Goal: Task Accomplishment & Management: Use online tool/utility

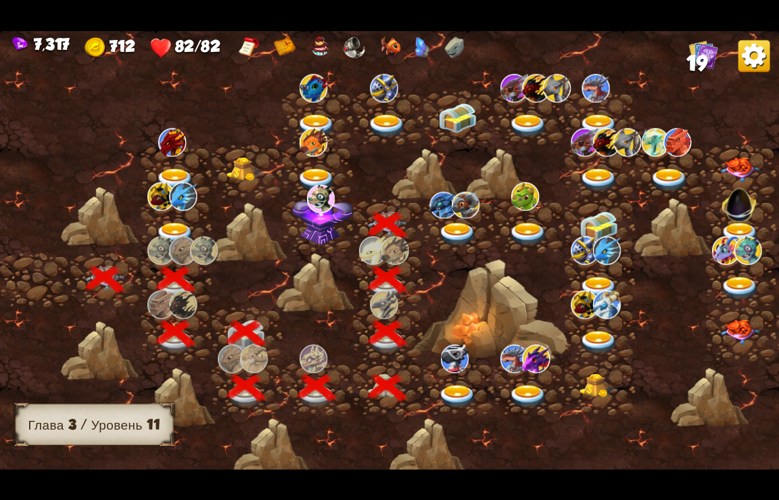
scroll to position [0, 206]
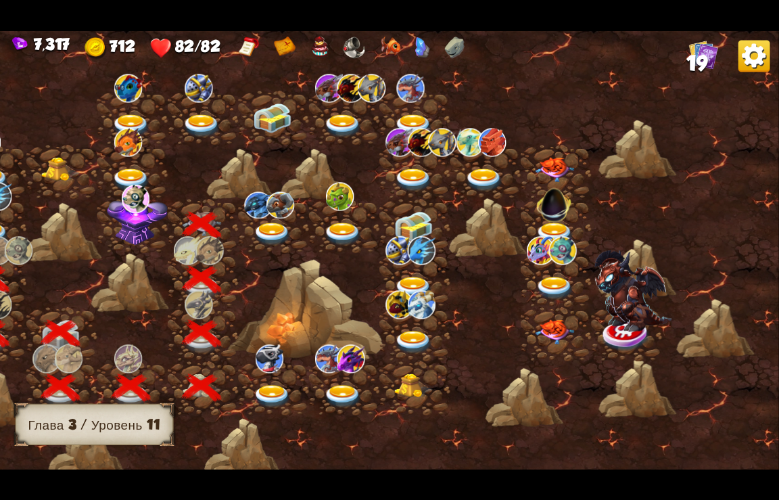
click at [128, 227] on img at bounding box center [137, 218] width 61 height 52
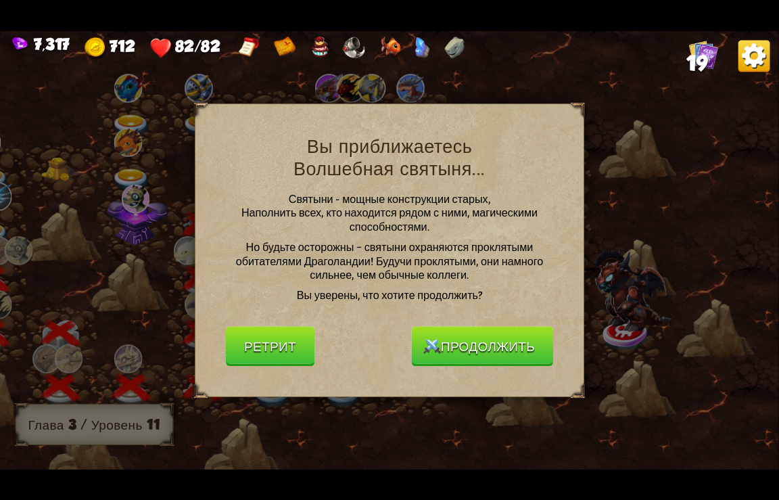
click at [479, 342] on button "Продолжить" at bounding box center [482, 346] width 141 height 40
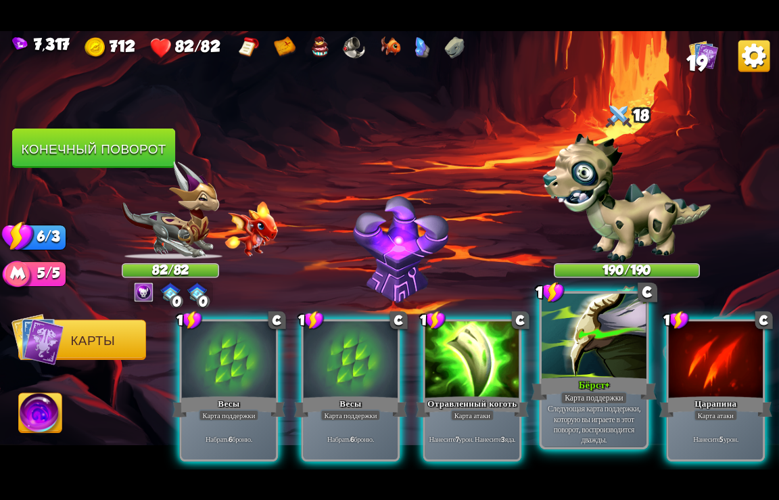
click at [583, 390] on div "Бёрст+" at bounding box center [595, 388] width 126 height 28
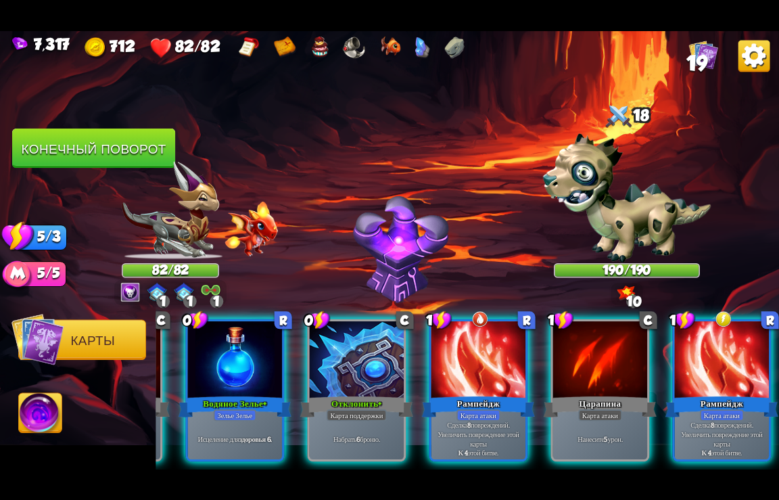
scroll to position [0, 0]
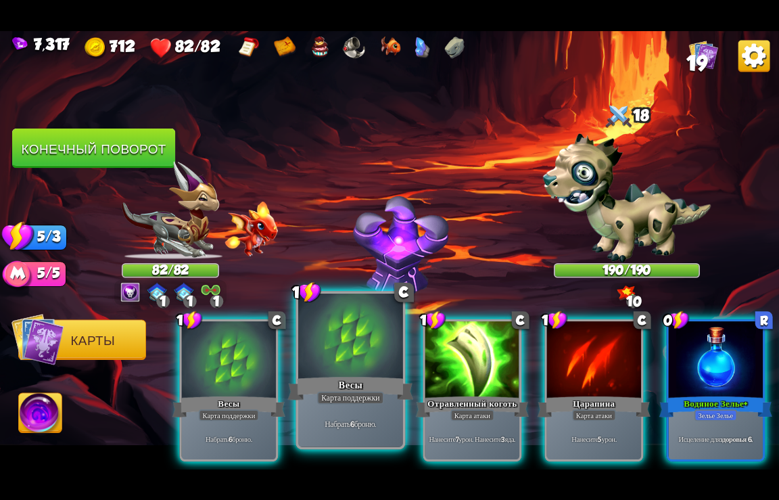
click at [315, 378] on div "Весы" at bounding box center [351, 388] width 126 height 28
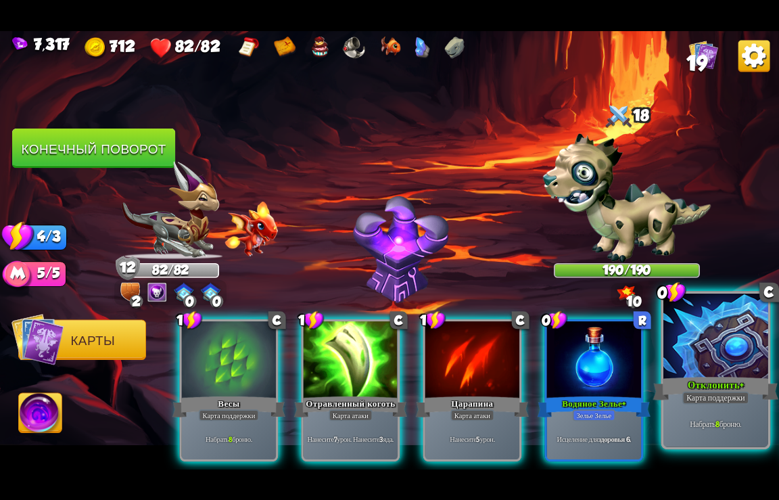
click at [725, 343] on div at bounding box center [716, 337] width 105 height 88
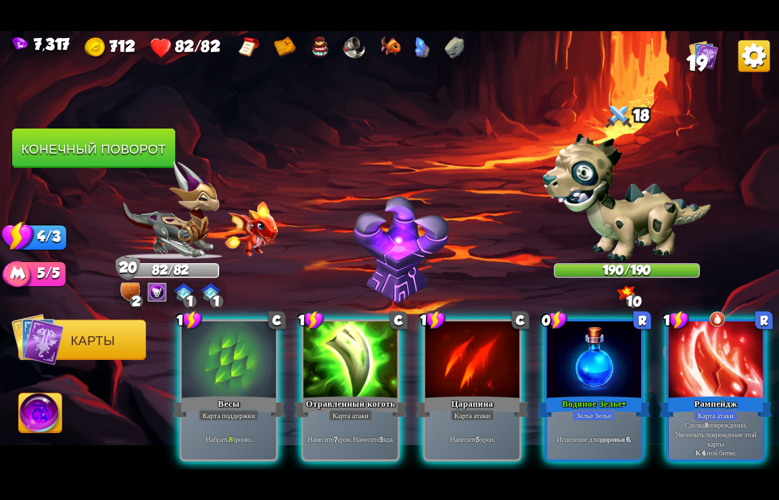
click at [246, 353] on div at bounding box center [229, 360] width 94 height 79
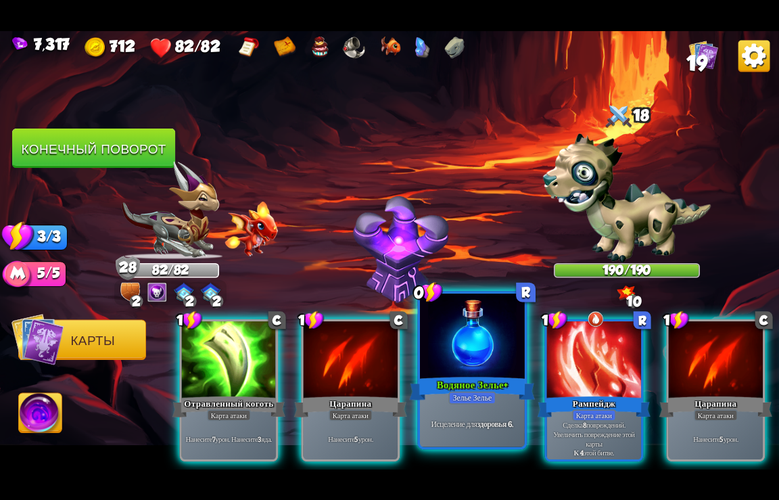
click at [482, 400] on div "Зелье Зелье" at bounding box center [472, 397] width 47 height 13
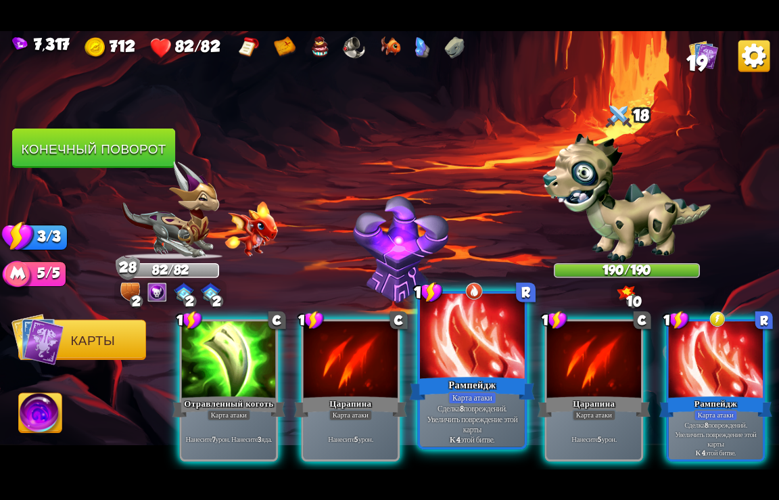
click at [479, 399] on div "Карта атаки" at bounding box center [473, 397] width 49 height 13
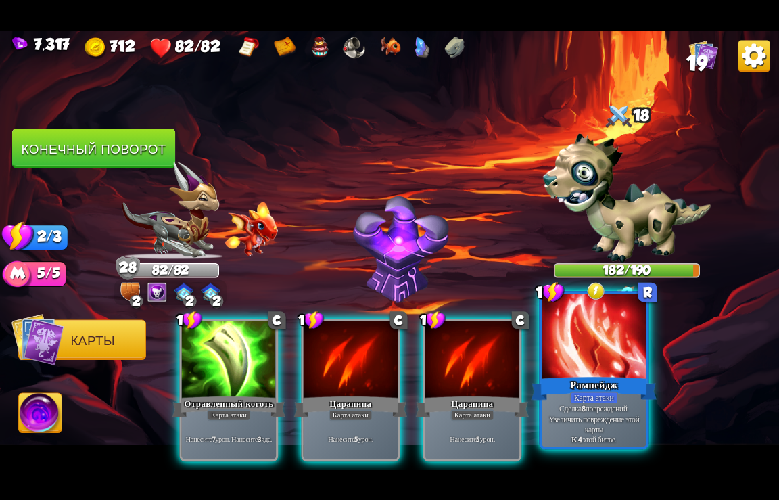
click at [608, 409] on p "Сделка 8 повреждений. Увеличить повреждение этой карты К 4 этой битве." at bounding box center [594, 423] width 99 height 41
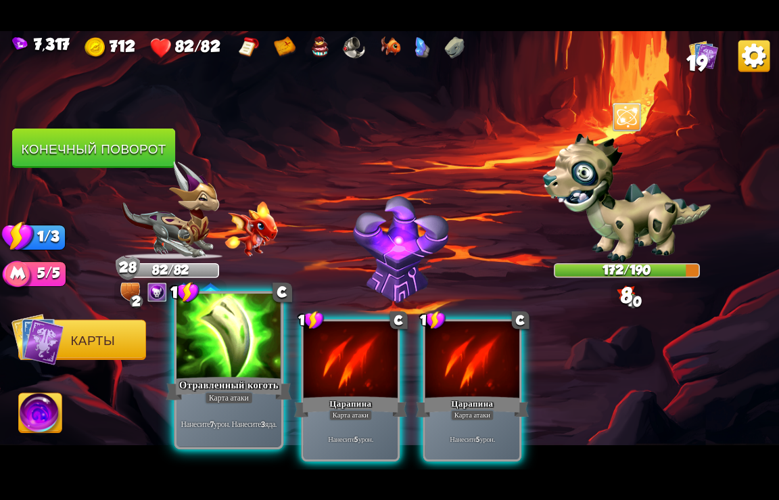
click at [223, 390] on div "Отравленный коготь" at bounding box center [229, 388] width 126 height 28
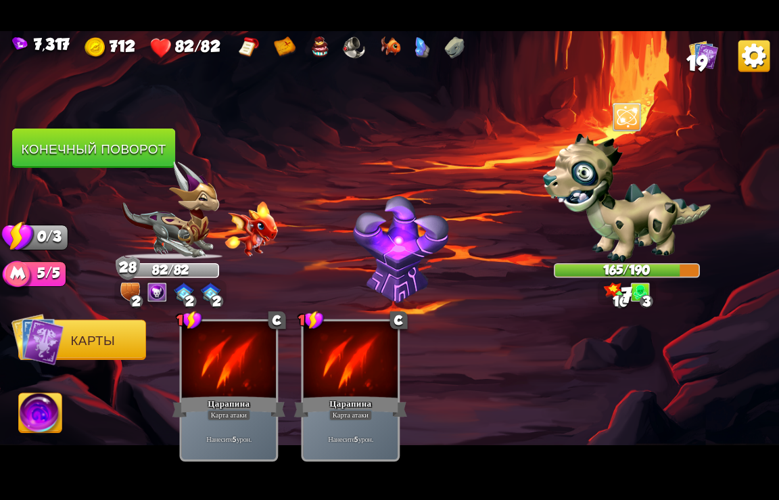
click at [70, 156] on button "Конечный поворот" at bounding box center [93, 149] width 163 height 40
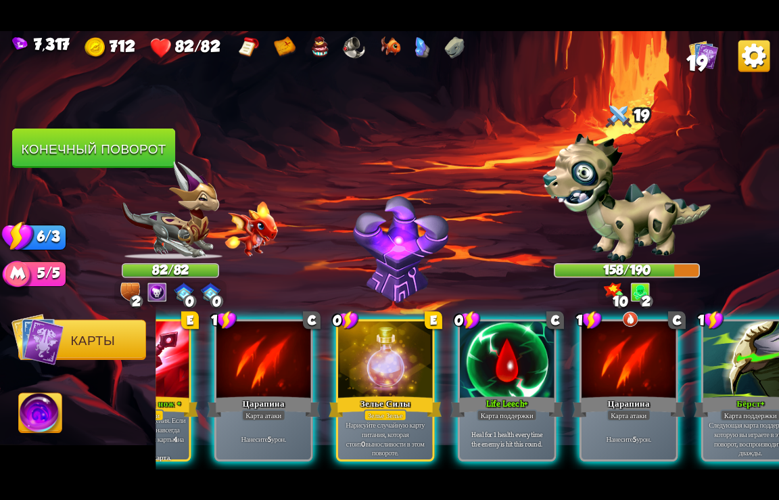
scroll to position [0, 670]
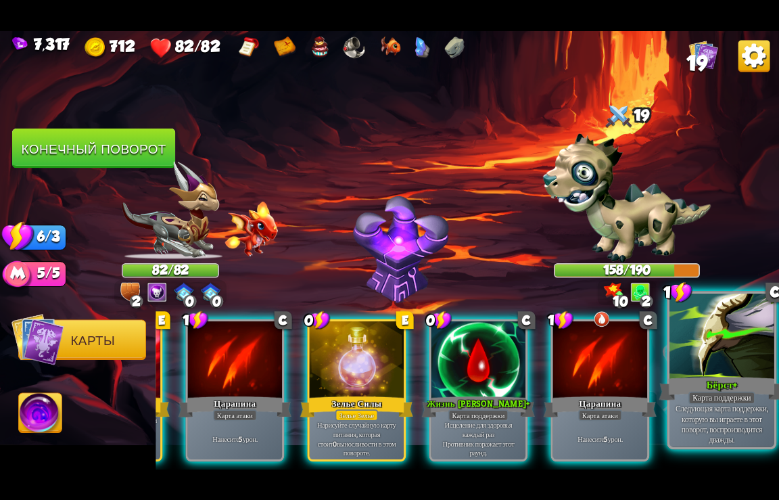
click at [710, 387] on div "Бёрст+" at bounding box center [723, 388] width 126 height 28
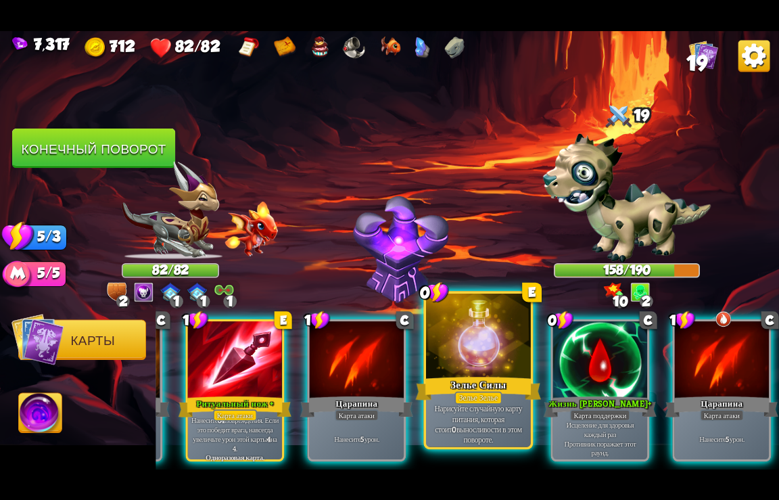
click at [453, 412] on p "Нарисуйте случайную карту питания, которая стоит 0 выносливости в этом повороте." at bounding box center [478, 423] width 99 height 41
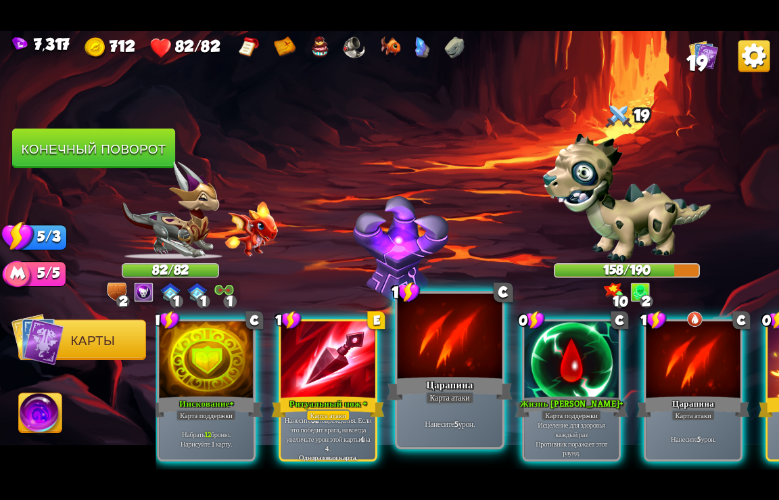
scroll to position [0, 405]
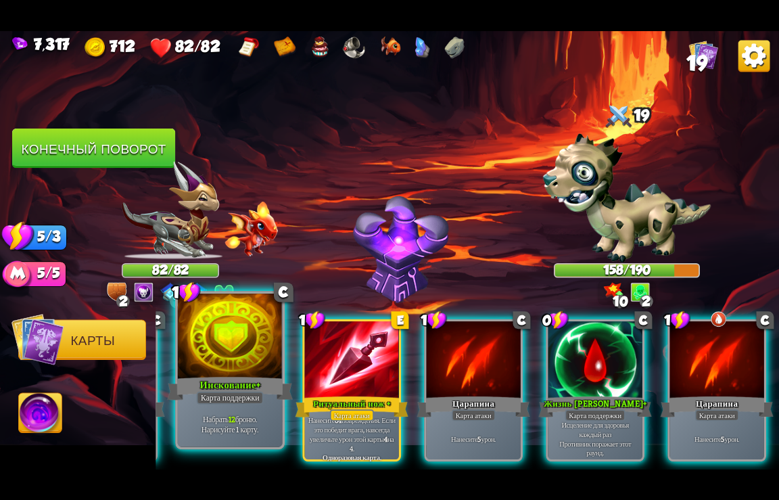
click at [227, 409] on div "Набрать 12 броню. Нарисуйте 1 карту." at bounding box center [230, 424] width 105 height 46
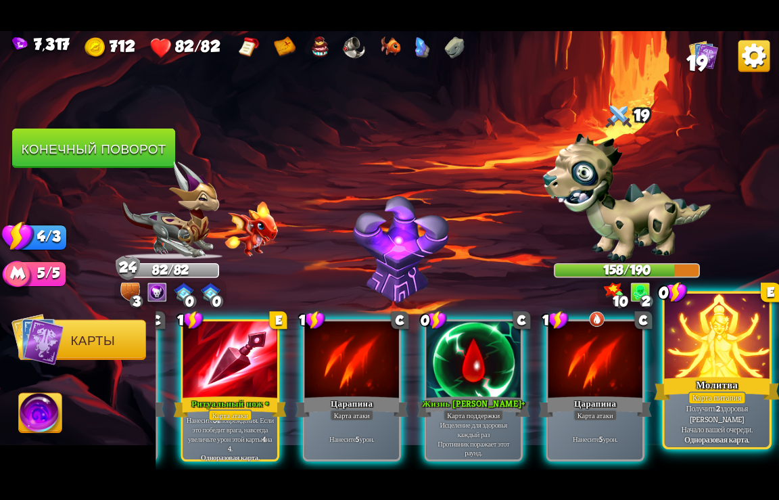
click at [697, 390] on div "Молитва" at bounding box center [717, 388] width 126 height 28
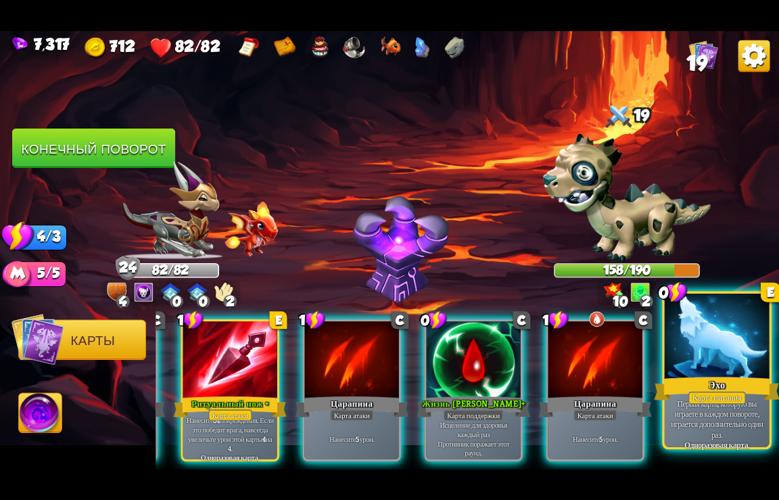
click at [694, 396] on div "Карта питания" at bounding box center [718, 397] width 58 height 13
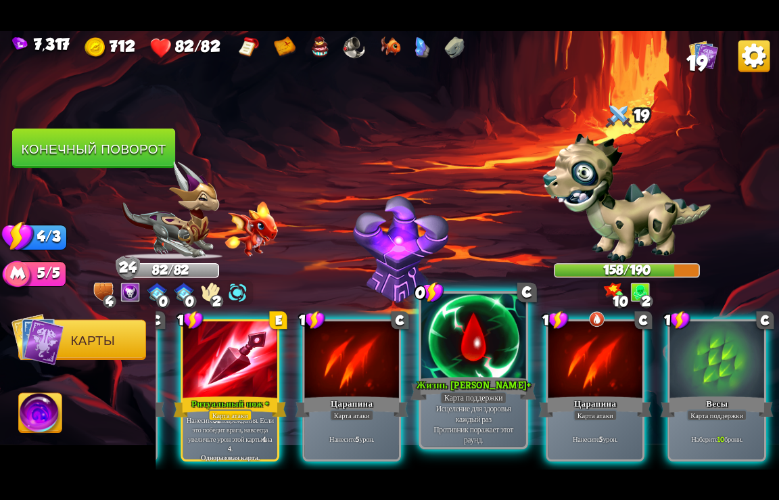
click at [431, 398] on div "Жизнь [PERSON_NAME]+" at bounding box center [474, 388] width 126 height 28
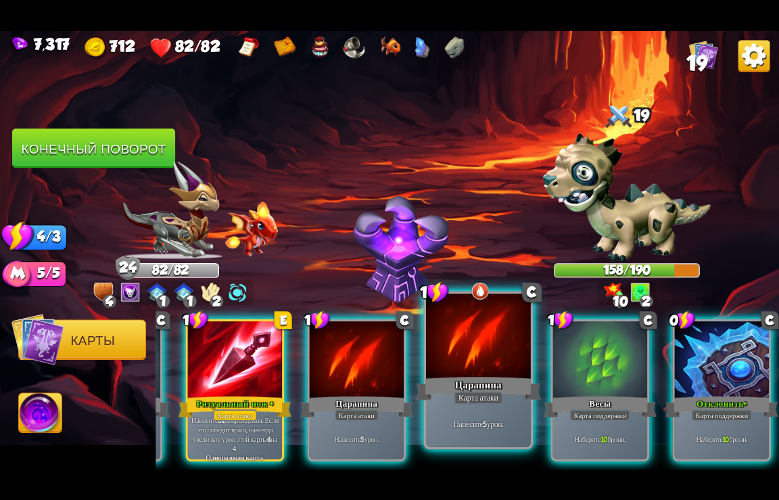
scroll to position [0, 399]
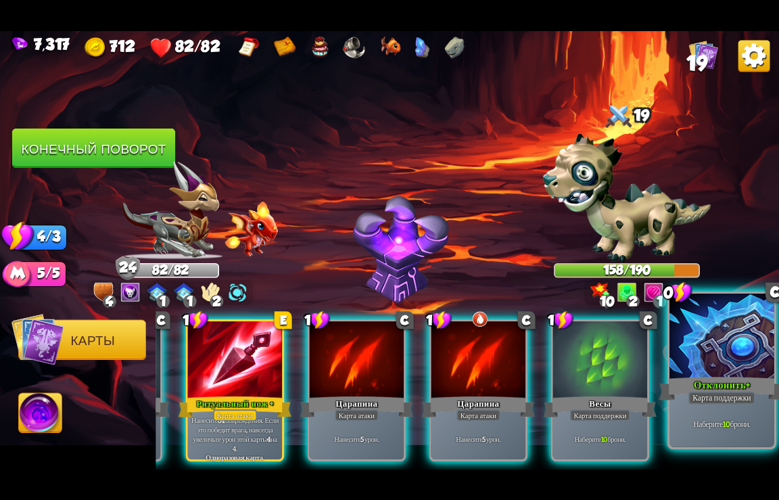
click at [725, 373] on div at bounding box center [722, 337] width 105 height 88
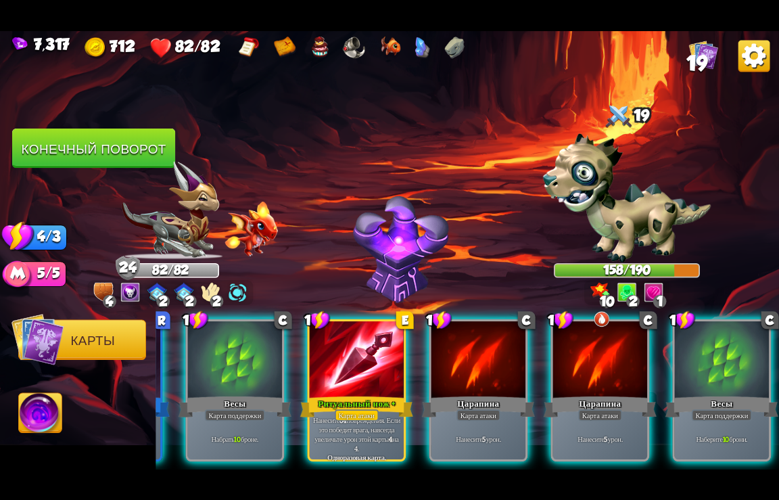
scroll to position [0, 264]
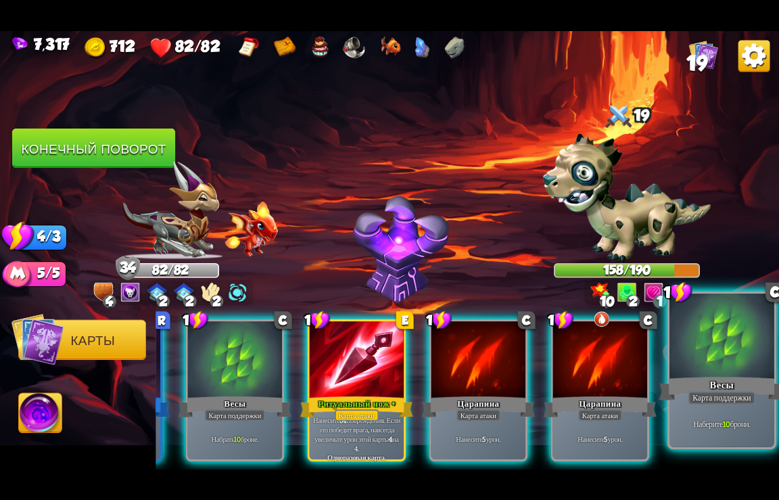
click at [716, 373] on div at bounding box center [722, 337] width 105 height 88
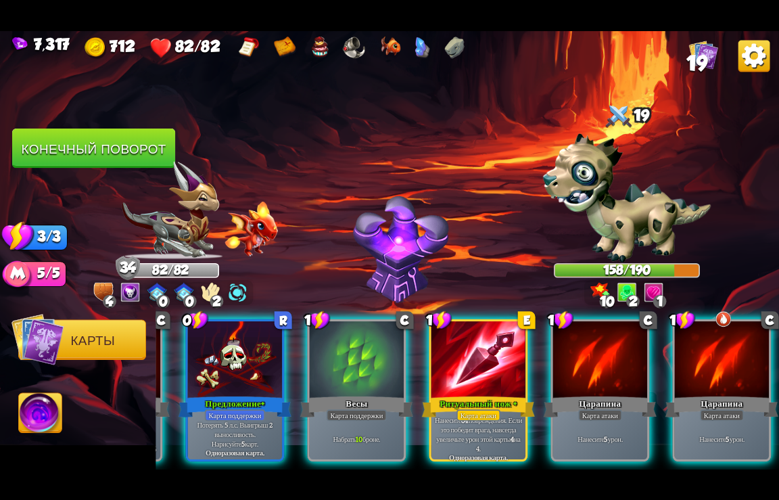
scroll to position [0, 129]
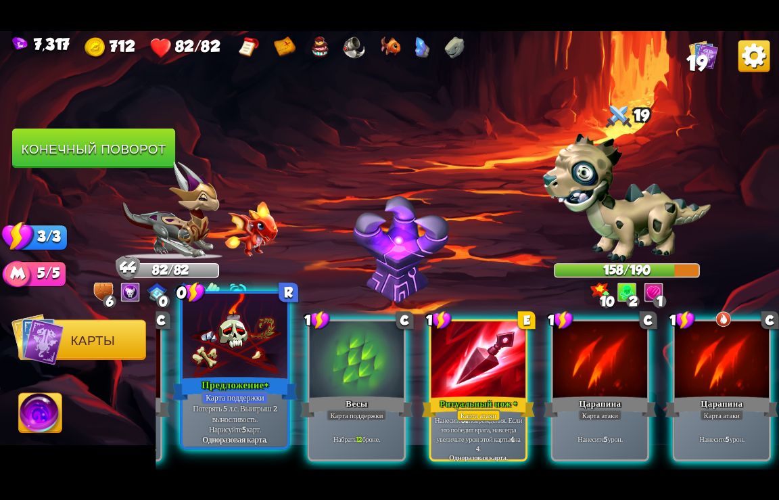
click at [237, 389] on div "Предложение+" at bounding box center [236, 388] width 126 height 28
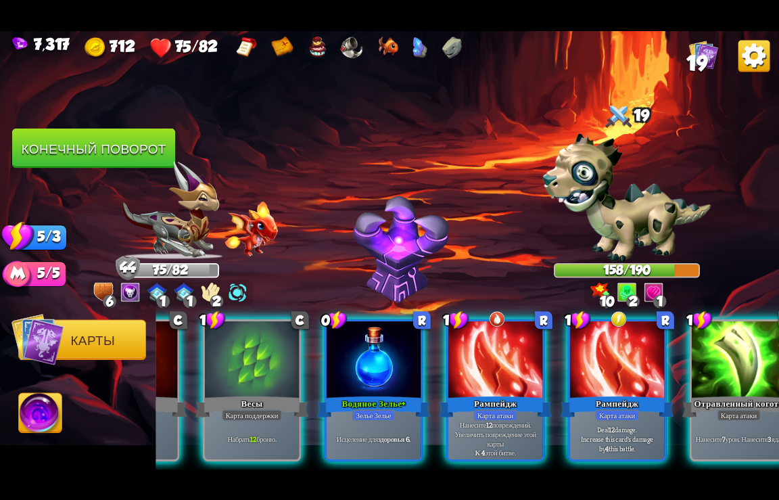
scroll to position [0, 670]
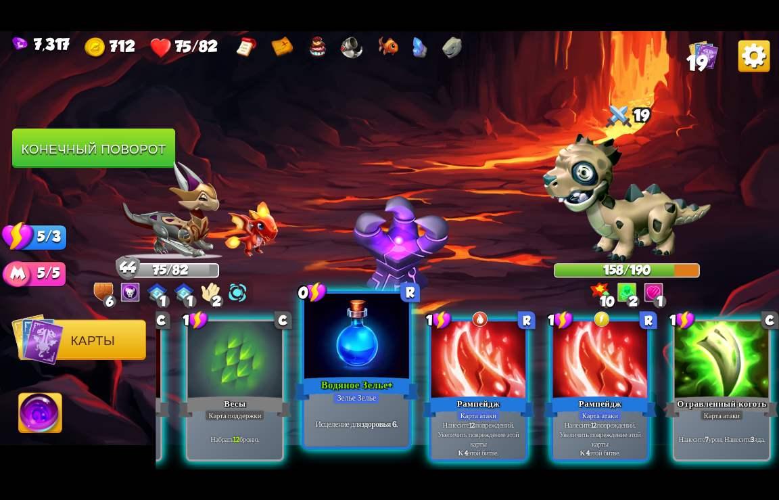
click at [338, 367] on div at bounding box center [356, 337] width 105 height 88
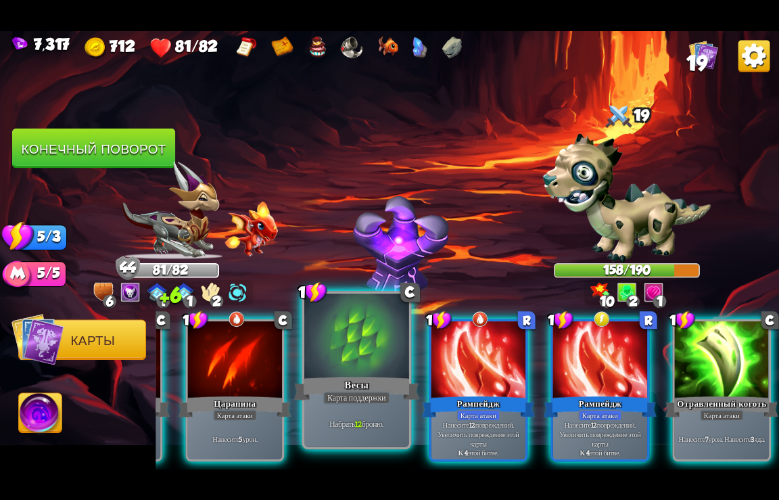
scroll to position [0, 534]
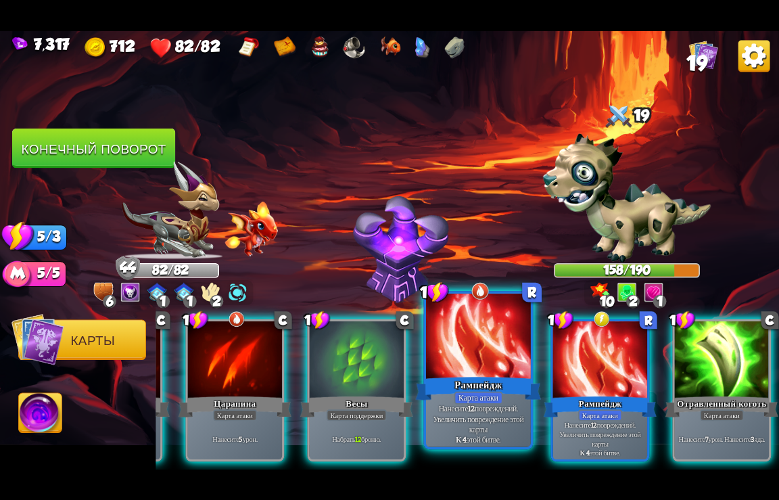
click at [477, 387] on div "Рампейдж" at bounding box center [479, 388] width 126 height 28
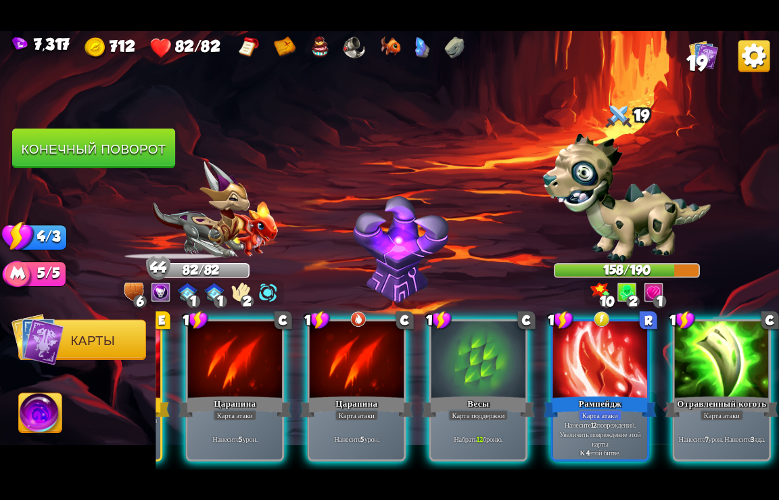
scroll to position [0, 399]
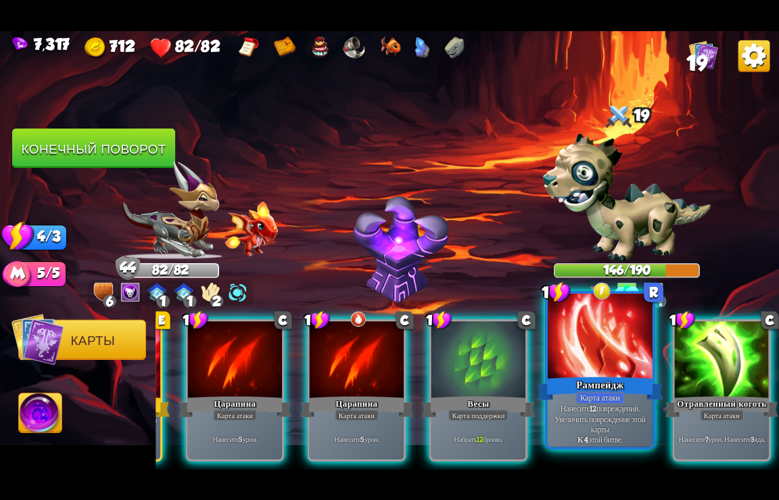
click at [579, 396] on div "Карта атаки" at bounding box center [600, 397] width 49 height 13
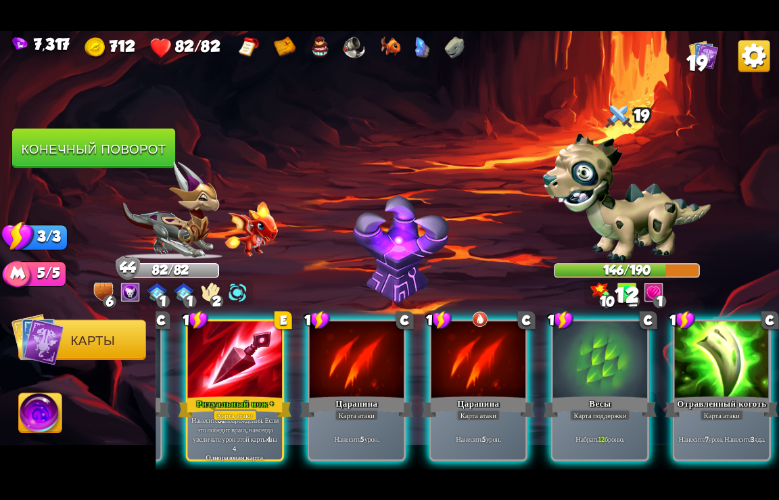
scroll to position [0, 264]
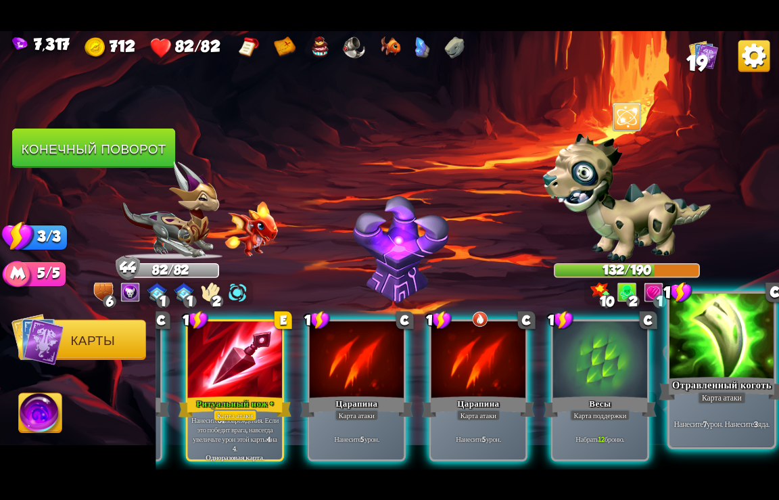
click at [718, 377] on div "Отравленный коготь" at bounding box center [723, 388] width 126 height 28
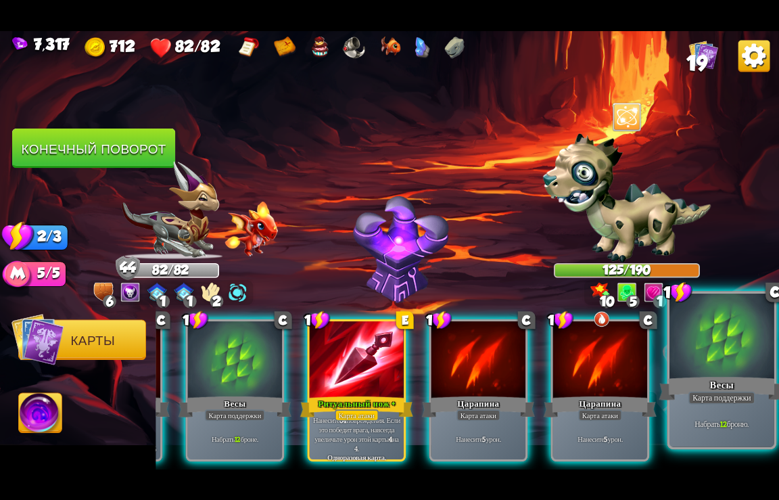
click at [727, 393] on div "Карта поддержки" at bounding box center [722, 397] width 67 height 13
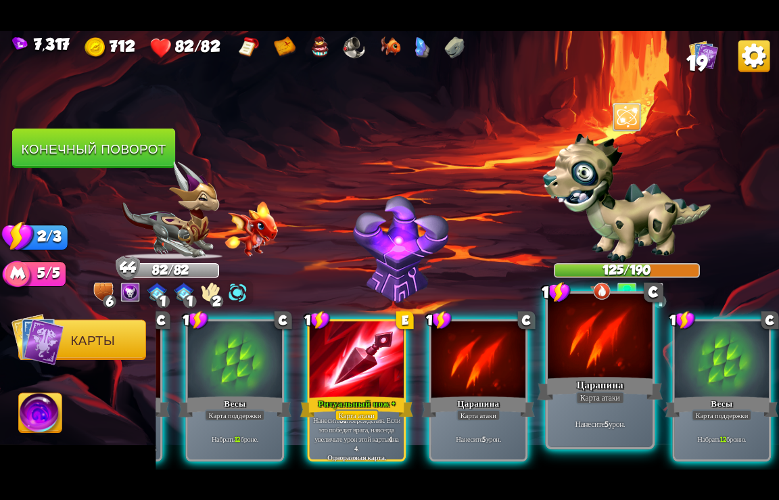
scroll to position [0, 0]
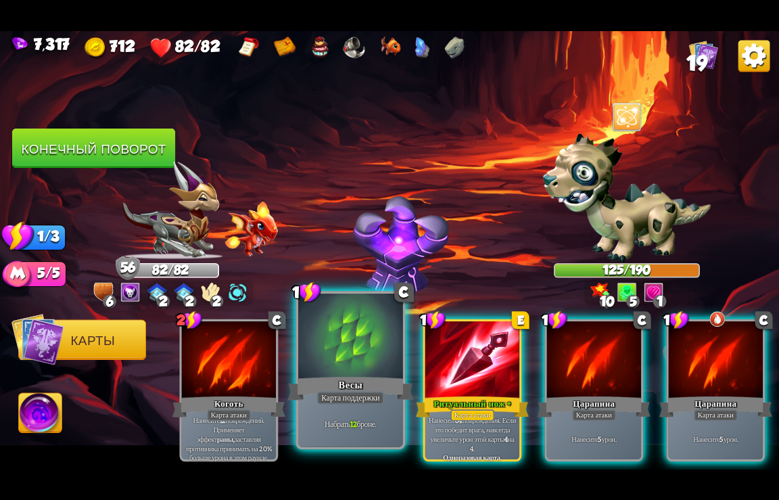
click at [361, 366] on div at bounding box center [350, 337] width 105 height 88
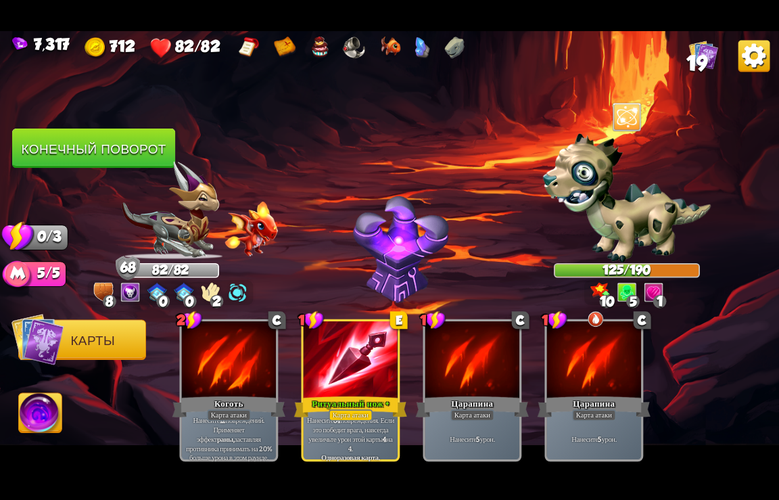
click at [74, 166] on button "Конечный поворот" at bounding box center [93, 149] width 163 height 40
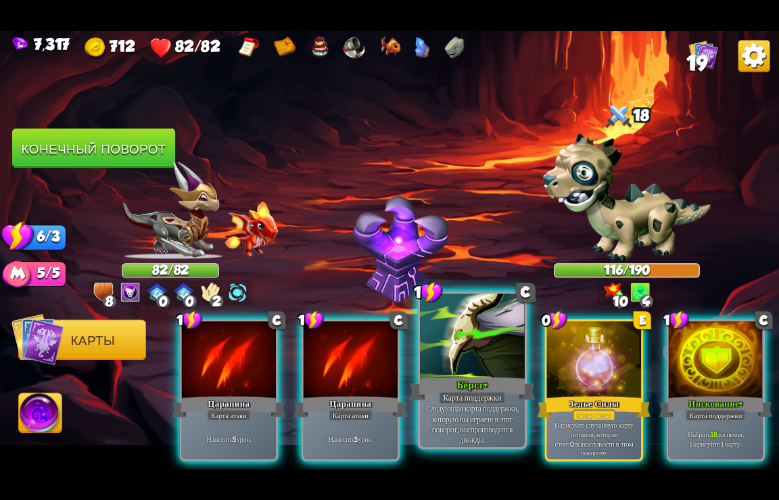
click at [471, 350] on div at bounding box center [472, 337] width 105 height 88
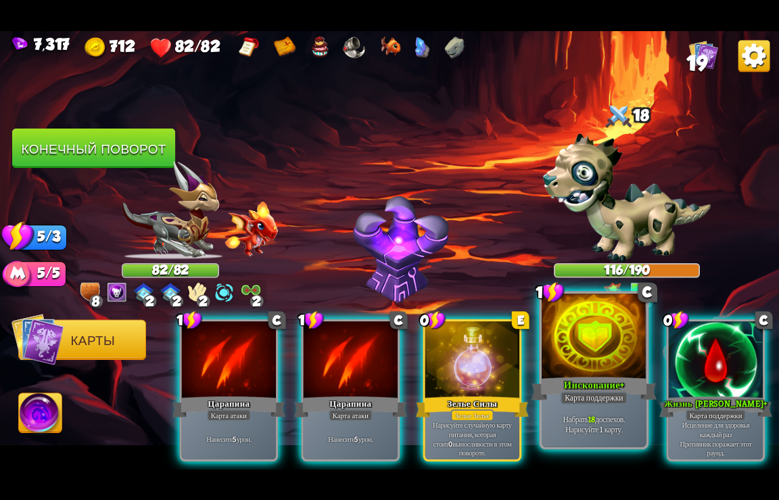
click at [597, 363] on div at bounding box center [594, 337] width 105 height 88
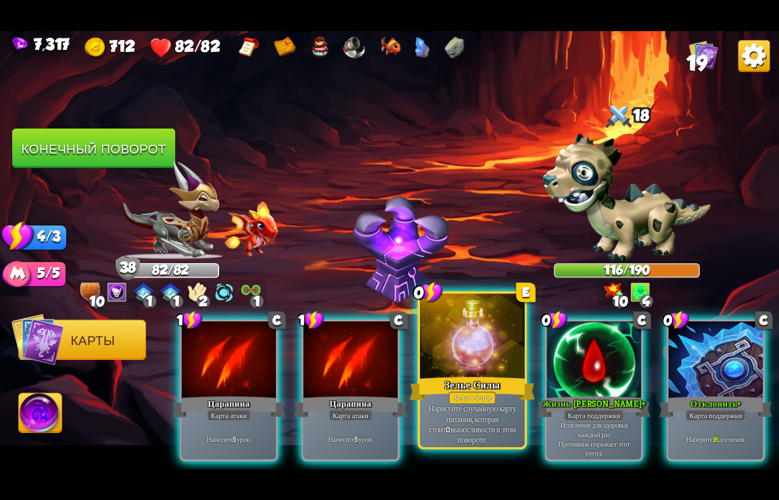
click at [478, 386] on div "Зелье Силы" at bounding box center [473, 388] width 126 height 28
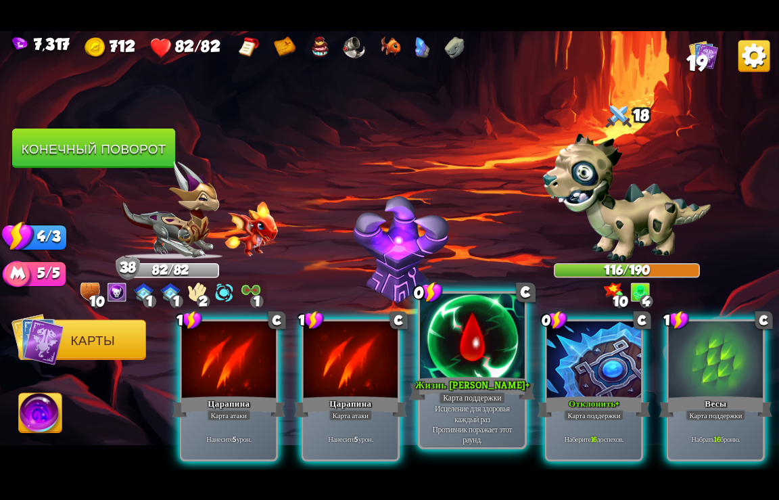
click at [457, 388] on div "Жизнь [PERSON_NAME]+" at bounding box center [473, 388] width 126 height 28
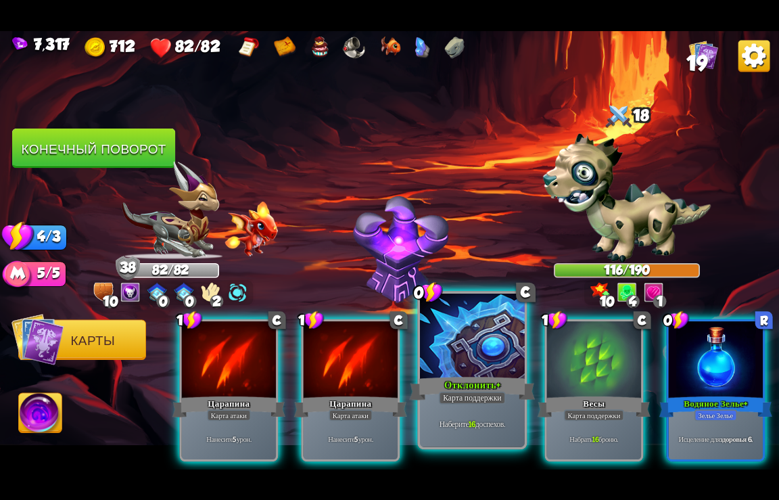
click at [457, 388] on div "Отклонить+" at bounding box center [473, 388] width 126 height 28
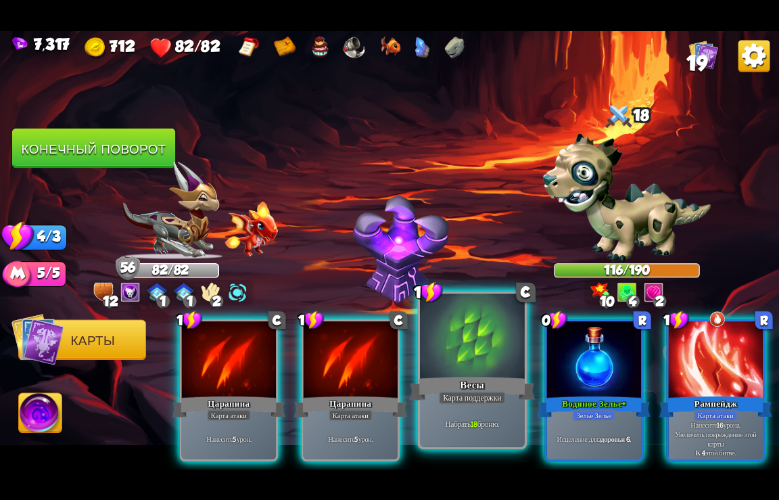
click at [460, 405] on div "Набрать 18 броню." at bounding box center [472, 424] width 105 height 46
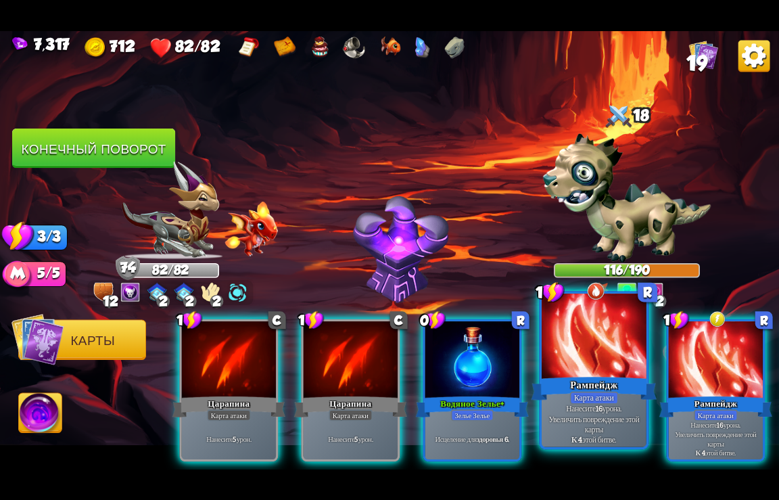
click at [602, 372] on div at bounding box center [594, 337] width 105 height 88
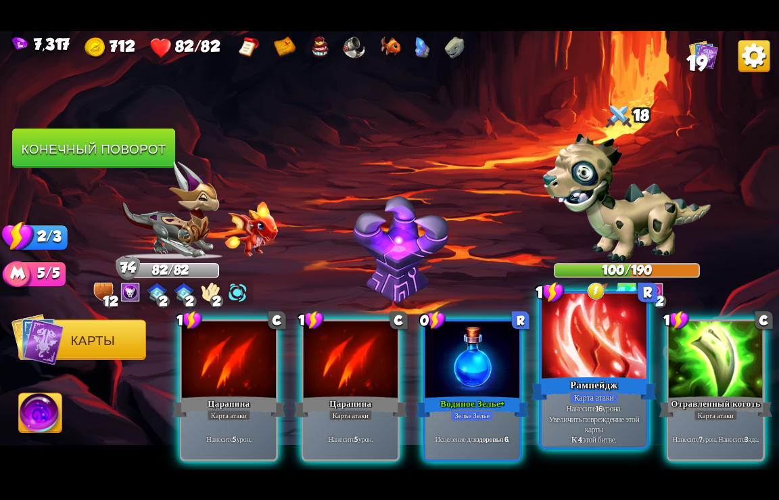
click at [597, 371] on div at bounding box center [594, 337] width 105 height 88
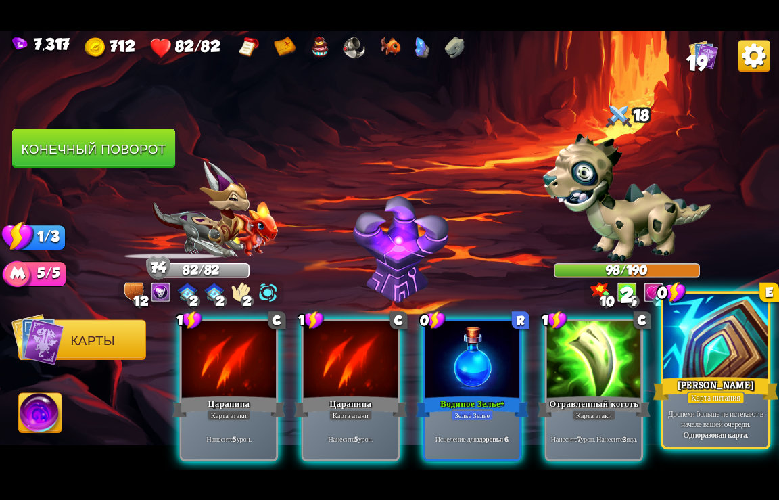
click at [727, 363] on div at bounding box center [716, 337] width 105 height 88
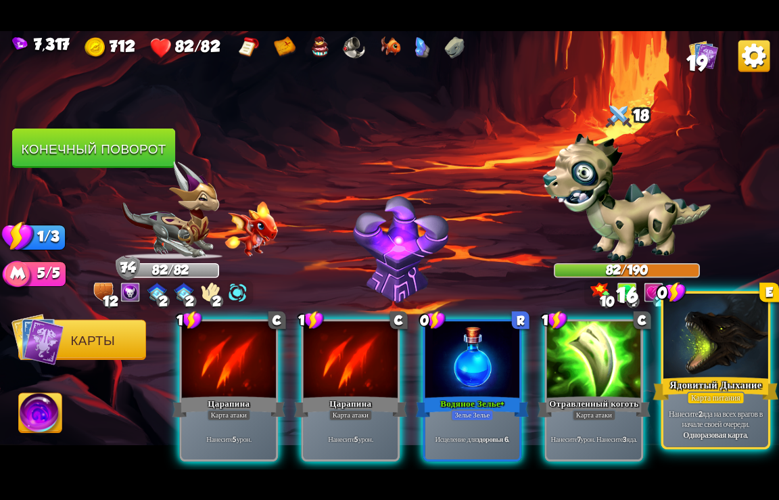
click at [716, 375] on div "Ядовитый Дыхание" at bounding box center [717, 388] width 126 height 28
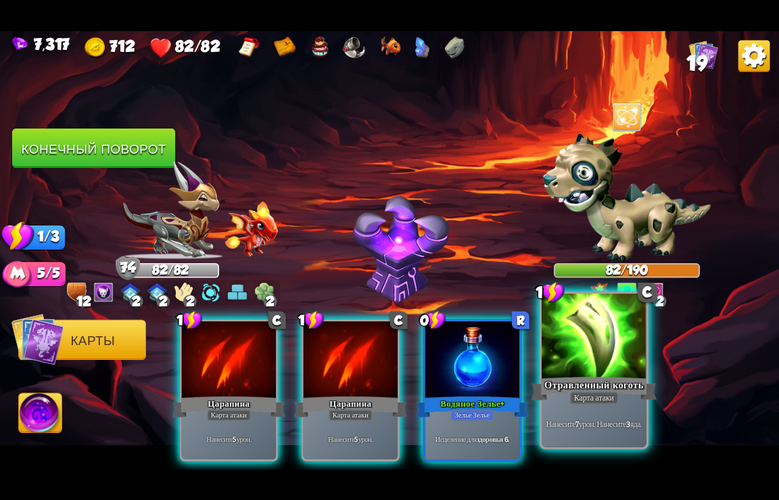
click at [601, 379] on div "Отравленный коготь" at bounding box center [595, 388] width 126 height 28
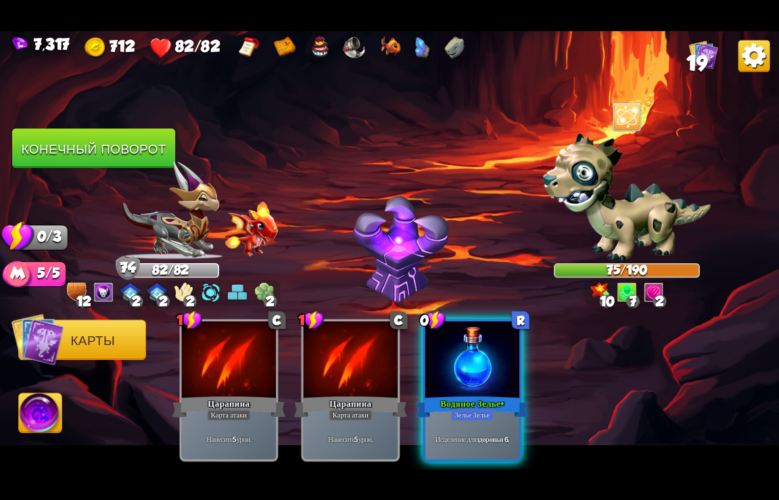
click at [62, 143] on button "Конечный поворот" at bounding box center [93, 149] width 163 height 40
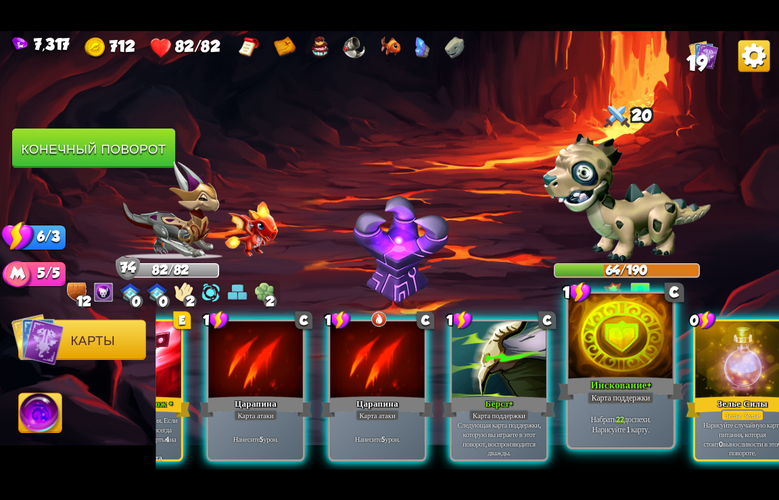
scroll to position [0, 513]
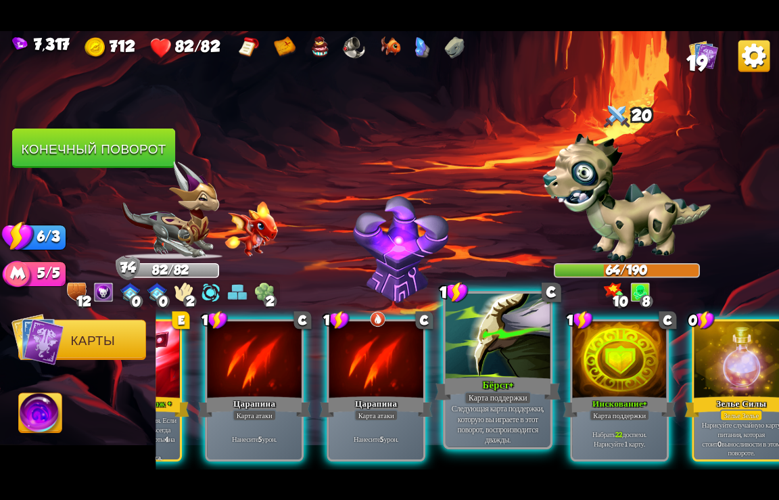
click at [495, 357] on div at bounding box center [498, 337] width 105 height 88
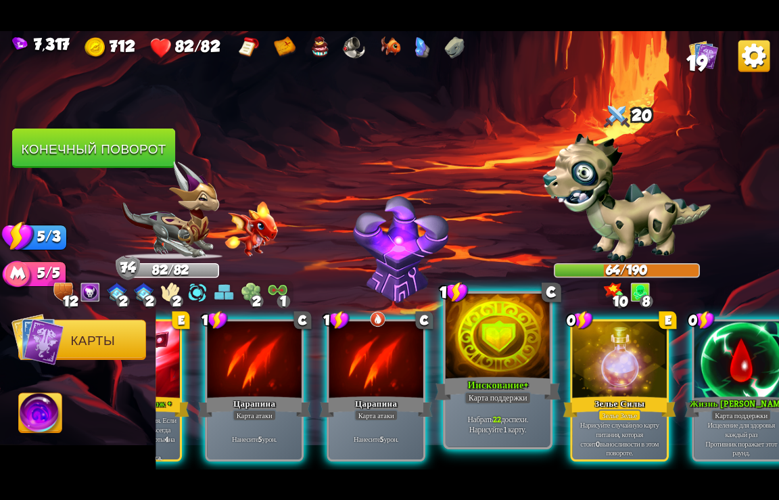
click at [495, 359] on div at bounding box center [498, 337] width 105 height 88
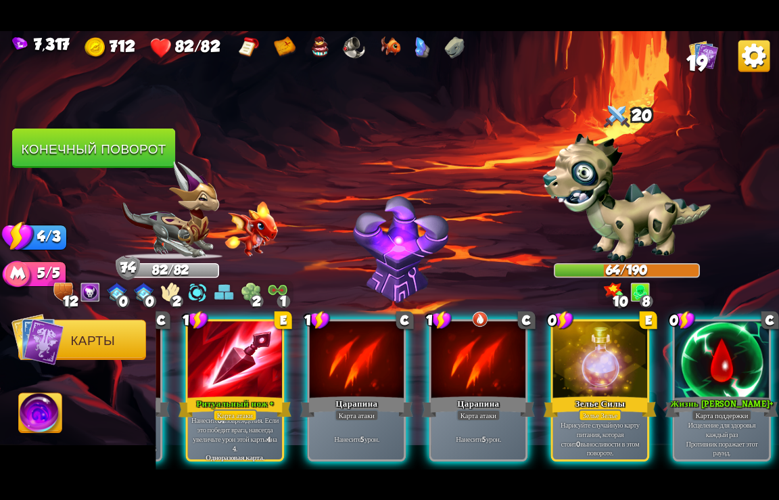
scroll to position [0, 399]
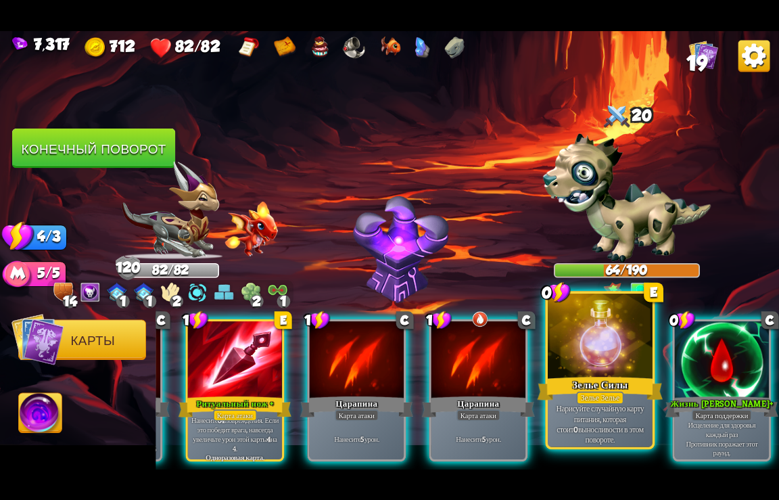
click at [610, 378] on div "Зелье Силы" at bounding box center [601, 388] width 126 height 28
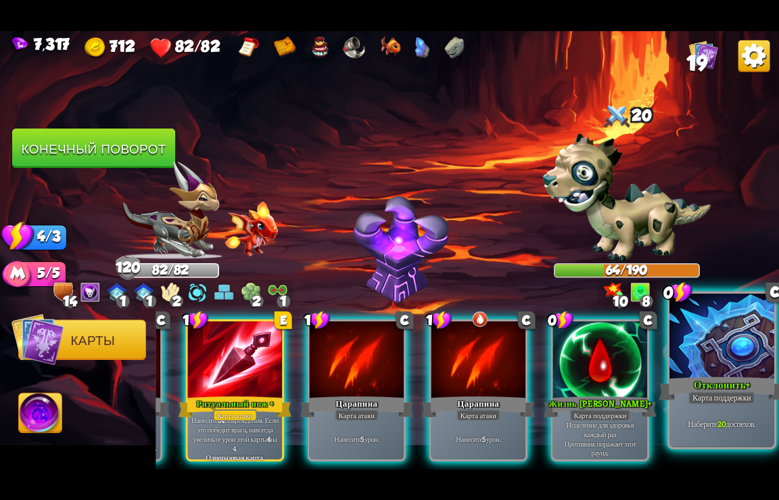
click at [723, 398] on div "Карта поддержки" at bounding box center [722, 397] width 67 height 13
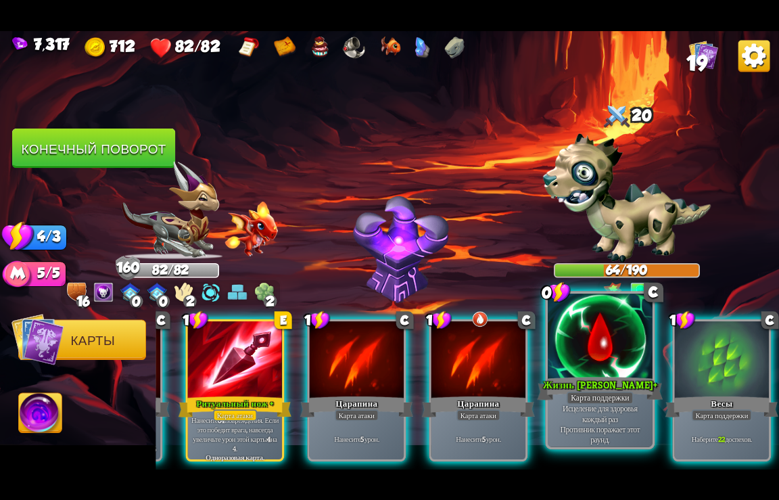
click at [610, 394] on div "Карта поддержки" at bounding box center [600, 397] width 67 height 13
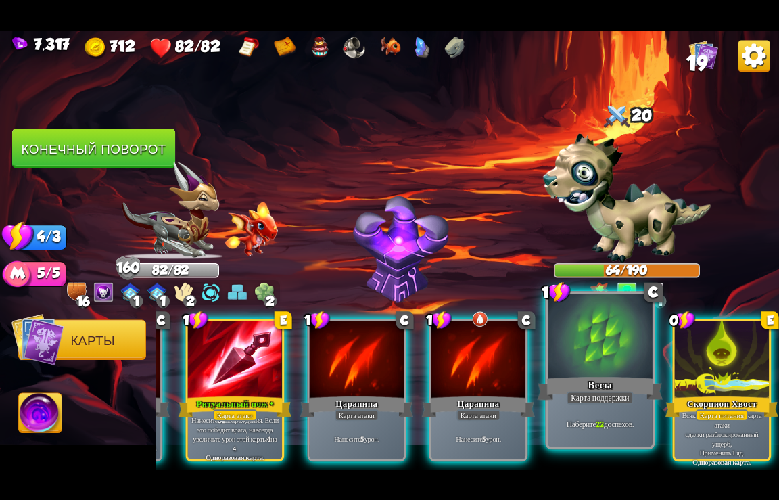
click at [597, 392] on div "Карта поддержки" at bounding box center [600, 397] width 67 height 13
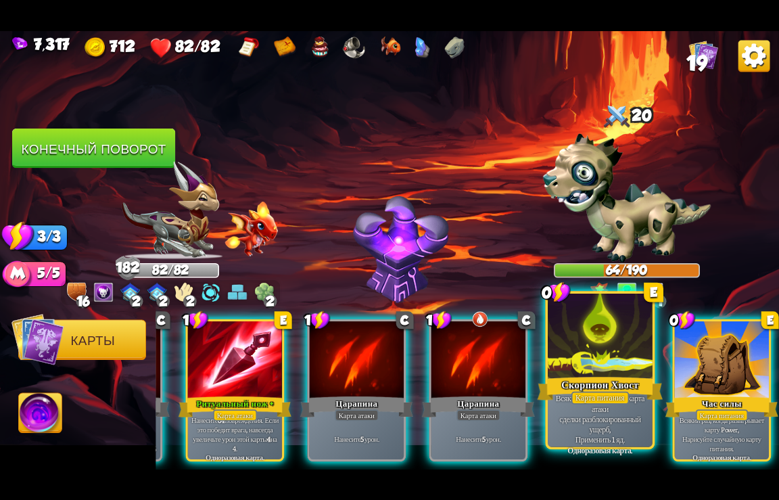
click at [601, 390] on div "Скорпион Хвост" at bounding box center [601, 388] width 126 height 28
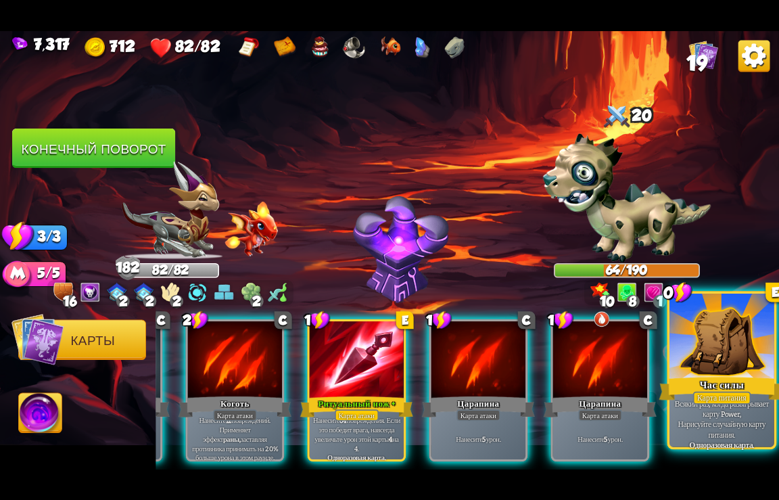
click at [704, 392] on div "Карта питания" at bounding box center [722, 397] width 58 height 13
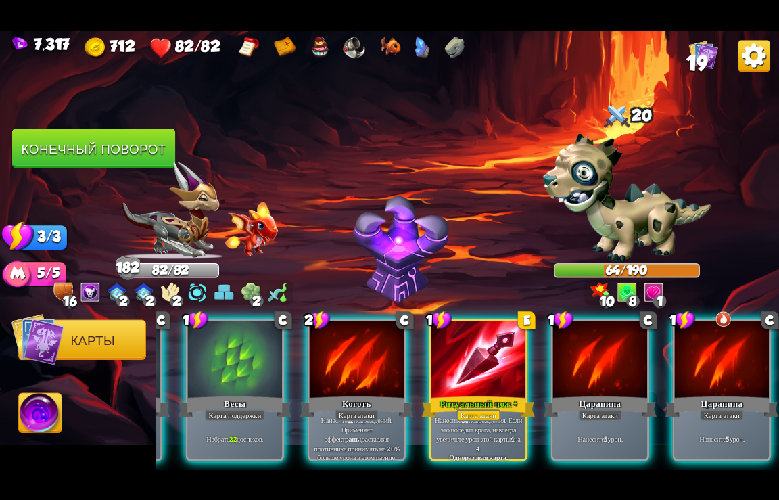
scroll to position [0, 129]
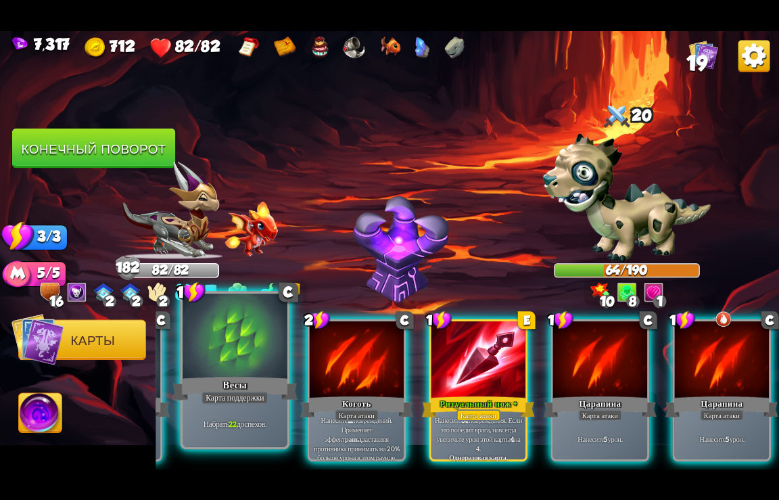
click at [241, 368] on div at bounding box center [235, 337] width 105 height 88
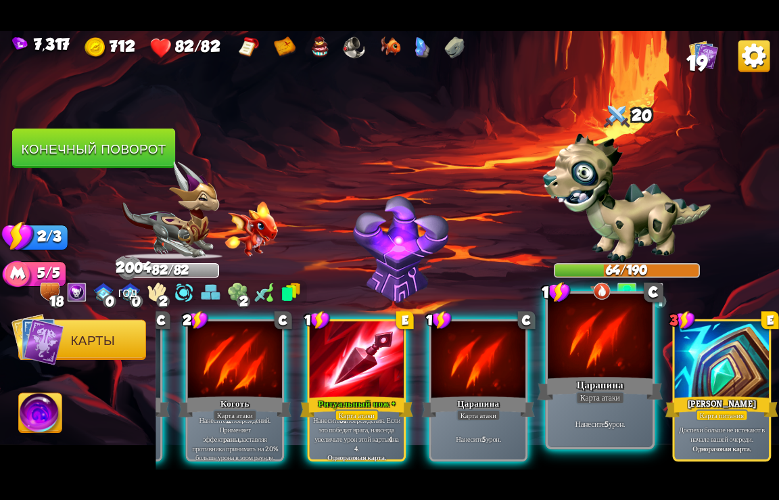
click at [607, 373] on div at bounding box center [600, 337] width 105 height 88
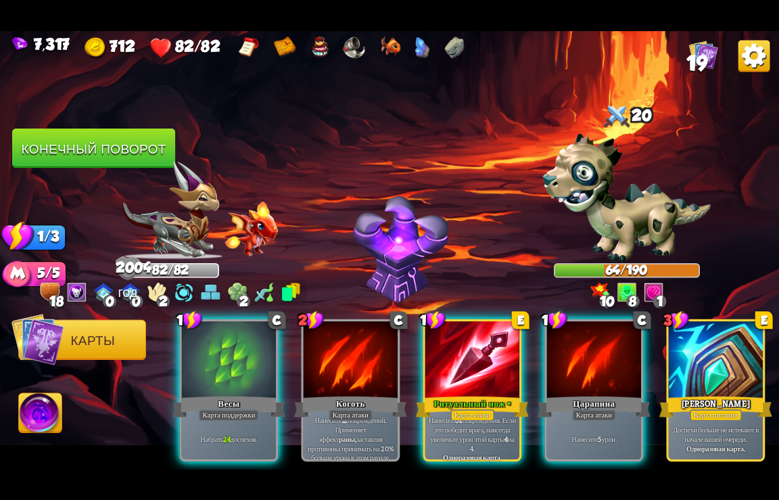
scroll to position [0, 0]
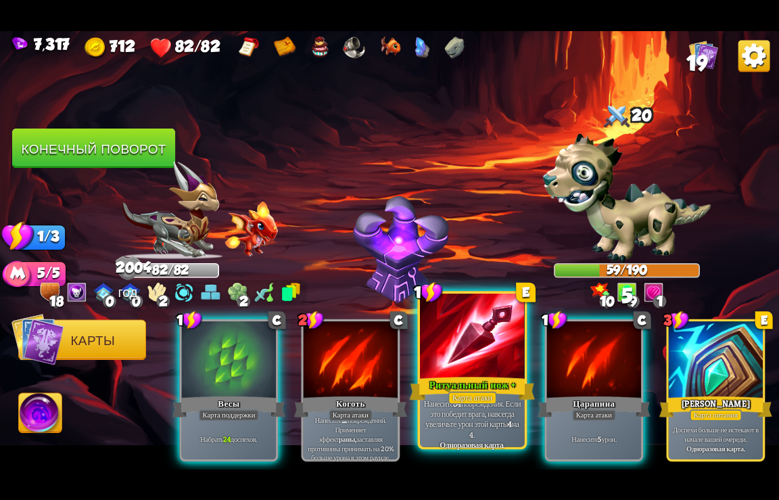
click at [502, 397] on div "Ритуальный нож +" at bounding box center [473, 388] width 126 height 28
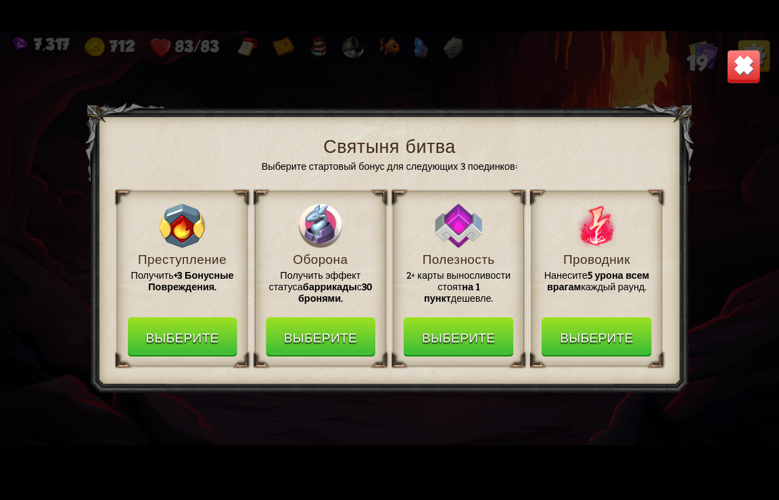
click at [591, 348] on button "Выберите" at bounding box center [597, 337] width 110 height 40
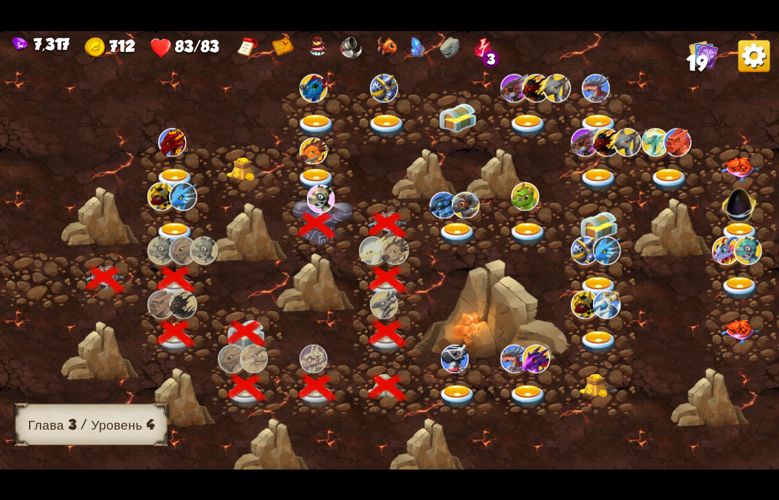
click at [315, 177] on img at bounding box center [316, 180] width 39 height 24
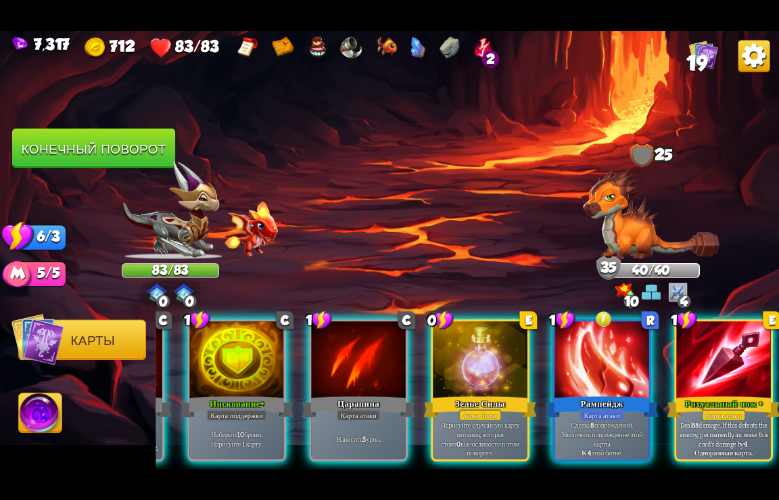
scroll to position [0, 670]
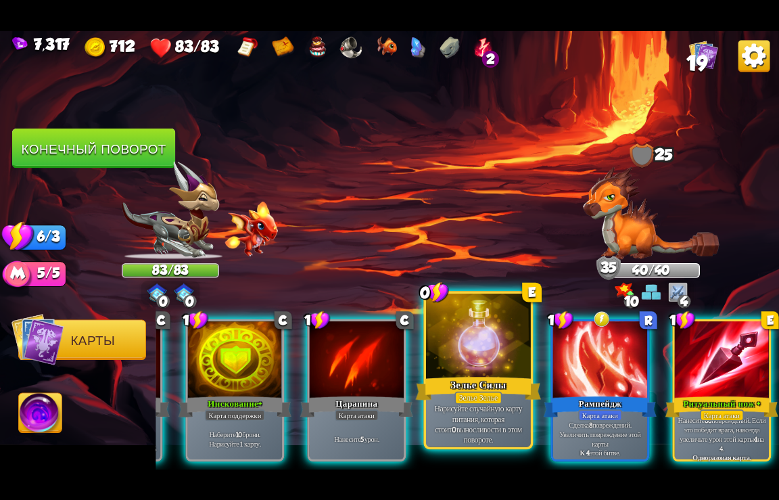
click at [473, 350] on div at bounding box center [478, 337] width 105 height 88
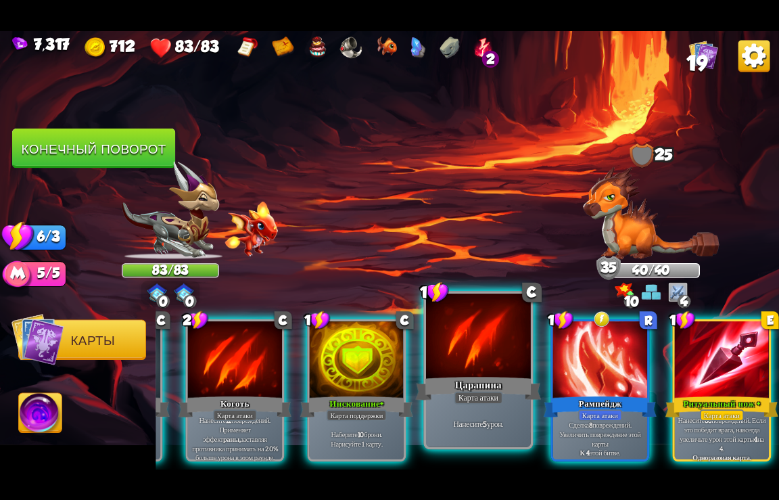
scroll to position [0, 546]
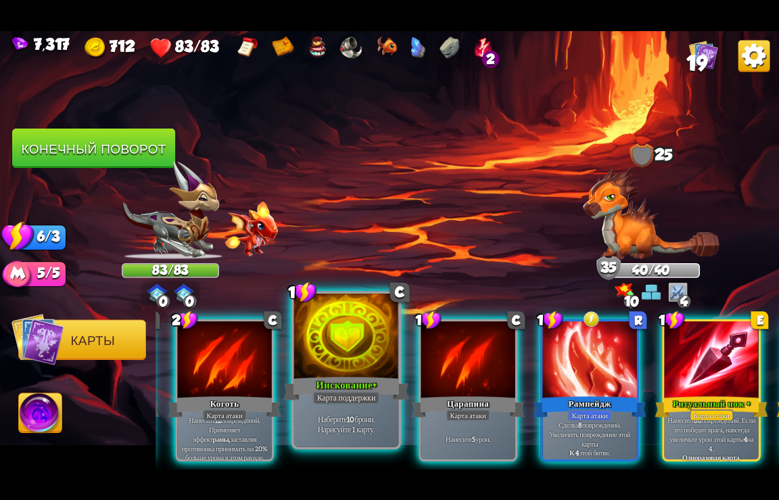
click at [317, 373] on div at bounding box center [346, 337] width 105 height 88
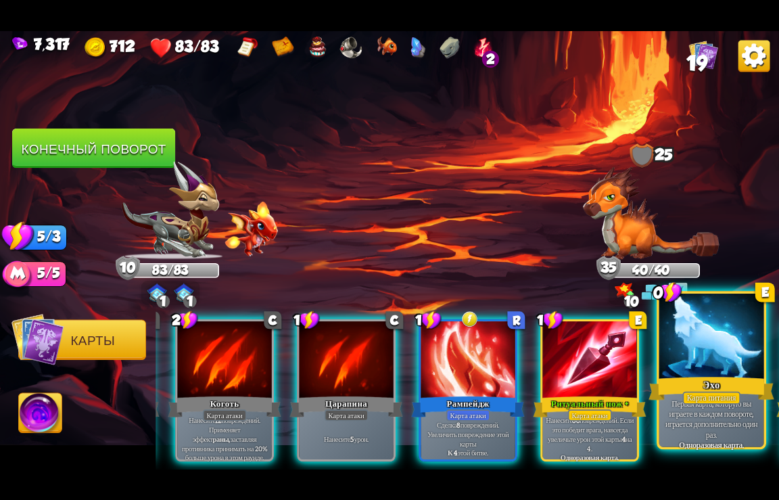
click at [711, 383] on div "Эхо" at bounding box center [712, 388] width 126 height 28
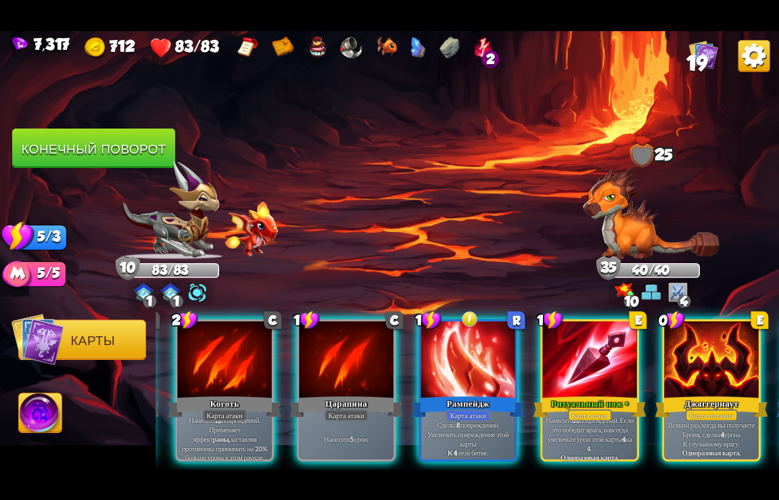
click at [705, 394] on div "Джаггернаут" at bounding box center [712, 406] width 113 height 25
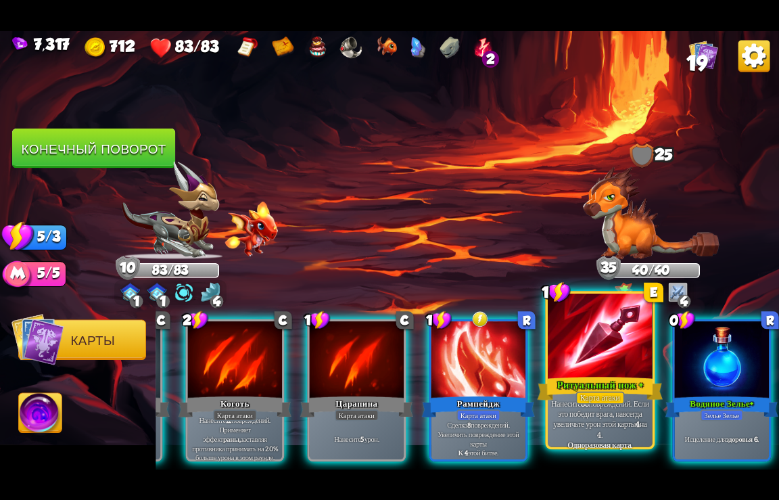
scroll to position [0, 534]
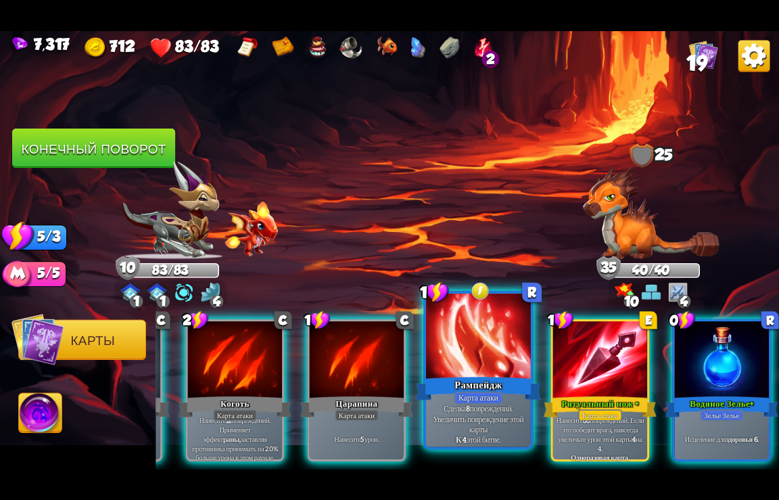
click at [490, 368] on div at bounding box center [478, 337] width 105 height 88
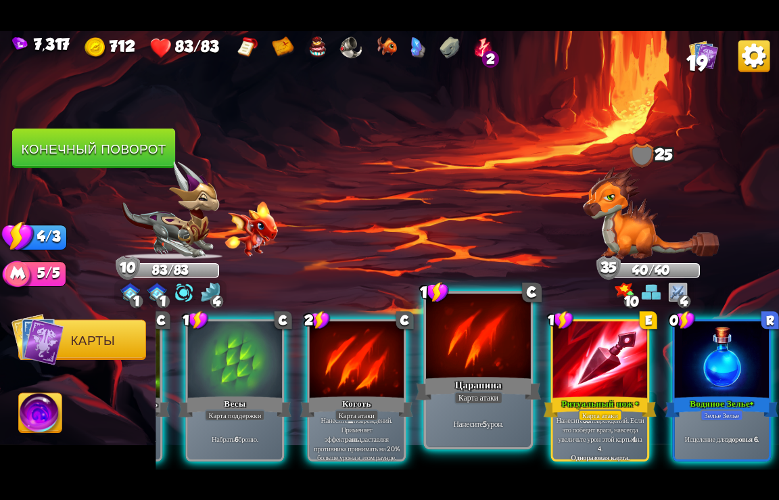
scroll to position [0, 399]
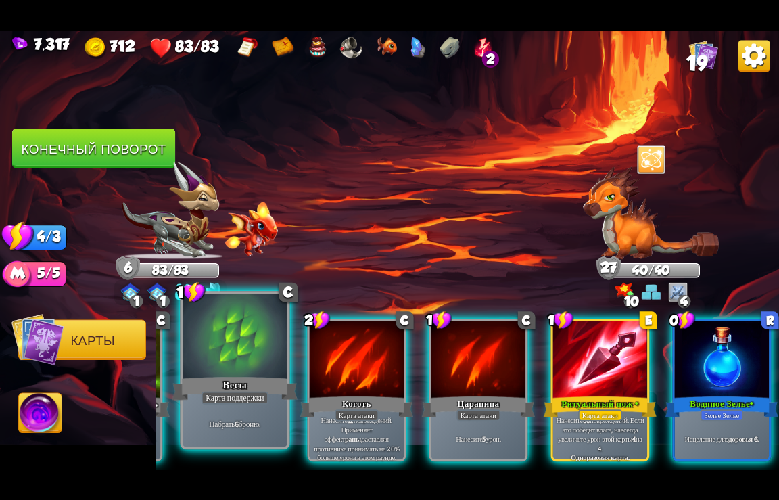
click at [221, 349] on div at bounding box center [235, 337] width 105 height 88
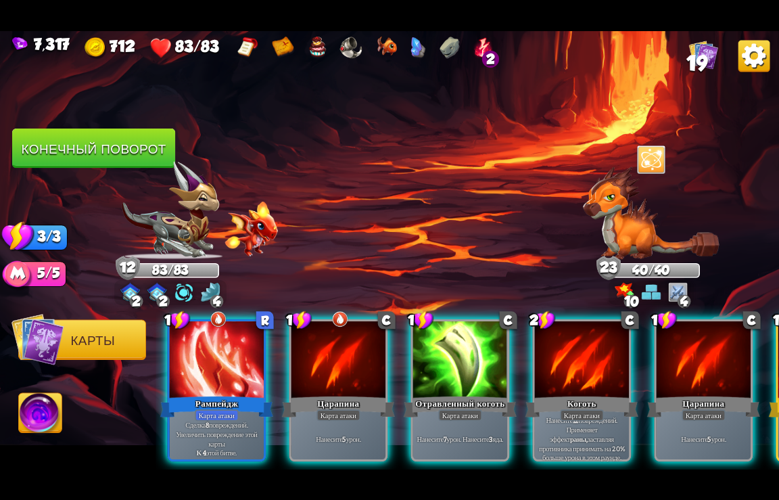
scroll to position [0, 0]
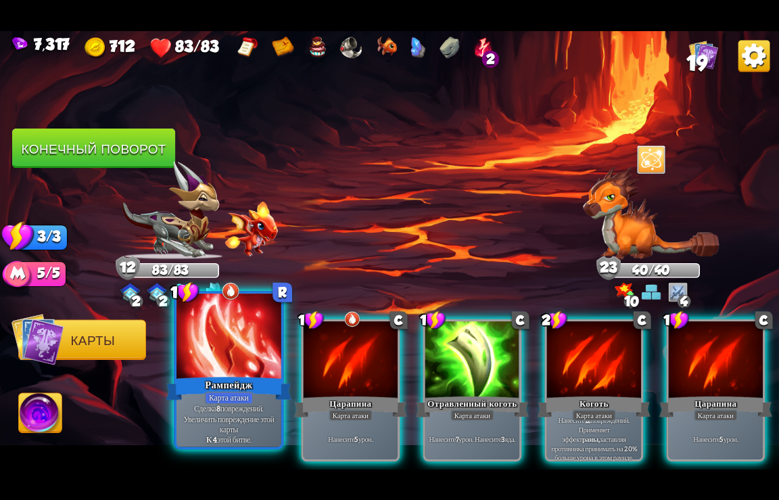
click at [255, 379] on div "Рампейдж" at bounding box center [229, 388] width 126 height 28
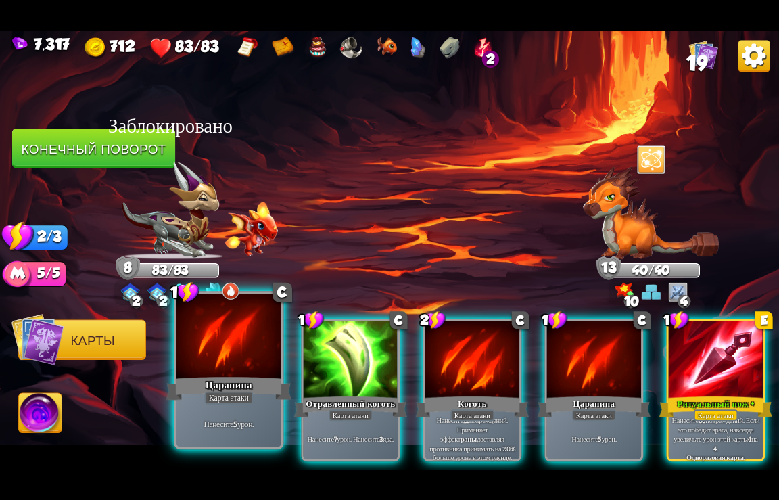
click at [234, 388] on div "Царапина" at bounding box center [229, 388] width 126 height 28
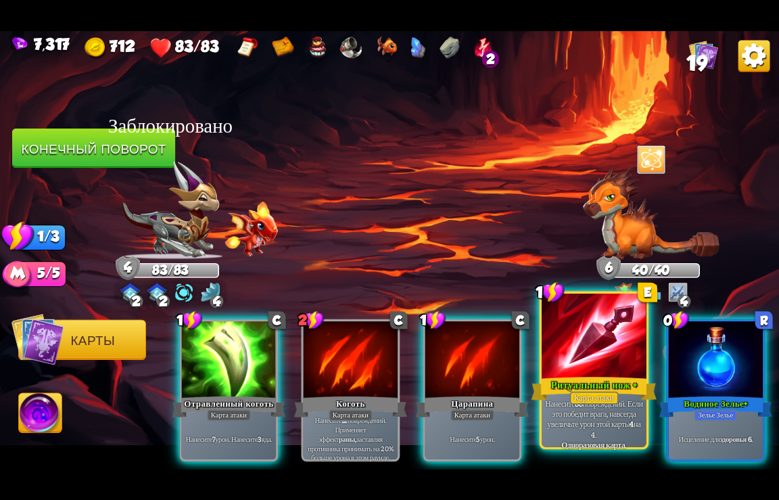
click at [603, 387] on div "Ритуальный нож +" at bounding box center [595, 388] width 126 height 28
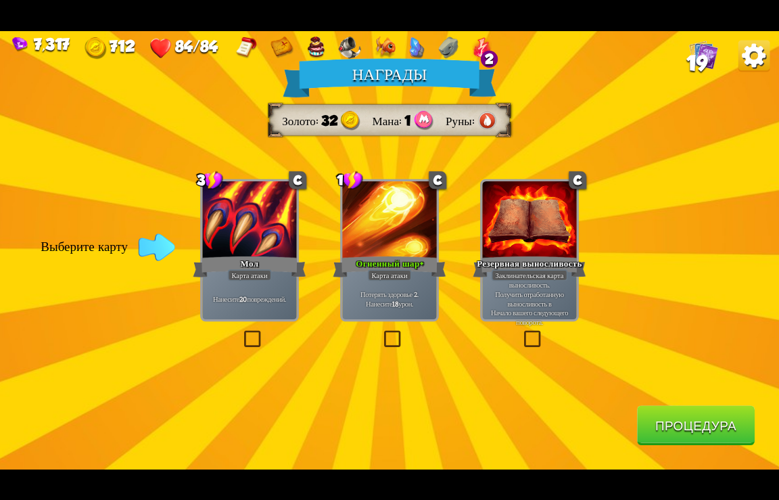
click at [682, 432] on button "Процедура" at bounding box center [696, 425] width 118 height 40
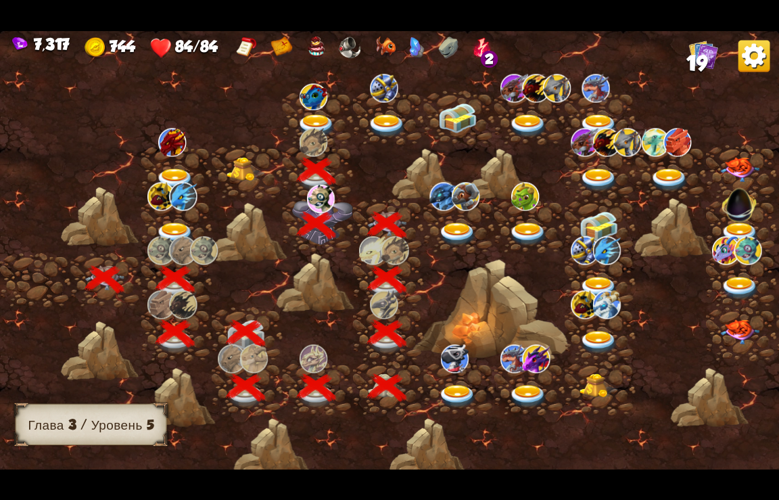
click at [320, 121] on img at bounding box center [316, 126] width 39 height 24
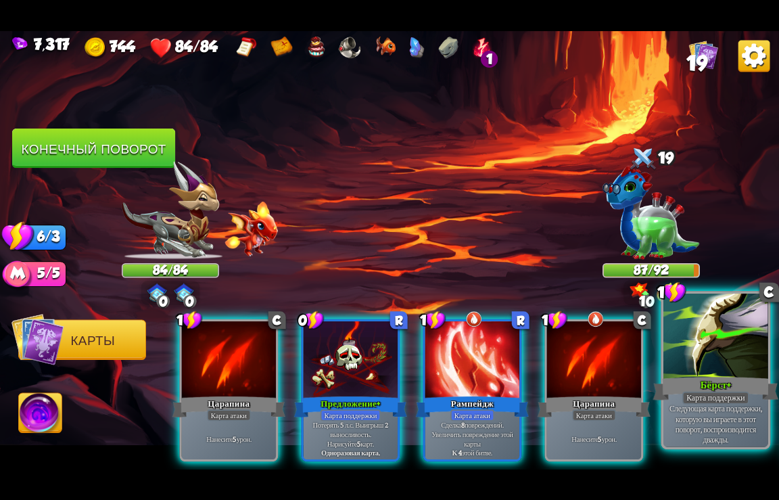
click at [689, 415] on p "Следующая карта поддержки, которую вы играете в этот поворот, воспроизводится д…" at bounding box center [715, 423] width 99 height 41
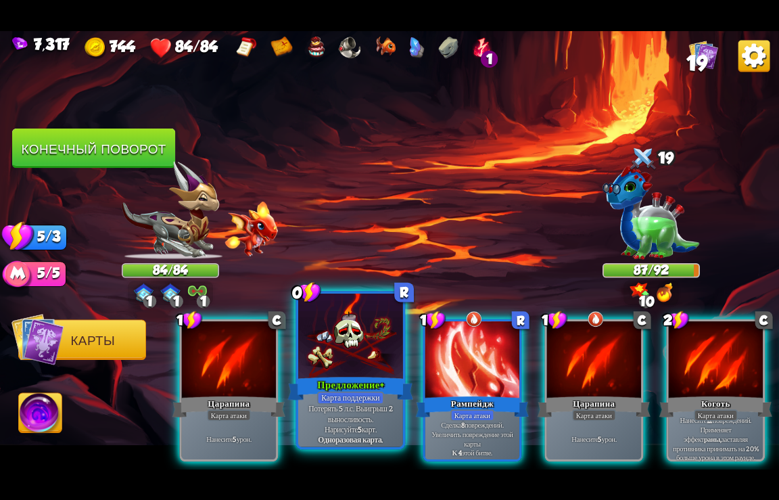
click at [357, 365] on div at bounding box center [350, 337] width 105 height 88
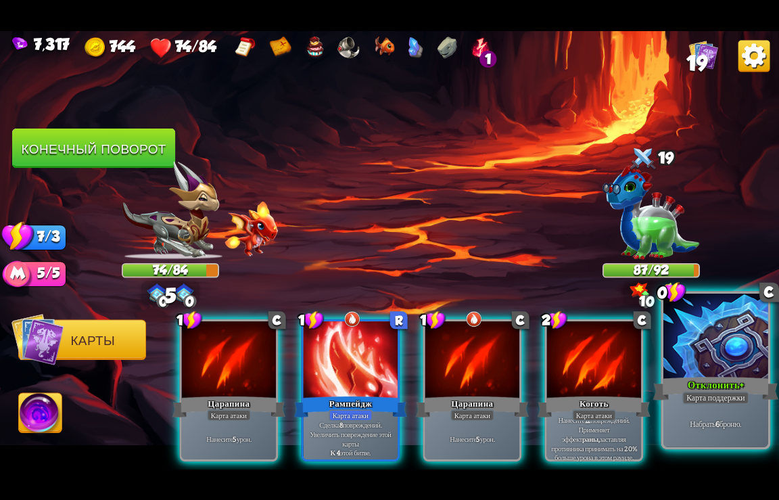
click at [713, 378] on div "Отклонить+" at bounding box center [717, 388] width 126 height 28
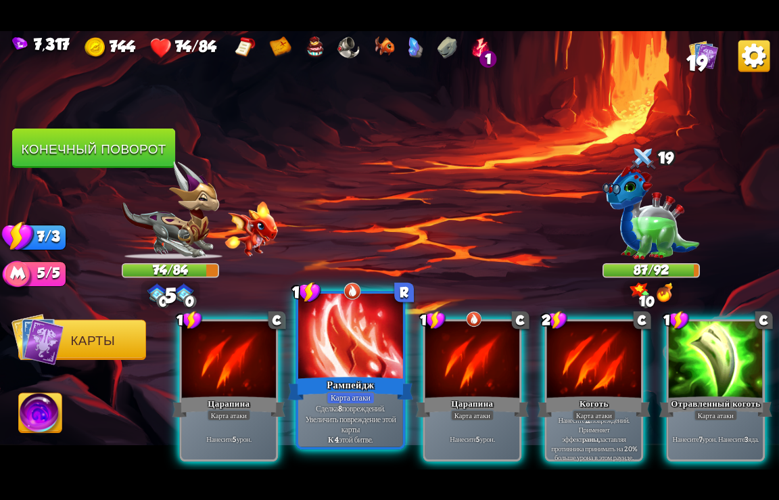
click at [375, 371] on div at bounding box center [350, 337] width 105 height 88
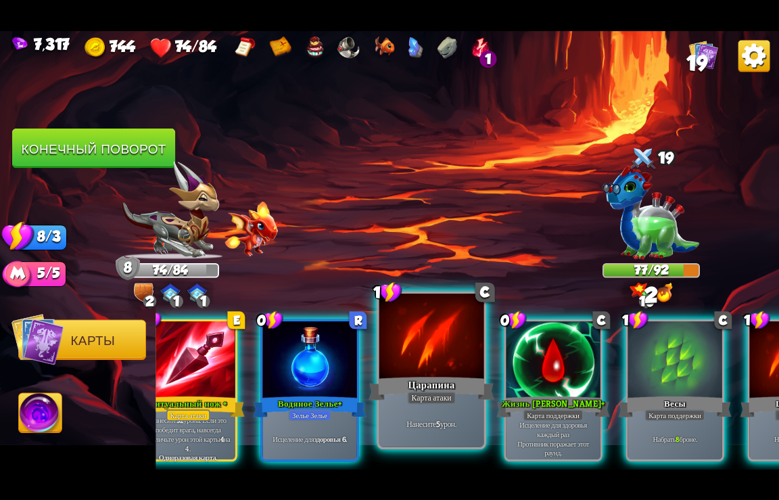
scroll to position [0, 589]
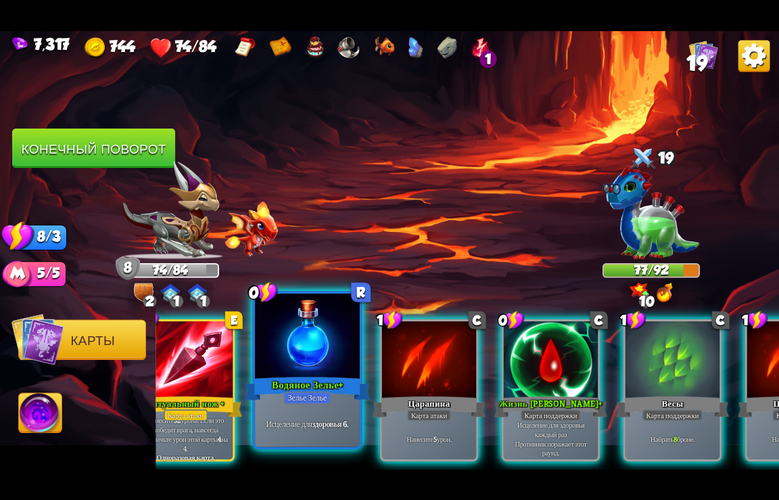
click at [319, 373] on div at bounding box center [307, 337] width 105 height 88
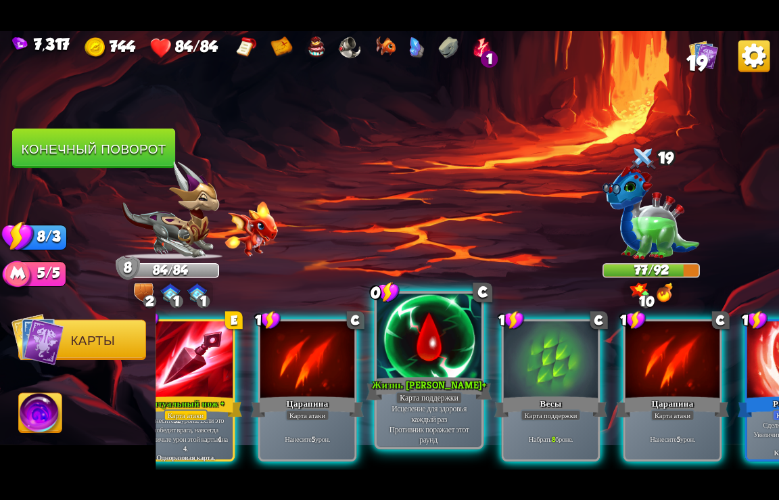
click at [418, 401] on div "Карта поддержки" at bounding box center [429, 397] width 67 height 13
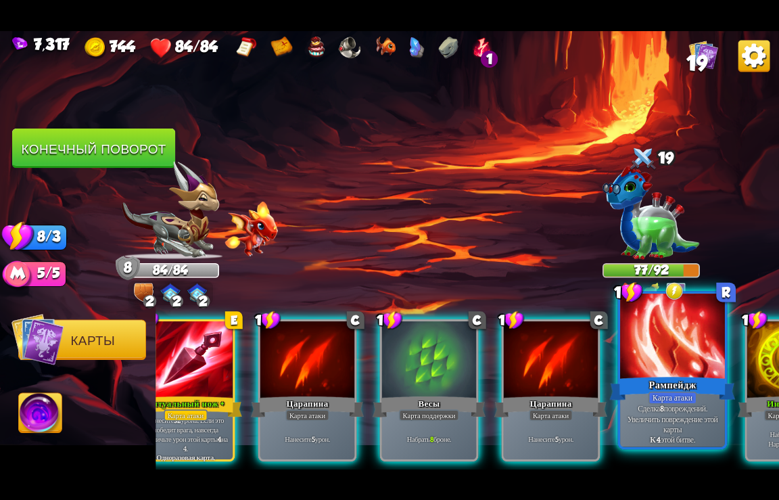
click at [658, 382] on div "Рампейдж" at bounding box center [673, 388] width 126 height 28
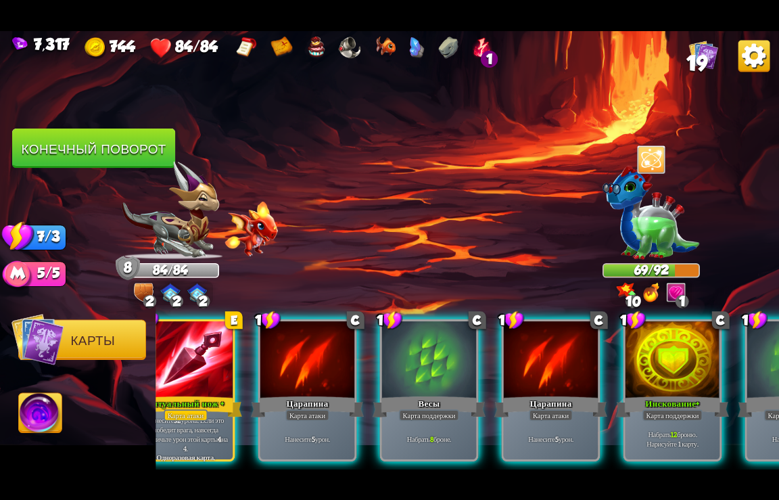
click at [639, 363] on div at bounding box center [673, 360] width 94 height 79
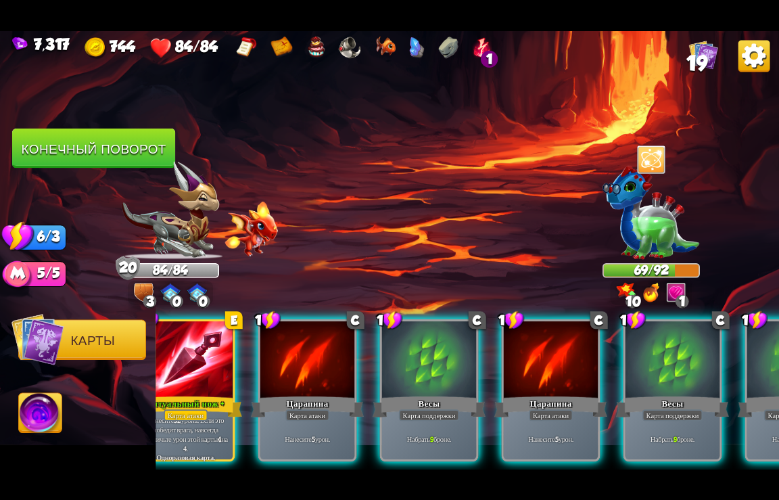
click at [637, 352] on div at bounding box center [673, 360] width 94 height 79
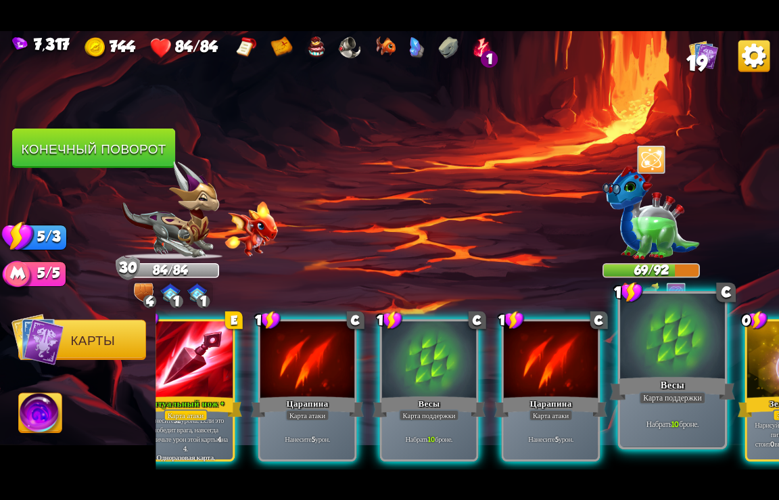
click at [658, 331] on div at bounding box center [672, 337] width 105 height 88
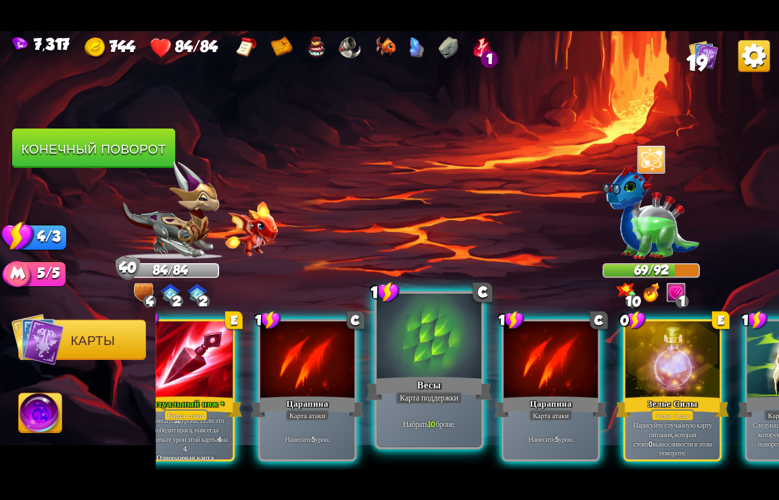
click at [446, 348] on div at bounding box center [429, 337] width 105 height 88
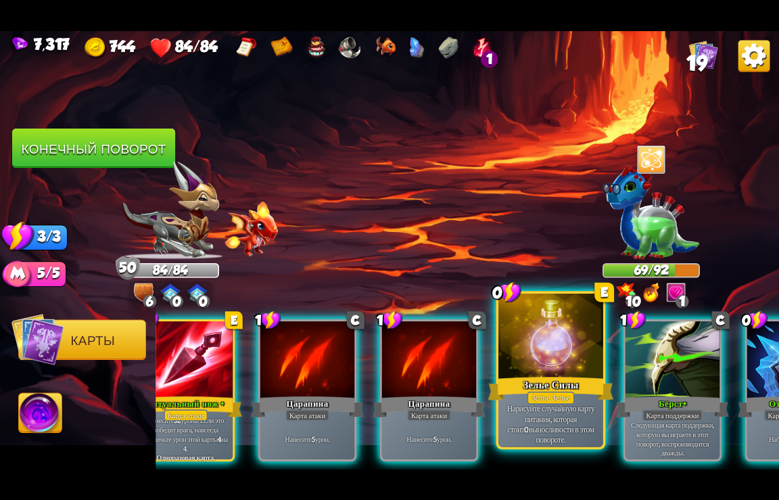
click at [557, 344] on div at bounding box center [551, 337] width 105 height 88
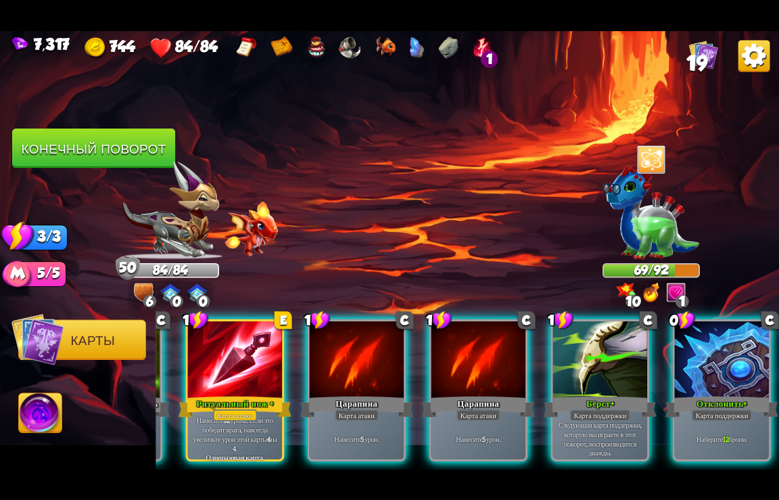
scroll to position [0, 544]
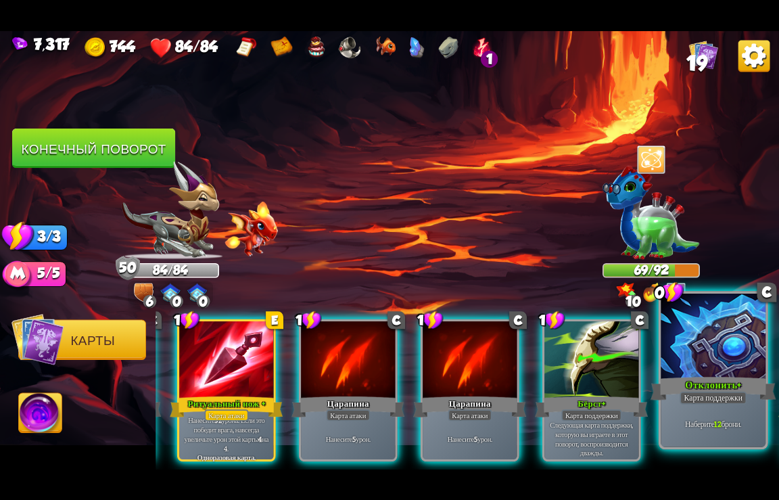
click at [696, 350] on div at bounding box center [713, 337] width 105 height 88
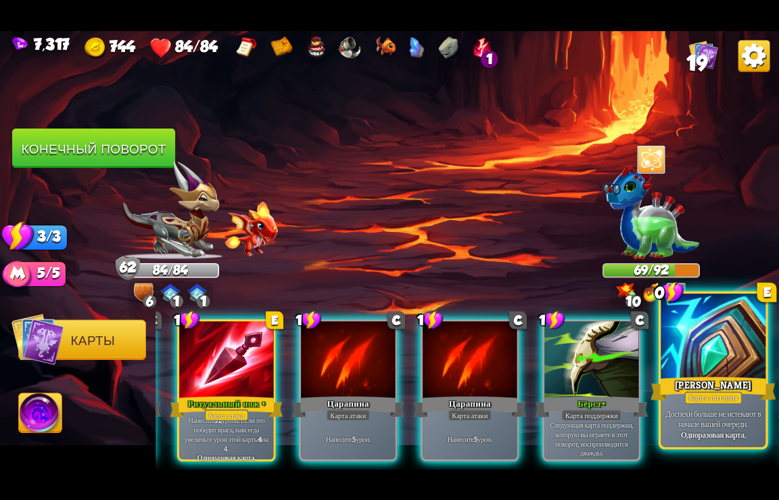
click at [694, 351] on div at bounding box center [713, 337] width 105 height 88
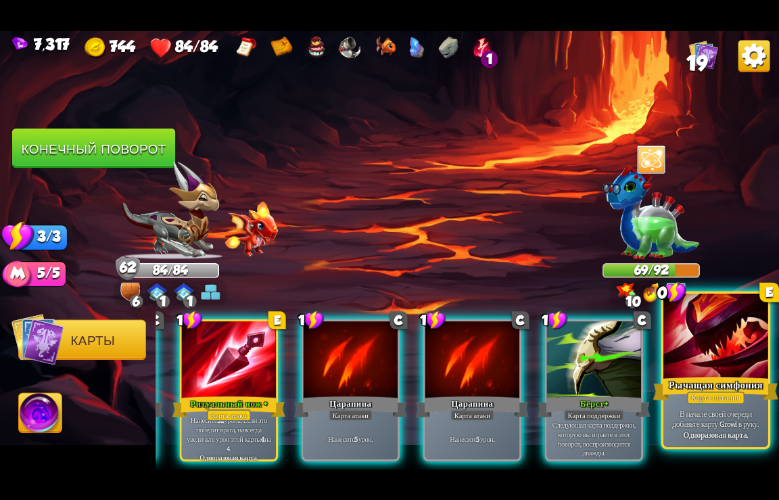
click at [694, 350] on div at bounding box center [716, 337] width 105 height 88
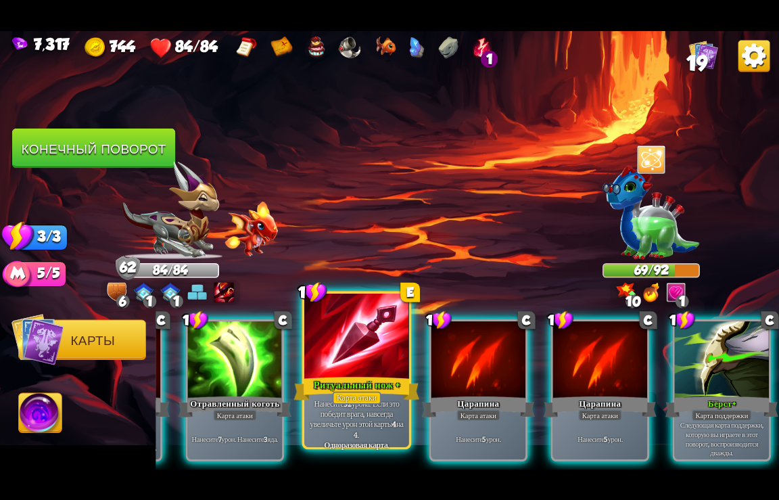
click at [384, 358] on div at bounding box center [356, 337] width 105 height 88
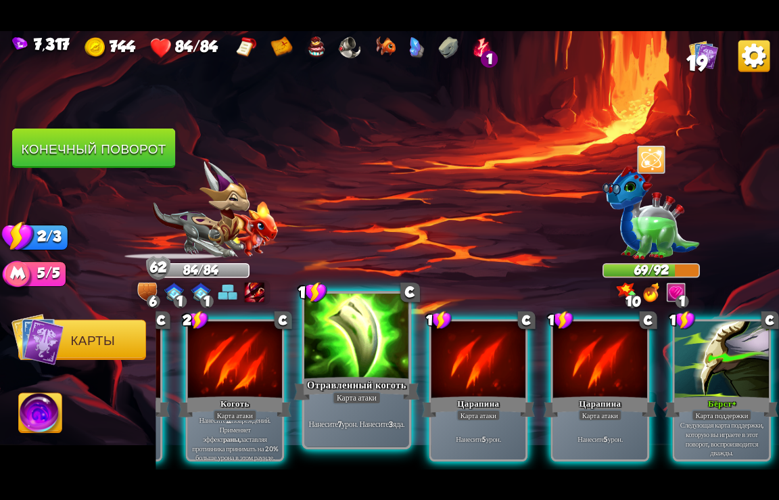
scroll to position [0, 264]
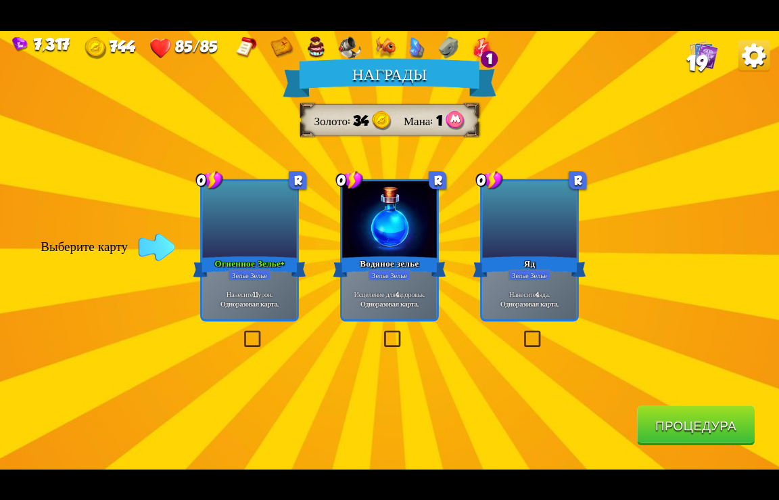
click at [277, 212] on div at bounding box center [249, 220] width 94 height 79
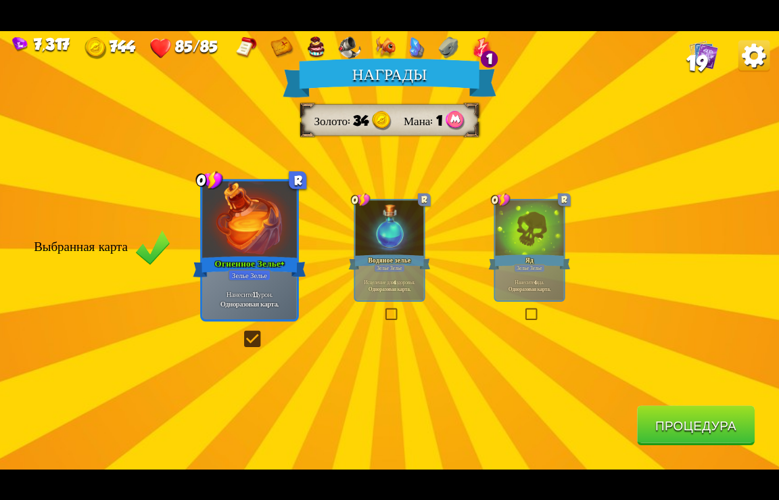
click at [662, 423] on button "Процедура" at bounding box center [696, 425] width 118 height 40
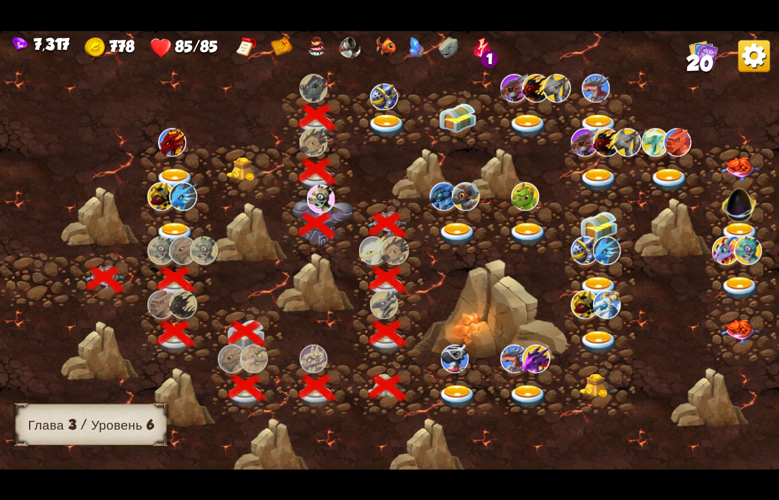
click at [392, 116] on img at bounding box center [387, 126] width 39 height 24
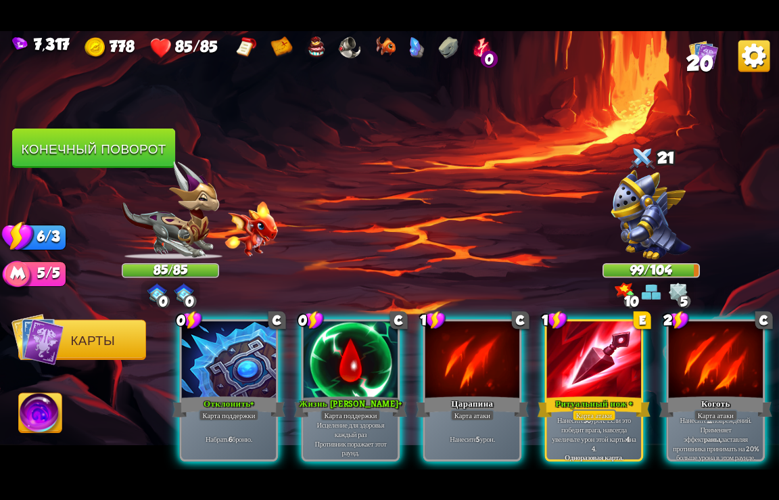
click at [330, 363] on div at bounding box center [351, 360] width 94 height 79
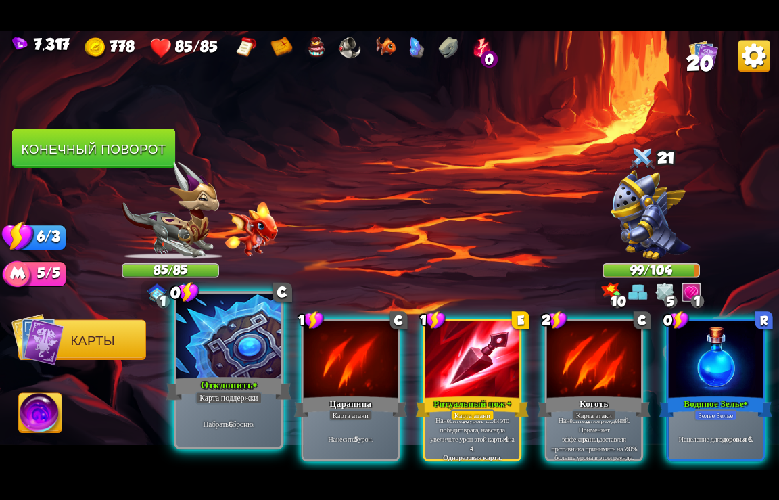
click at [202, 371] on div at bounding box center [229, 337] width 105 height 88
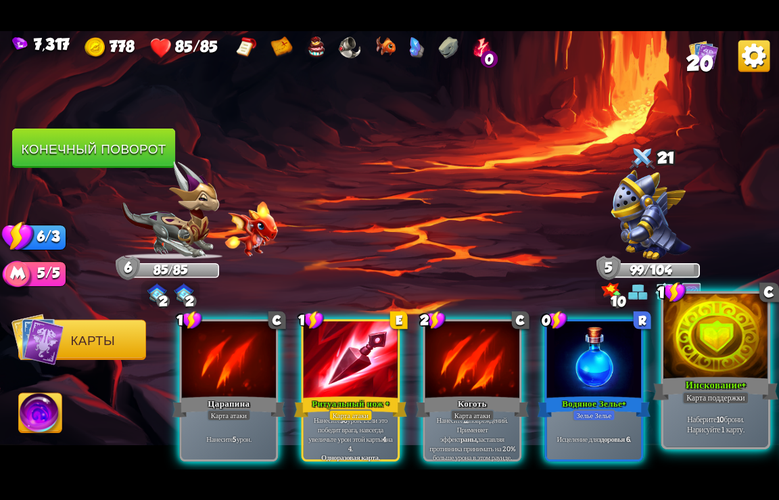
click at [696, 384] on div "Инскование+" at bounding box center [717, 388] width 126 height 28
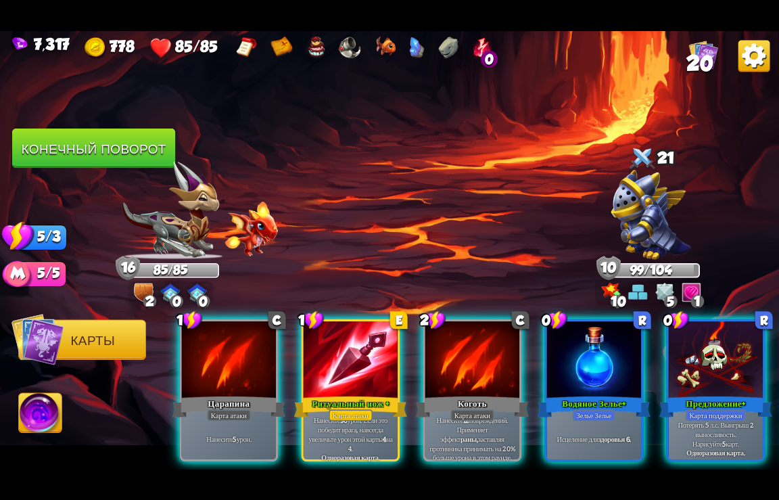
drag, startPoint x: 419, startPoint y: 453, endPoint x: 585, endPoint y: 497, distance: 171.7
click at [641, 472] on div "7,317 778 85/85 0 20 Выберите врага для атаки... You don't have enough stamina …" at bounding box center [389, 250] width 779 height 500
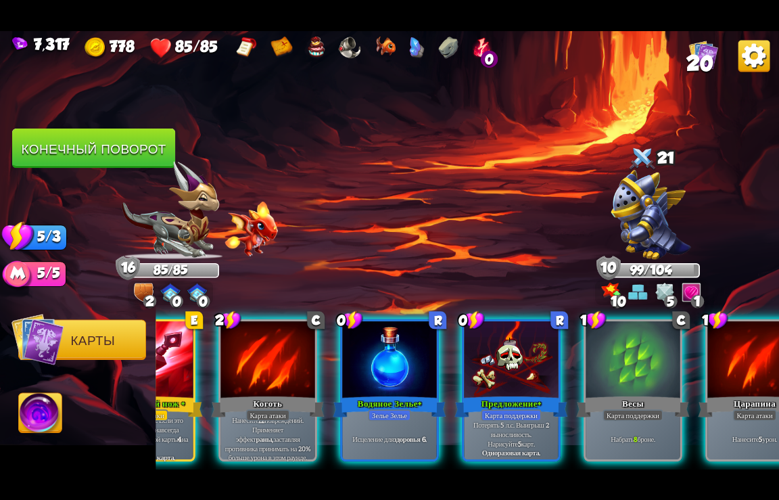
scroll to position [0, 399]
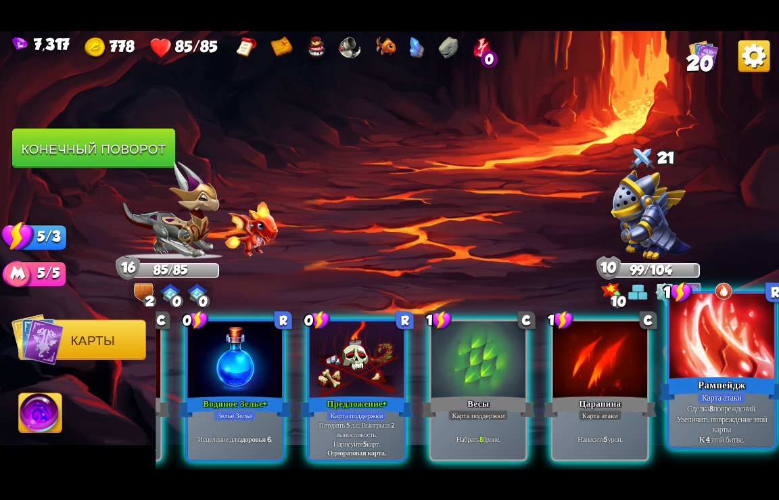
click at [725, 373] on div at bounding box center [722, 337] width 105 height 88
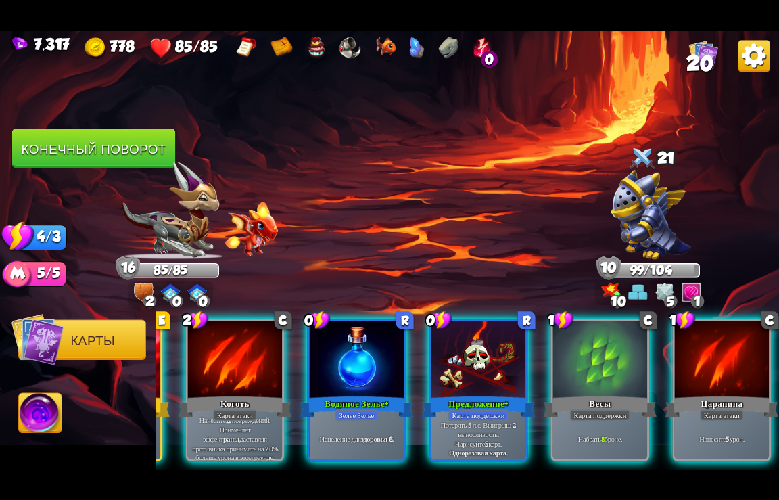
scroll to position [0, 264]
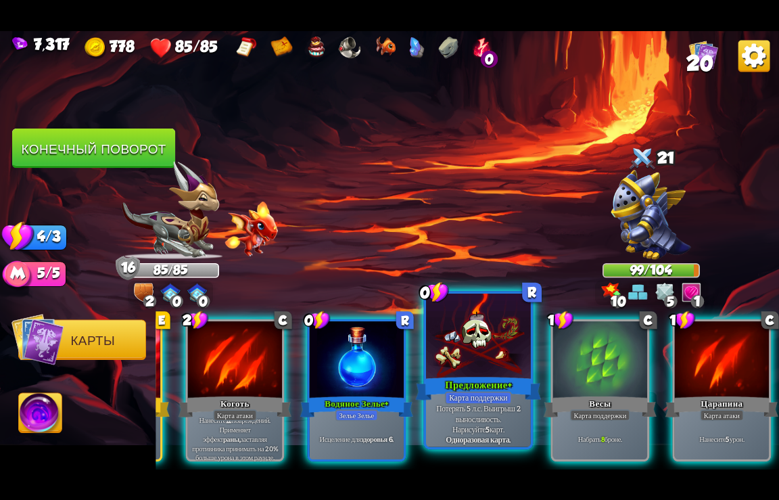
click at [491, 388] on div "Предложение+" at bounding box center [479, 388] width 126 height 28
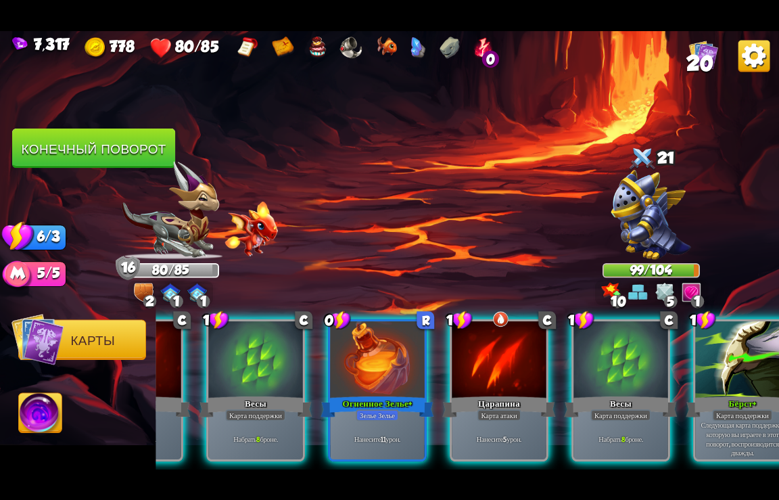
scroll to position [0, 805]
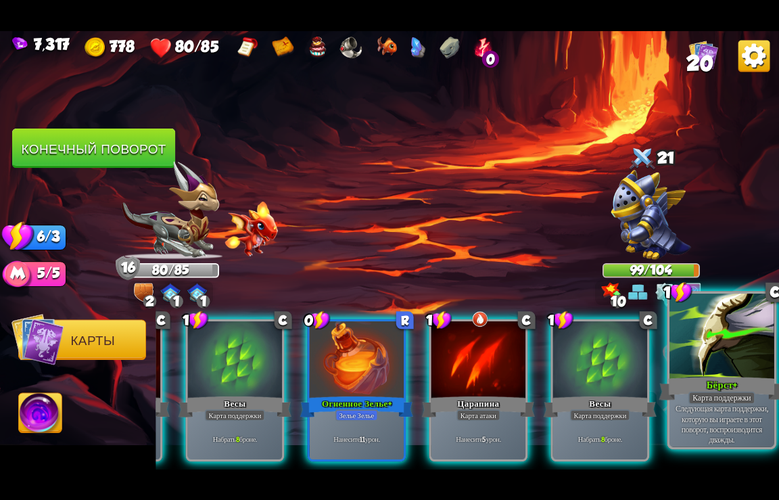
click at [712, 393] on div "Карта поддержки" at bounding box center [722, 397] width 67 height 13
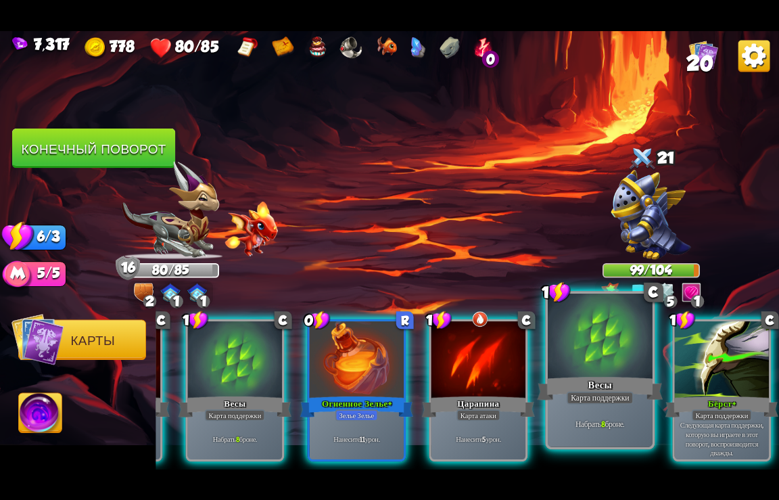
scroll to position [0, 670]
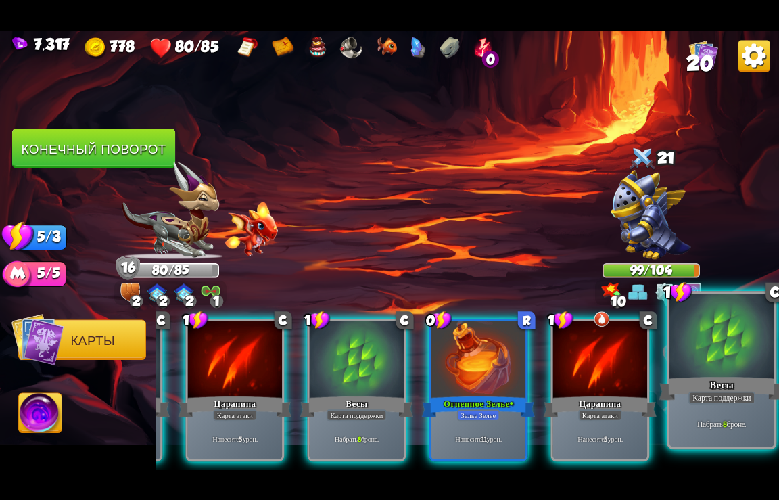
click at [700, 392] on div "1 C Весы Карта поддержки Набрать 8 броне." at bounding box center [722, 370] width 110 height 158
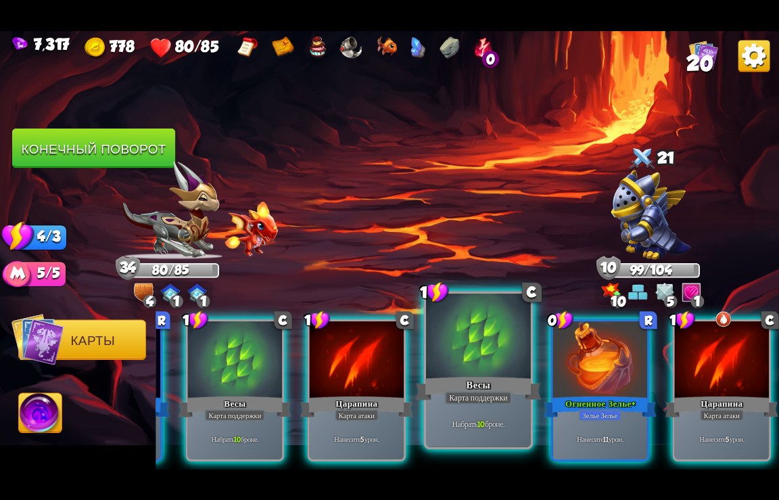
click at [480, 380] on div "Весы" at bounding box center [479, 388] width 126 height 28
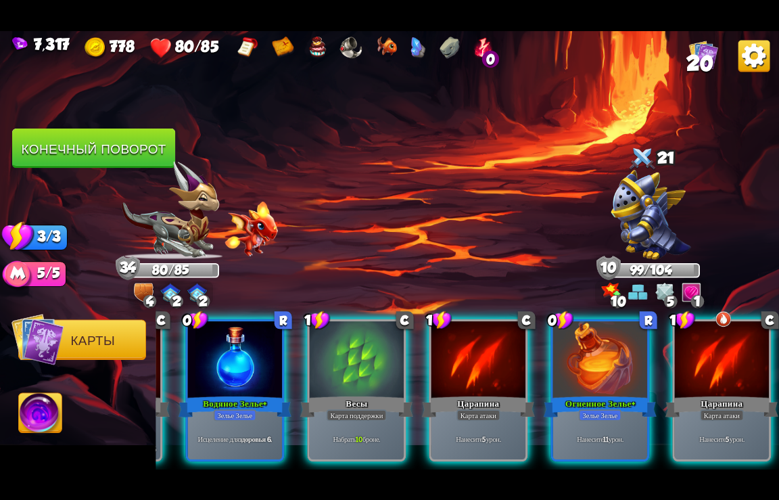
scroll to position [0, 399]
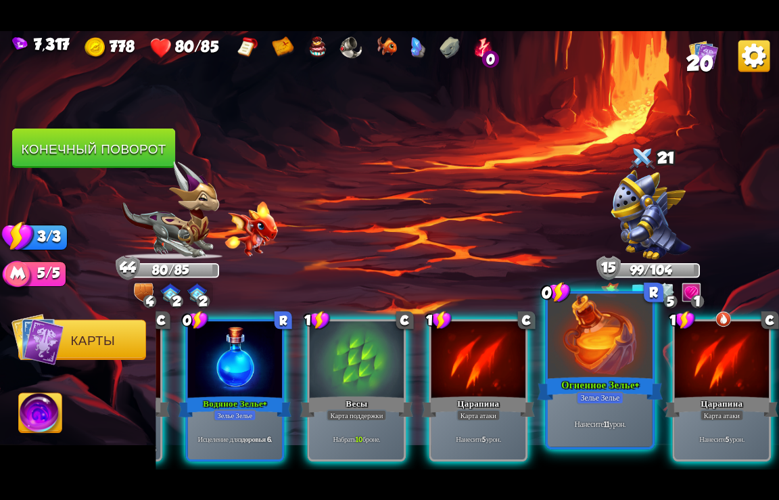
click at [598, 358] on div at bounding box center [600, 337] width 105 height 88
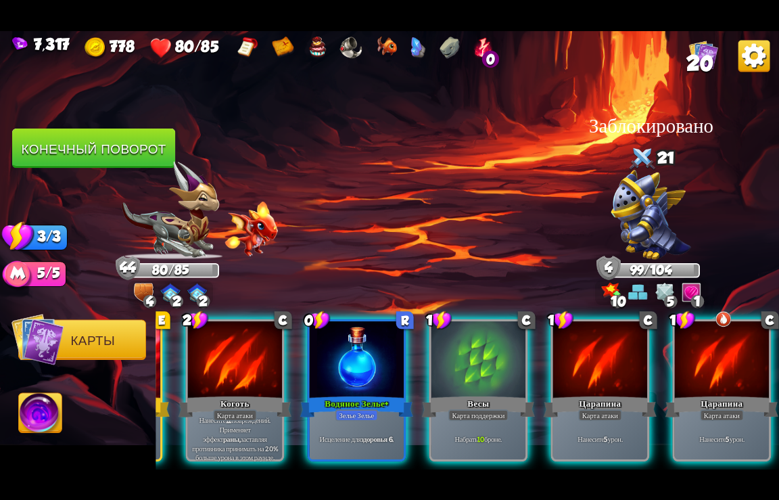
scroll to position [0, 264]
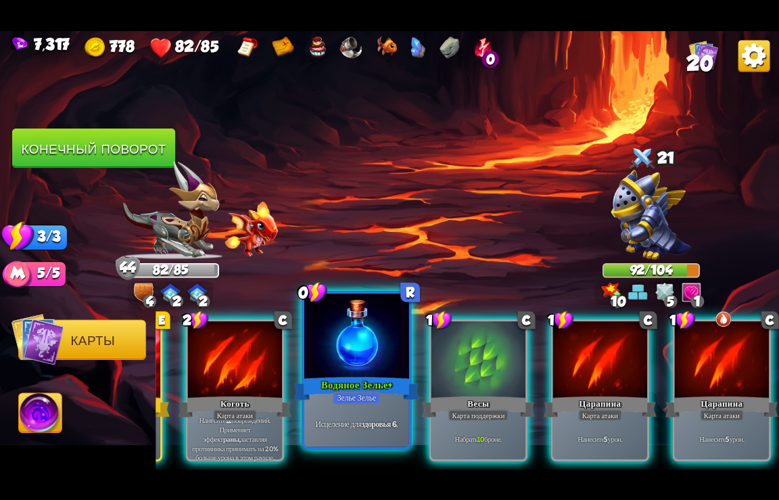
click at [348, 390] on div "Водяное Зелье+" at bounding box center [357, 388] width 126 height 28
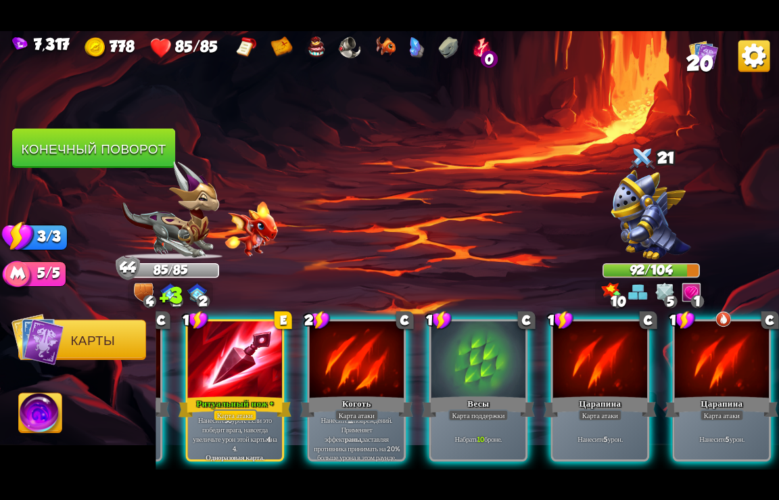
scroll to position [0, 129]
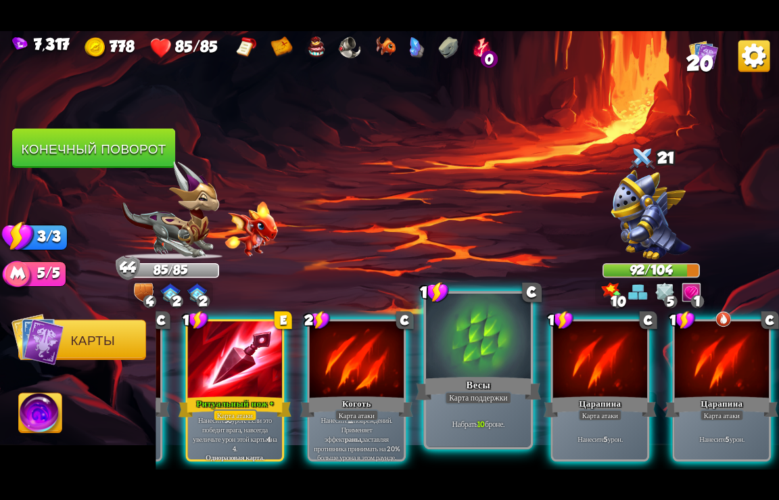
click at [472, 365] on div at bounding box center [478, 337] width 105 height 88
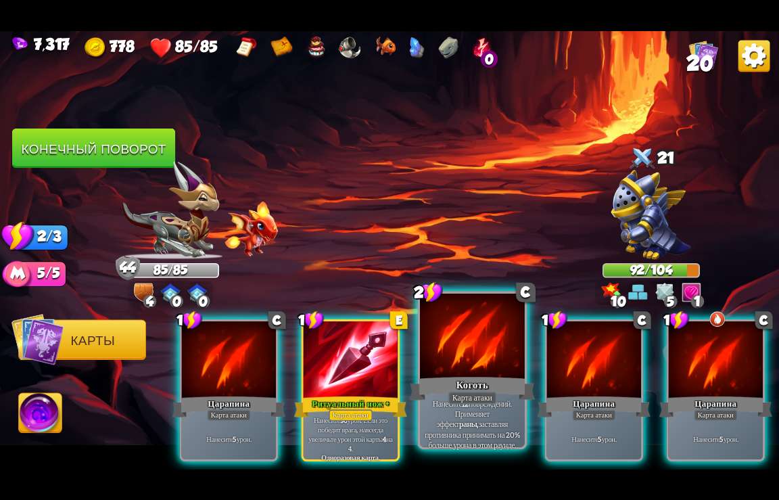
scroll to position [0, 0]
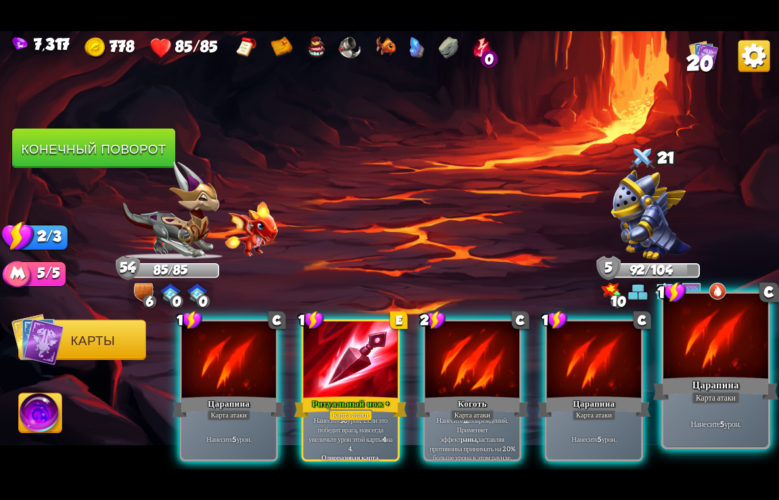
click at [734, 369] on div at bounding box center [716, 337] width 105 height 88
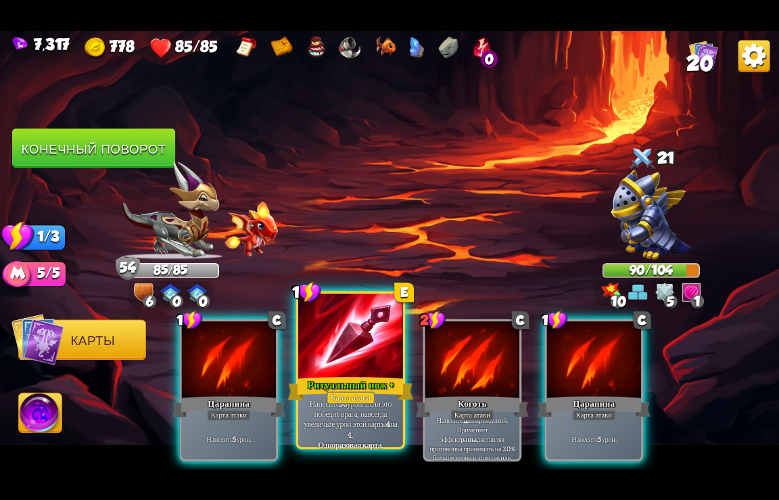
click at [362, 378] on div "Ритуальный нож +" at bounding box center [351, 388] width 126 height 28
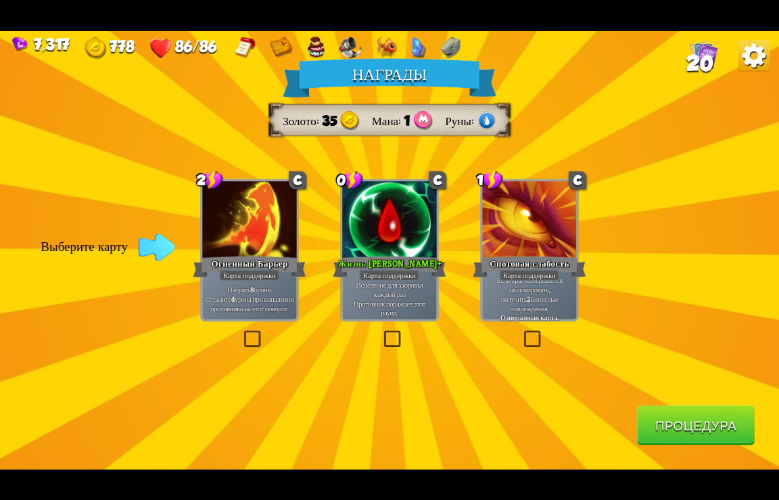
click at [660, 432] on button "Процедура" at bounding box center [696, 425] width 118 height 40
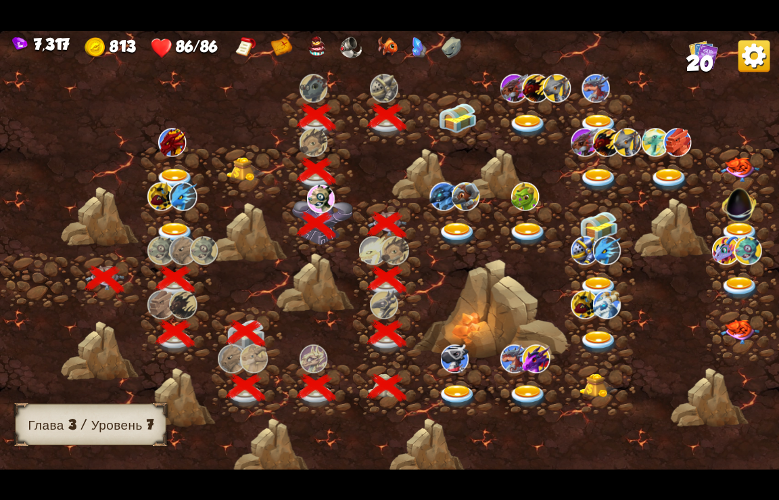
click at [463, 118] on img at bounding box center [457, 118] width 39 height 30
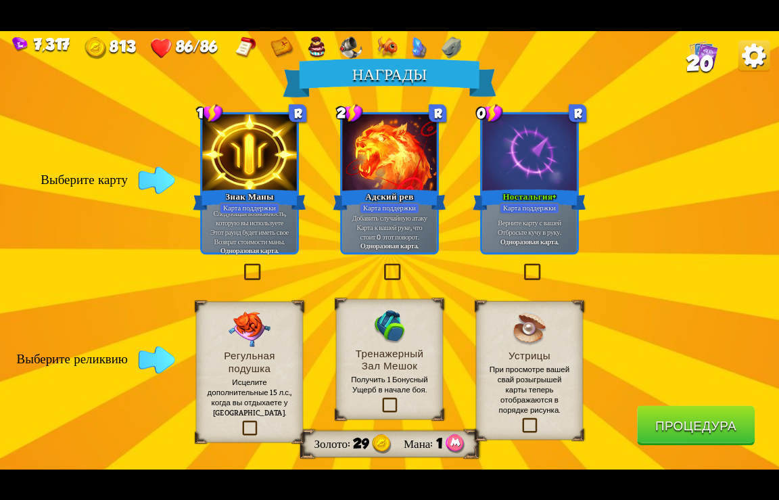
click at [380, 399] on label at bounding box center [380, 399] width 0 height 0
click at [0, 0] on input "checkbox" at bounding box center [0, 0] width 0 height 0
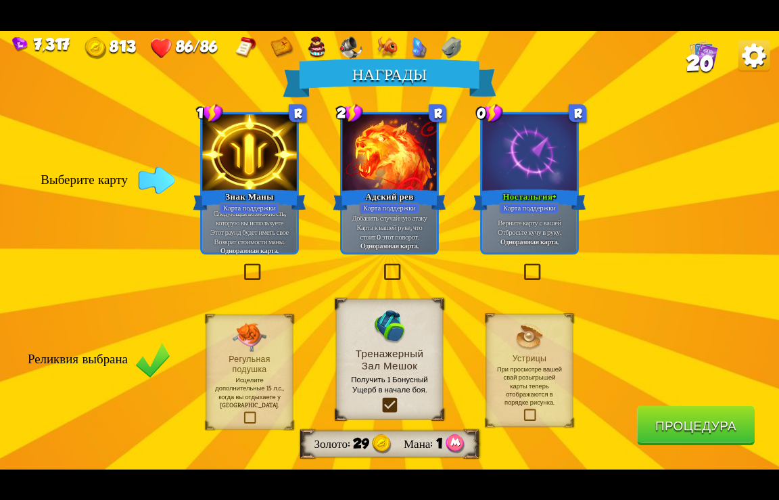
click at [677, 426] on button "Процедура" at bounding box center [696, 425] width 118 height 40
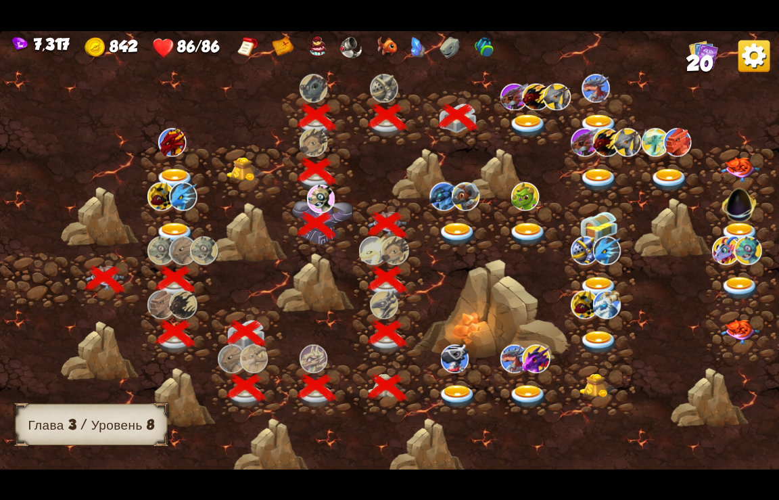
click at [528, 122] on img at bounding box center [528, 126] width 39 height 24
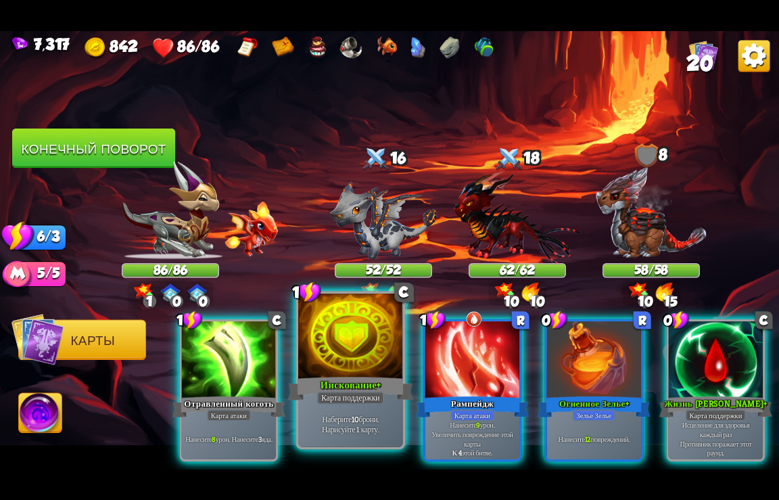
click at [353, 363] on div at bounding box center [350, 337] width 105 height 88
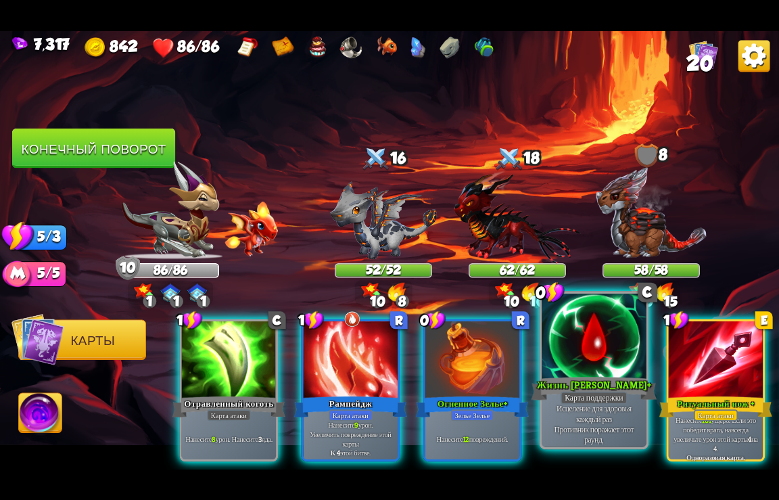
click at [597, 359] on div at bounding box center [594, 337] width 105 height 88
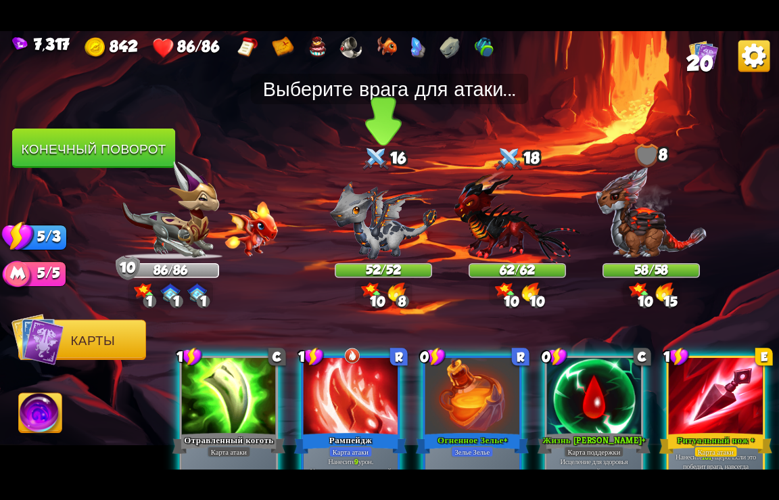
click at [378, 215] on img at bounding box center [383, 220] width 107 height 78
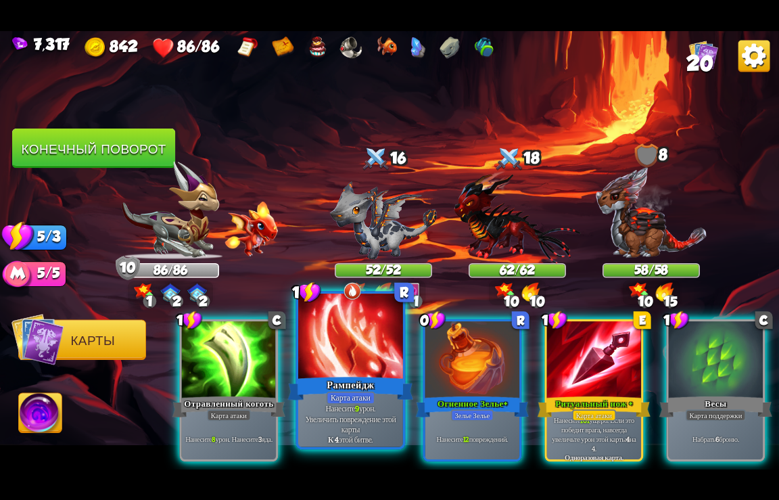
click at [349, 363] on div at bounding box center [350, 337] width 105 height 88
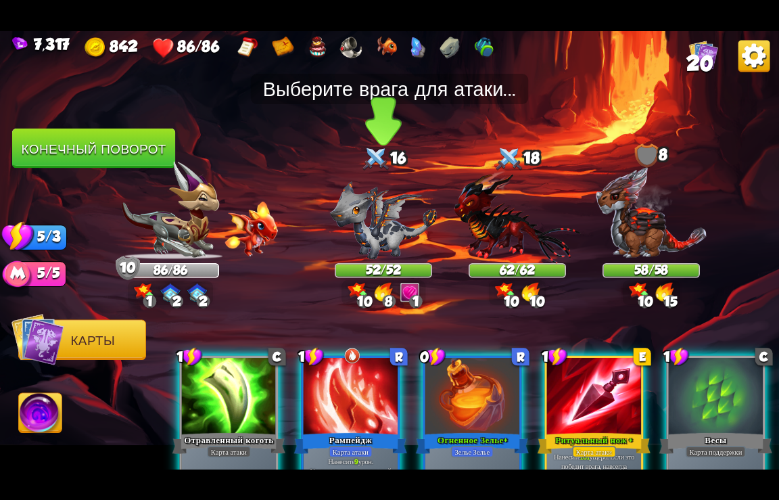
click at [369, 232] on img at bounding box center [383, 220] width 107 height 78
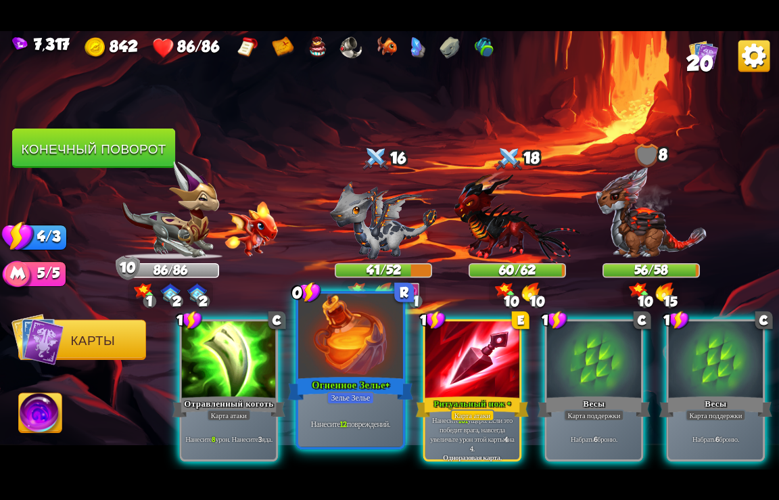
click at [342, 366] on div at bounding box center [350, 337] width 105 height 88
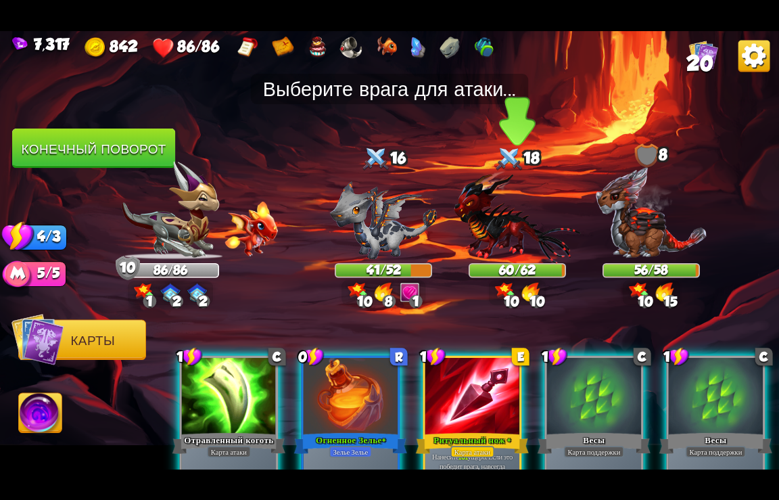
click at [507, 223] on img at bounding box center [517, 216] width 127 height 93
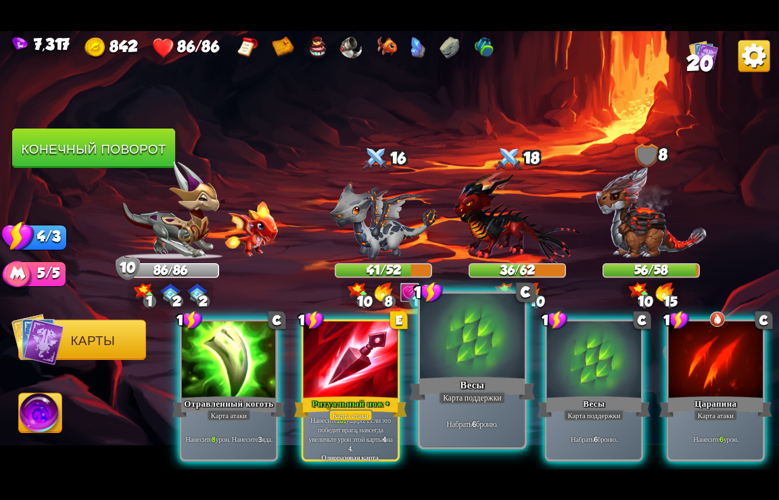
click at [470, 380] on div "Весы" at bounding box center [473, 388] width 126 height 28
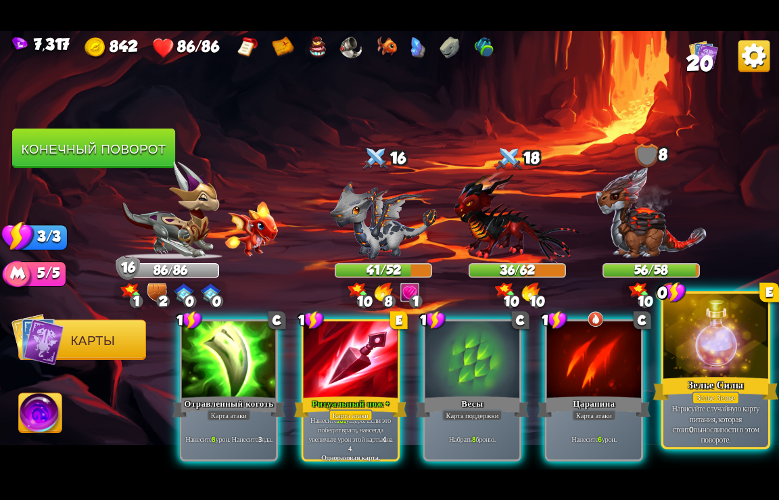
click at [710, 368] on div at bounding box center [716, 337] width 105 height 88
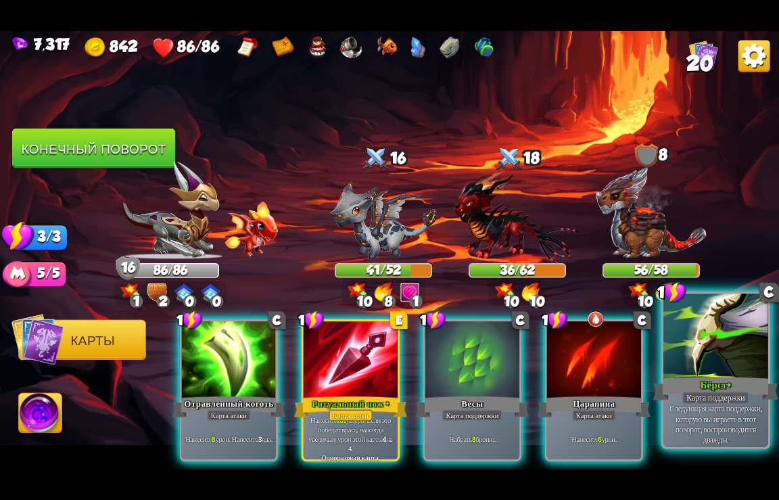
click at [718, 364] on div at bounding box center [716, 337] width 105 height 88
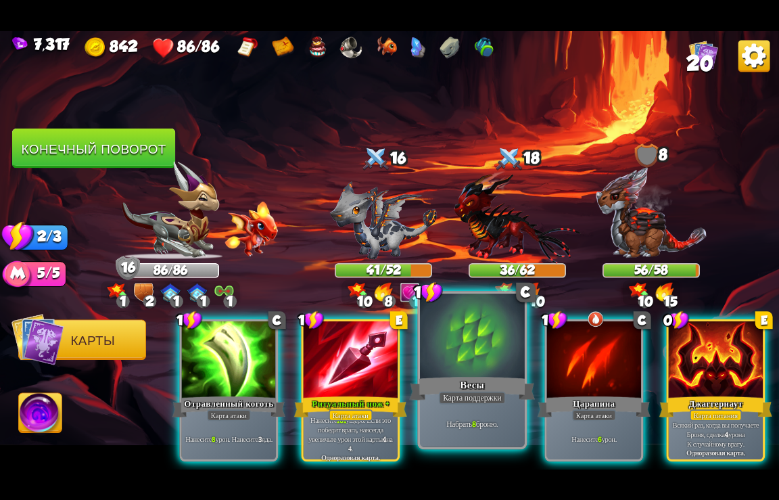
click at [468, 366] on div at bounding box center [472, 337] width 105 height 88
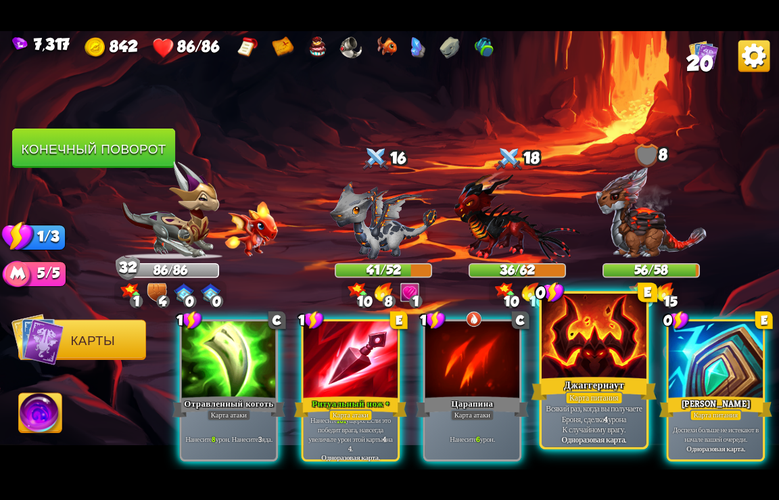
click at [597, 371] on div at bounding box center [594, 337] width 105 height 88
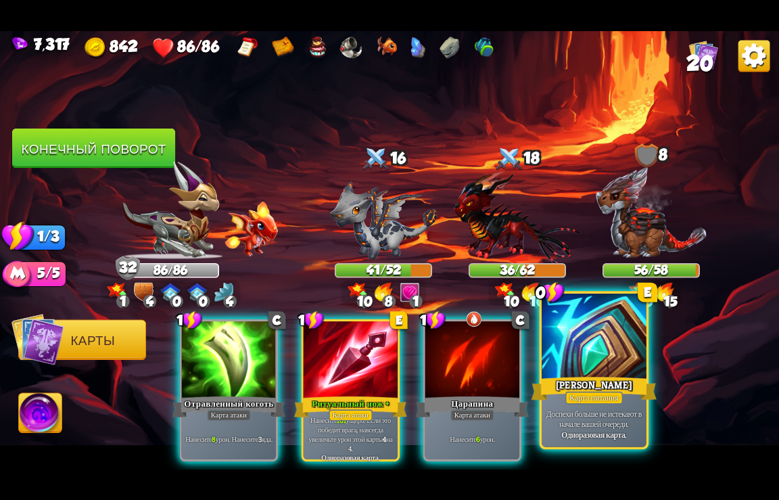
click at [597, 370] on div at bounding box center [594, 337] width 105 height 88
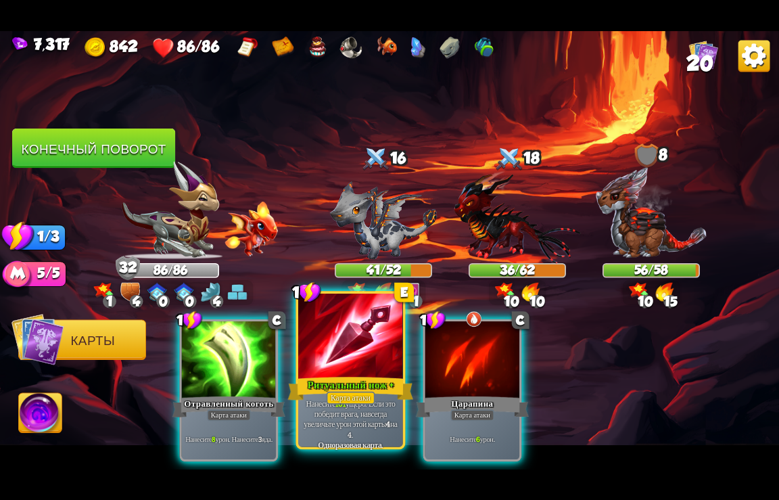
click at [342, 369] on div at bounding box center [350, 337] width 105 height 88
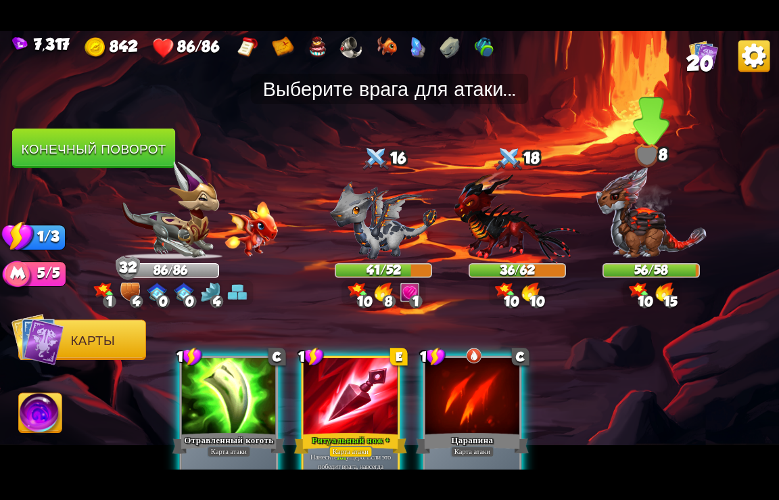
click at [649, 216] on img at bounding box center [651, 212] width 112 height 93
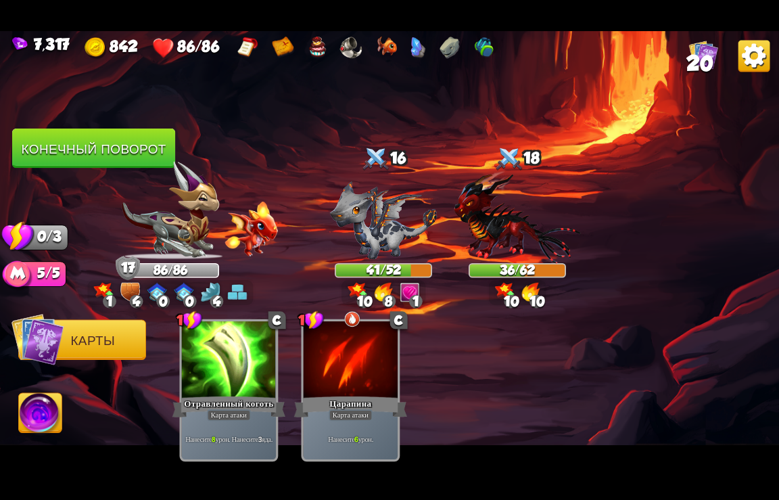
click at [121, 151] on button "Конечный поворот" at bounding box center [93, 149] width 163 height 40
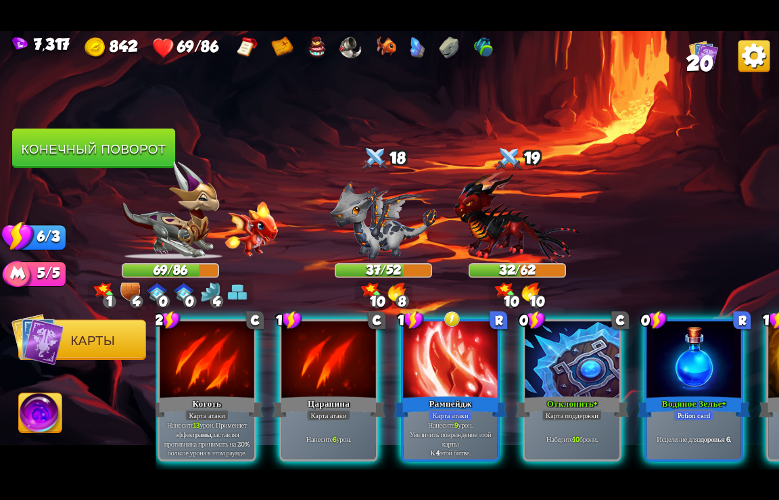
scroll to position [0, 670]
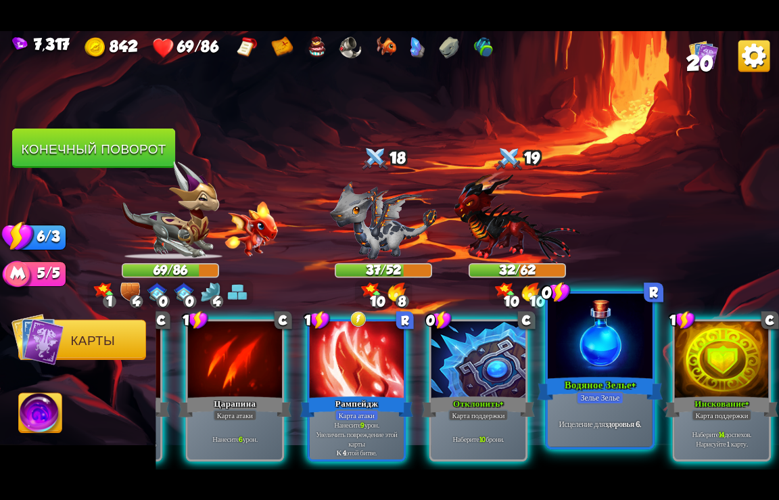
click at [611, 369] on div at bounding box center [600, 337] width 105 height 88
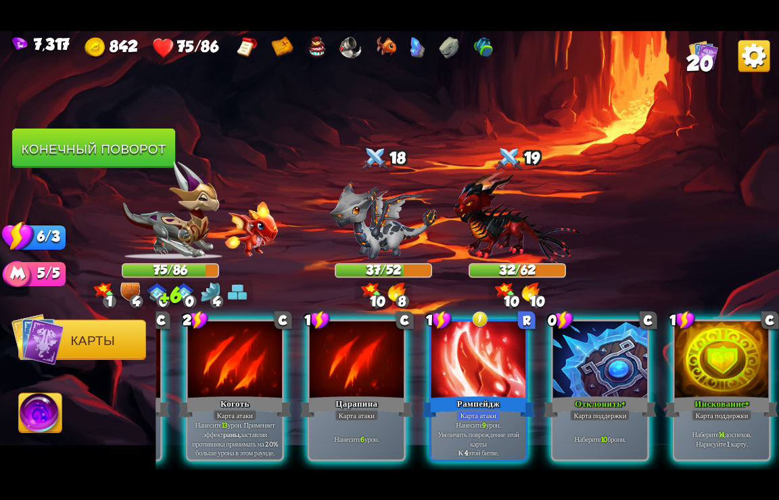
scroll to position [0, 534]
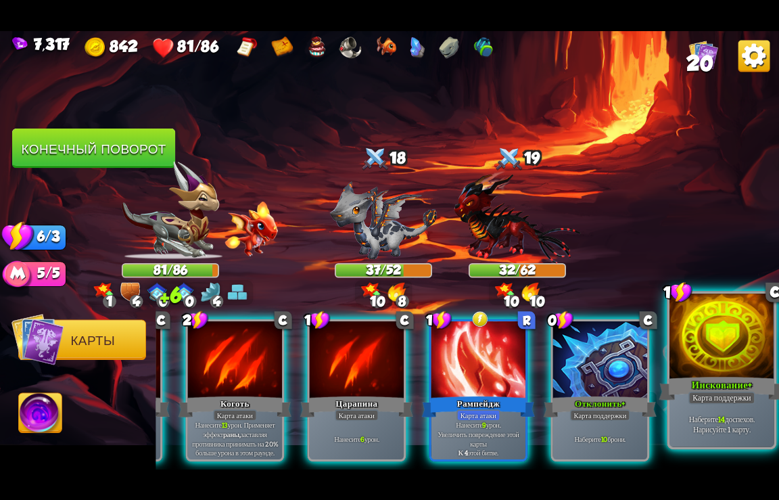
click at [709, 393] on div "Карта поддержки" at bounding box center [722, 397] width 67 height 13
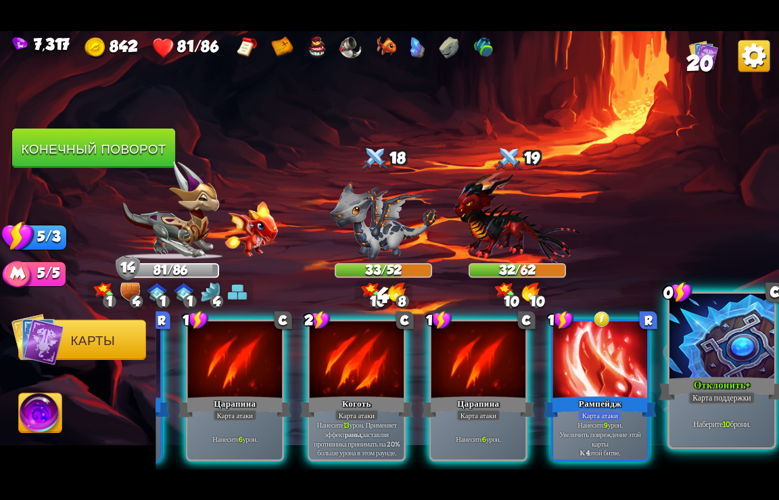
click at [709, 395] on div "Карта поддержки" at bounding box center [722, 397] width 67 height 13
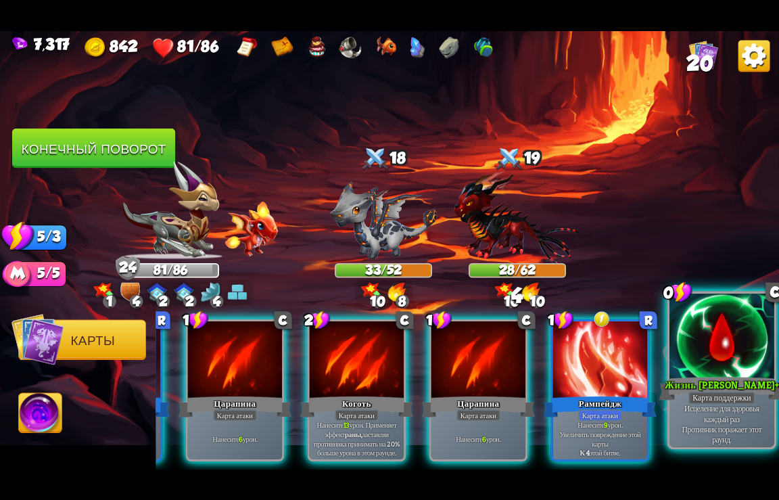
click at [711, 391] on div "Жизнь [PERSON_NAME]+" at bounding box center [723, 388] width 126 height 28
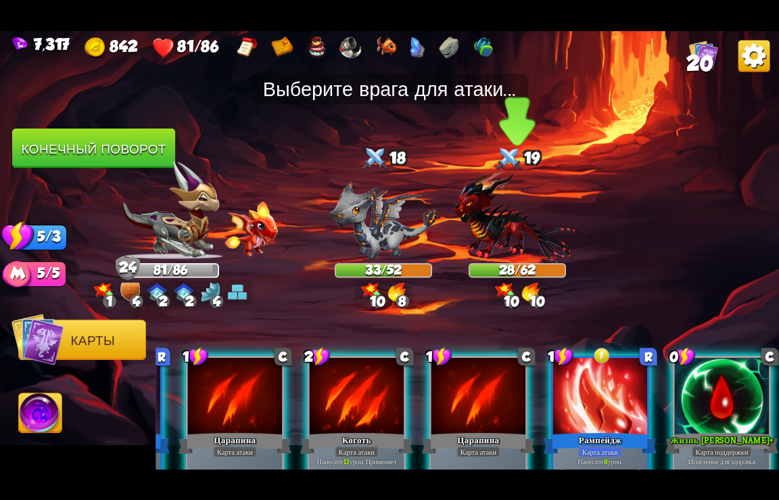
click at [500, 223] on img at bounding box center [517, 216] width 127 height 93
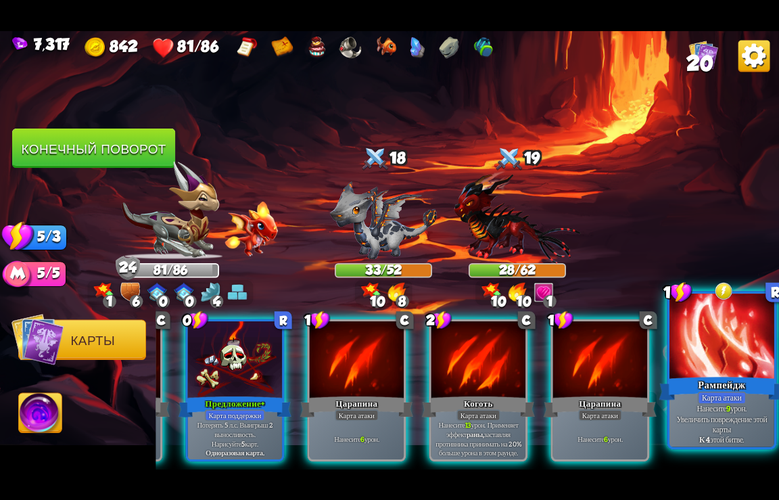
click at [714, 390] on div "Рампейдж" at bounding box center [723, 388] width 126 height 28
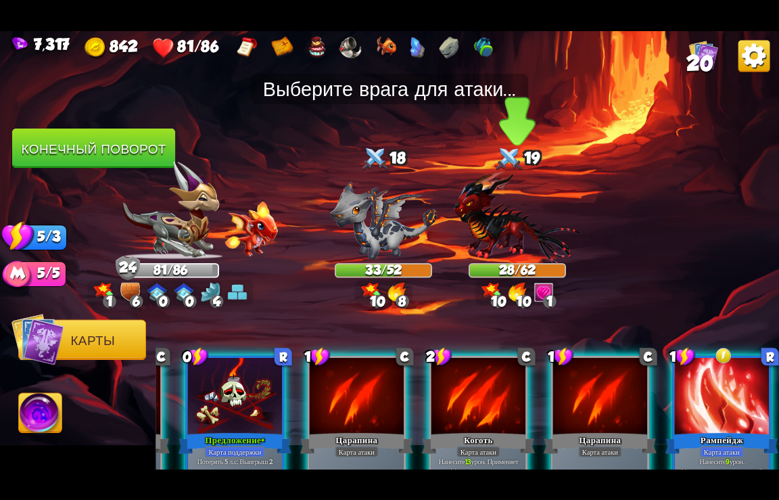
click at [493, 216] on img at bounding box center [517, 216] width 127 height 93
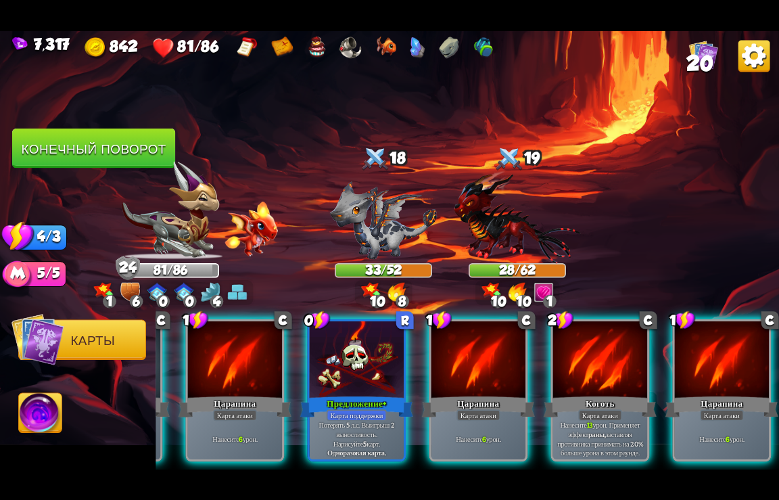
scroll to position [0, 129]
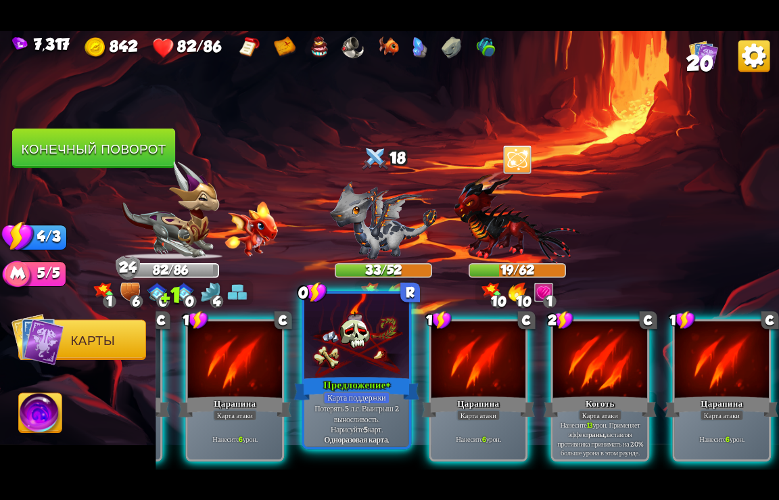
click at [353, 385] on div "Предложение+" at bounding box center [357, 388] width 126 height 28
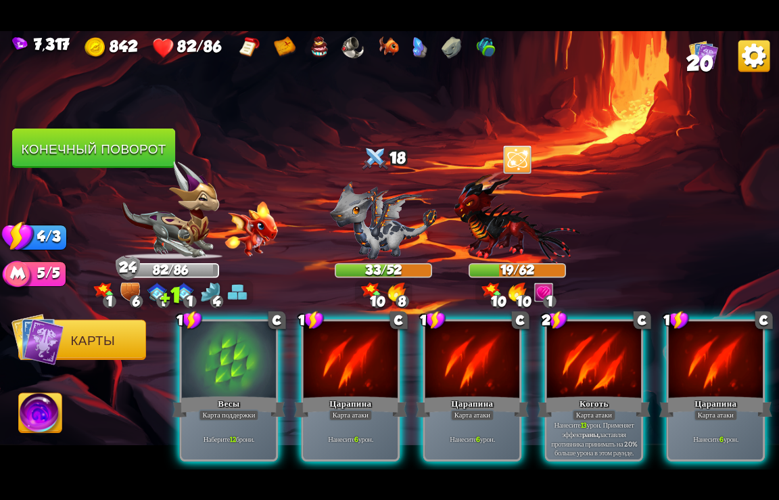
scroll to position [0, 0]
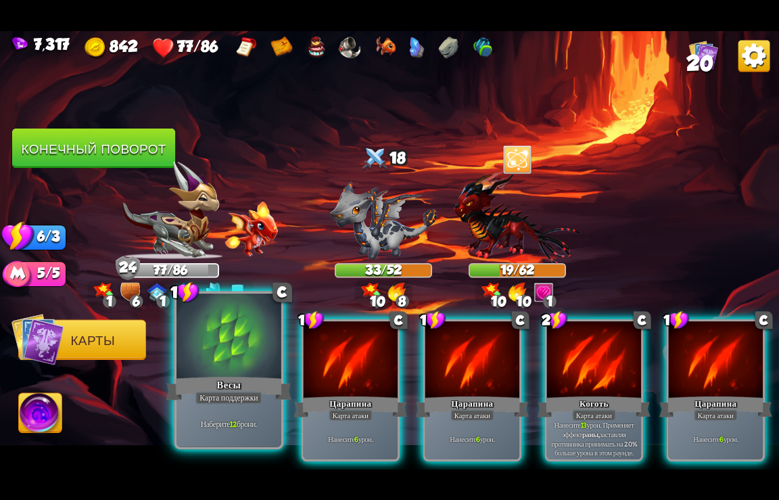
click at [227, 364] on div at bounding box center [229, 337] width 105 height 88
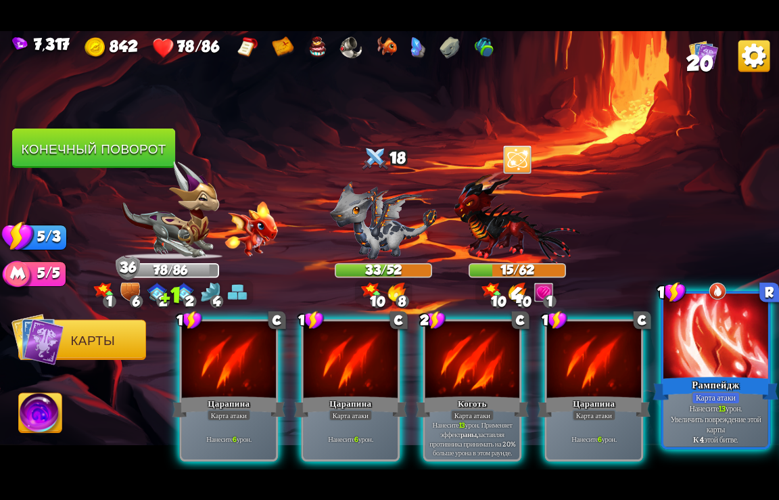
click at [726, 364] on div at bounding box center [716, 337] width 105 height 88
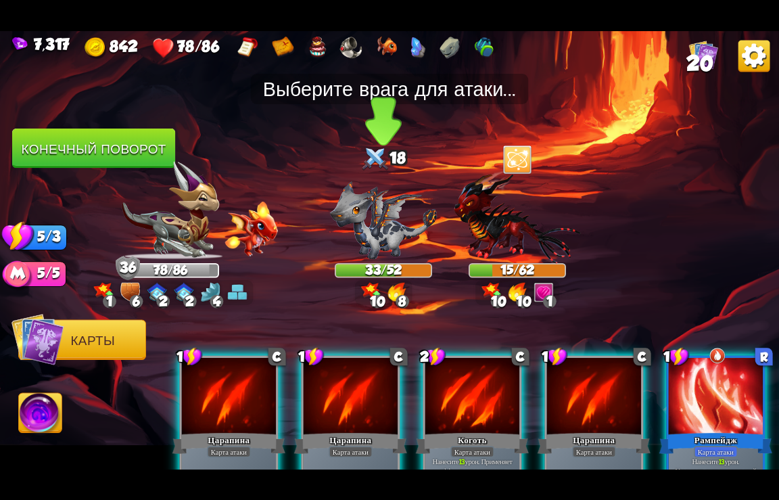
click at [379, 214] on img at bounding box center [383, 220] width 107 height 78
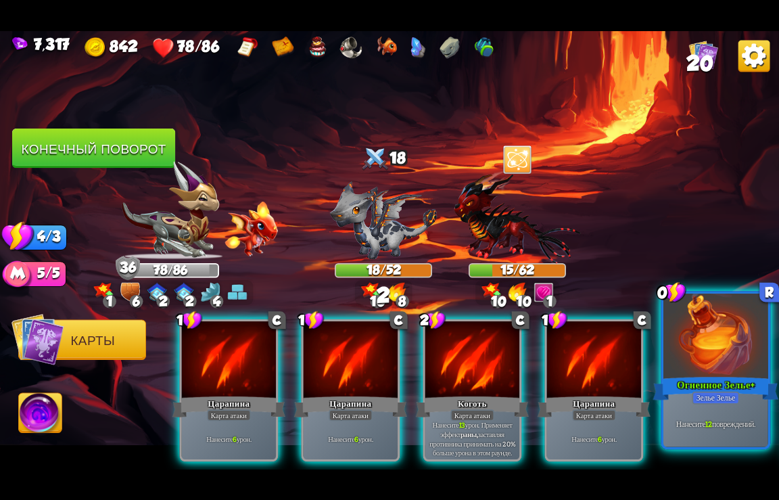
click at [729, 396] on div "Зелье Зелье" at bounding box center [715, 397] width 47 height 13
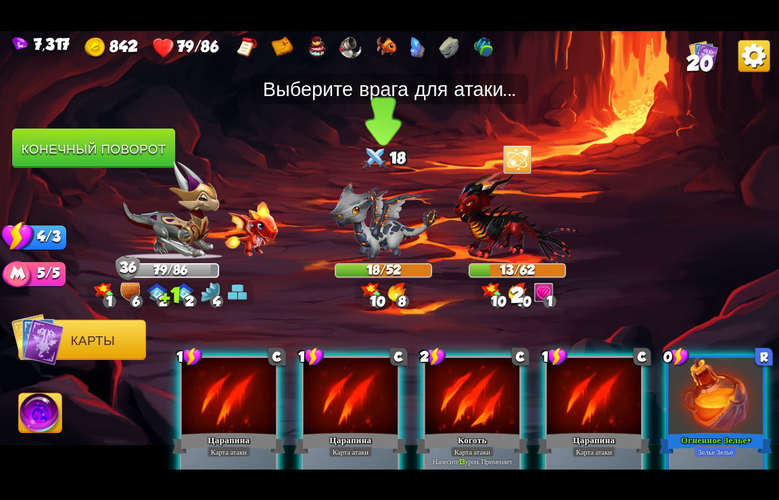
click at [387, 227] on img at bounding box center [383, 220] width 107 height 78
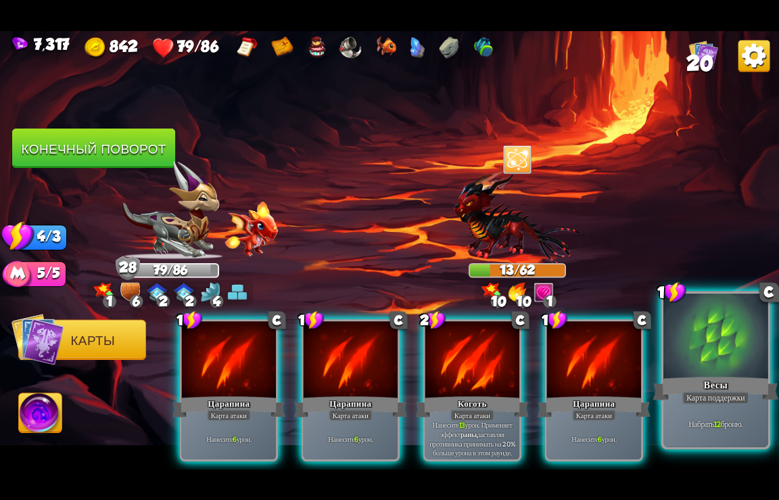
click at [702, 395] on div "Карта поддержки" at bounding box center [716, 397] width 67 height 13
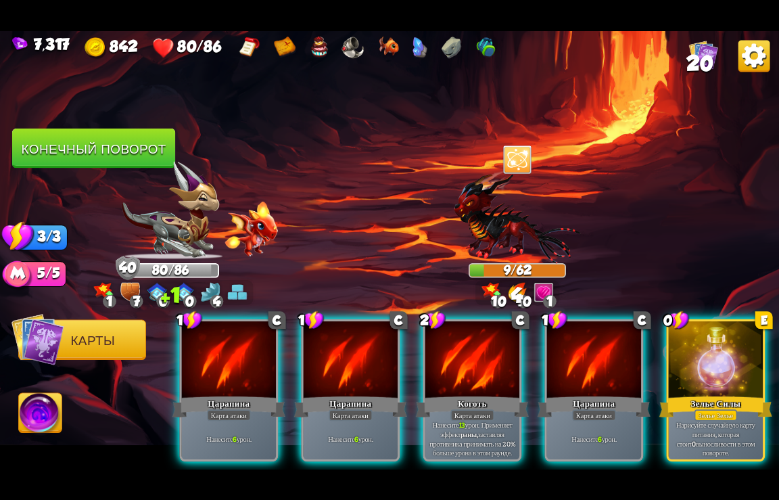
click at [700, 409] on div "Зелье Зелье" at bounding box center [716, 415] width 43 height 12
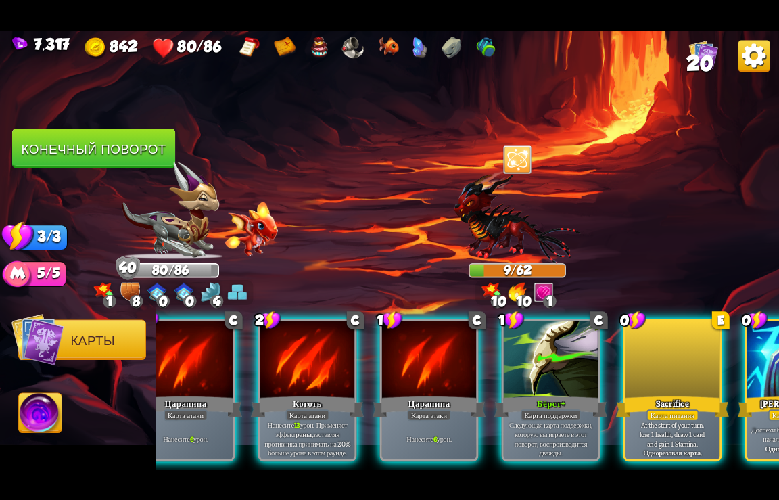
scroll to position [0, 264]
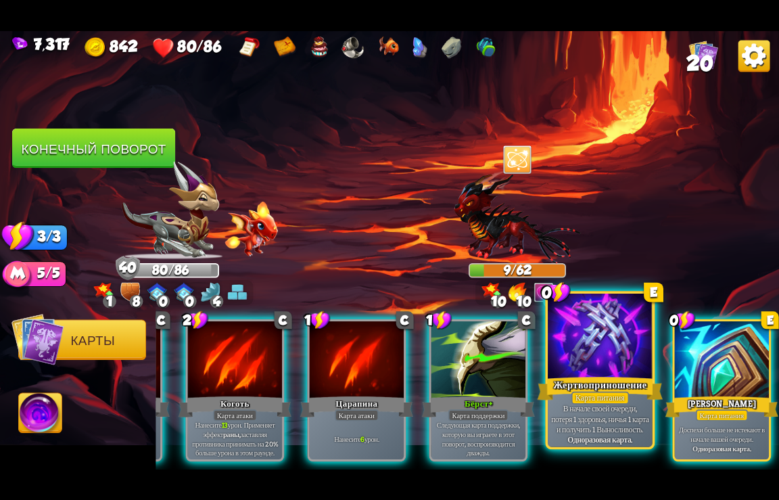
click at [599, 396] on div "Карта питания" at bounding box center [601, 397] width 58 height 13
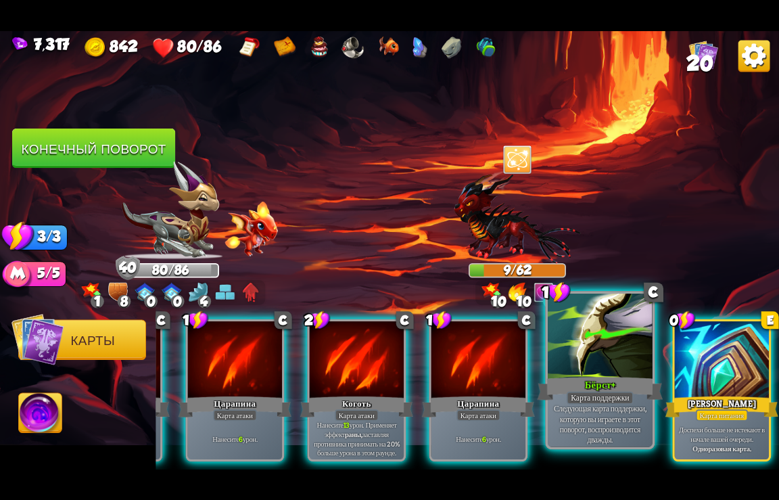
scroll to position [0, 129]
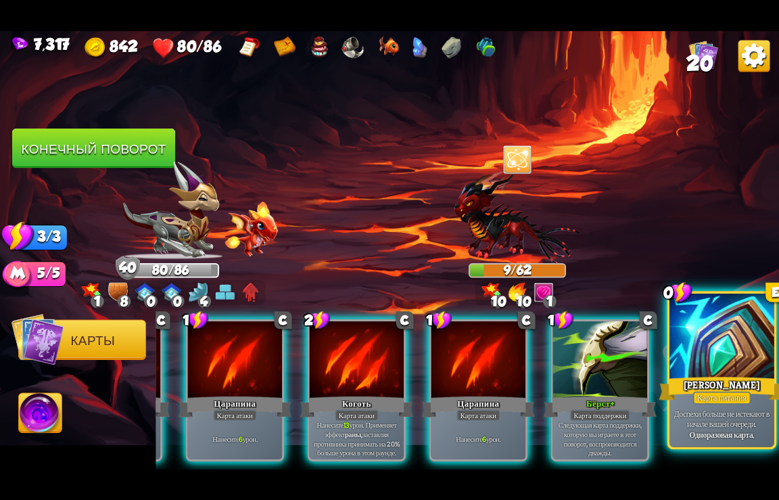
click at [727, 383] on div "[PERSON_NAME]" at bounding box center [723, 388] width 126 height 28
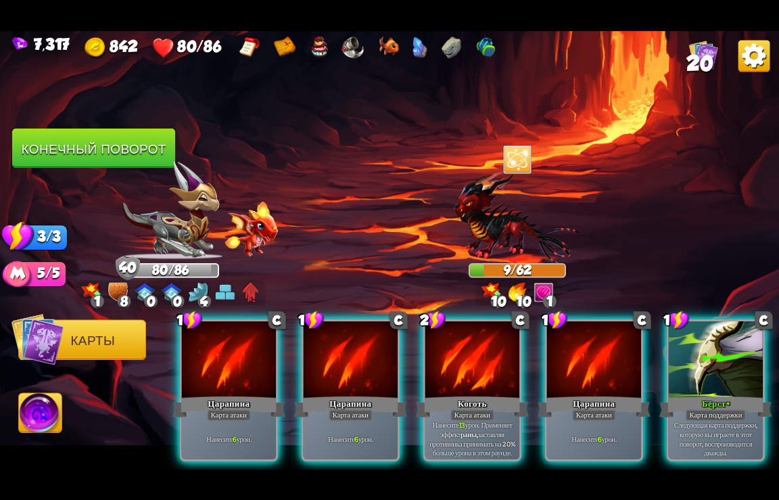
scroll to position [0, 0]
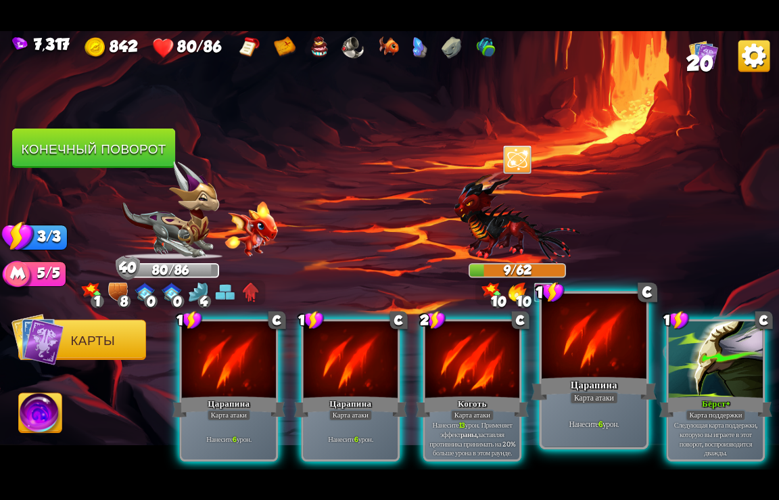
click at [607, 407] on div "Нанесите 6 урон." at bounding box center [594, 424] width 105 height 46
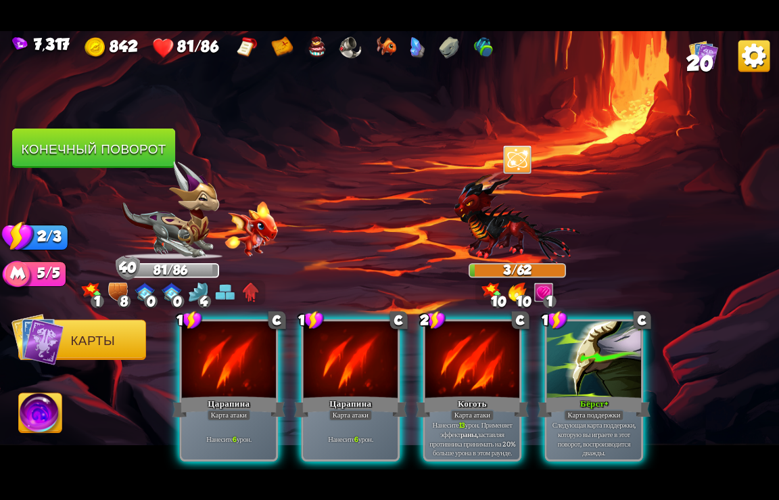
click at [95, 156] on button "Конечный поворот" at bounding box center [93, 149] width 163 height 40
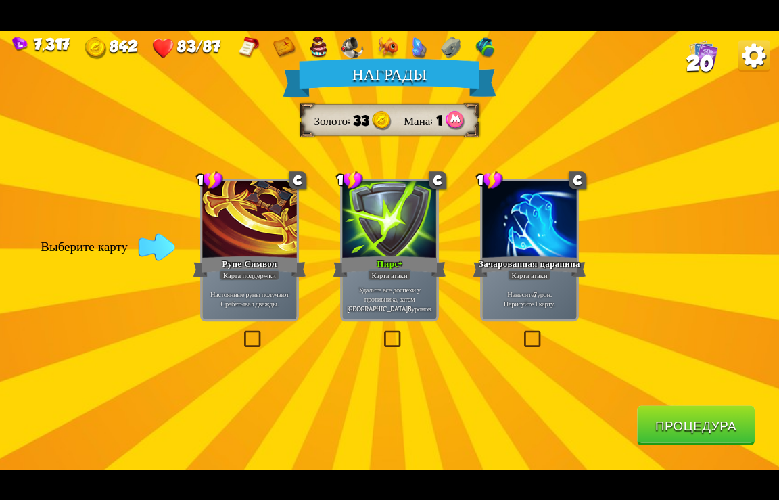
click at [696, 426] on button "Процедура" at bounding box center [696, 425] width 118 height 40
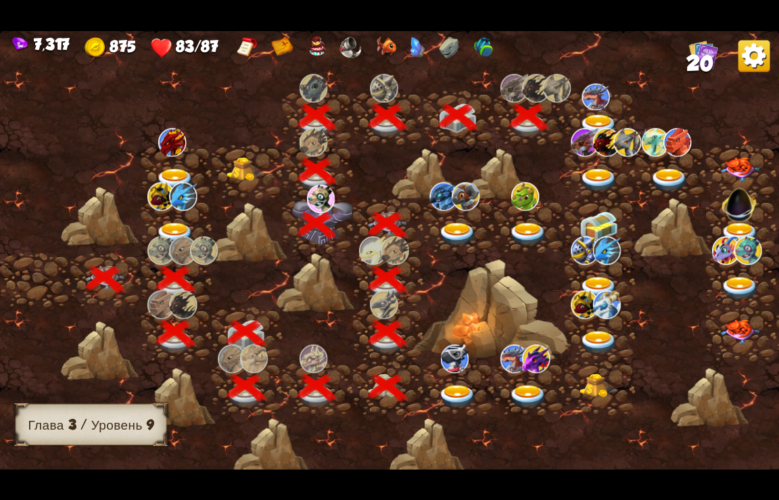
click at [597, 116] on img at bounding box center [599, 126] width 39 height 24
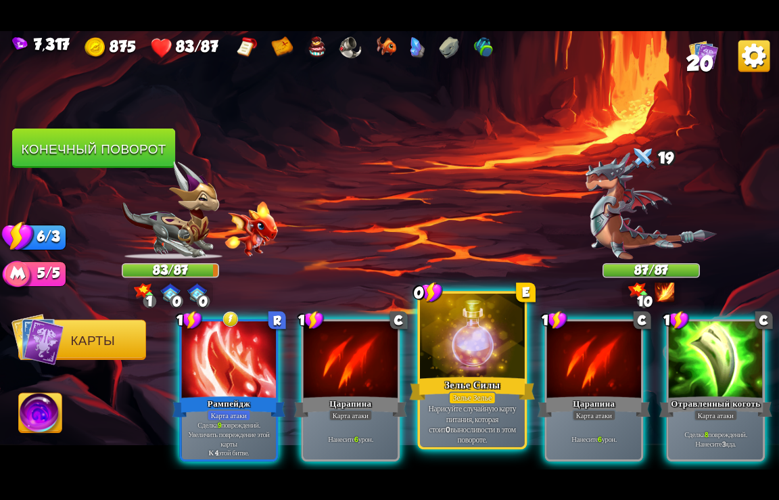
click at [447, 405] on div "Нарисуйте случайную карту питания, которая стоит 0 выносливости в этом повороте." at bounding box center [472, 424] width 105 height 46
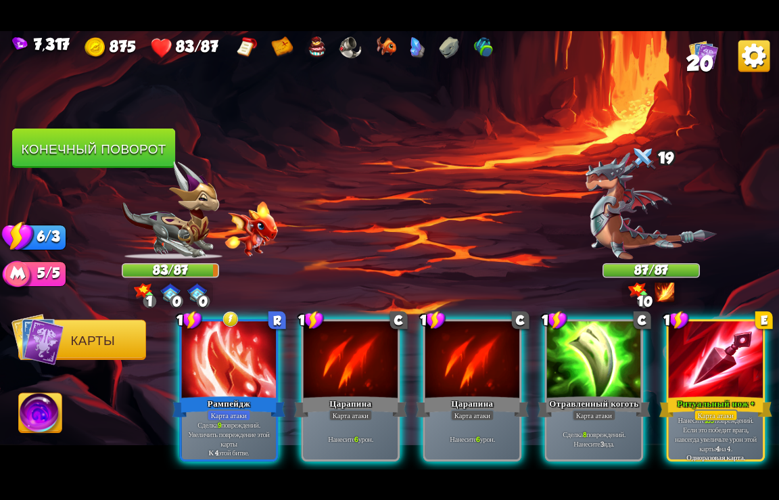
click at [723, 394] on div "Ритуальный нож +" at bounding box center [716, 406] width 113 height 25
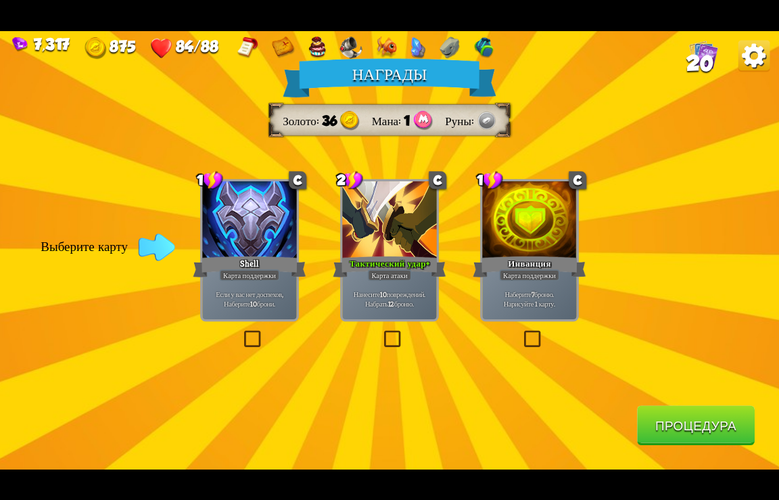
click at [673, 424] on button "Процедура" at bounding box center [696, 425] width 118 height 40
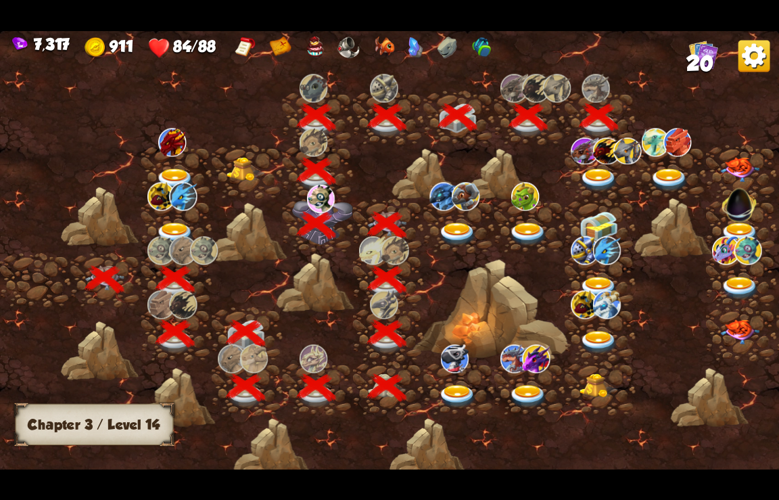
scroll to position [0, 206]
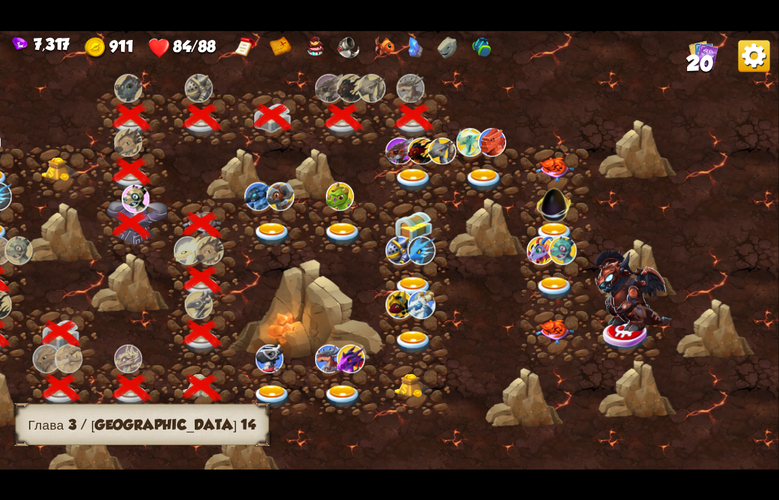
click at [410, 173] on img at bounding box center [413, 180] width 39 height 24
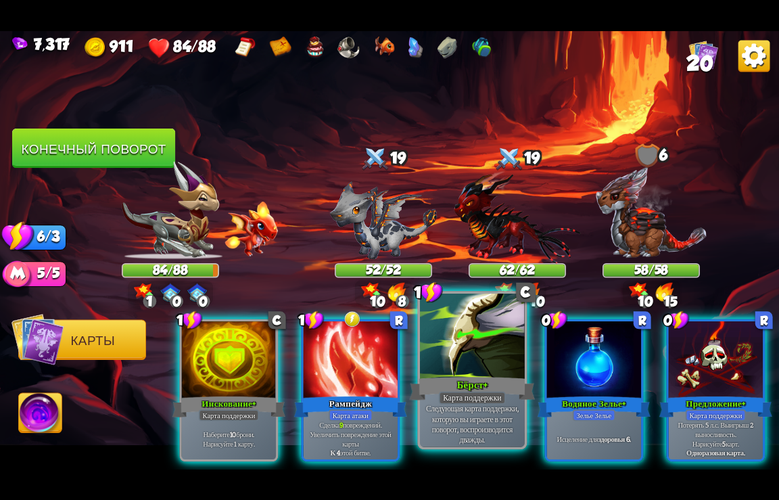
click at [445, 368] on div at bounding box center [472, 337] width 105 height 88
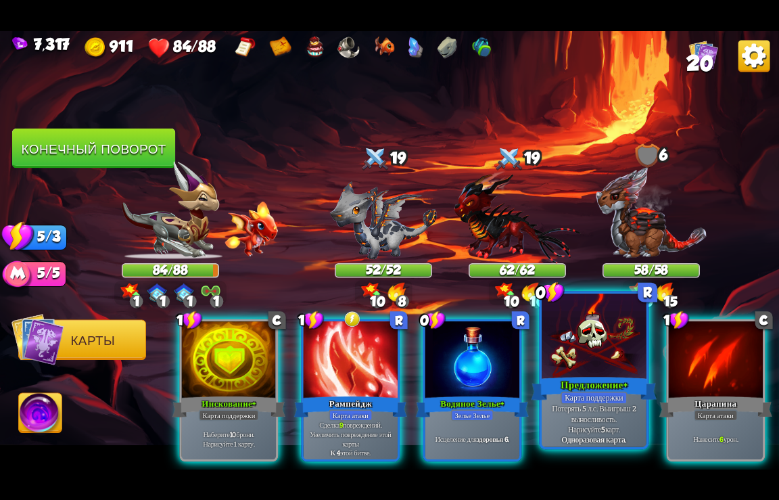
click at [589, 390] on div "Предложение+" at bounding box center [595, 388] width 126 height 28
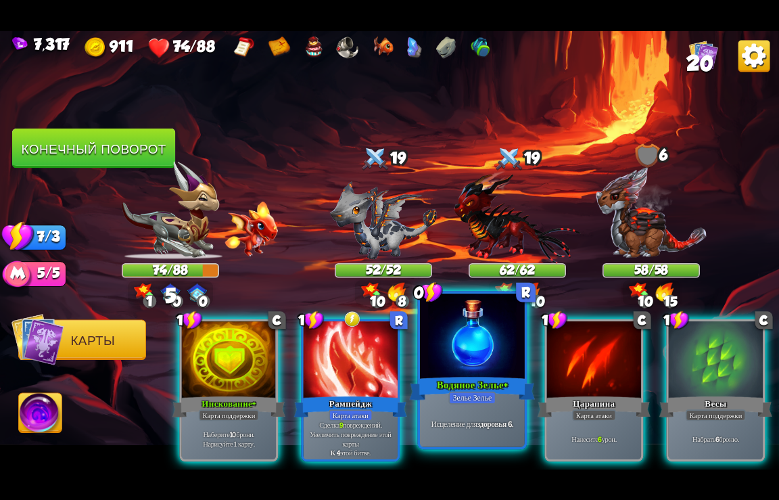
click at [460, 396] on div "Зелье Зелье" at bounding box center [472, 397] width 47 height 13
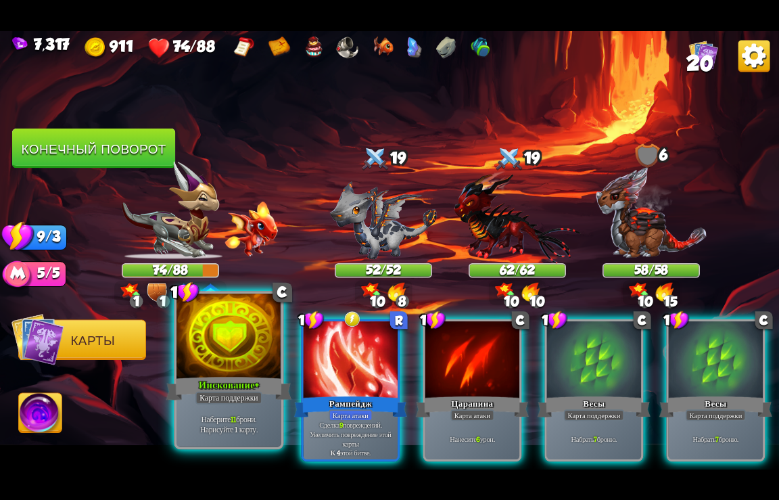
click at [233, 378] on div "Инскование+" at bounding box center [229, 388] width 126 height 28
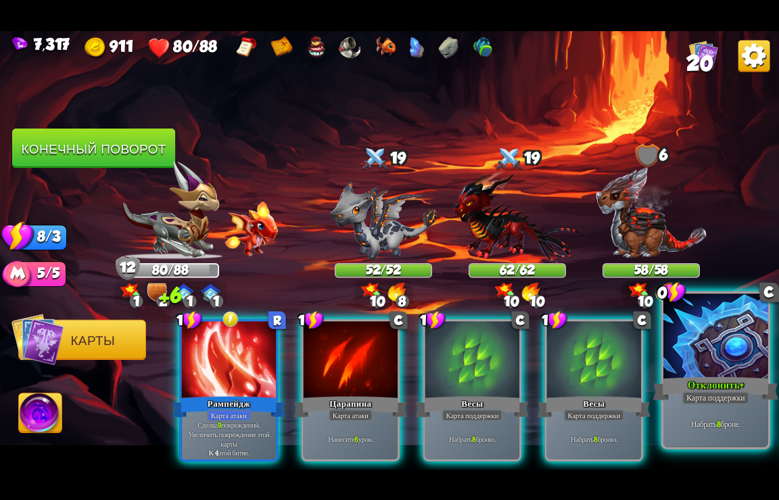
click at [698, 360] on div at bounding box center [716, 337] width 105 height 88
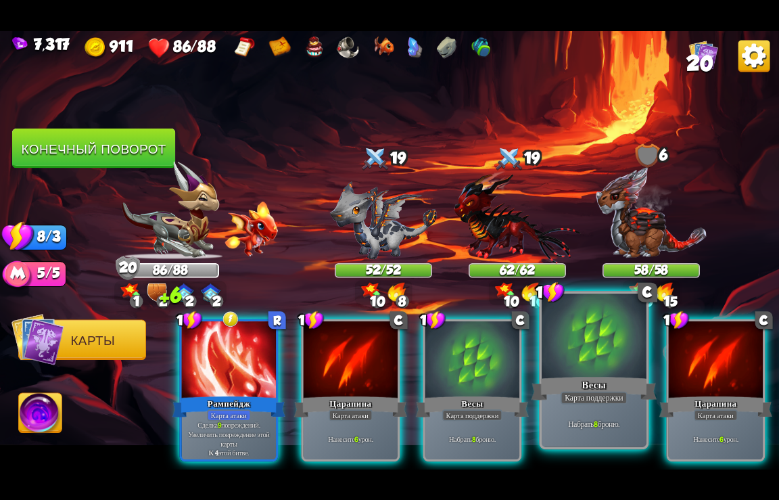
click at [602, 372] on div at bounding box center [594, 337] width 105 height 88
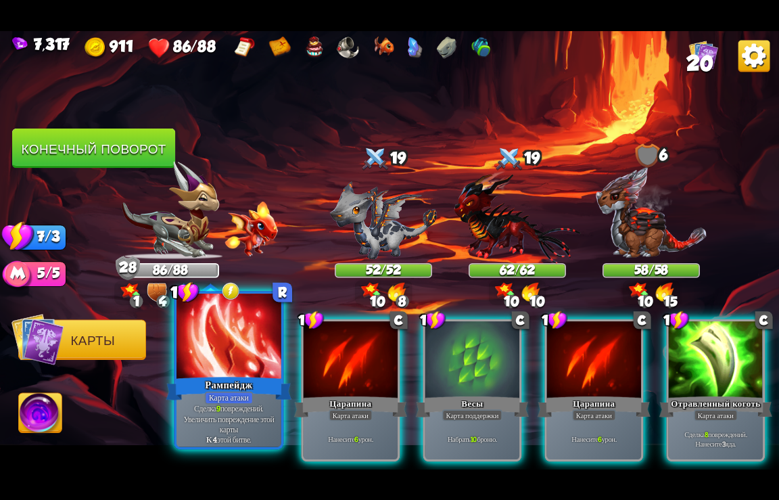
click at [229, 384] on div "Рампейдж" at bounding box center [229, 388] width 126 height 28
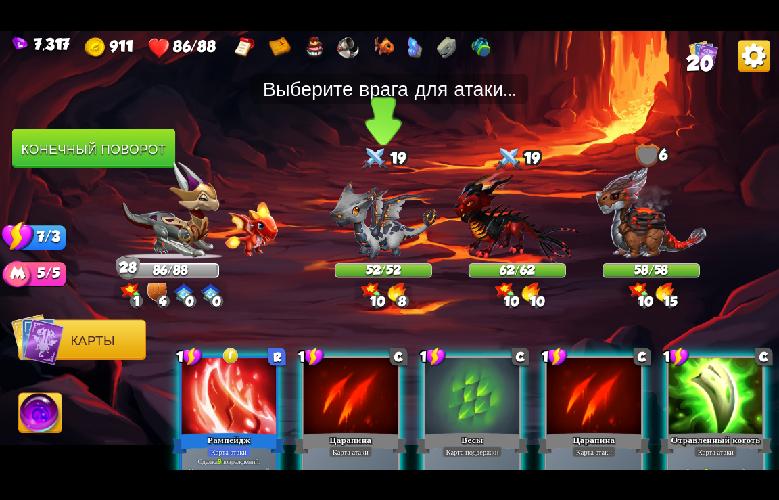
click at [364, 204] on img at bounding box center [383, 220] width 107 height 78
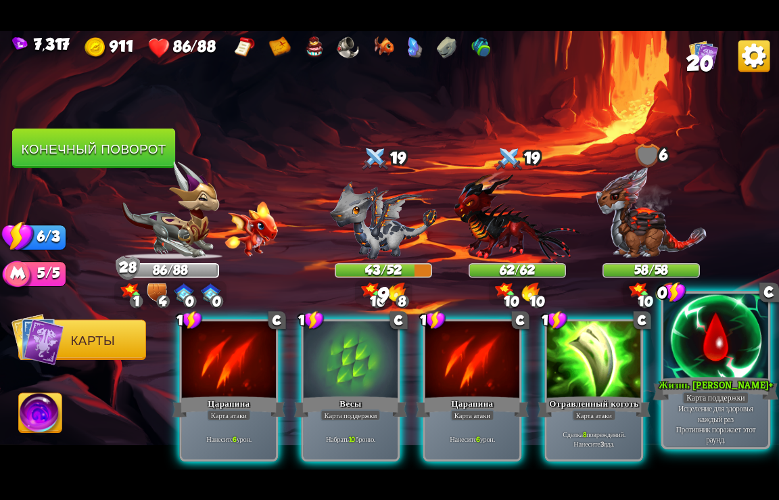
click at [716, 375] on div "Жизнь [PERSON_NAME]+" at bounding box center [717, 388] width 126 height 28
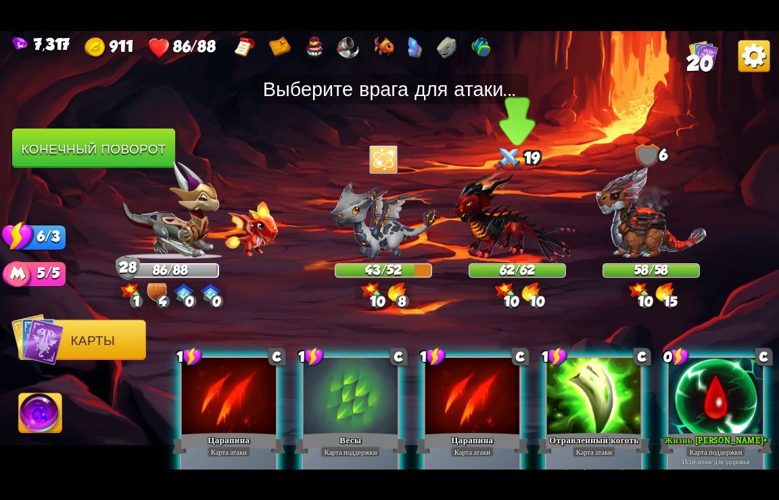
click at [496, 214] on img at bounding box center [517, 216] width 127 height 93
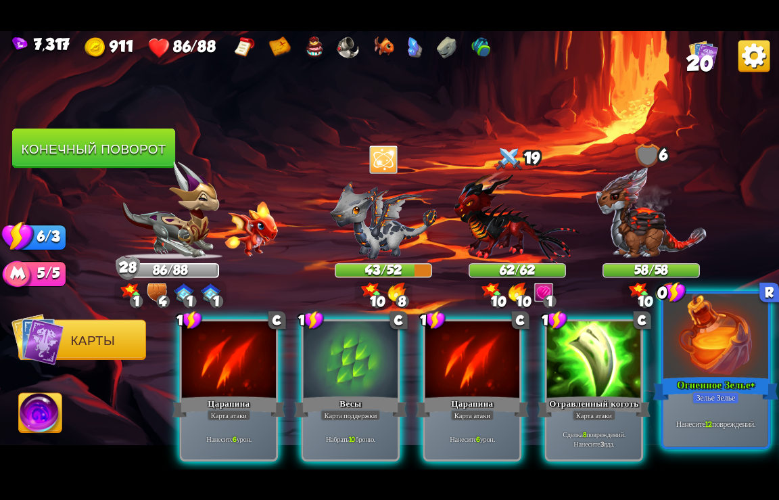
click at [720, 389] on div "Огненное Зелье+" at bounding box center [717, 388] width 126 height 28
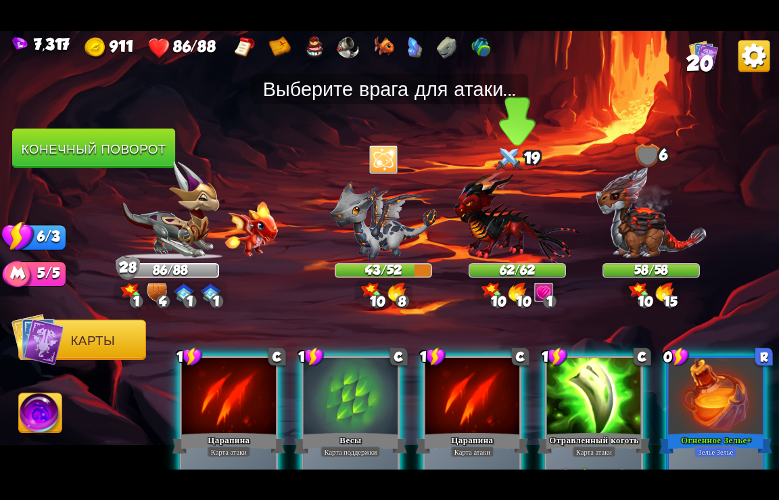
click at [497, 225] on img at bounding box center [517, 216] width 127 height 93
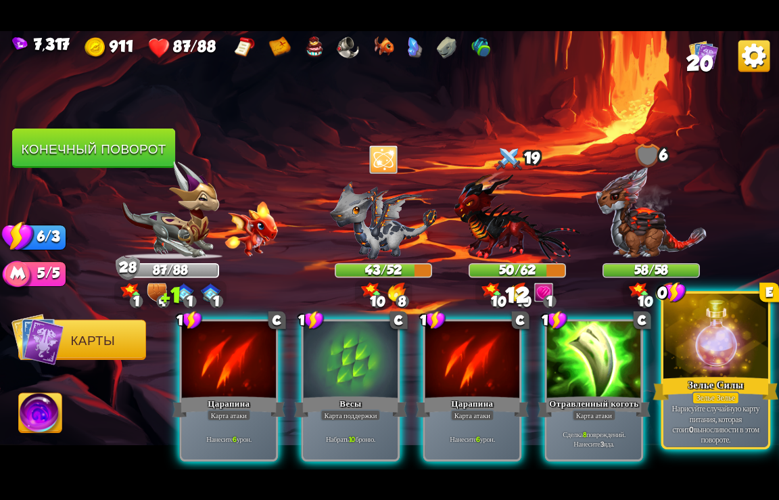
click at [704, 377] on div "Зелье Силы" at bounding box center [717, 388] width 126 height 28
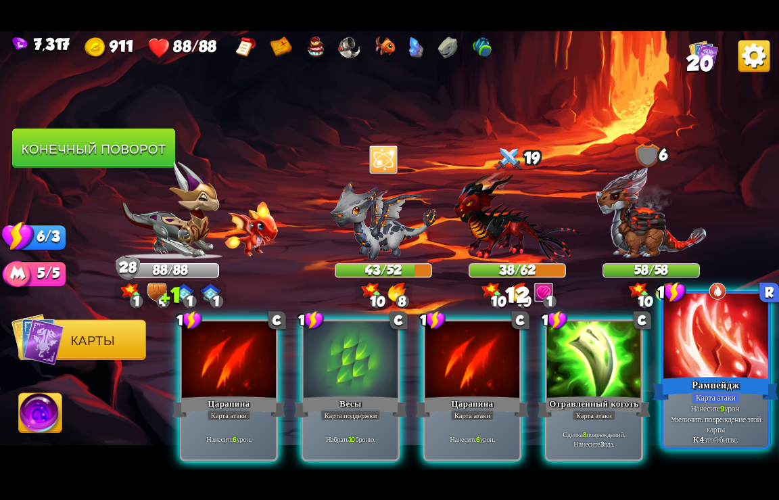
click at [717, 369] on div at bounding box center [716, 337] width 105 height 88
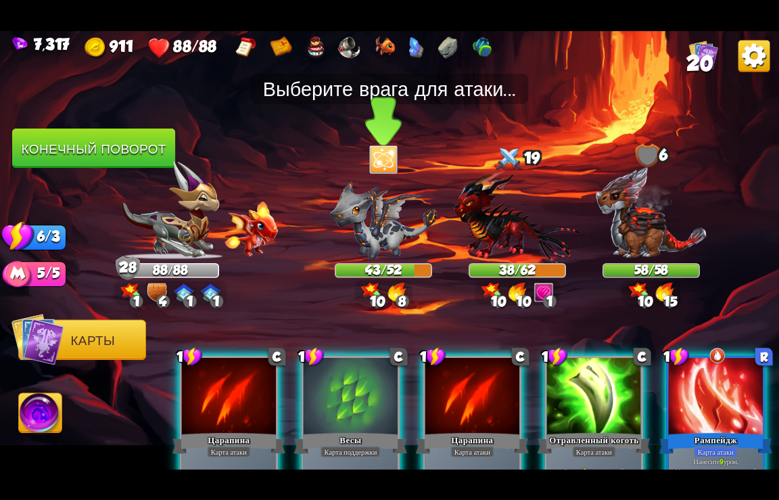
click at [375, 219] on img at bounding box center [383, 220] width 107 height 78
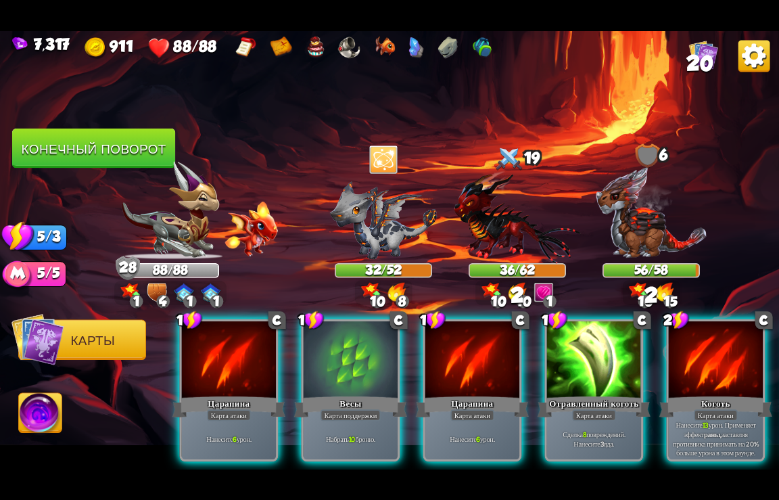
drag, startPoint x: 357, startPoint y: 458, endPoint x: 530, endPoint y: 526, distance: 186.2
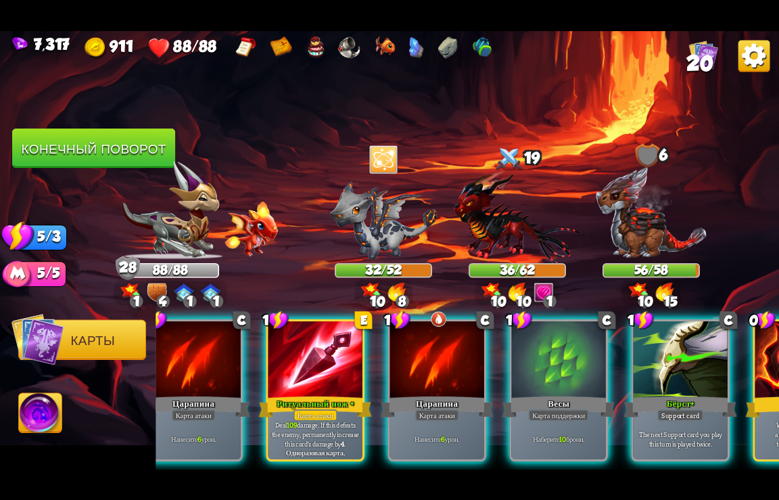
scroll to position [0, 940]
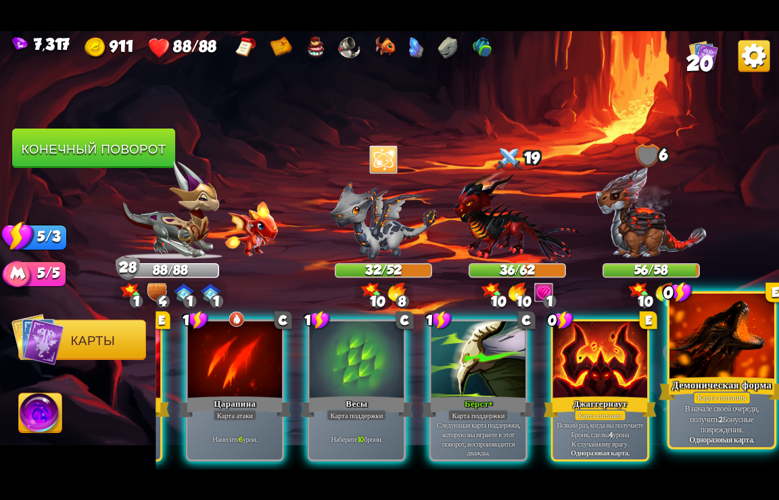
click at [722, 377] on div "Демоническая форма" at bounding box center [723, 388] width 126 height 28
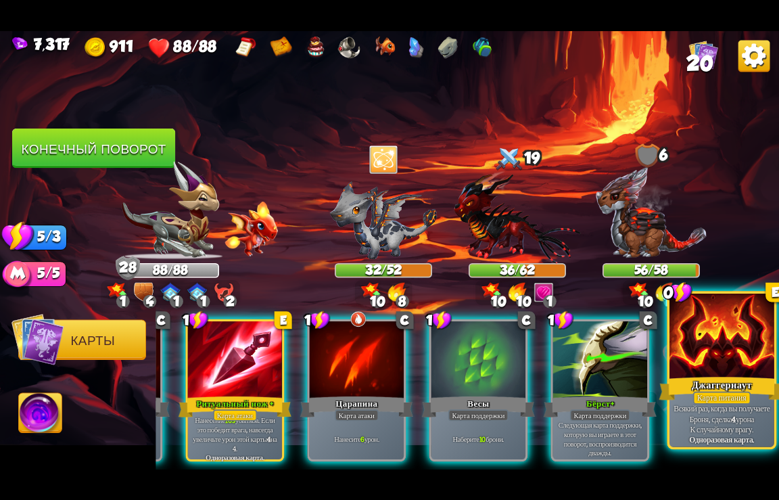
click at [722, 384] on div "Джаггернаут" at bounding box center [723, 388] width 126 height 28
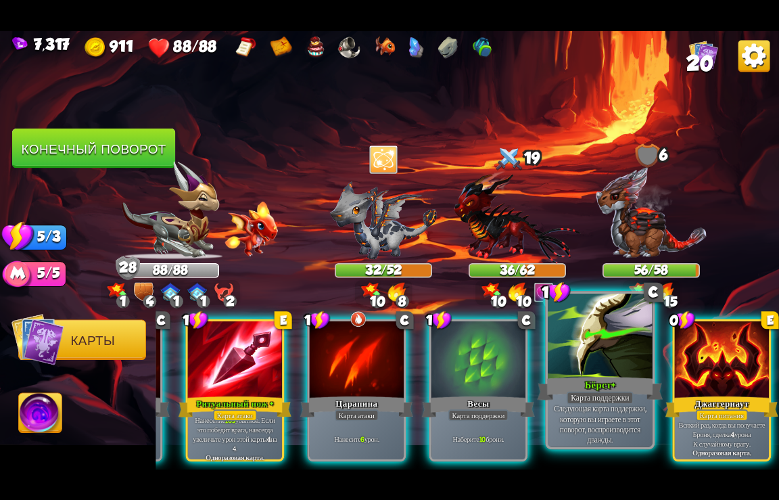
scroll to position [0, 670]
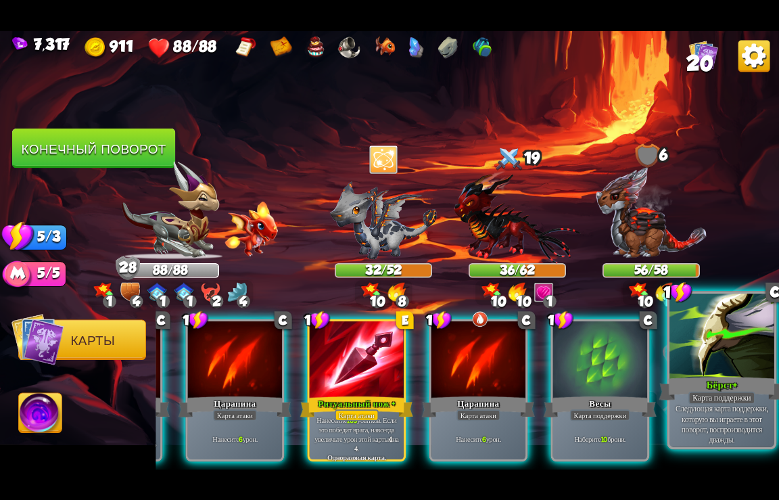
click at [719, 361] on div at bounding box center [722, 337] width 105 height 88
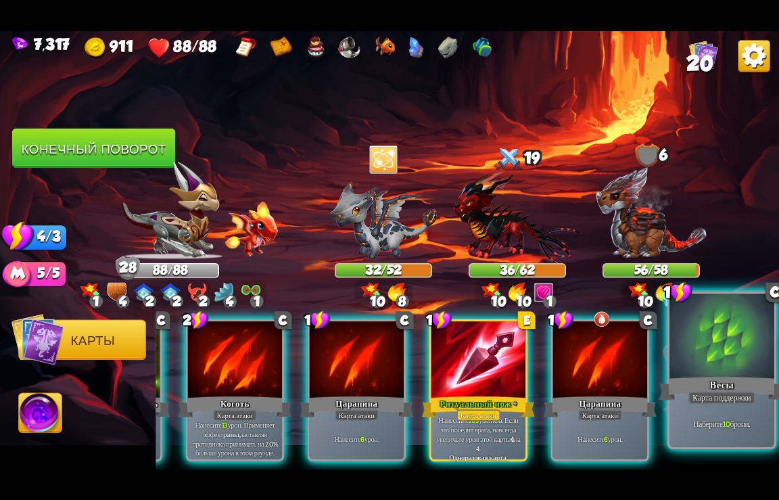
click at [710, 382] on div "Весы" at bounding box center [723, 388] width 126 height 28
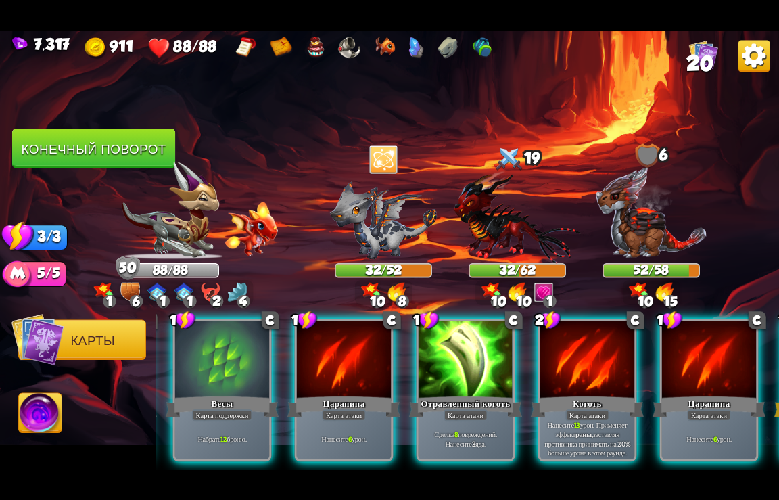
scroll to position [0, 137]
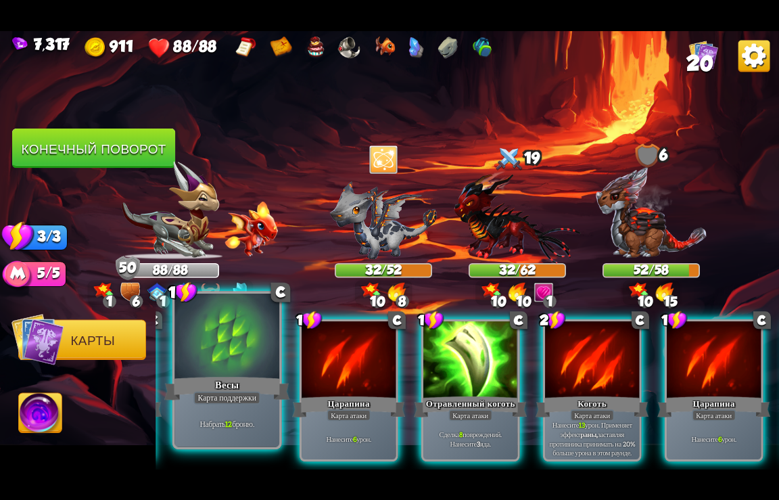
click at [246, 363] on div at bounding box center [227, 337] width 105 height 88
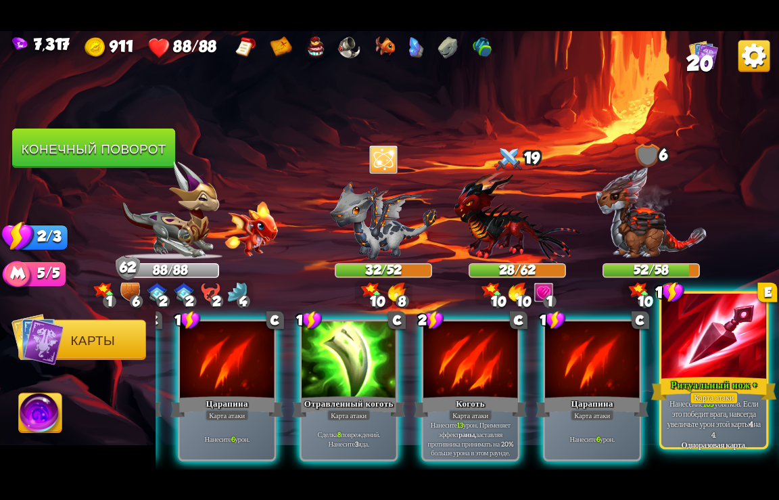
click at [713, 386] on div "Ритуальный нож +" at bounding box center [715, 388] width 126 height 28
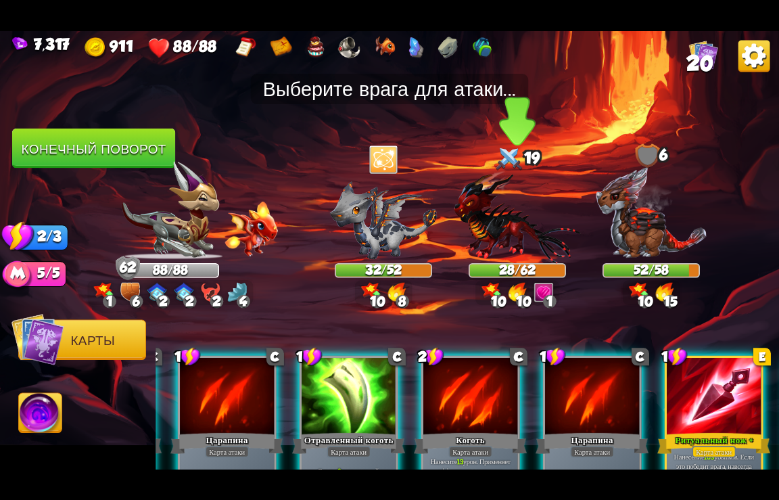
click at [522, 219] on img at bounding box center [517, 216] width 127 height 93
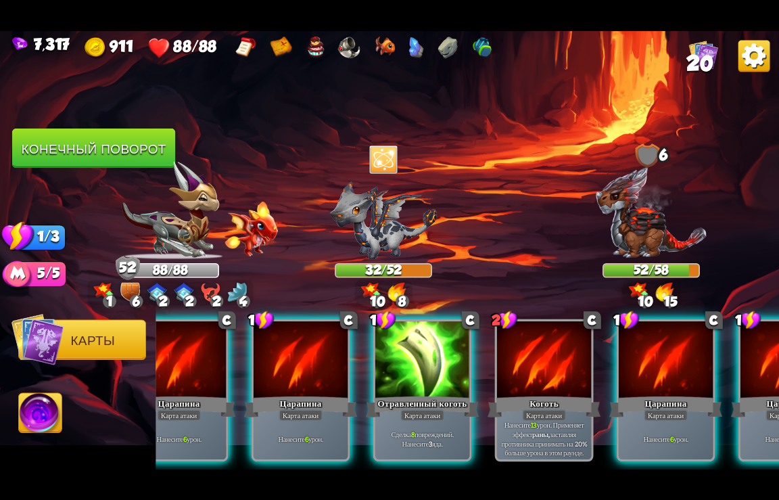
scroll to position [0, 0]
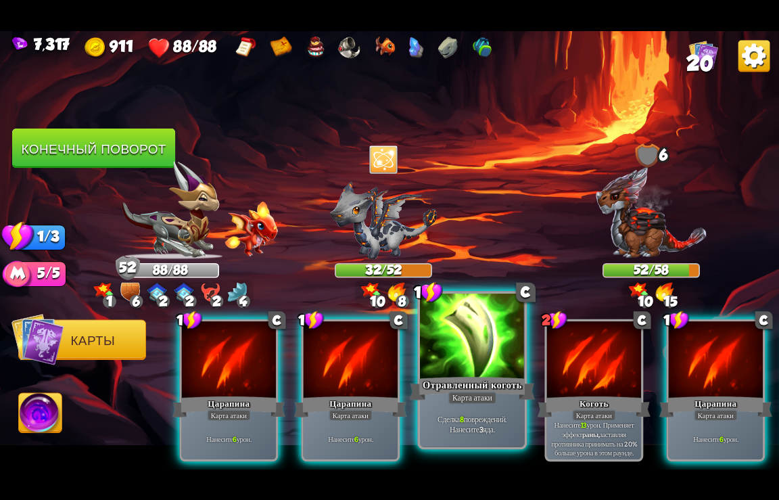
click at [474, 365] on div at bounding box center [472, 337] width 105 height 88
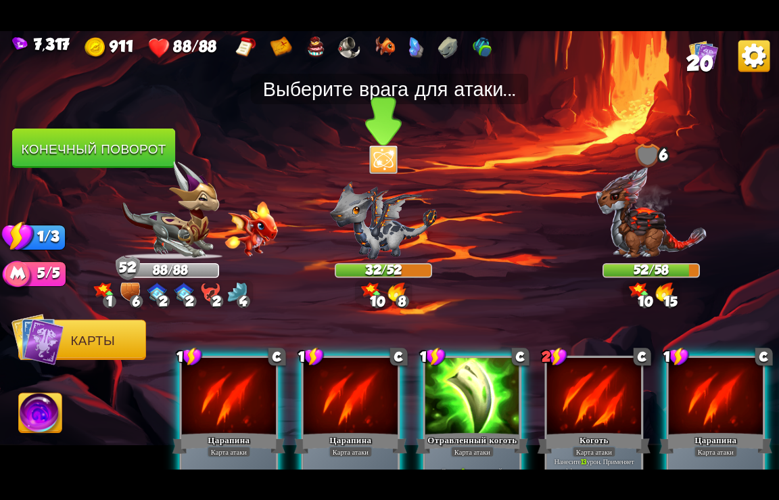
click at [386, 217] on img at bounding box center [383, 220] width 107 height 78
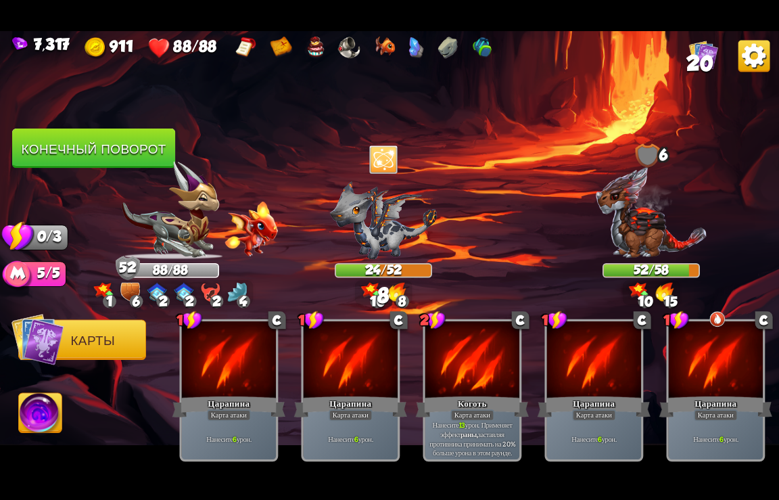
click at [70, 154] on button "Конечный поворот" at bounding box center [93, 149] width 163 height 40
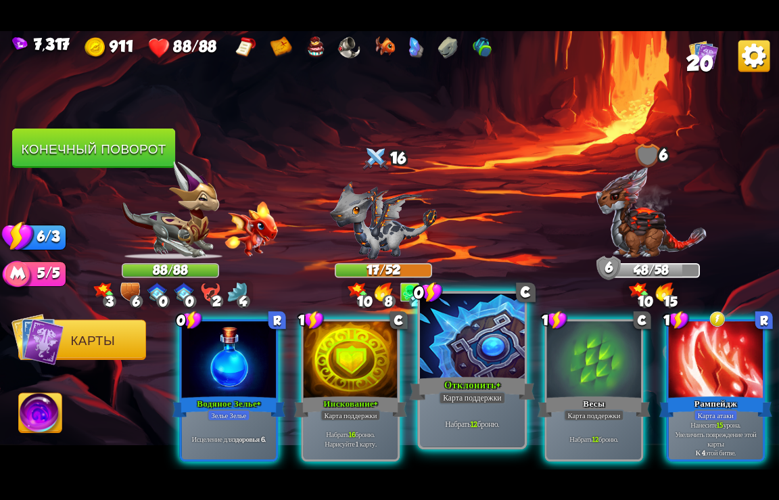
click at [457, 395] on div "Карта поддержки" at bounding box center [472, 397] width 67 height 13
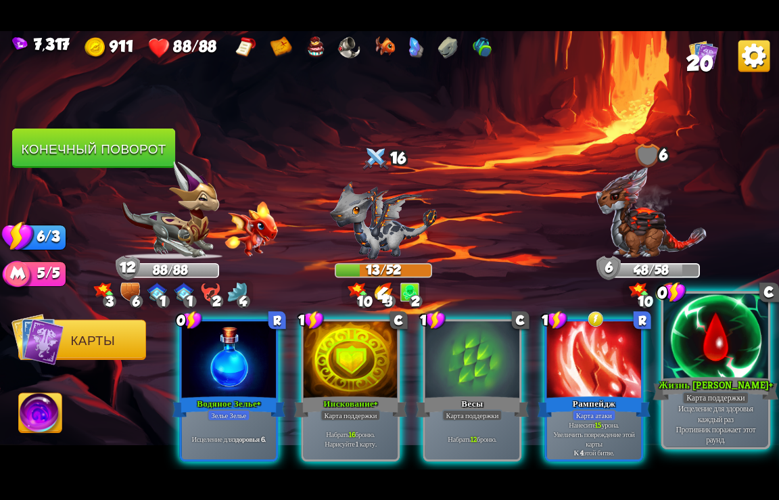
click at [705, 370] on div at bounding box center [716, 337] width 105 height 88
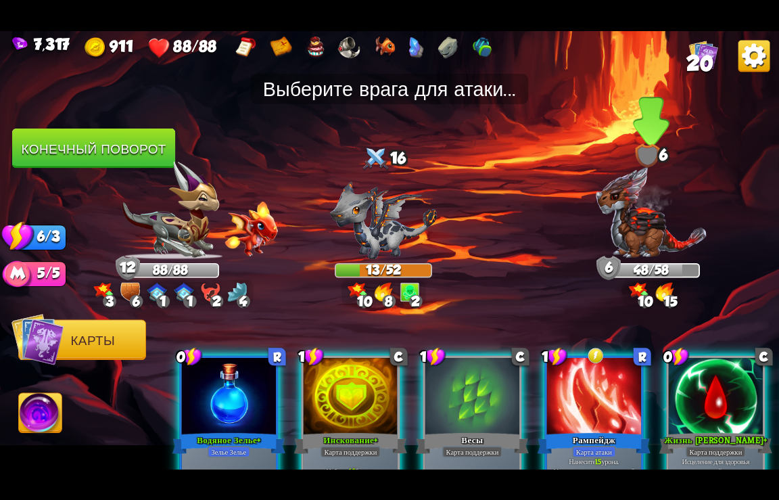
click at [647, 221] on img at bounding box center [651, 212] width 112 height 93
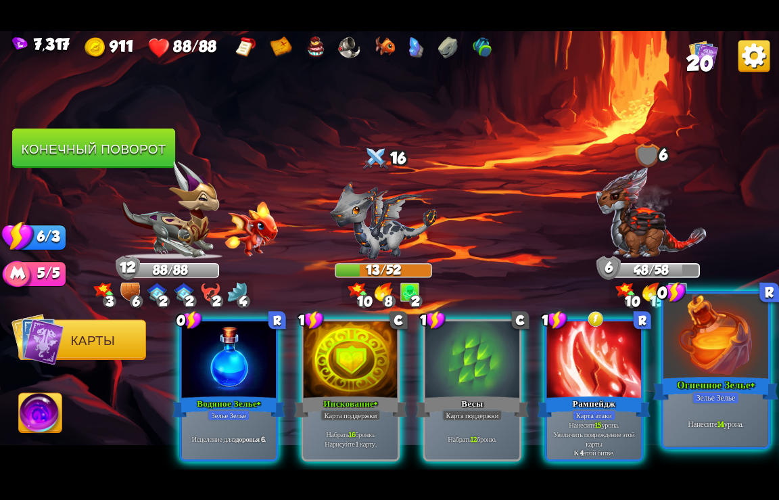
click at [720, 390] on div "Огненное Зелье+" at bounding box center [717, 388] width 126 height 28
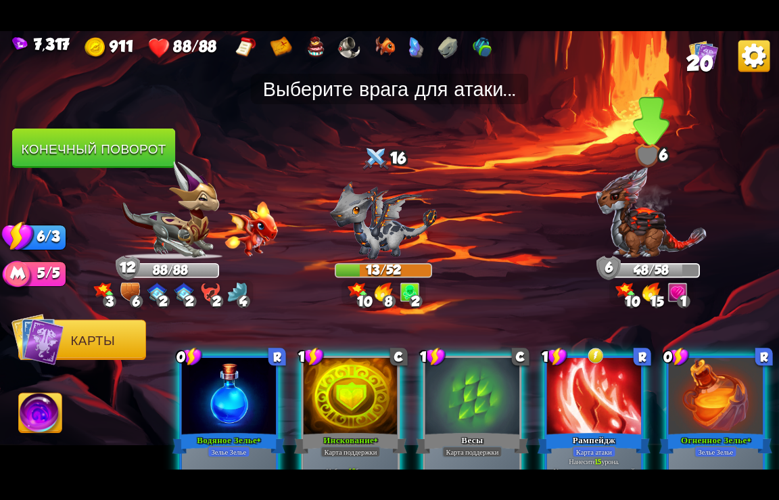
click at [638, 210] on img at bounding box center [651, 212] width 112 height 93
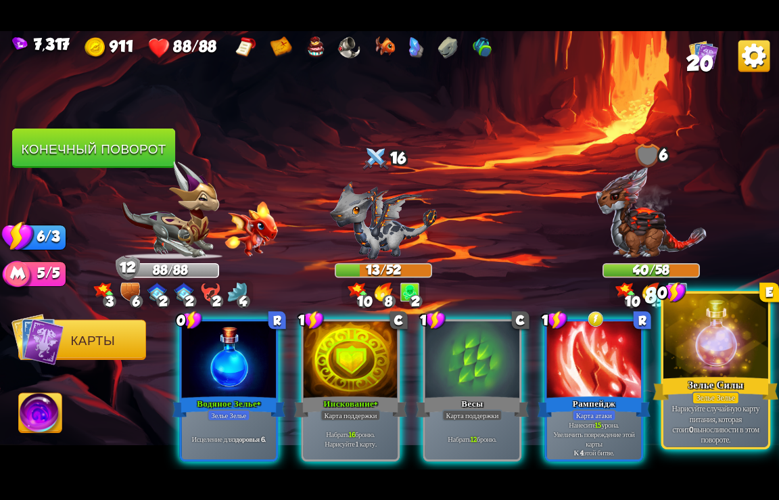
click at [736, 390] on div "Зелье Силы" at bounding box center [717, 388] width 126 height 28
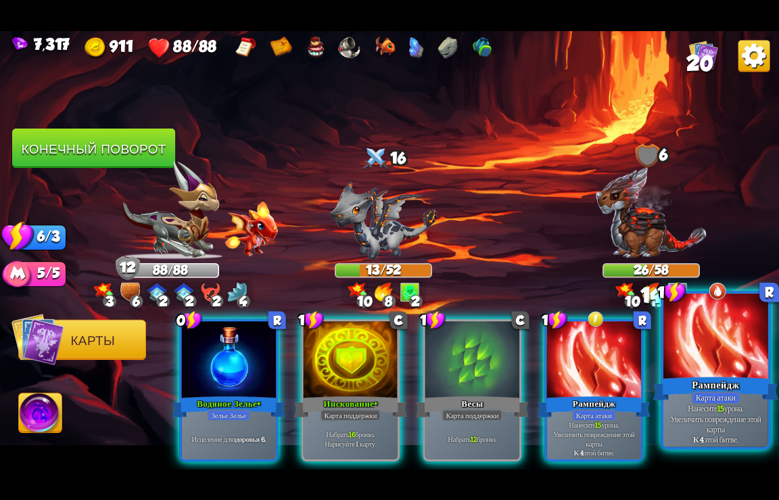
click at [706, 355] on div at bounding box center [716, 337] width 105 height 88
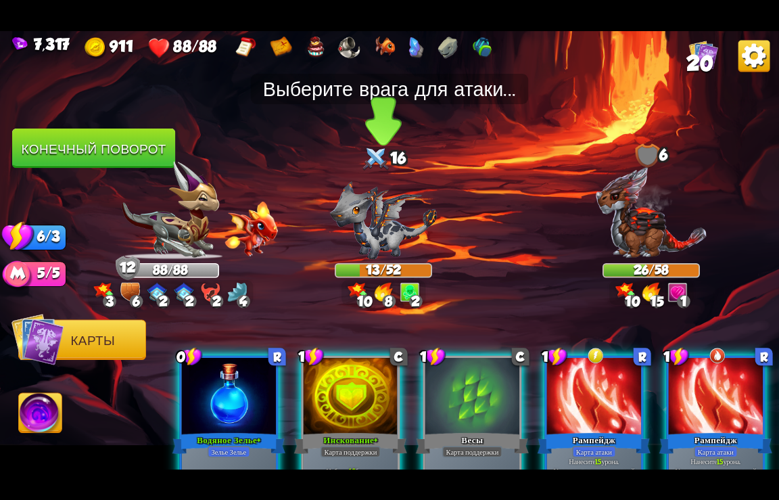
click at [394, 223] on img at bounding box center [383, 220] width 107 height 78
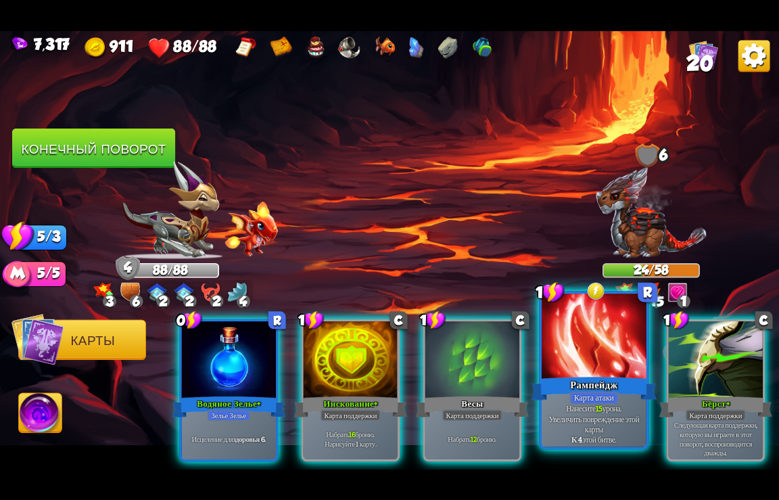
click at [593, 373] on div at bounding box center [594, 337] width 105 height 88
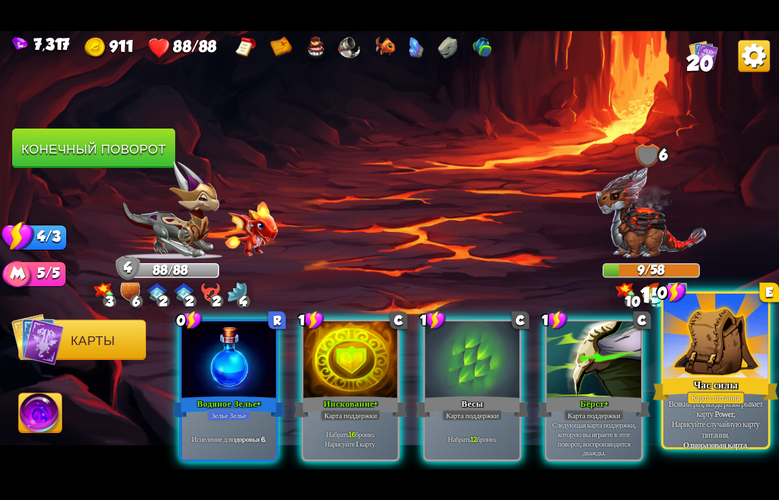
click at [707, 369] on div at bounding box center [716, 337] width 105 height 88
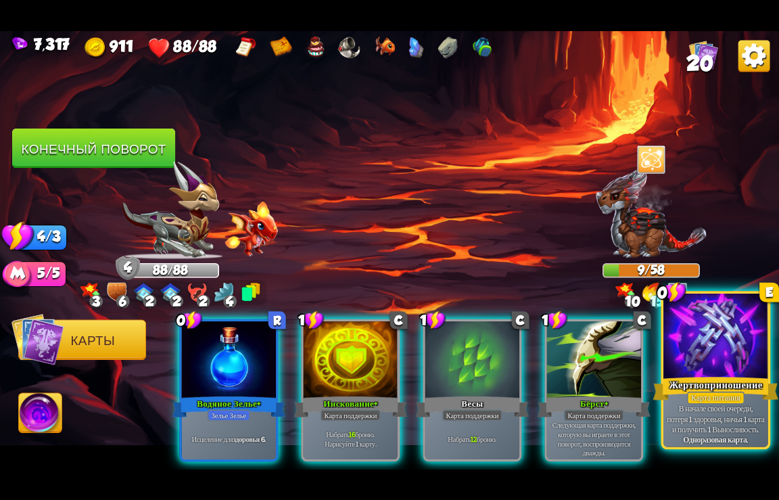
click at [708, 369] on div at bounding box center [716, 337] width 105 height 88
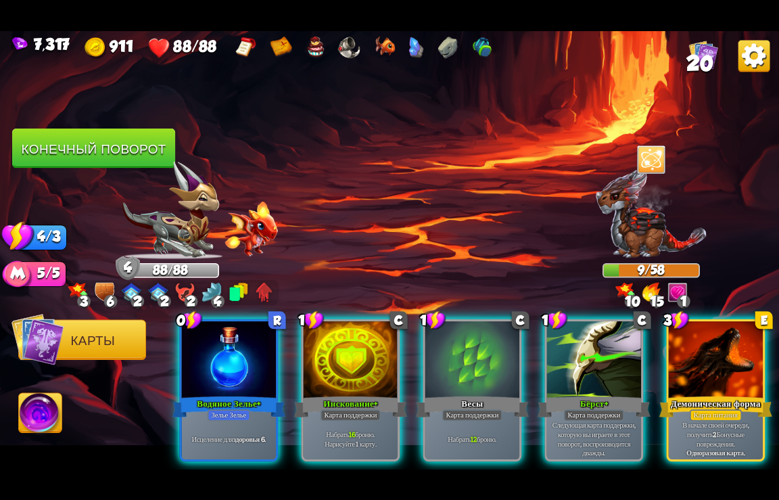
click at [586, 394] on div "Бёрст+" at bounding box center [594, 406] width 113 height 25
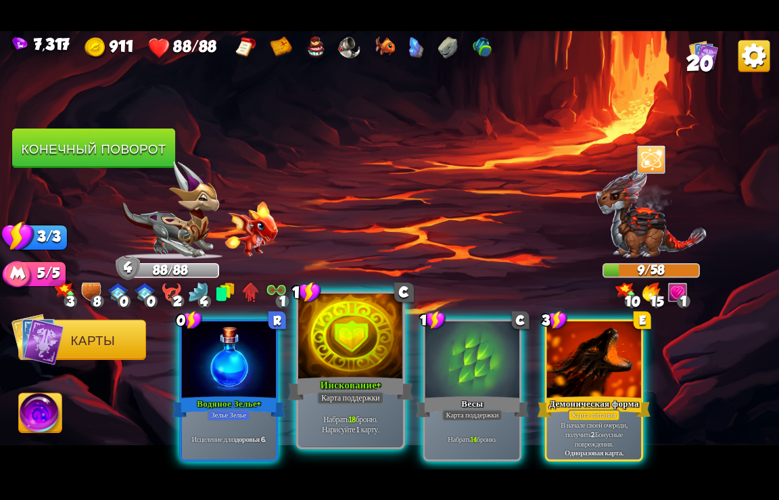
click at [365, 392] on div "Карта поддержки" at bounding box center [350, 397] width 67 height 13
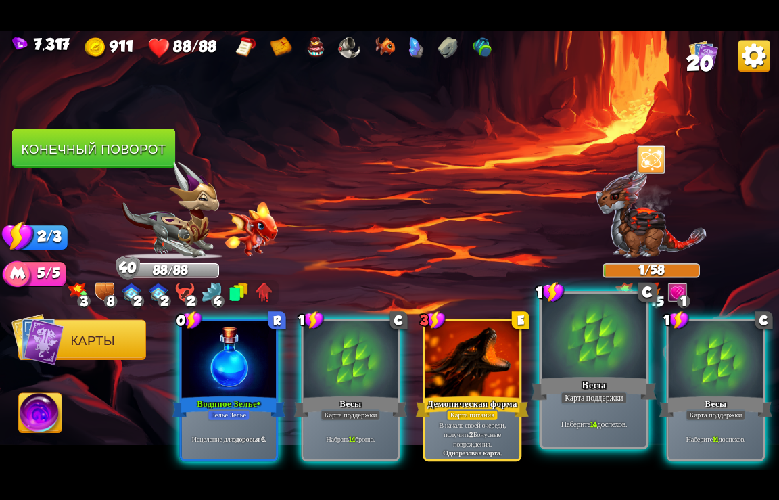
click at [617, 405] on div "Наберите 14 доспехов." at bounding box center [594, 424] width 105 height 46
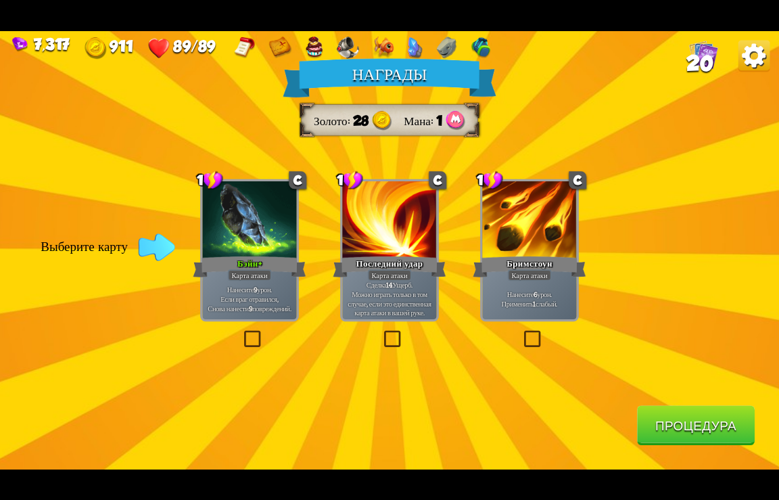
click at [678, 433] on button "Процедура" at bounding box center [696, 425] width 118 height 40
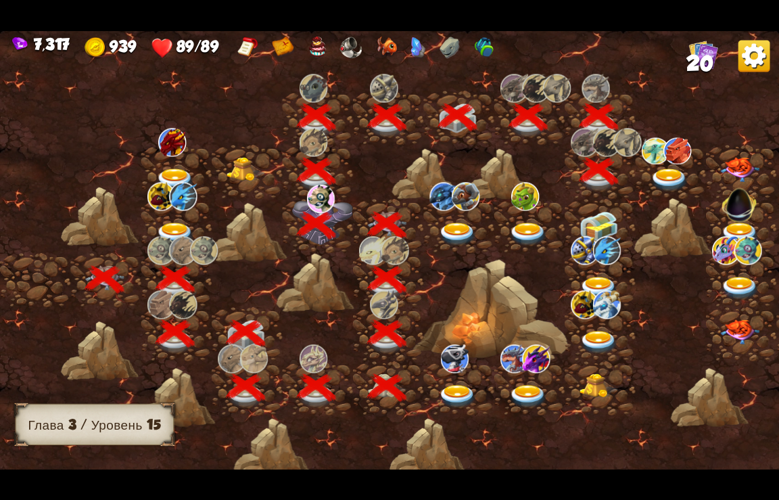
scroll to position [0, 206]
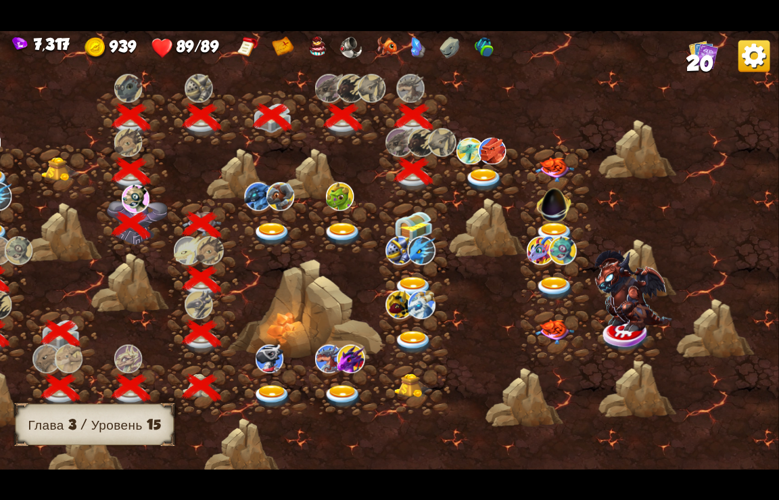
click at [417, 225] on img at bounding box center [413, 226] width 39 height 30
click at [486, 175] on img at bounding box center [484, 180] width 39 height 24
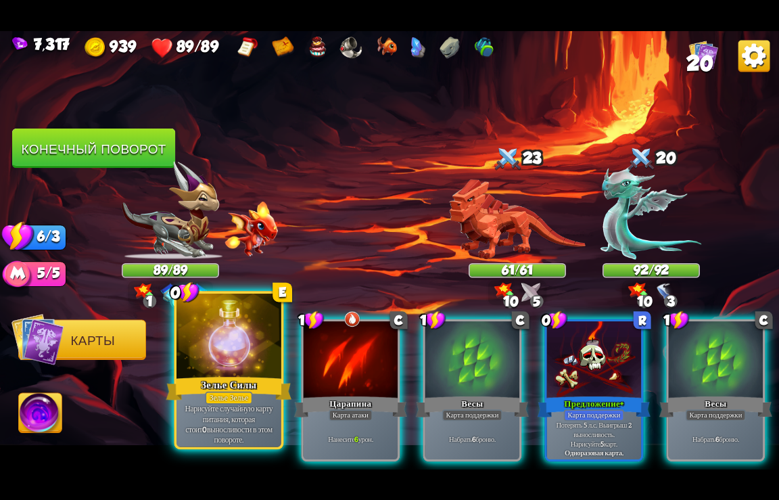
click at [231, 386] on div "Зелье Силы" at bounding box center [229, 388] width 126 height 28
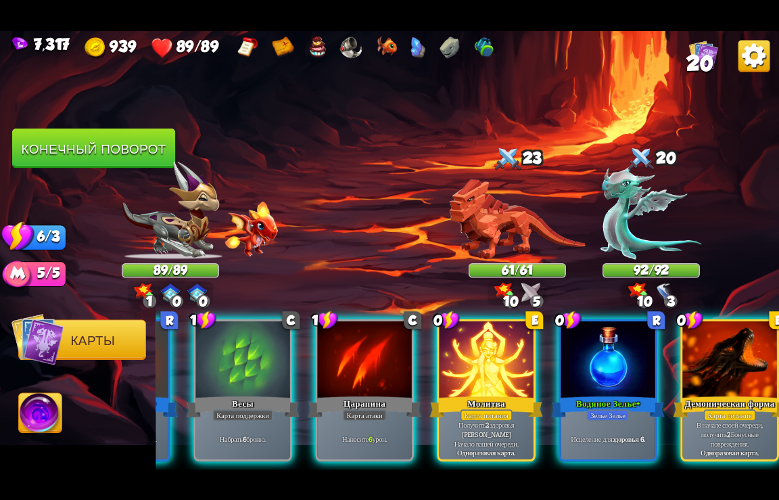
scroll to position [0, 805]
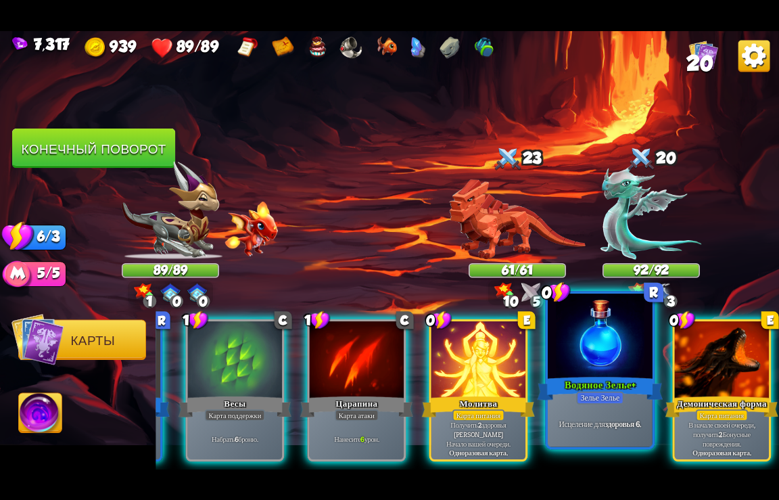
drag, startPoint x: 708, startPoint y: 350, endPoint x: 693, endPoint y: 436, distance: 87.9
click at [708, 352] on div at bounding box center [722, 360] width 94 height 79
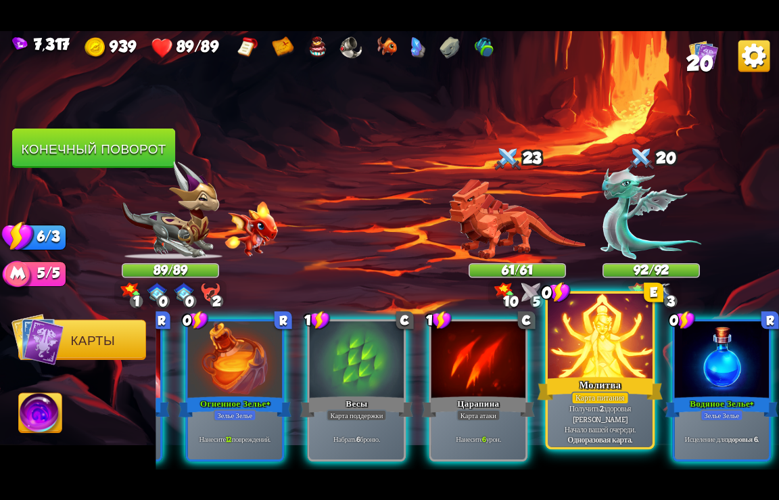
click at [599, 345] on div at bounding box center [600, 337] width 105 height 88
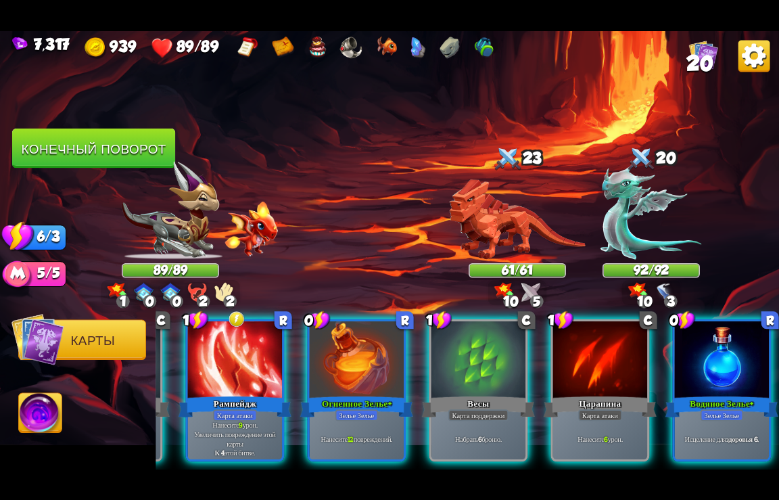
scroll to position [0, 534]
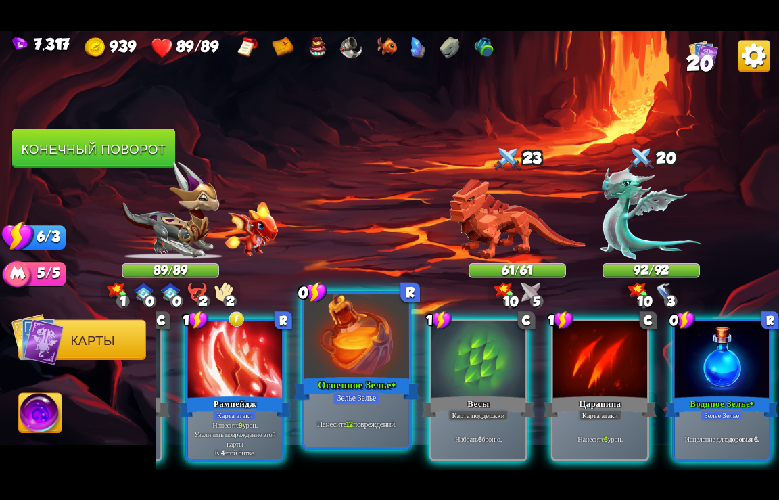
click at [347, 371] on div at bounding box center [356, 337] width 105 height 88
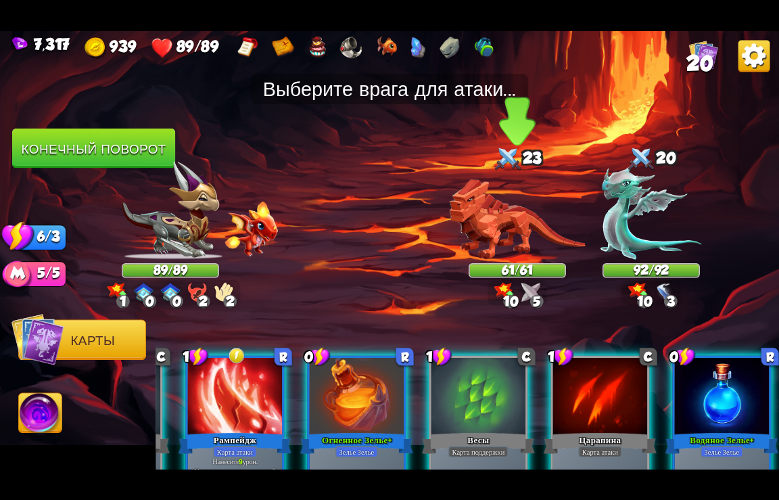
click at [495, 240] on img at bounding box center [517, 219] width 137 height 81
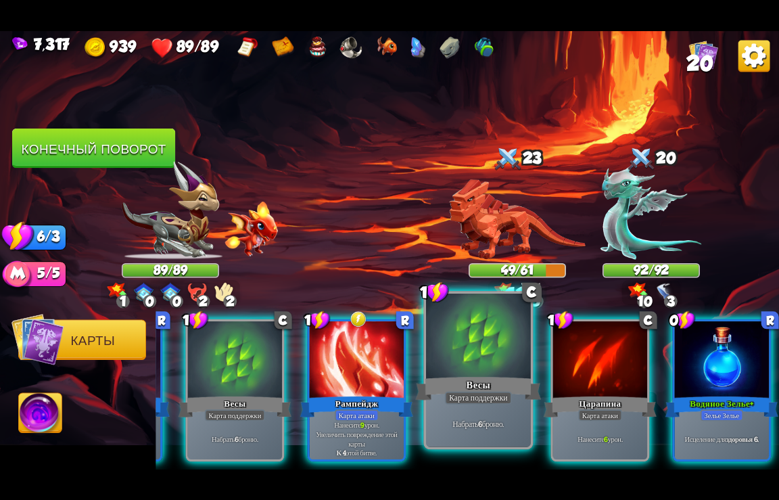
scroll to position [0, 399]
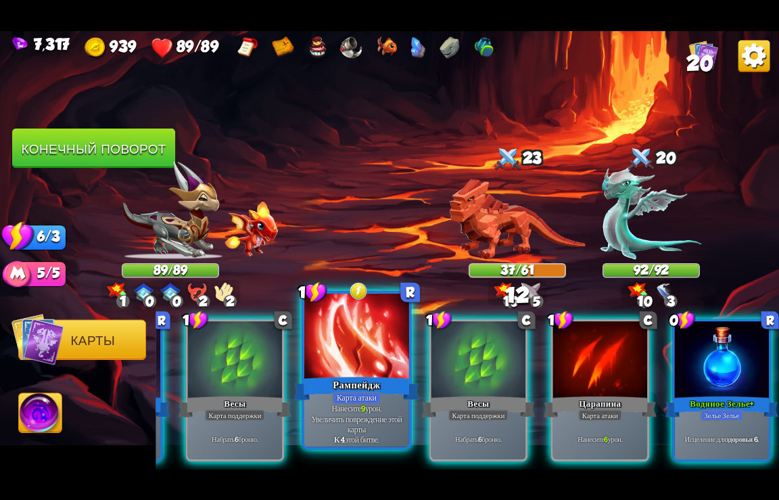
click at [344, 393] on div "Карта атаки" at bounding box center [357, 397] width 49 height 13
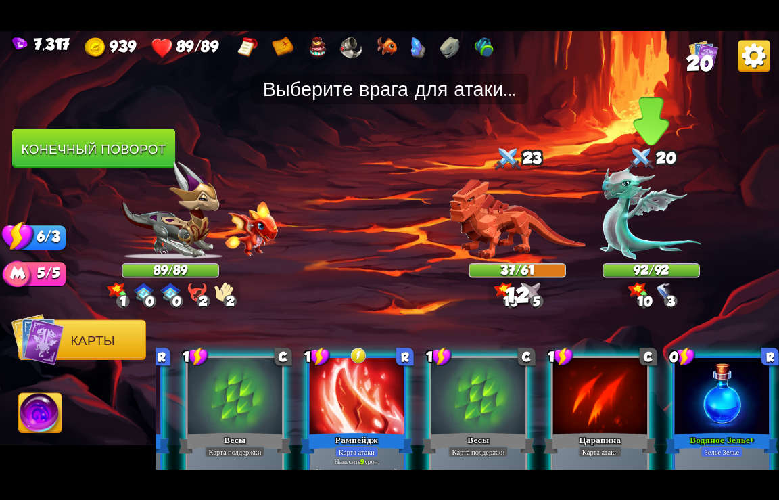
click at [631, 244] on img at bounding box center [651, 212] width 101 height 94
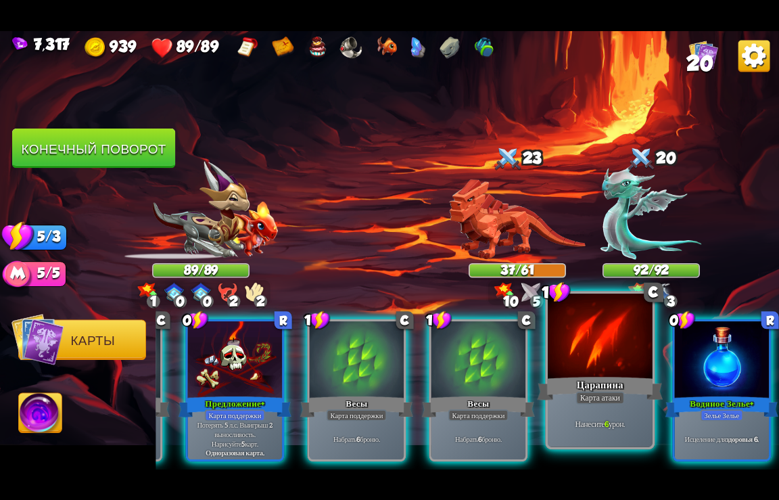
scroll to position [0, 264]
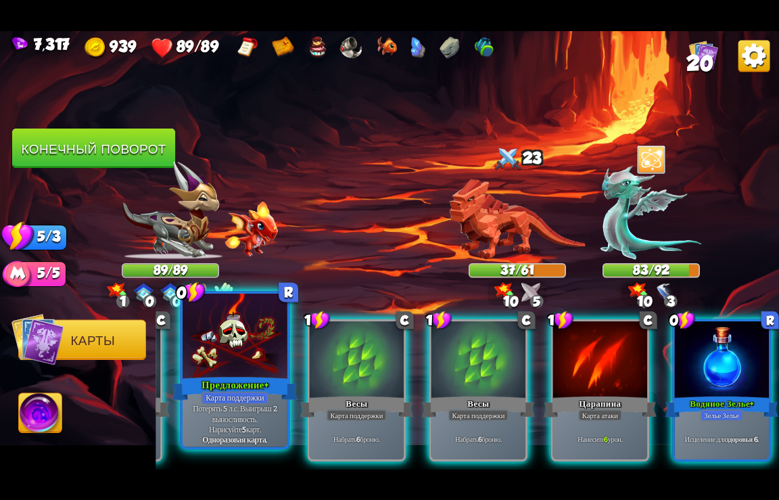
click at [242, 386] on div "Предложение+" at bounding box center [236, 388] width 126 height 28
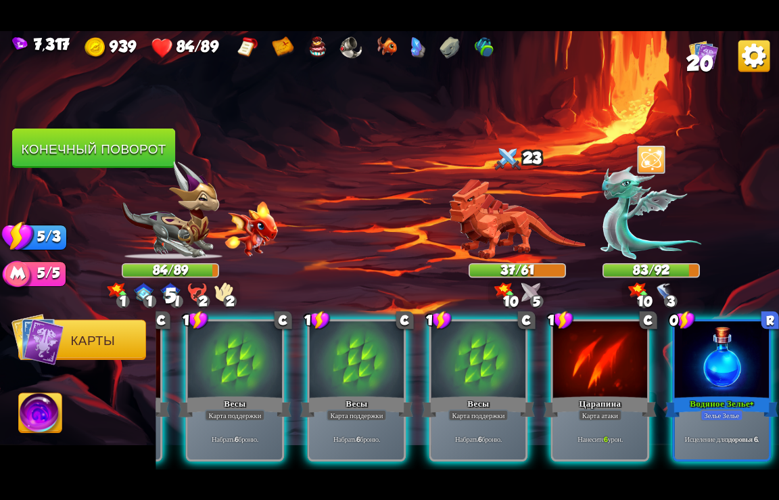
scroll to position [0, 129]
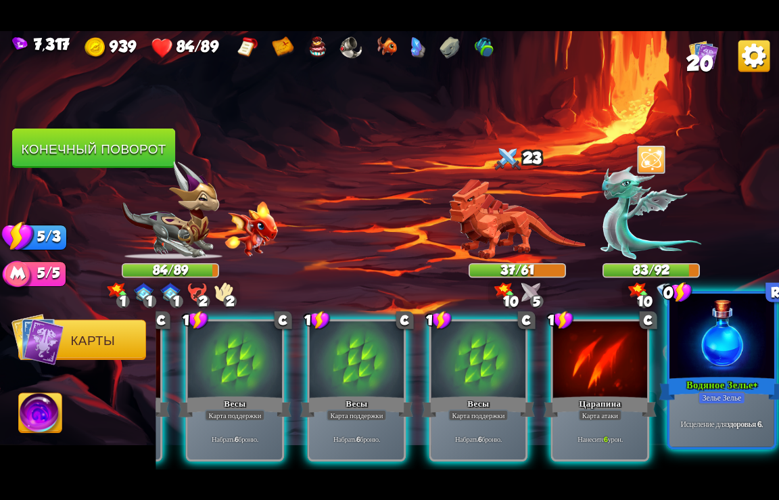
click at [697, 364] on div at bounding box center [722, 337] width 105 height 88
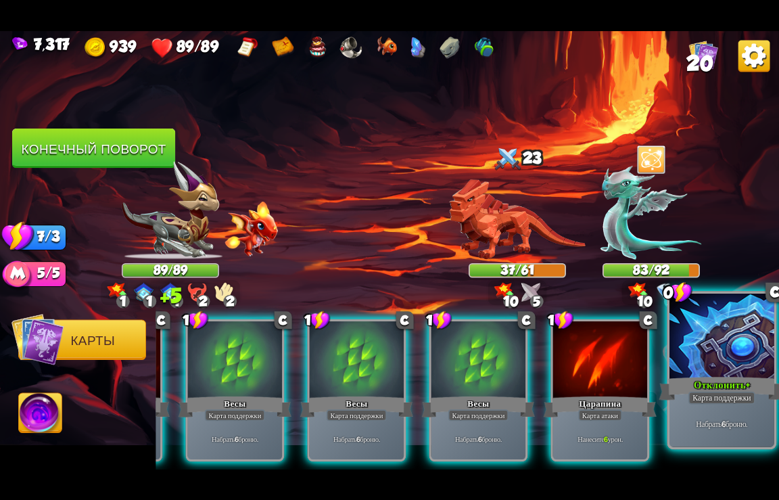
click at [696, 373] on div at bounding box center [722, 337] width 105 height 88
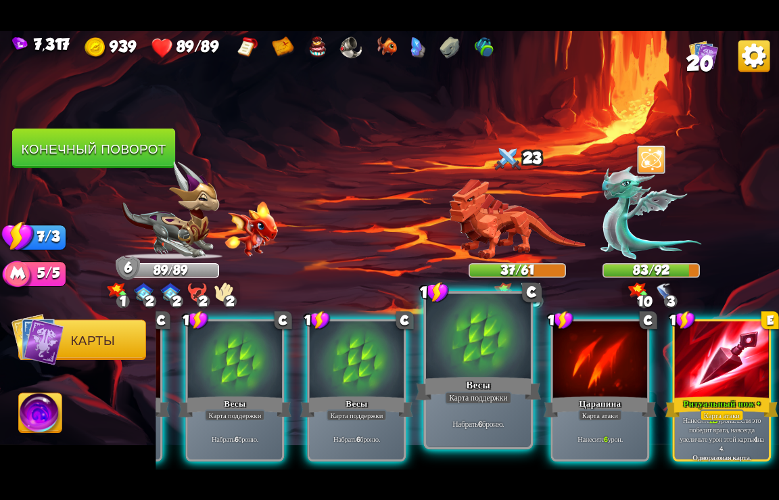
click at [468, 394] on div "Карта поддержки" at bounding box center [478, 397] width 67 height 13
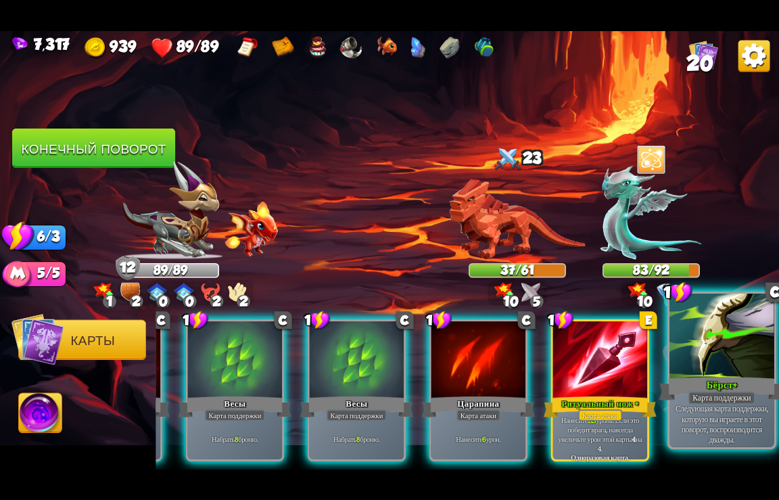
click at [707, 378] on div "Бёрст+" at bounding box center [723, 388] width 126 height 28
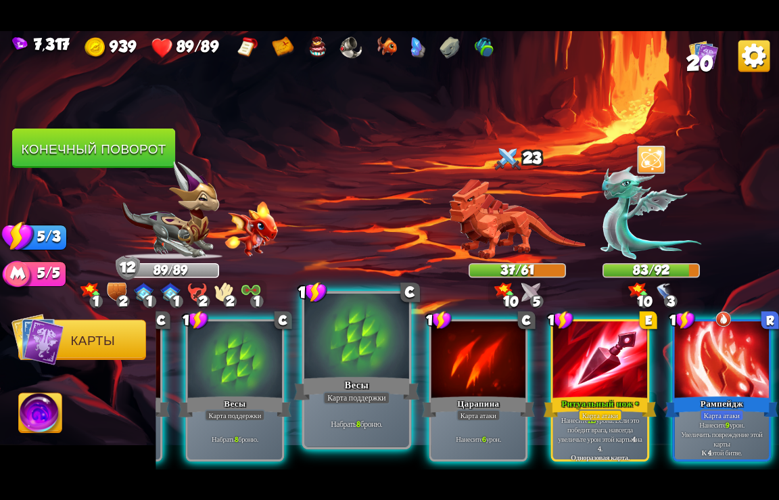
click at [361, 375] on div "Весы" at bounding box center [357, 388] width 126 height 28
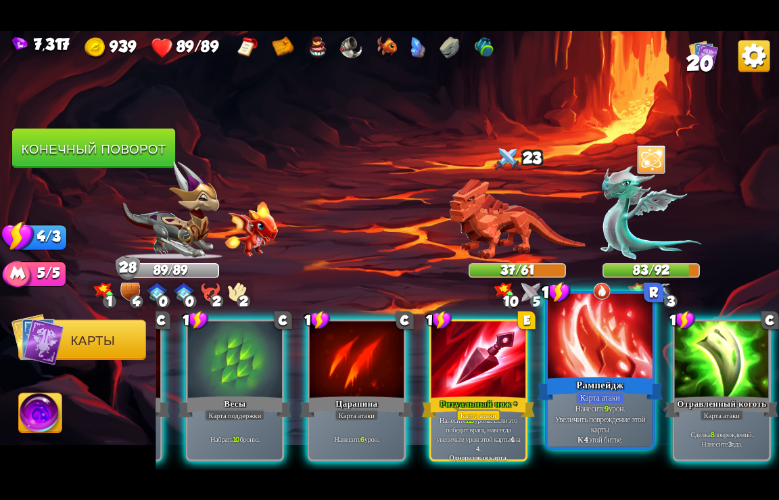
click at [602, 375] on div "Рампейдж" at bounding box center [601, 388] width 126 height 28
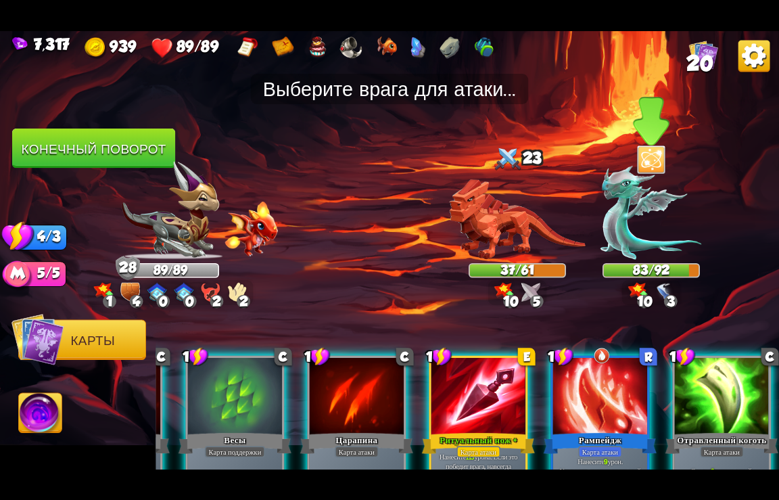
click at [633, 221] on img at bounding box center [651, 212] width 101 height 94
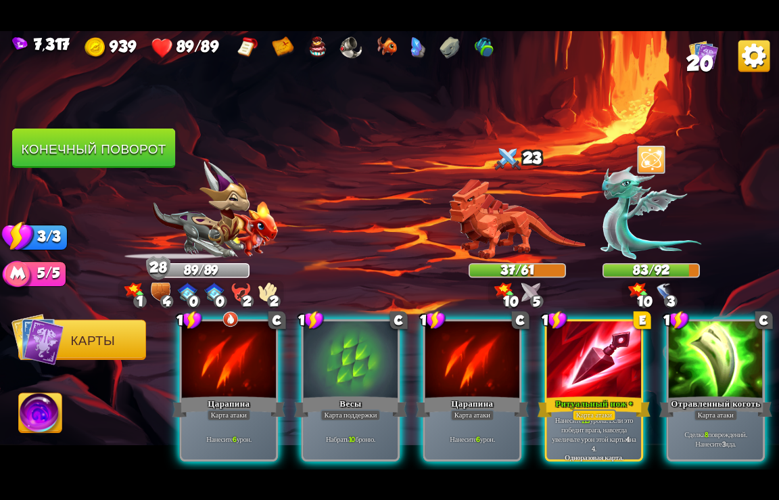
scroll to position [0, 0]
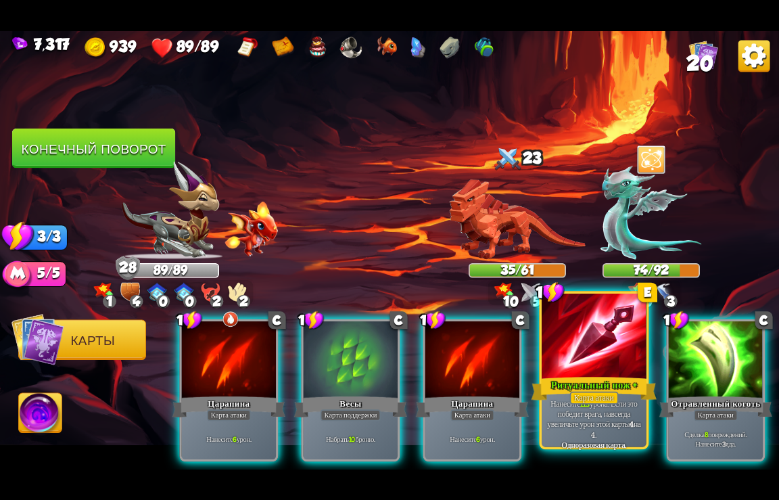
drag, startPoint x: 609, startPoint y: 386, endPoint x: 635, endPoint y: 345, distance: 48.4
click at [610, 386] on div "Ритуальный нож +" at bounding box center [595, 388] width 126 height 28
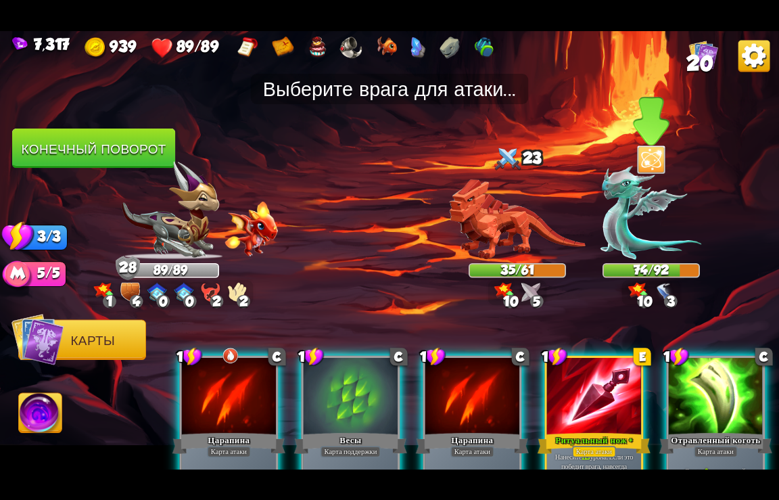
click at [632, 222] on img at bounding box center [651, 212] width 101 height 94
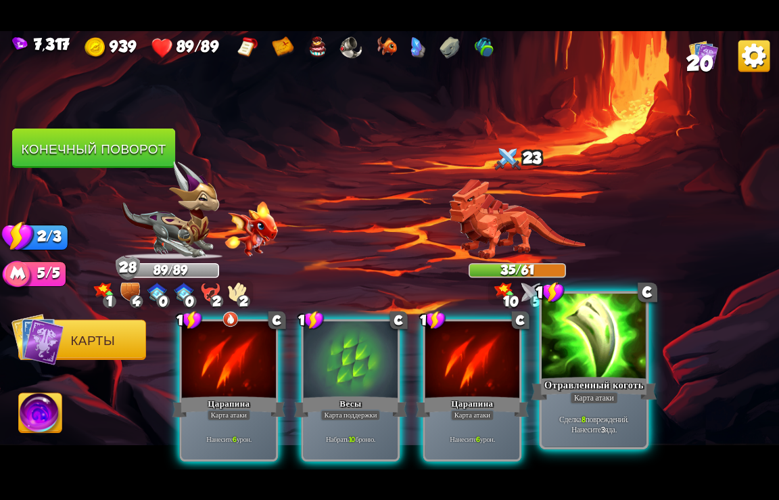
click at [612, 401] on div "Карта атаки" at bounding box center [594, 397] width 49 height 13
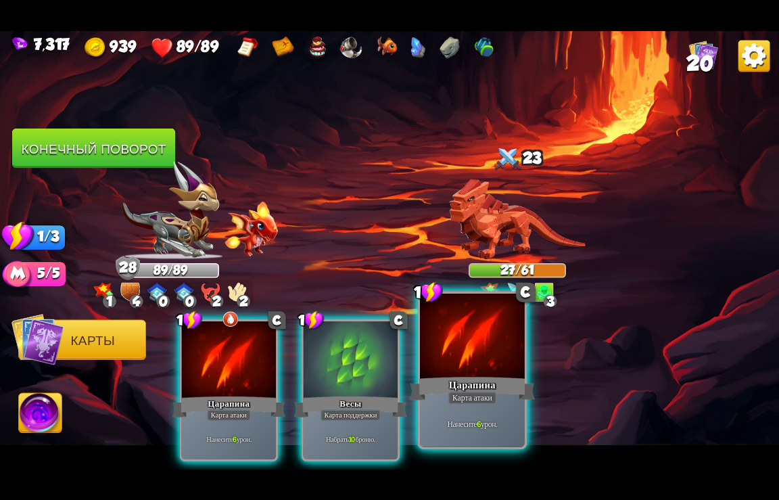
click at [497, 386] on div "Царапина" at bounding box center [473, 388] width 126 height 28
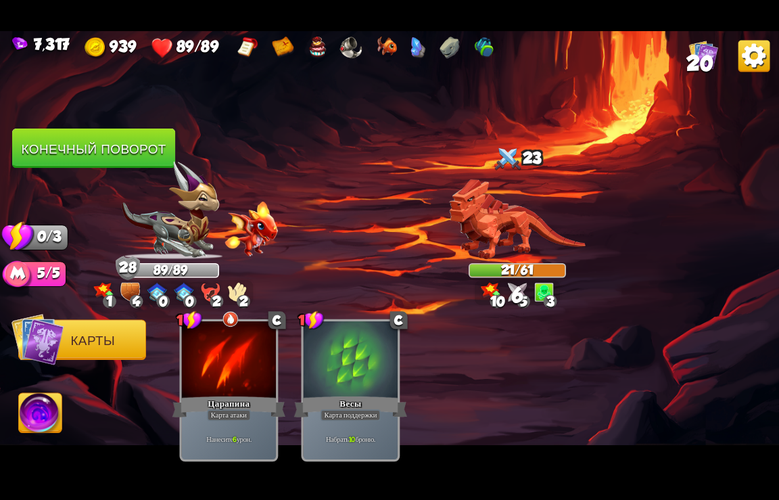
click at [116, 151] on button "Конечный поворот" at bounding box center [93, 149] width 163 height 40
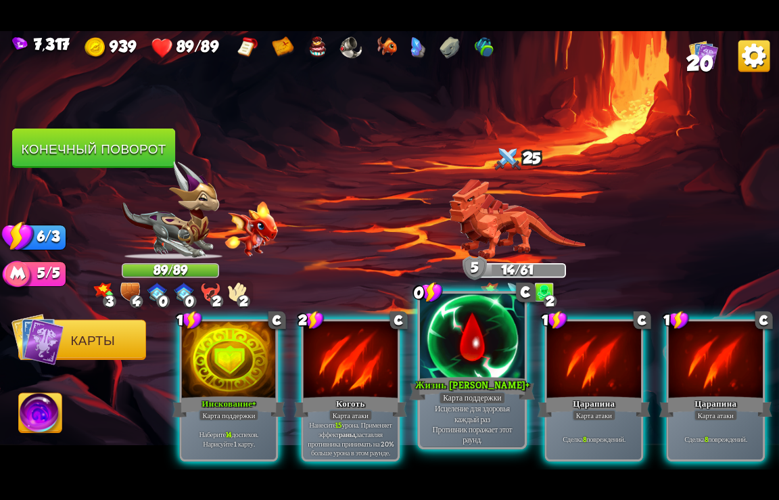
click at [476, 389] on div "Жизнь [PERSON_NAME]+" at bounding box center [473, 388] width 126 height 28
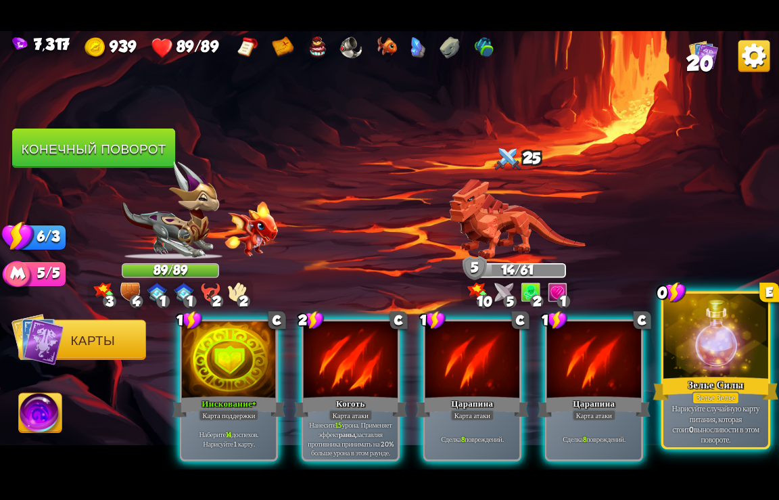
click at [725, 386] on div "Зелье Силы" at bounding box center [717, 388] width 126 height 28
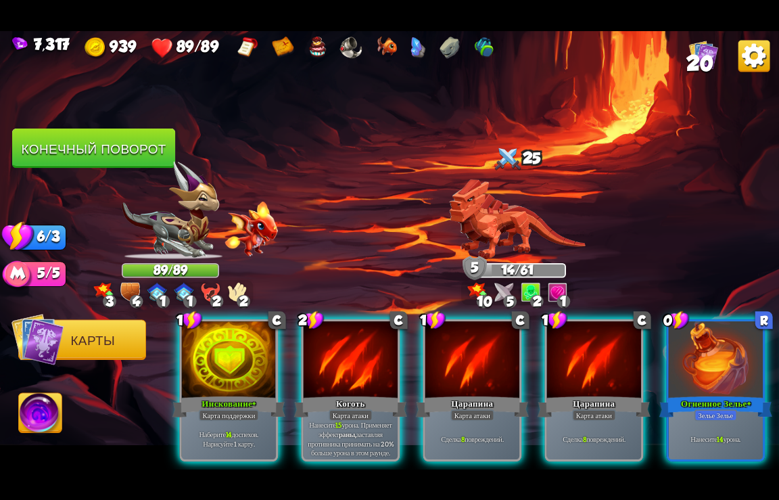
drag, startPoint x: 724, startPoint y: 387, endPoint x: 722, endPoint y: 487, distance: 100.2
click at [715, 362] on div at bounding box center [716, 360] width 94 height 79
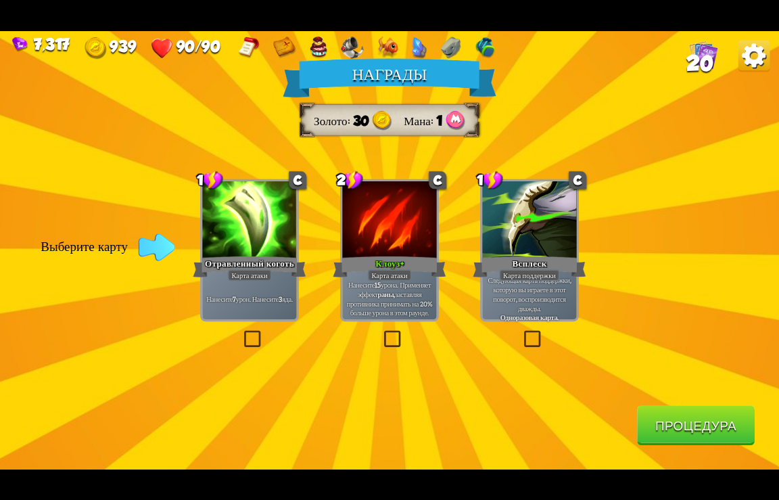
click at [693, 417] on button "Процедура" at bounding box center [696, 425] width 118 height 40
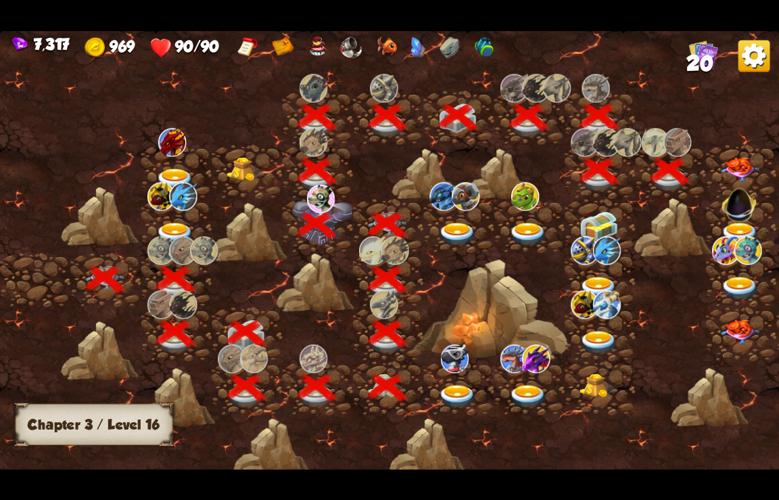
scroll to position [0, 206]
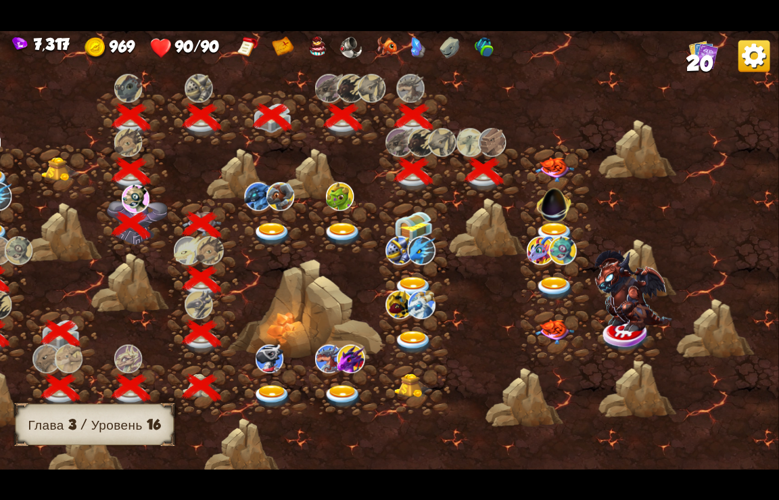
click at [551, 157] on img at bounding box center [555, 169] width 39 height 25
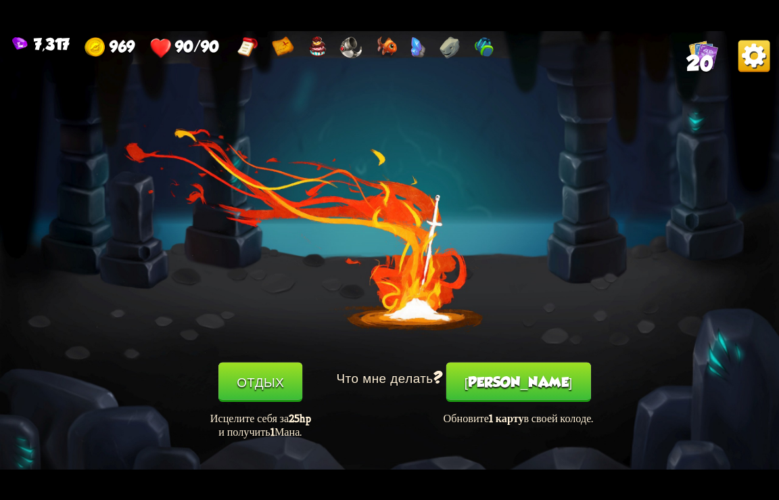
click at [512, 379] on button "[PERSON_NAME]" at bounding box center [519, 382] width 145 height 40
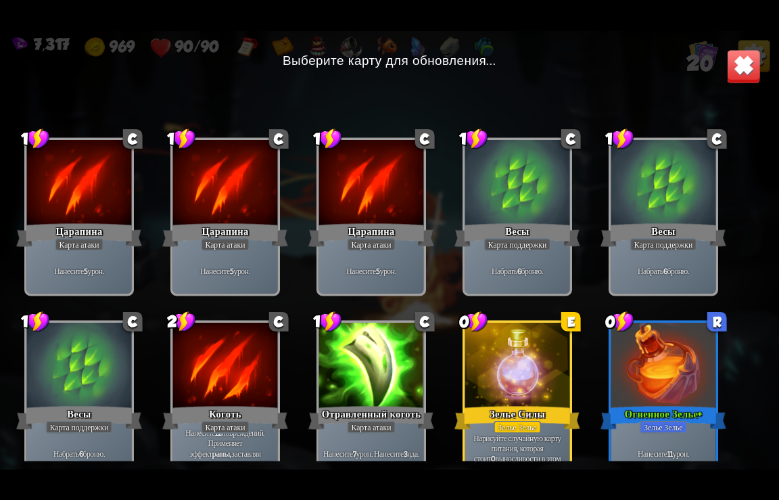
click at [643, 413] on div "Огненное Зелье+" at bounding box center [664, 417] width 126 height 28
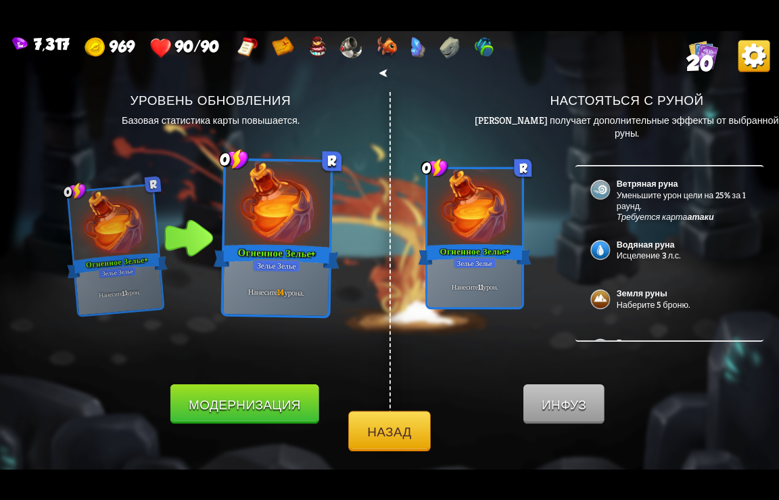
click at [382, 440] on button "Назад" at bounding box center [389, 431] width 83 height 40
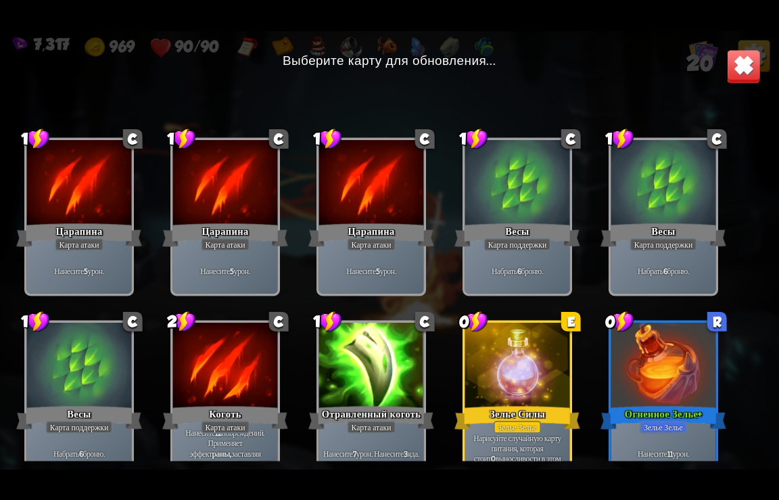
click at [523, 197] on div at bounding box center [517, 184] width 105 height 88
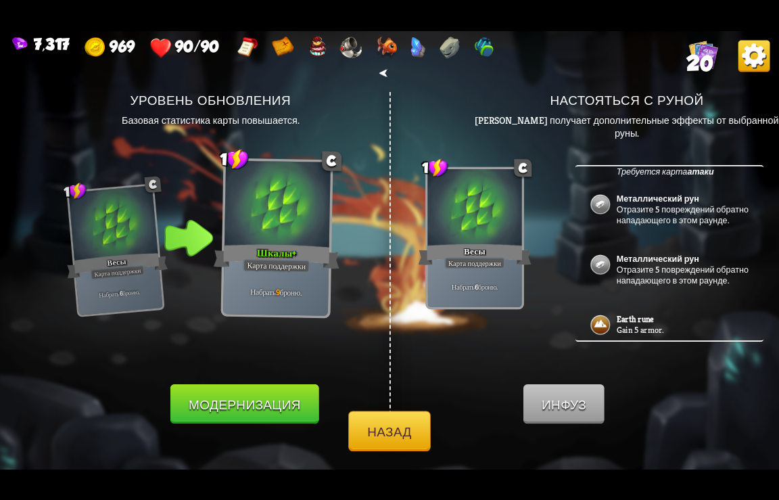
scroll to position [362, 0]
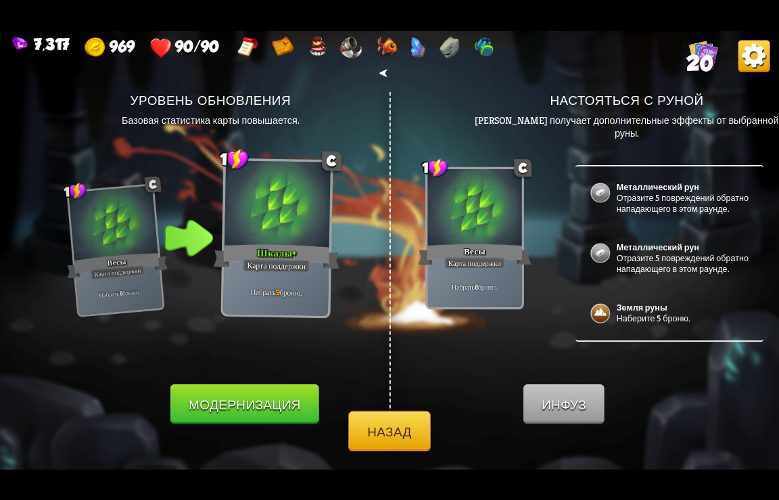
click at [652, 200] on p "Отразите 5 повреждений обратно нападающего в этом раунде." at bounding box center [683, 203] width 132 height 22
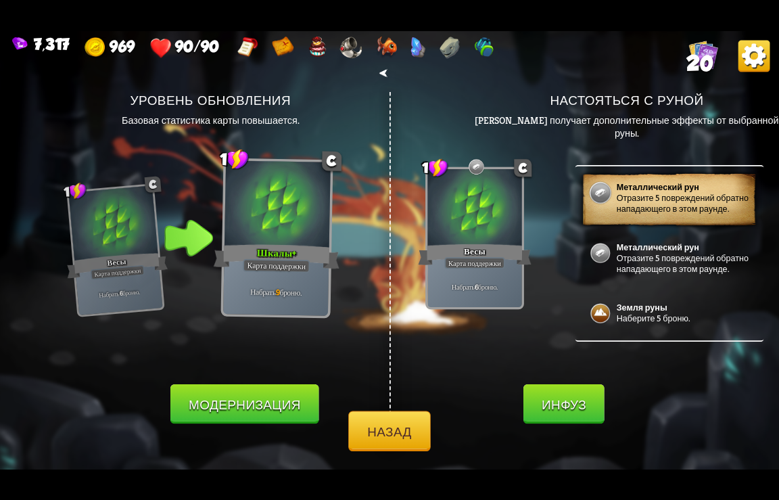
click at [574, 402] on button "Инфуз" at bounding box center [564, 404] width 81 height 40
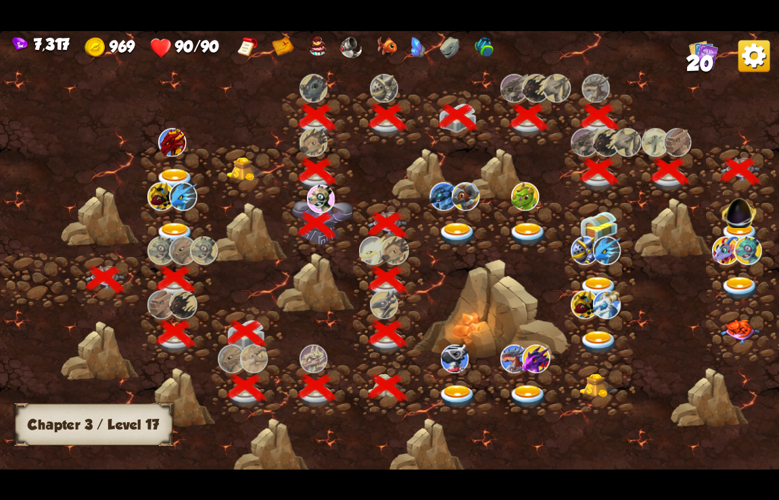
scroll to position [0, 206]
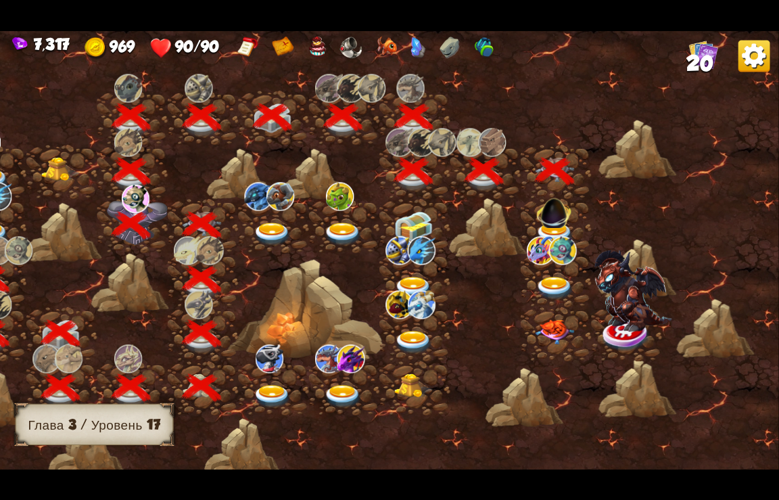
click at [557, 217] on img at bounding box center [554, 210] width 41 height 39
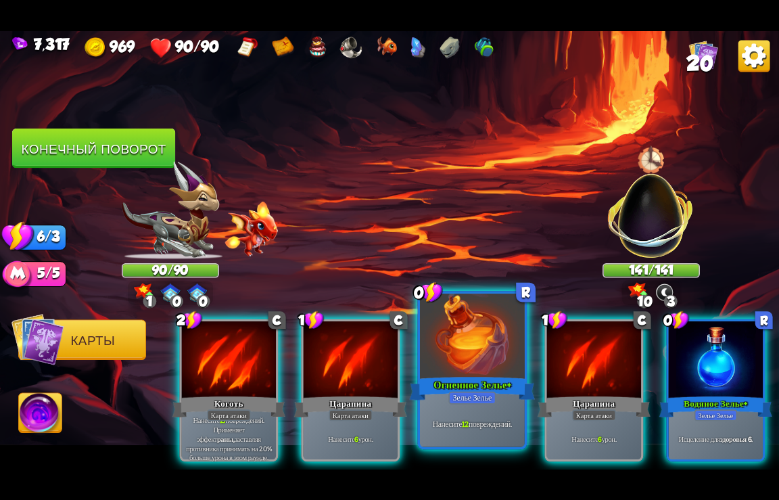
click at [480, 371] on div at bounding box center [472, 337] width 105 height 88
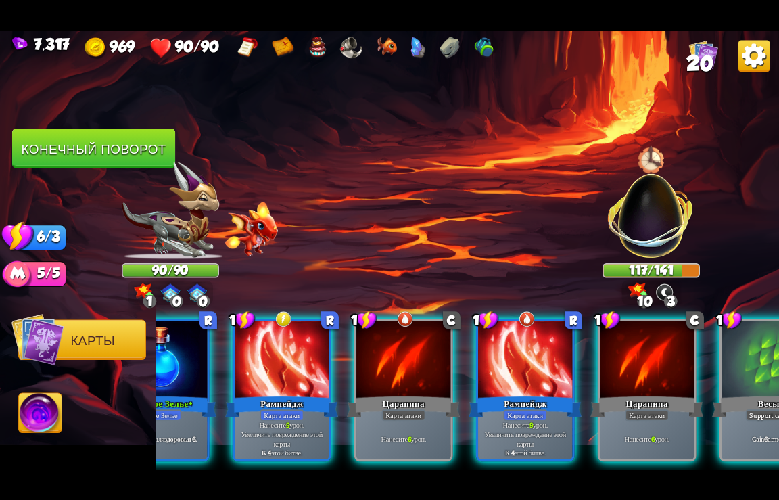
scroll to position [0, 534]
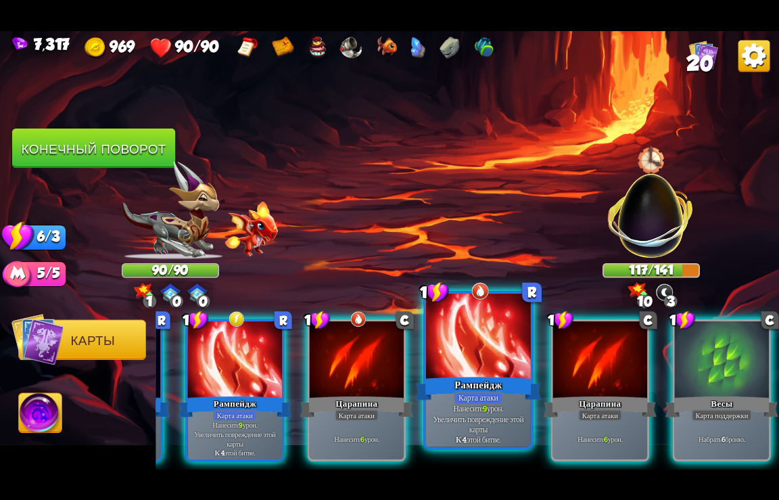
click at [483, 358] on div at bounding box center [478, 337] width 105 height 88
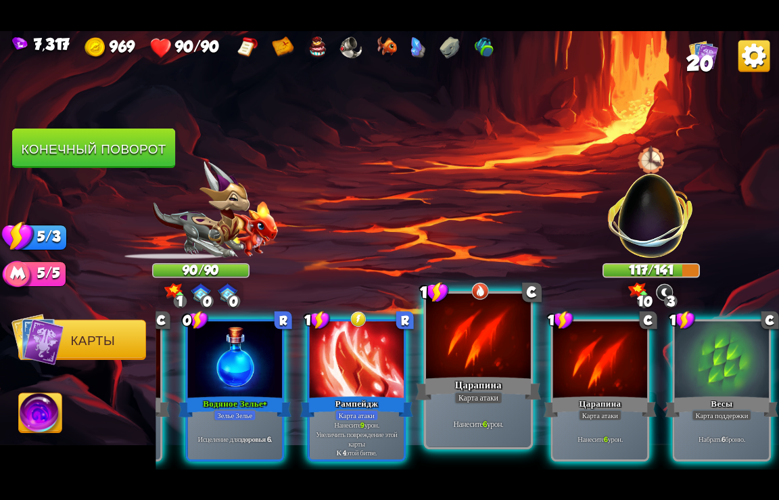
scroll to position [0, 399]
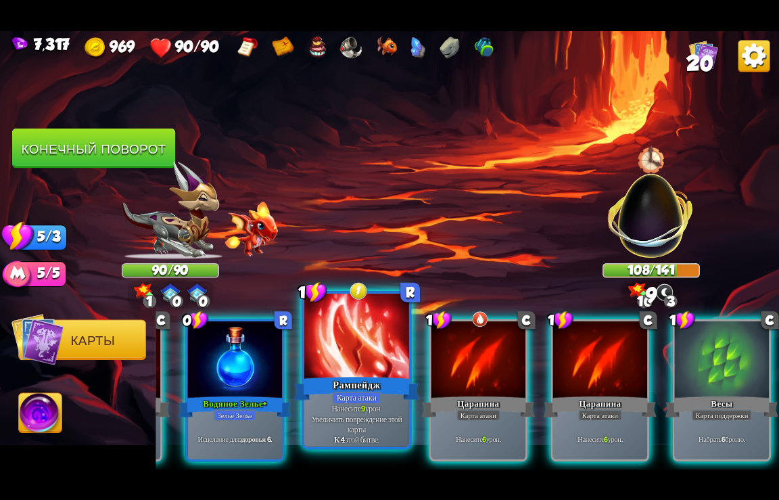
click at [341, 360] on div at bounding box center [356, 337] width 105 height 88
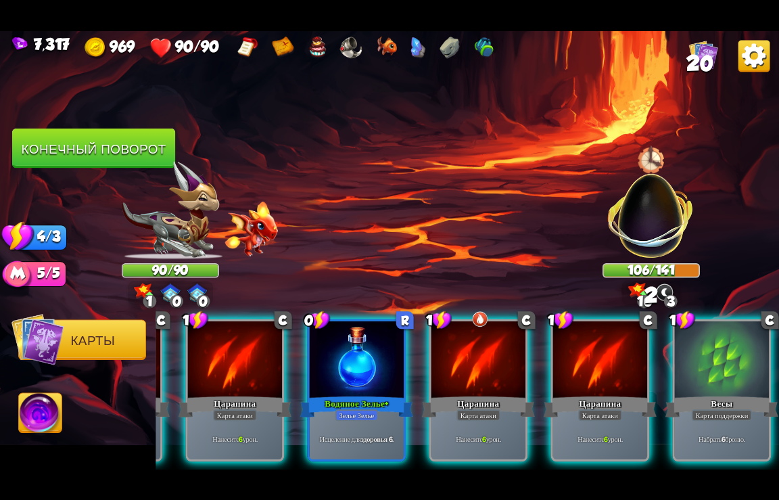
scroll to position [0, 264]
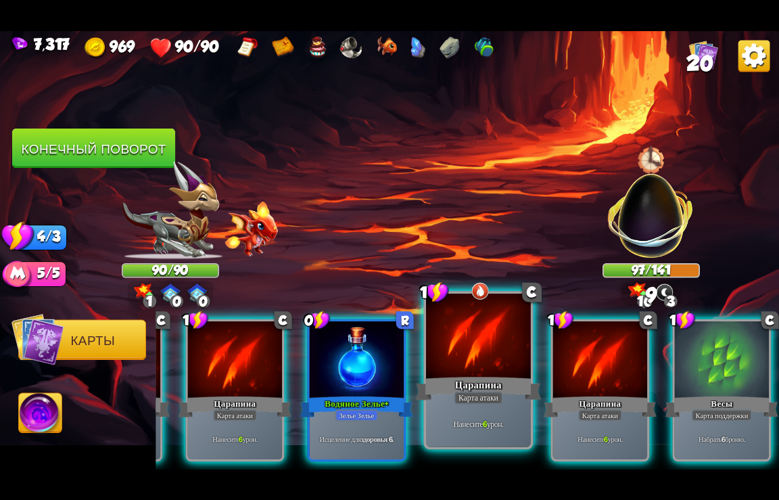
click at [472, 388] on div "Царапина" at bounding box center [479, 388] width 126 height 28
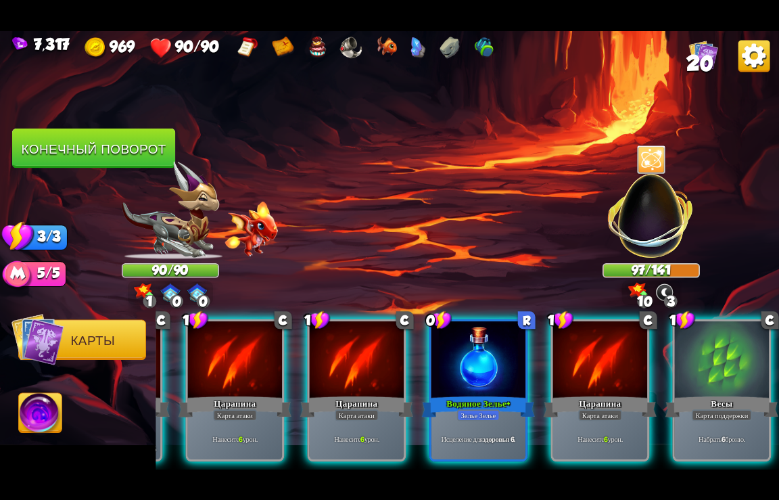
scroll to position [0, 129]
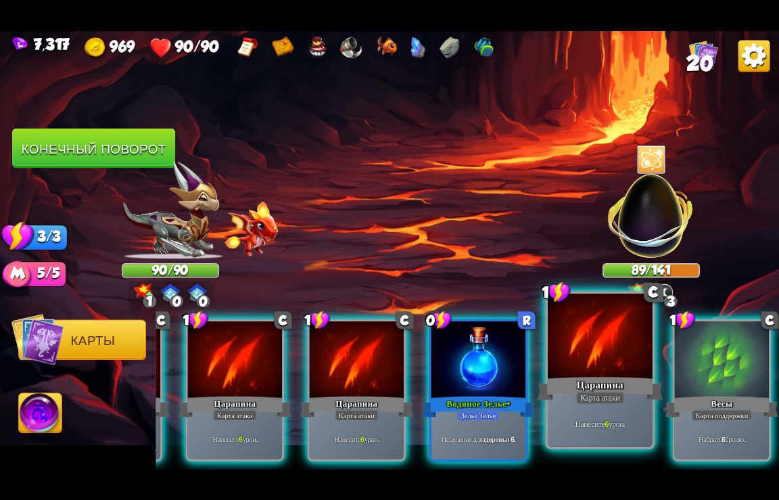
click at [596, 366] on div at bounding box center [600, 337] width 105 height 88
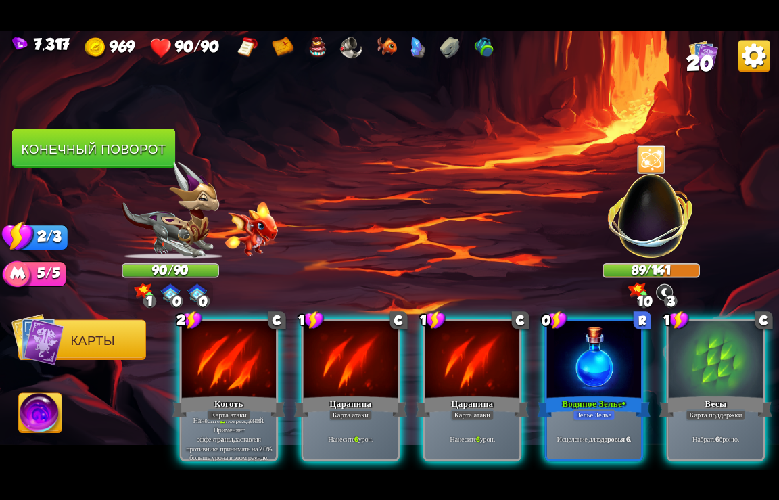
scroll to position [0, 0]
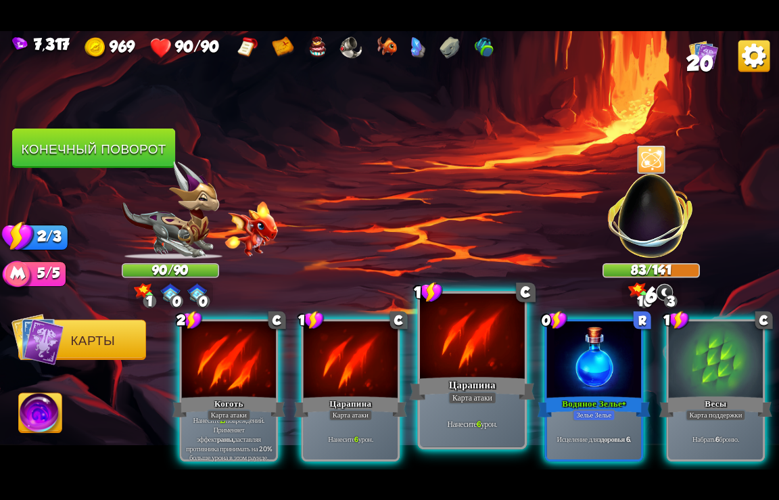
click at [460, 371] on div at bounding box center [472, 337] width 105 height 88
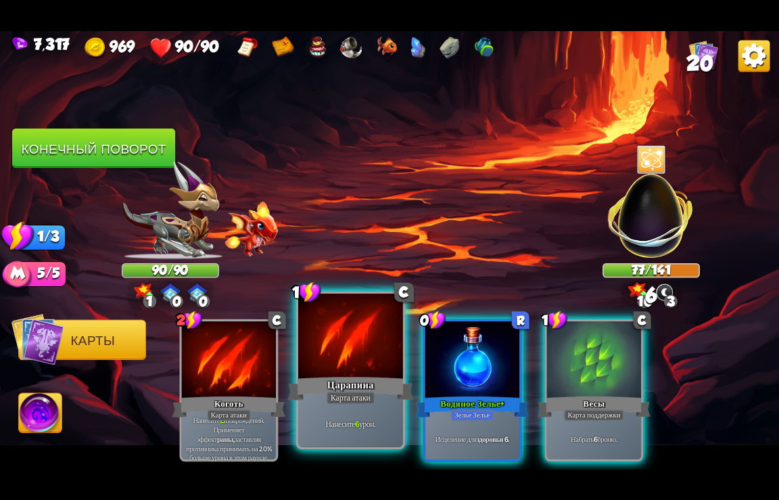
click at [362, 386] on div "Царапина" at bounding box center [351, 388] width 126 height 28
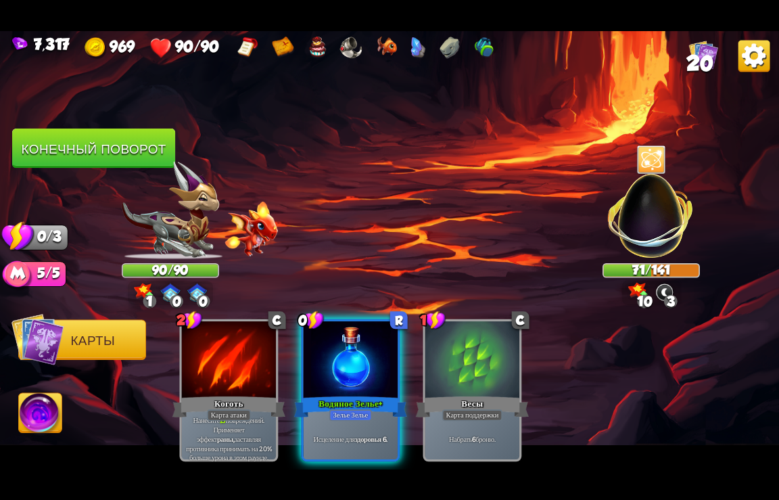
click at [79, 150] on button "Конечный поворот" at bounding box center [93, 149] width 163 height 40
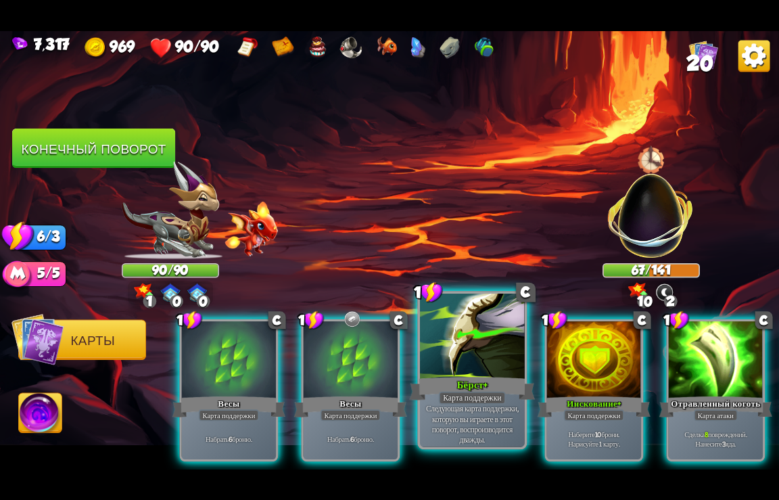
click at [464, 396] on div "Карта поддержки" at bounding box center [472, 397] width 67 height 13
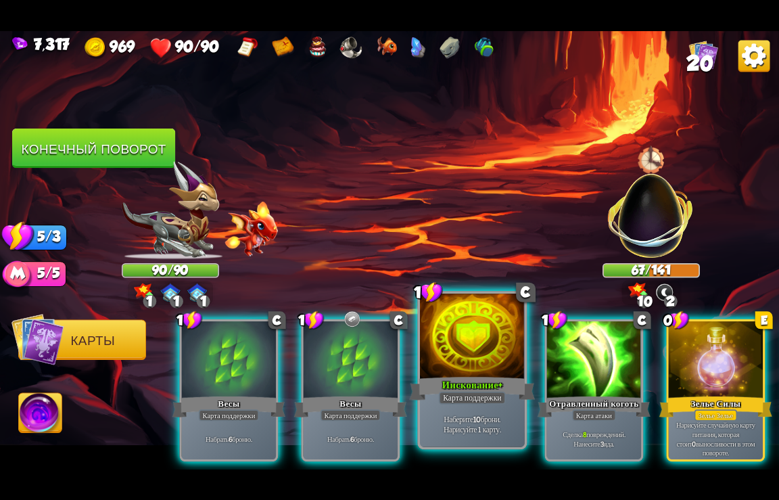
click at [463, 398] on div "Карта поддержки" at bounding box center [472, 397] width 67 height 13
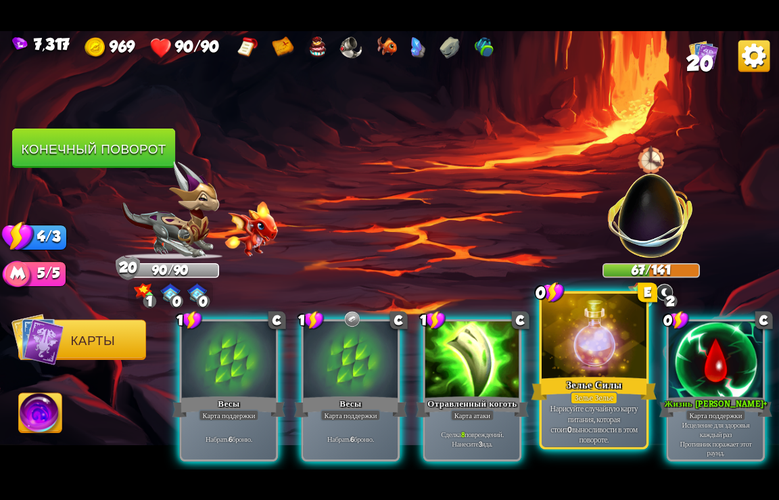
click at [577, 380] on div "Зелье Силы" at bounding box center [595, 388] width 126 height 28
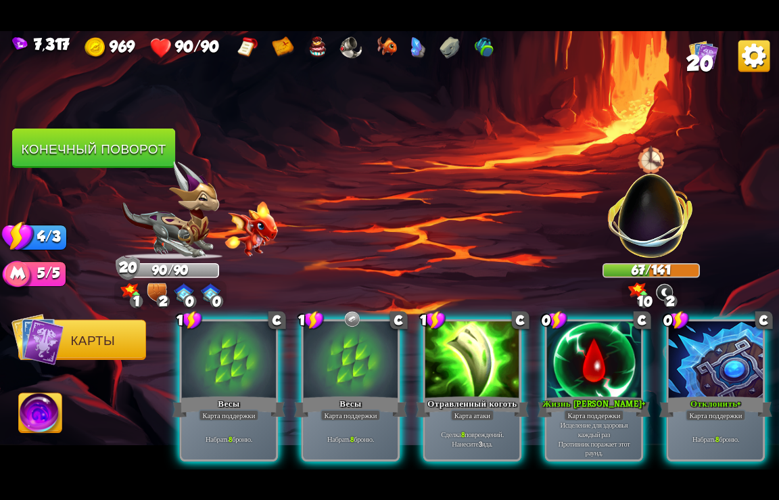
click at [577, 394] on div "Жизнь [PERSON_NAME]+" at bounding box center [594, 406] width 113 height 25
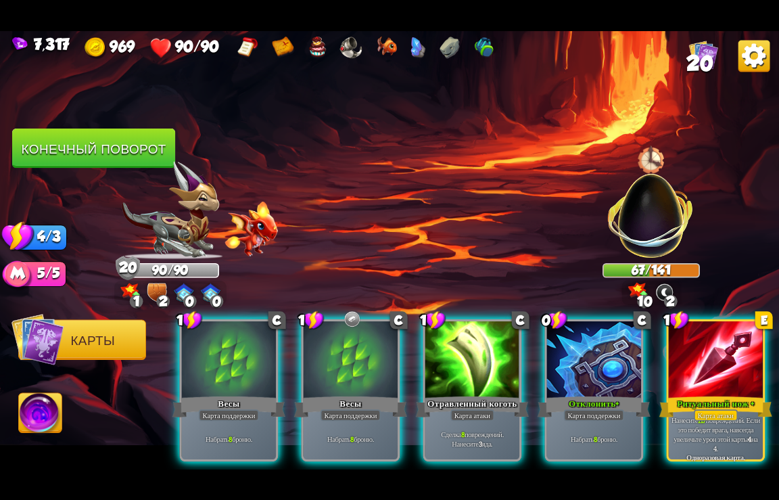
click at [577, 394] on div "Отклонить+" at bounding box center [594, 406] width 113 height 25
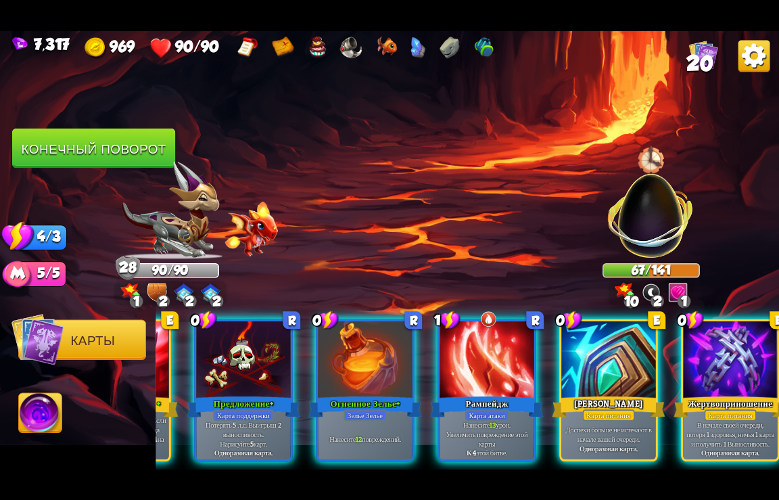
scroll to position [0, 534]
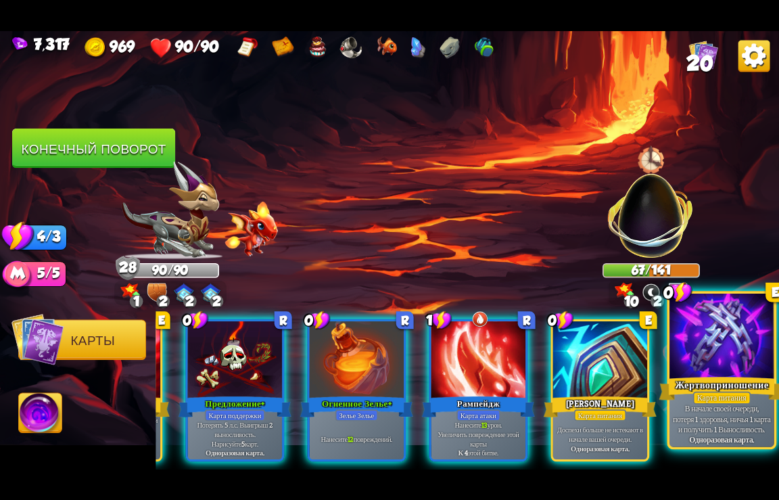
click at [714, 406] on p "В начале своей очереди, потеря 1 здоровья, ничья 1 карта и получить 1 Выносливо…" at bounding box center [722, 418] width 99 height 31
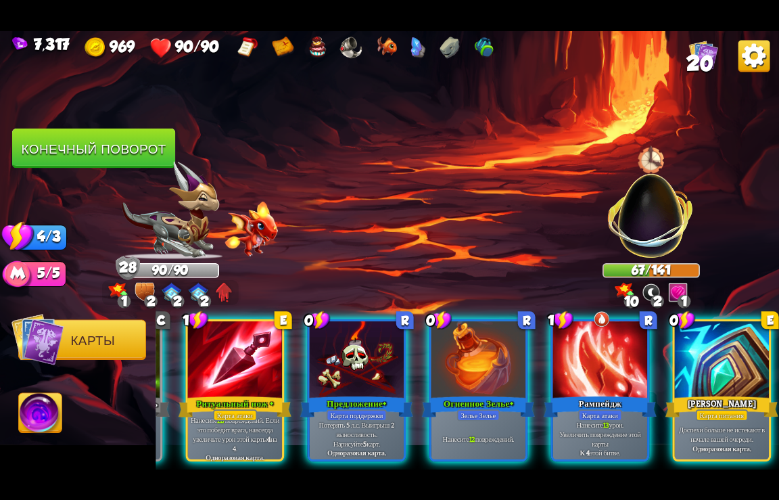
click at [714, 418] on div "Доспехи больше не истекают в начале вашей очереди. Одноразовая карта." at bounding box center [722, 438] width 94 height 41
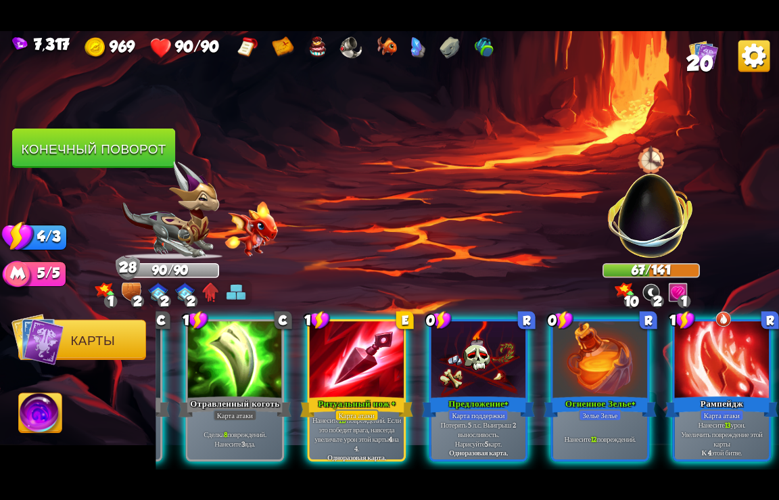
click at [714, 420] on p "Нанесите 13 урон. Увеличить повреждение этой карты К 4 этой битве." at bounding box center [721, 438] width 89 height 37
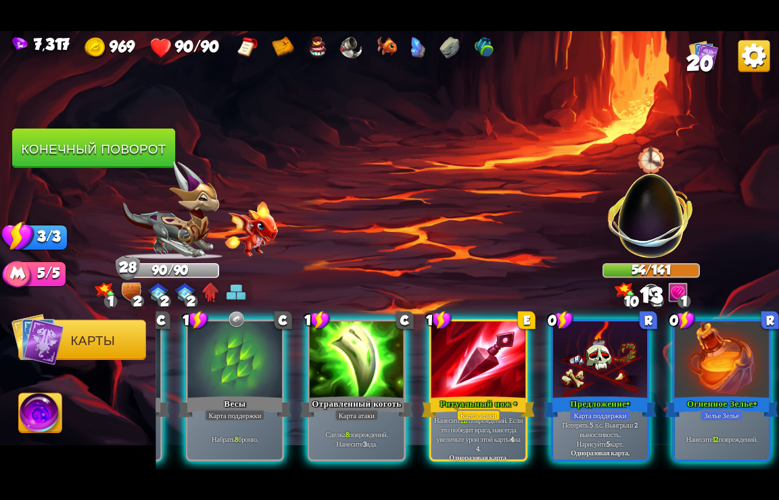
click at [714, 418] on div "Нанесите 12 повреждений." at bounding box center [722, 438] width 94 height 41
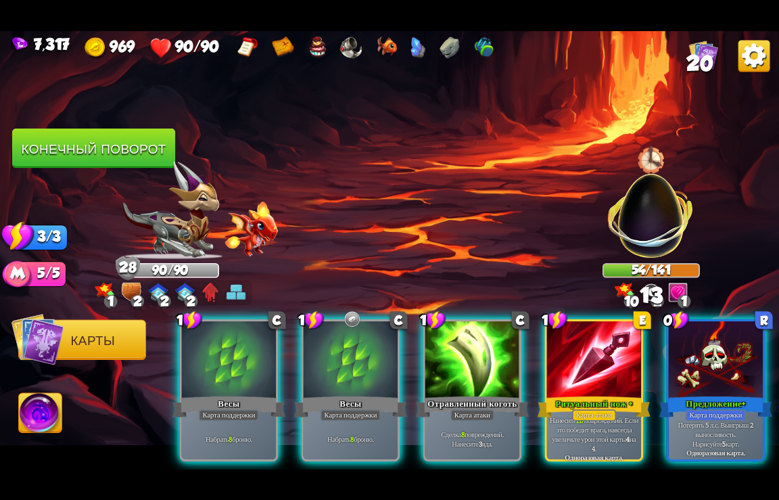
scroll to position [0, 0]
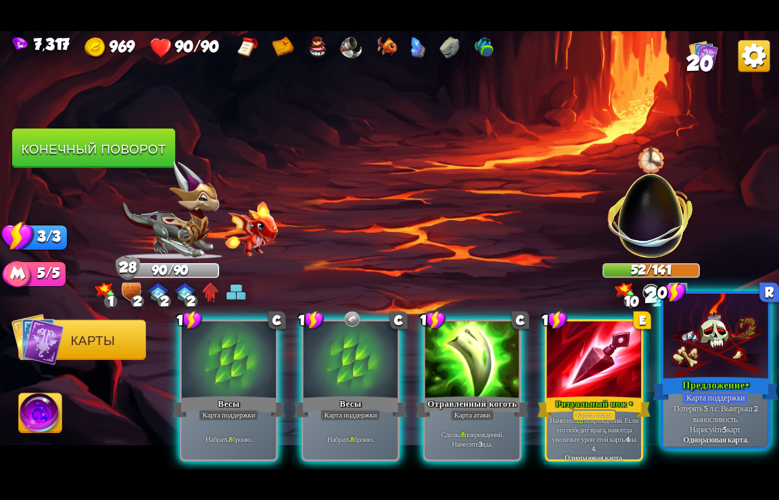
click at [714, 407] on p "Потерять 5 л.с. Выигрыш 2 выносливость. Нарисуйте 5 карт." at bounding box center [715, 418] width 99 height 31
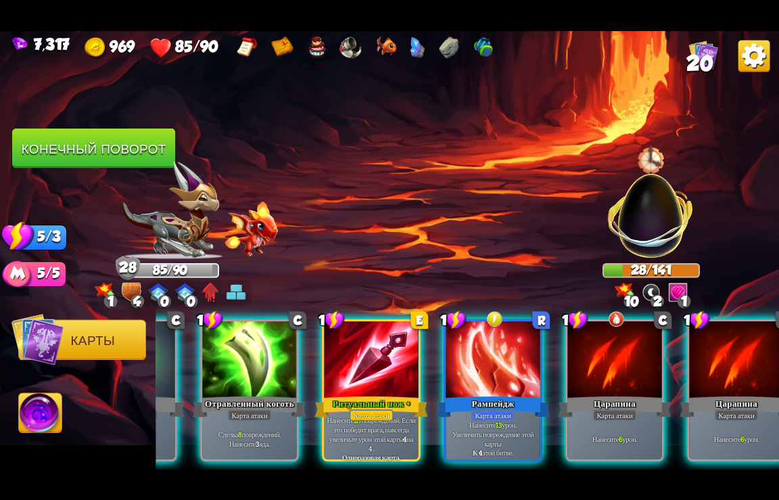
scroll to position [0, 231]
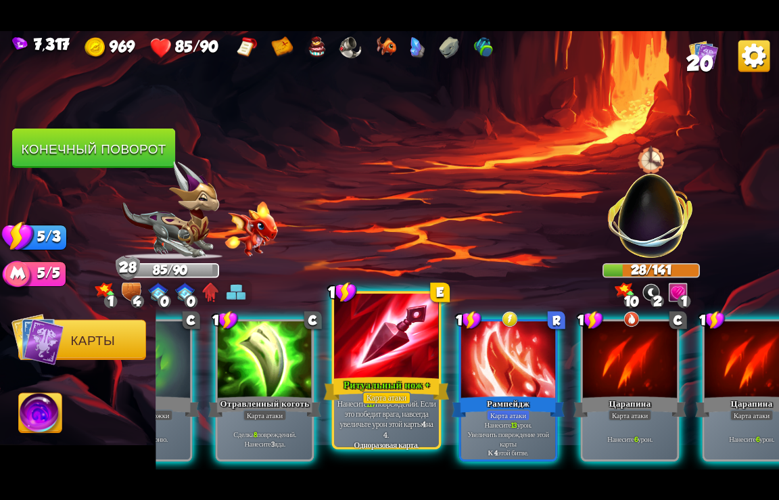
click at [380, 380] on div "Ритуальный нож +" at bounding box center [387, 388] width 126 height 28
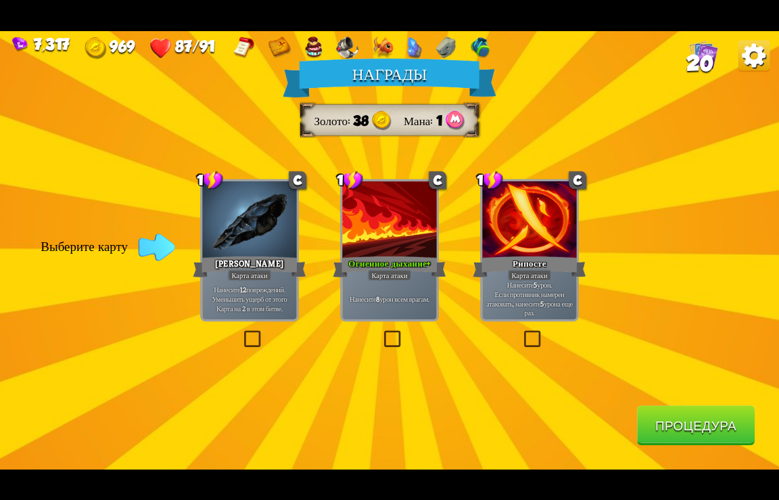
click at [714, 434] on button "Процедура" at bounding box center [696, 425] width 118 height 40
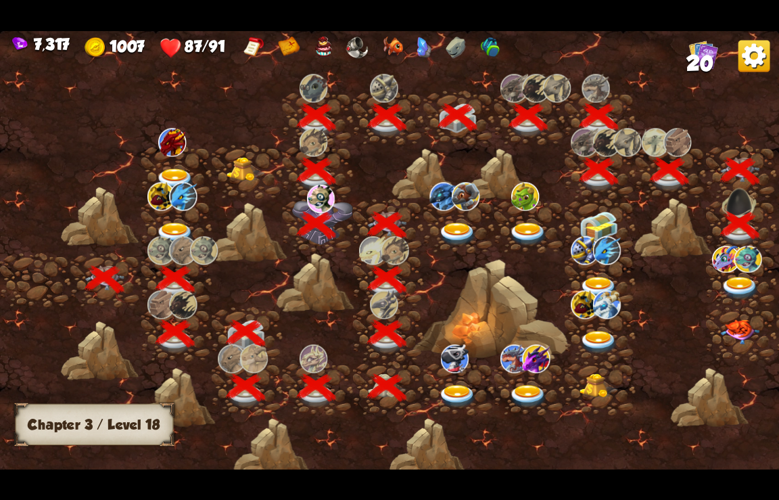
scroll to position [0, 206]
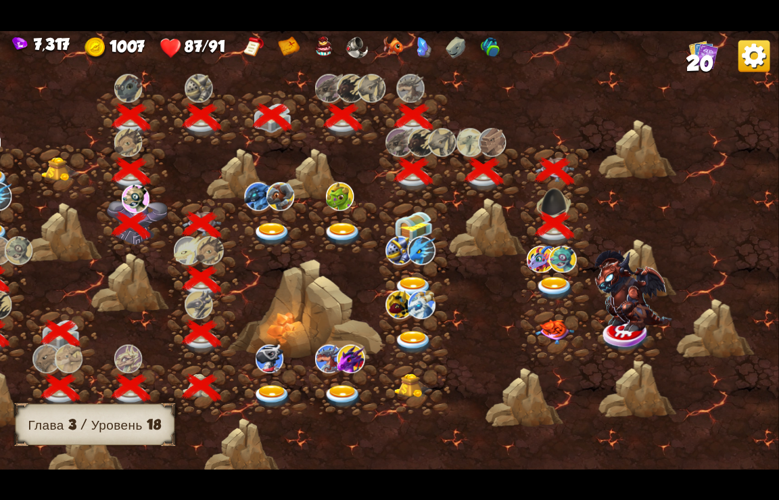
click at [696, 54] on span "20" at bounding box center [700, 63] width 27 height 24
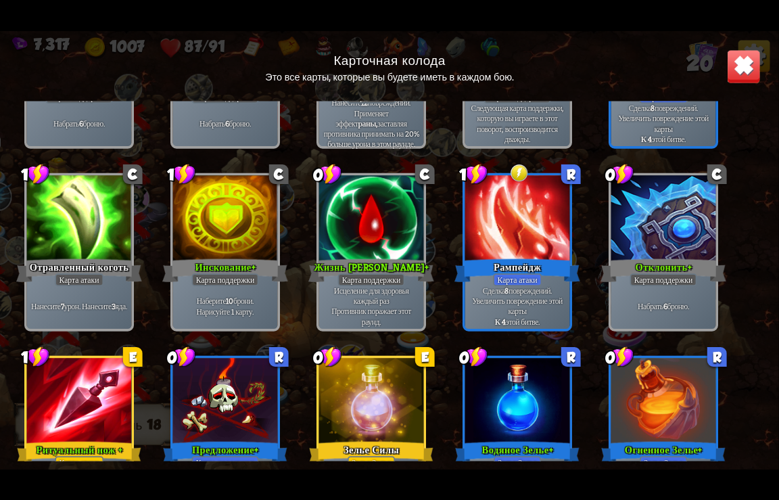
scroll to position [426, 0]
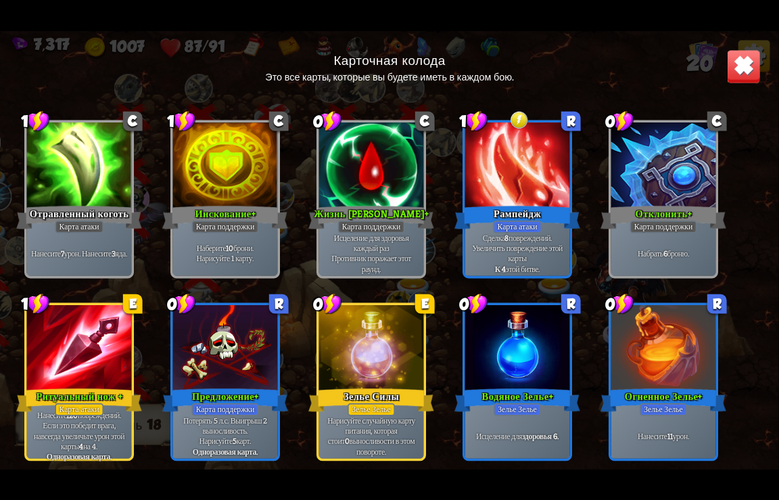
click at [94, 429] on p "Нанесите 120 повреждений. Если это победит врага, навсегда увеличьте урон этой …" at bounding box center [78, 429] width 99 height 41
click at [754, 60] on img at bounding box center [744, 66] width 34 height 34
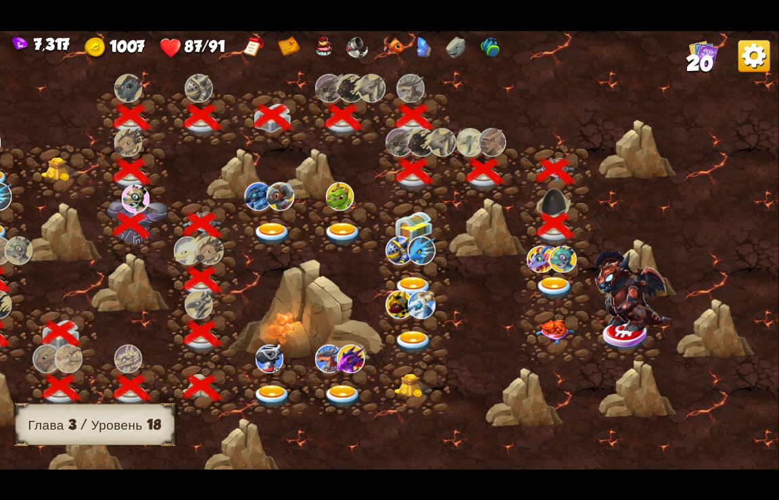
click at [548, 285] on img at bounding box center [555, 289] width 39 height 24
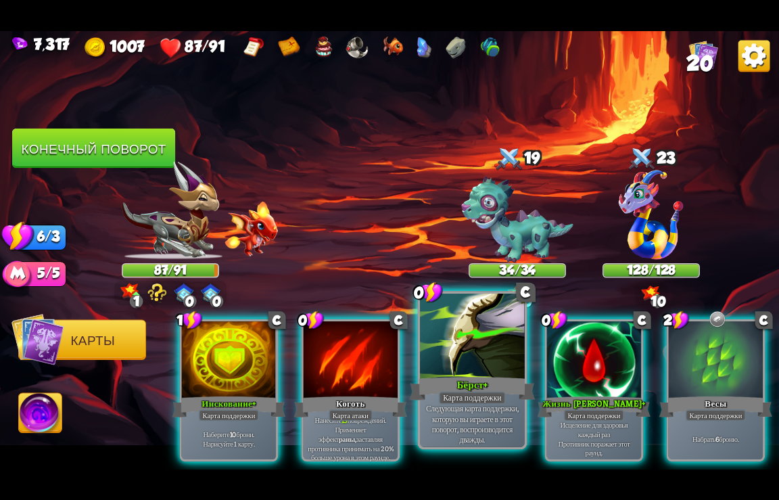
click at [474, 379] on div "Бёрст+" at bounding box center [473, 388] width 126 height 28
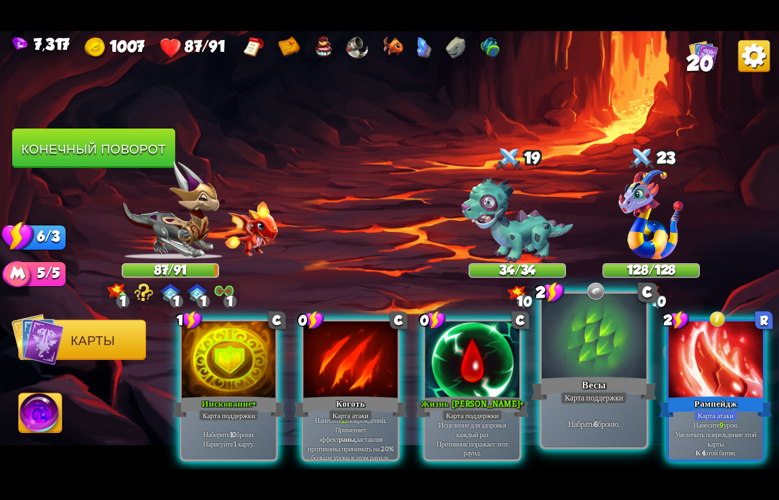
click at [578, 371] on div at bounding box center [594, 337] width 105 height 88
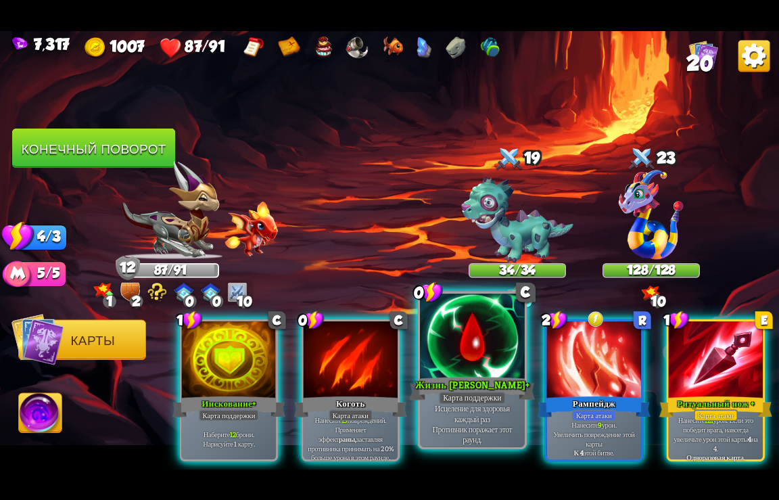
click at [432, 375] on div "Жизнь [PERSON_NAME]+" at bounding box center [473, 388] width 126 height 28
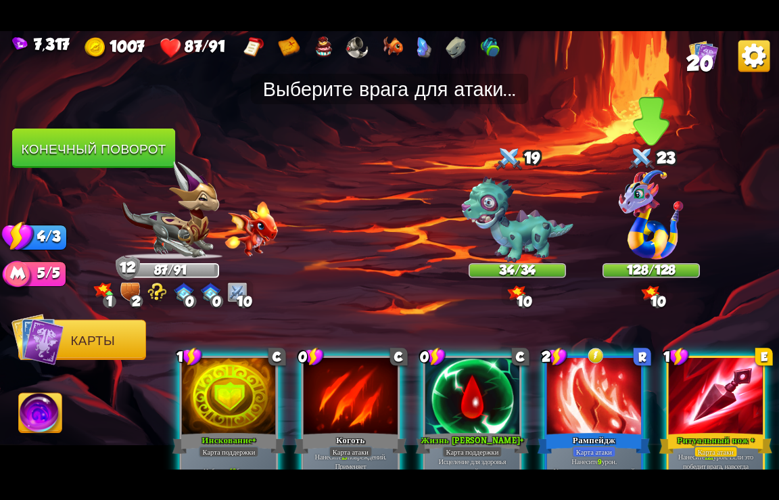
click at [651, 221] on img at bounding box center [651, 214] width 65 height 89
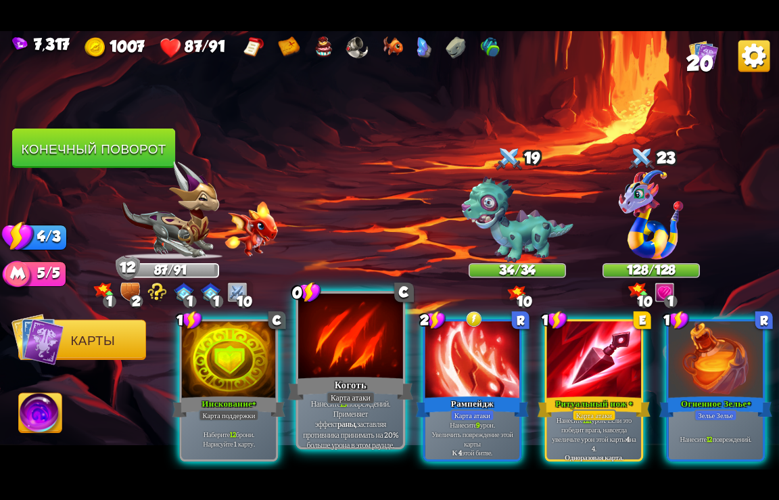
click at [348, 394] on div "Карта атаки" at bounding box center [351, 397] width 49 height 13
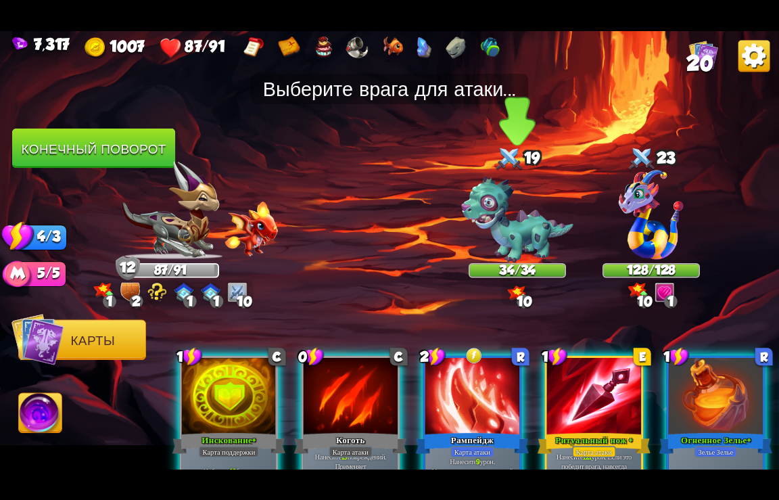
click at [516, 237] on img at bounding box center [517, 219] width 112 height 87
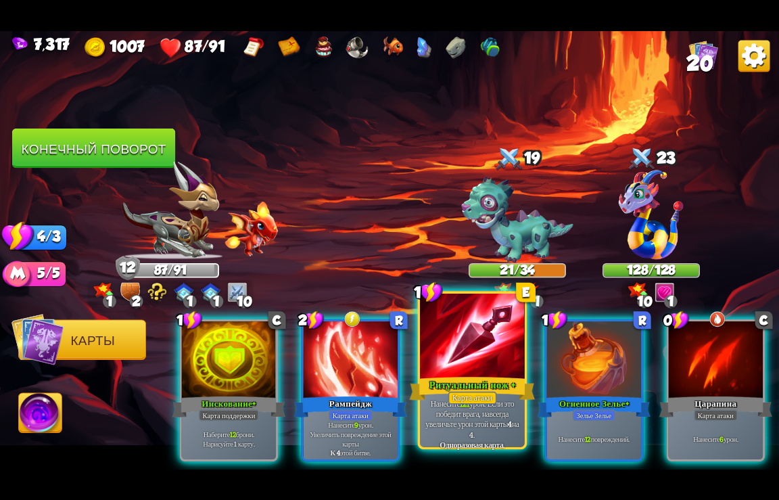
click at [470, 381] on div "Ритуальный нож +" at bounding box center [473, 388] width 126 height 28
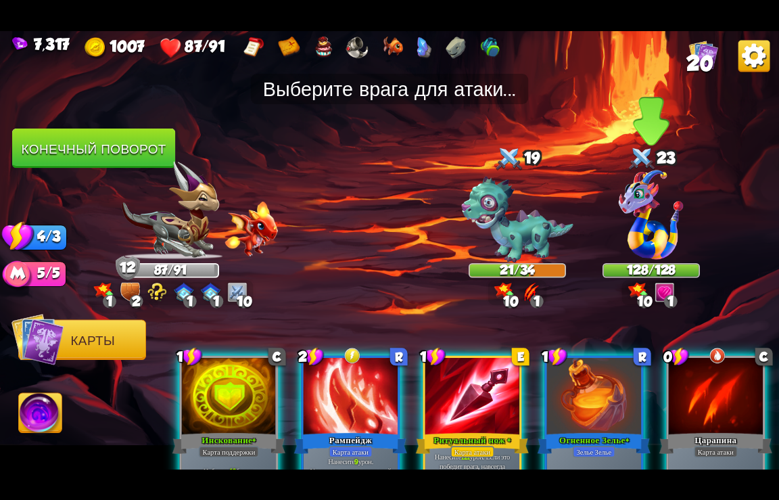
click at [639, 236] on img at bounding box center [651, 214] width 65 height 89
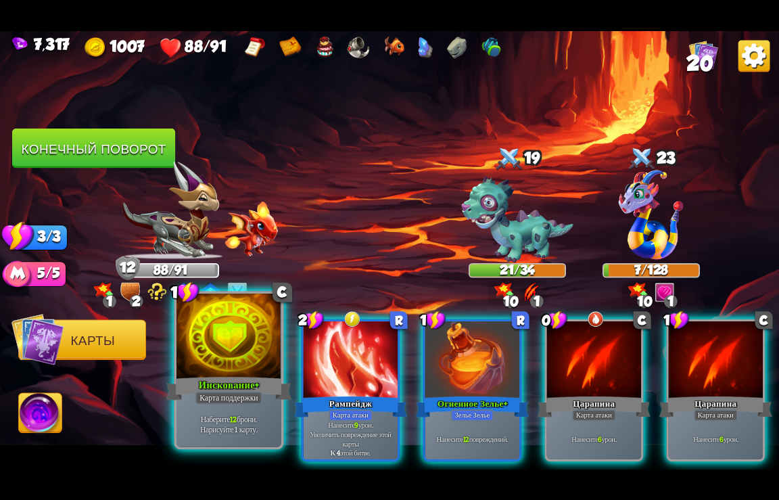
click at [234, 390] on div "Инскование+" at bounding box center [229, 388] width 126 height 28
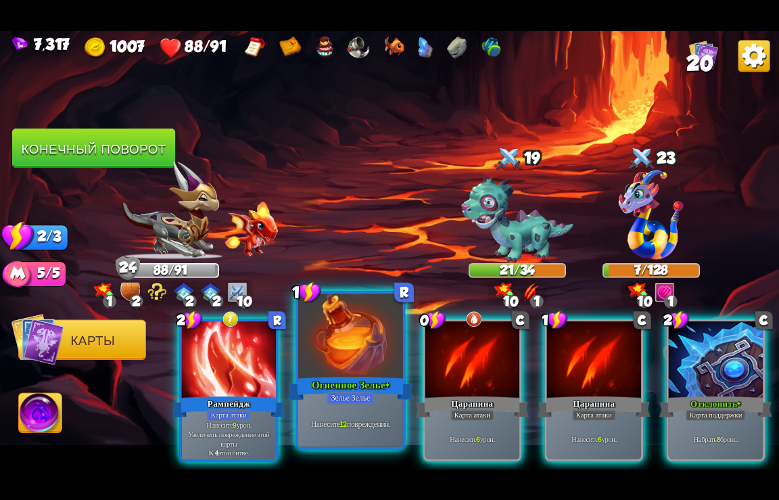
click at [348, 388] on div "Огненное Зелье+" at bounding box center [351, 388] width 126 height 28
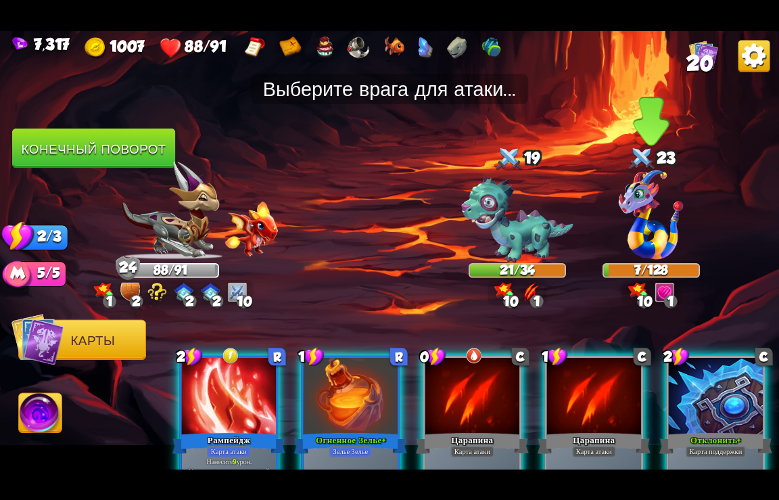
click at [640, 223] on img at bounding box center [651, 214] width 65 height 89
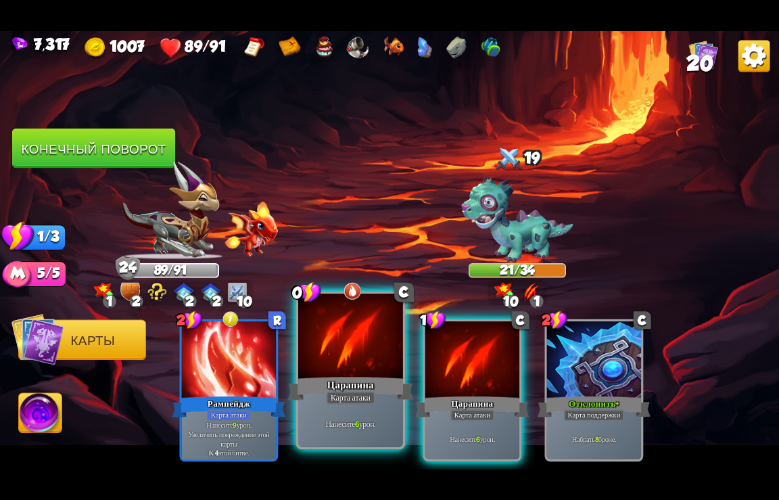
click at [342, 357] on div at bounding box center [350, 337] width 105 height 88
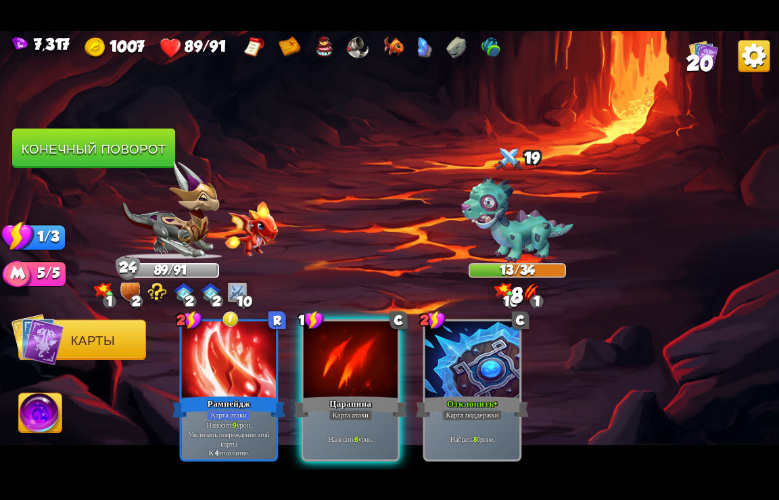
click at [342, 357] on div at bounding box center [351, 360] width 94 height 79
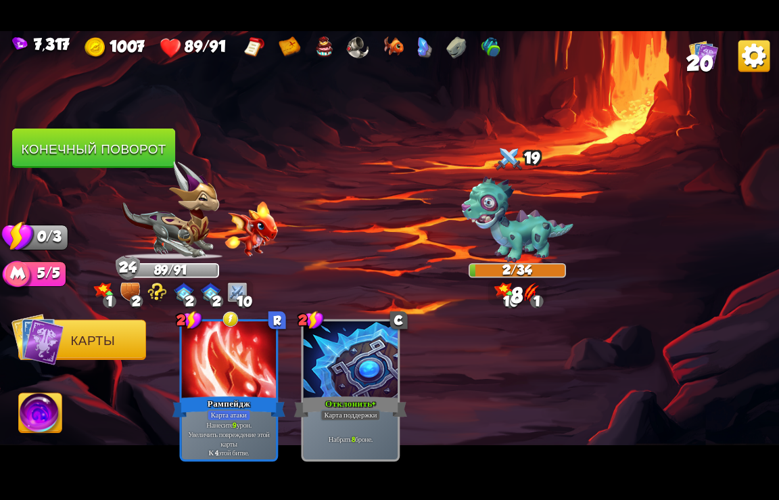
click at [76, 150] on button "Конечный поворот" at bounding box center [93, 149] width 163 height 40
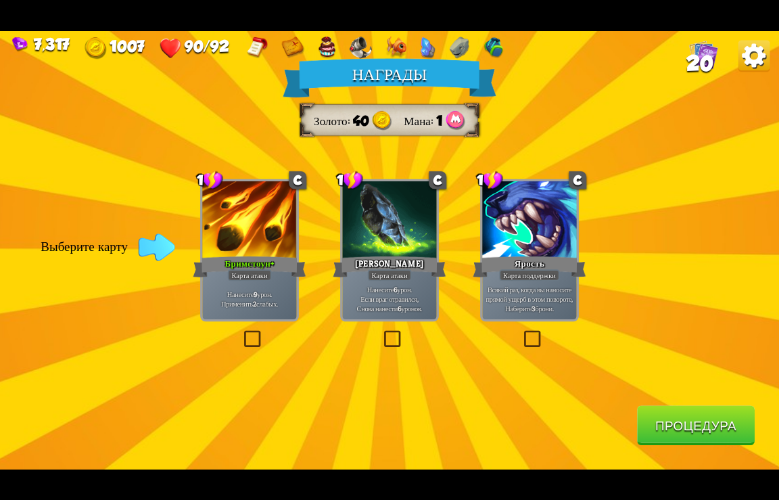
click at [689, 430] on button "Процедура" at bounding box center [696, 425] width 118 height 40
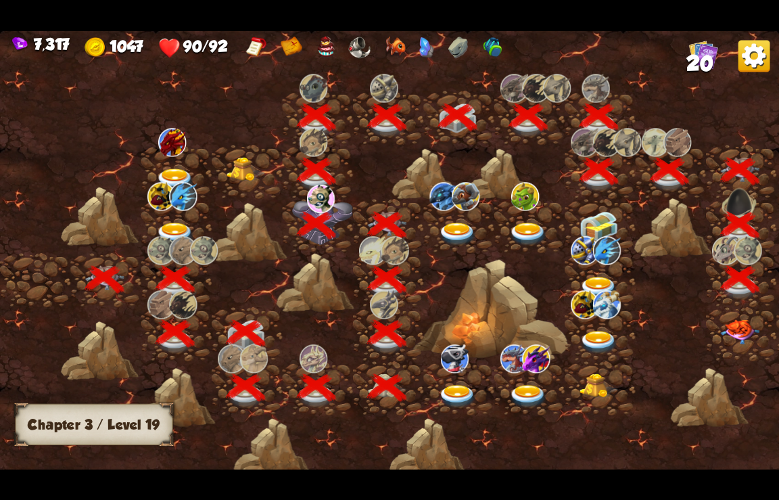
scroll to position [0, 206]
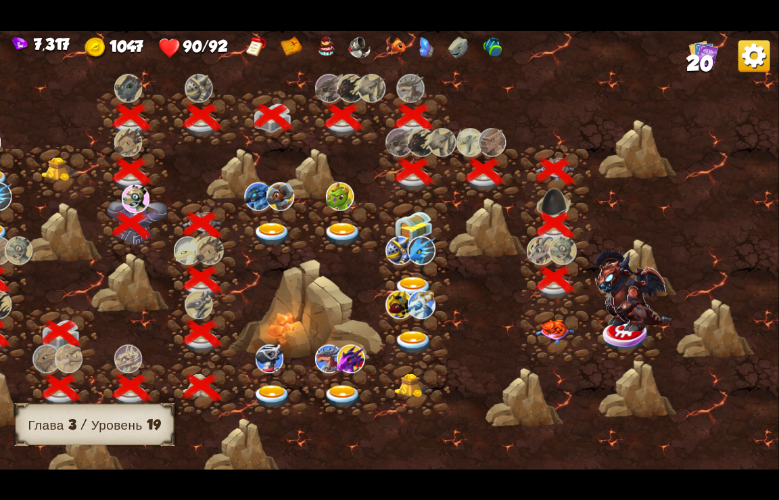
click at [555, 329] on img at bounding box center [555, 331] width 39 height 25
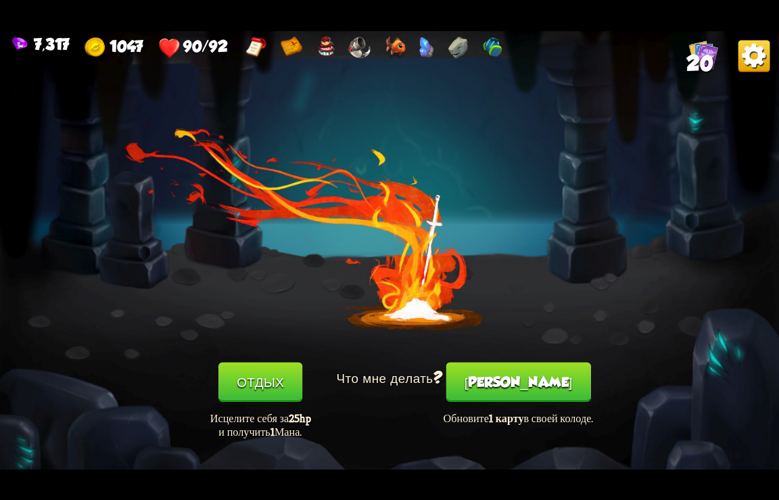
click at [531, 381] on button "[PERSON_NAME]" at bounding box center [519, 382] width 145 height 40
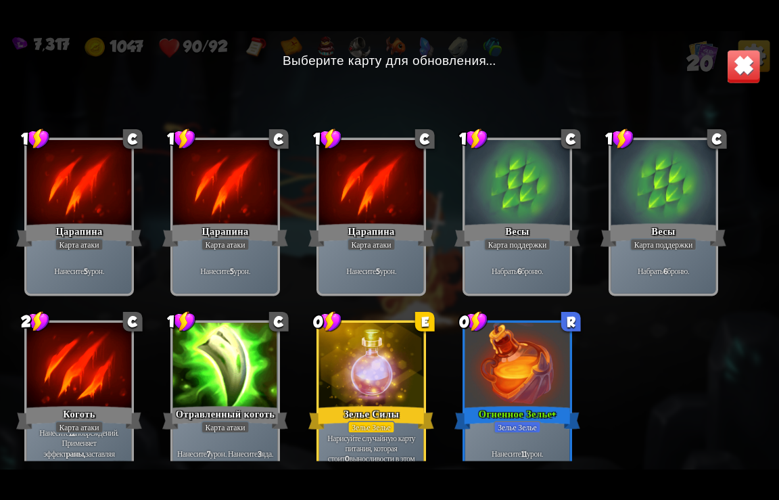
click at [502, 178] on div at bounding box center [517, 184] width 105 height 88
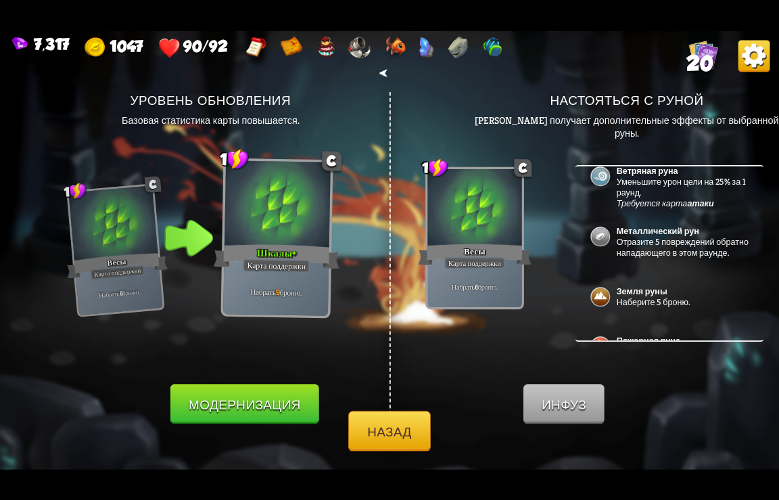
scroll to position [311, 0]
click at [662, 252] on p "Отразите 5 повреждений обратно нападающего в этом раунде." at bounding box center [683, 249] width 132 height 22
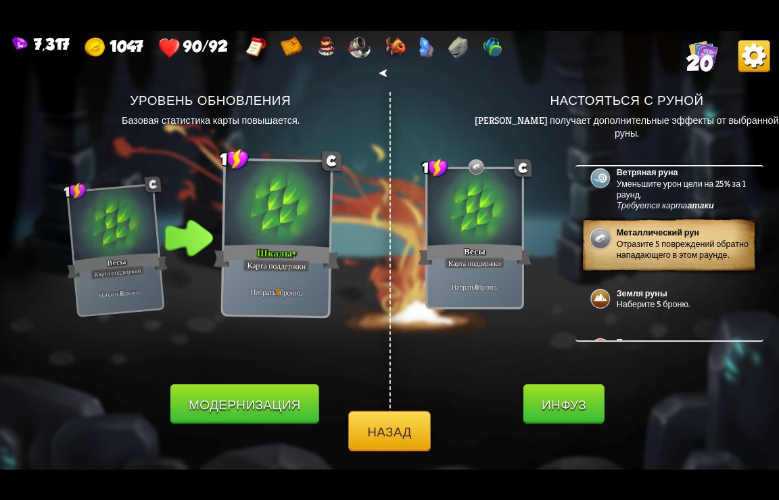
click at [564, 395] on button "Инфуз" at bounding box center [564, 404] width 81 height 40
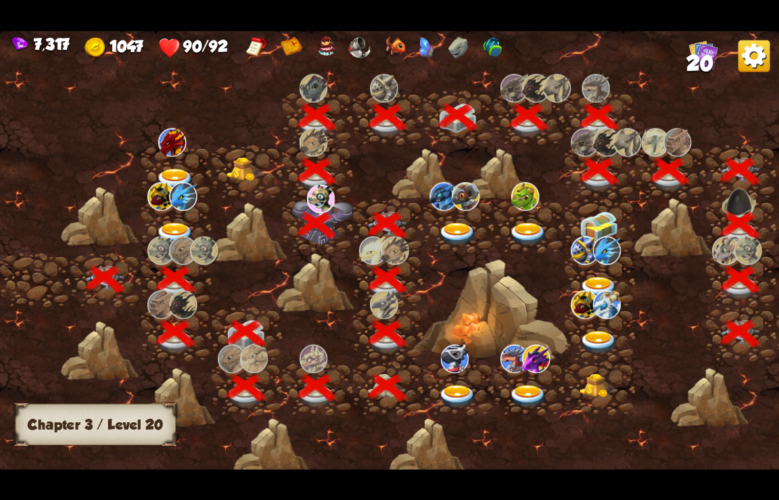
scroll to position [0, 206]
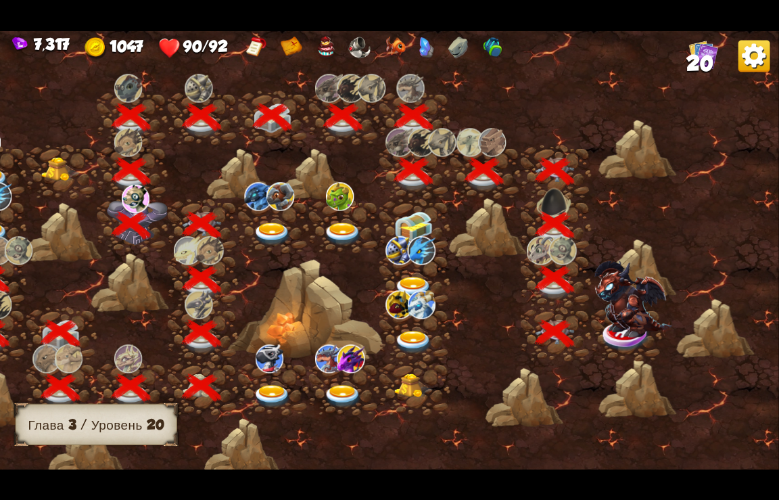
click at [624, 329] on img at bounding box center [634, 298] width 78 height 76
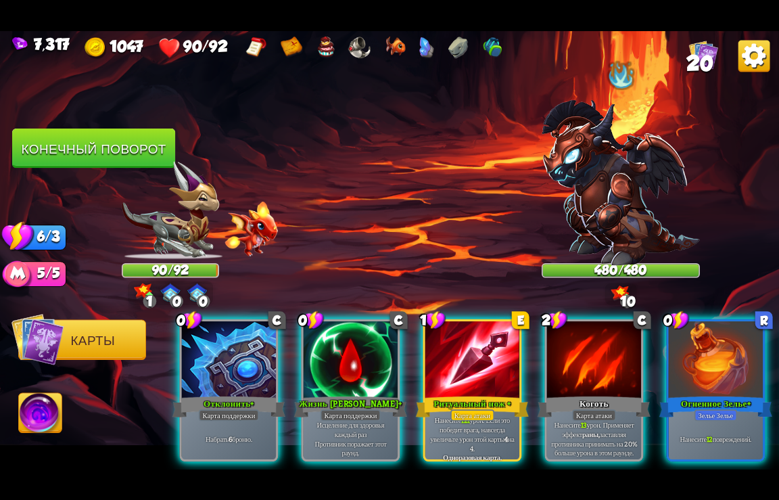
click at [612, 220] on img at bounding box center [621, 182] width 158 height 165
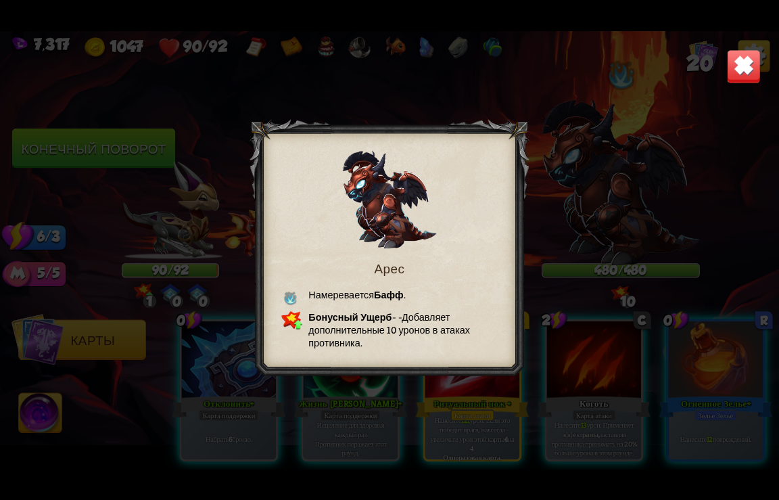
click at [748, 68] on img at bounding box center [744, 66] width 34 height 34
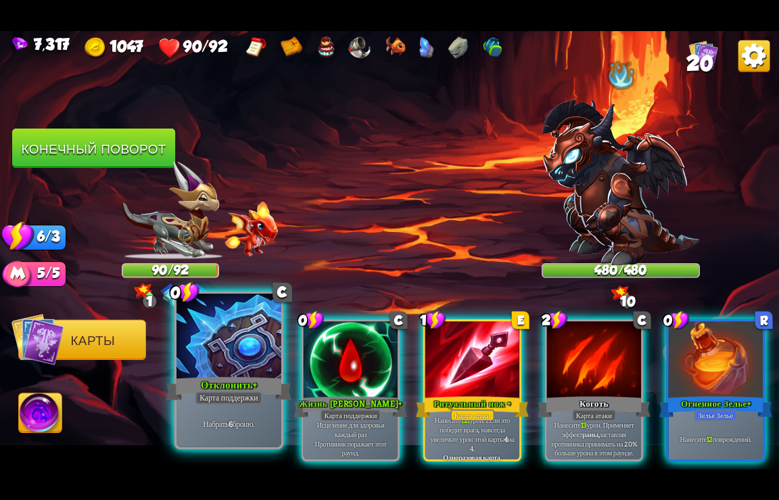
click at [212, 384] on div "Отклонить+" at bounding box center [229, 388] width 126 height 28
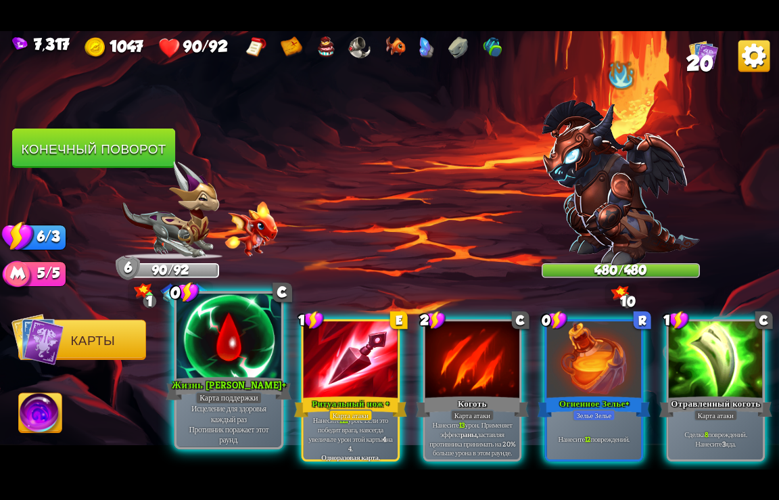
click at [239, 382] on div "Жизнь [PERSON_NAME]+" at bounding box center [229, 388] width 126 height 28
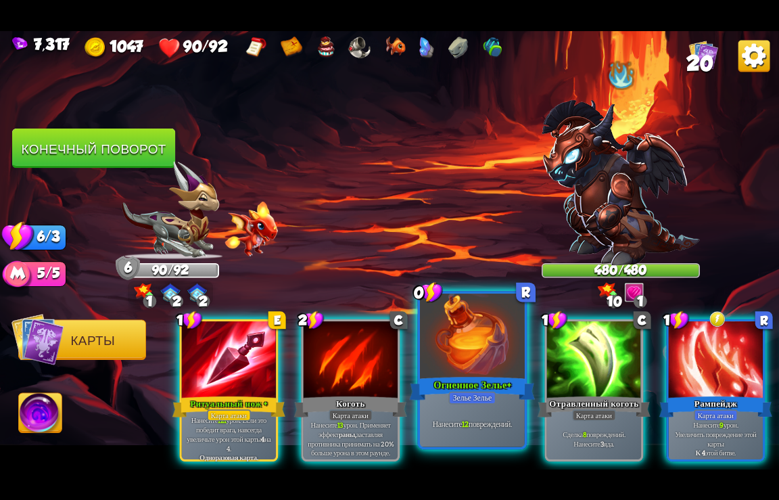
click at [480, 361] on div at bounding box center [472, 337] width 105 height 88
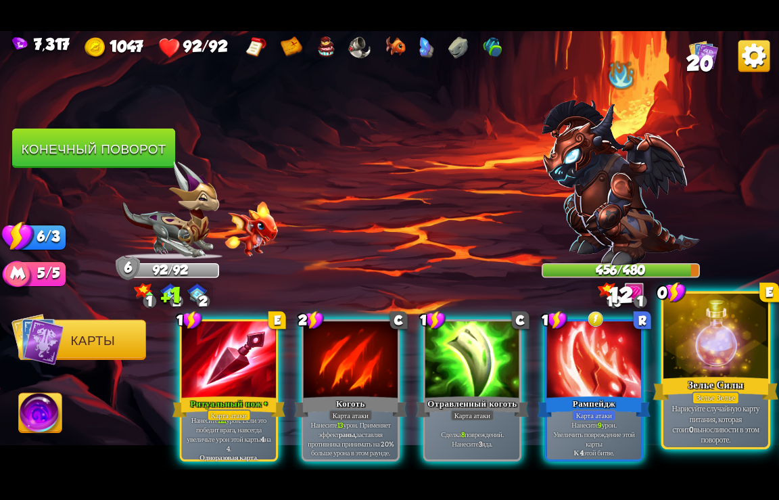
click at [703, 387] on div "Зелье Силы" at bounding box center [717, 388] width 126 height 28
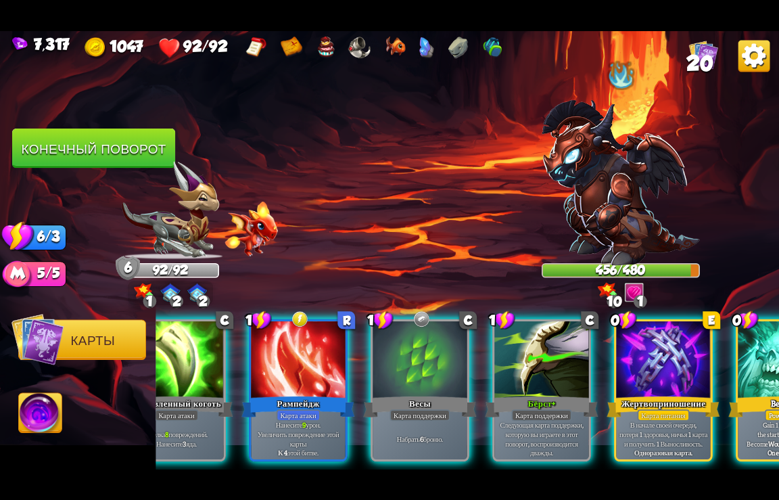
scroll to position [0, 399]
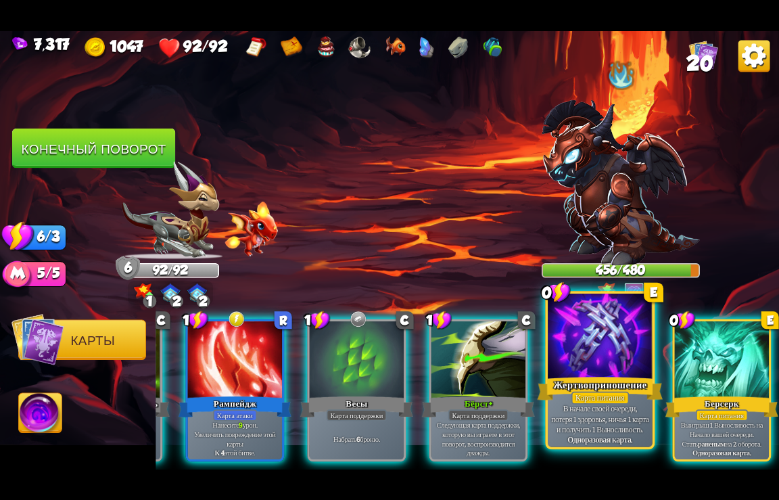
click at [620, 363] on div at bounding box center [600, 337] width 105 height 88
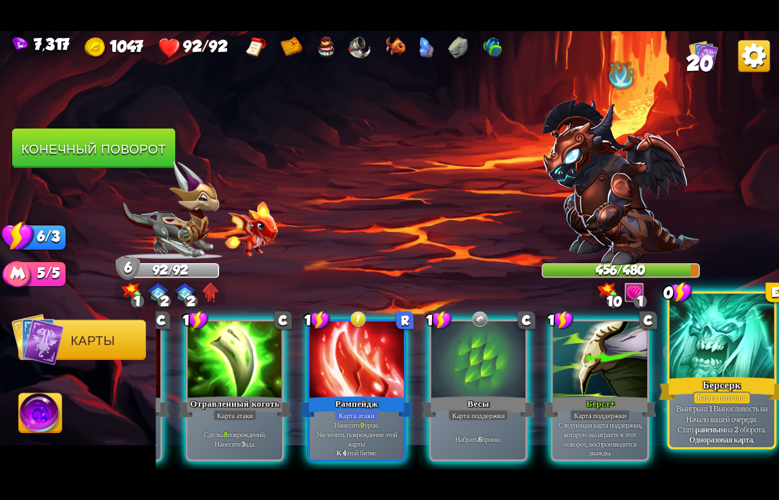
click at [719, 380] on div "Берсерк" at bounding box center [723, 388] width 126 height 28
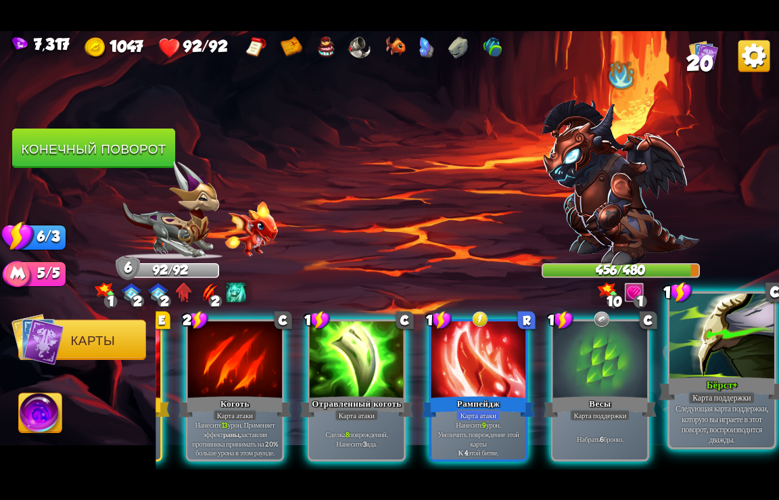
click at [706, 377] on div "Бёрст+" at bounding box center [723, 388] width 126 height 28
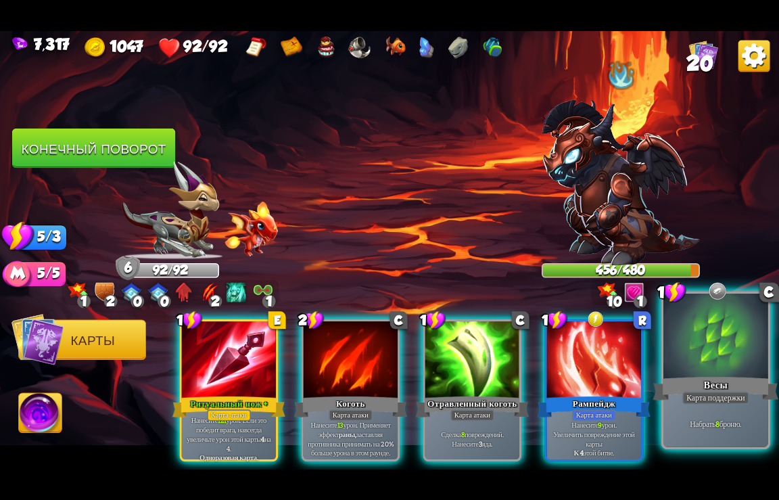
click at [701, 369] on div at bounding box center [716, 337] width 105 height 88
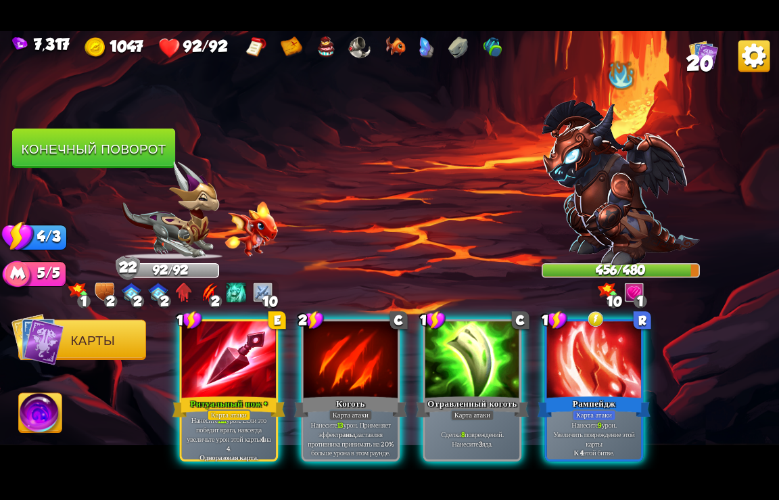
click at [35, 423] on img at bounding box center [40, 415] width 43 height 44
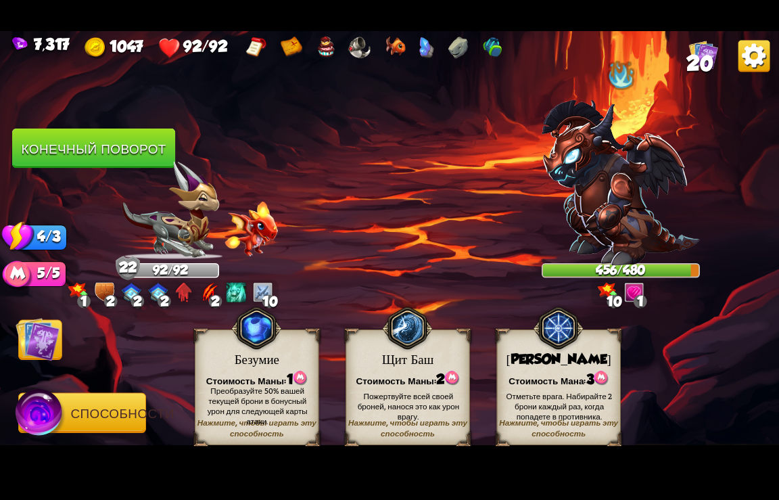
click at [549, 334] on img at bounding box center [559, 327] width 50 height 51
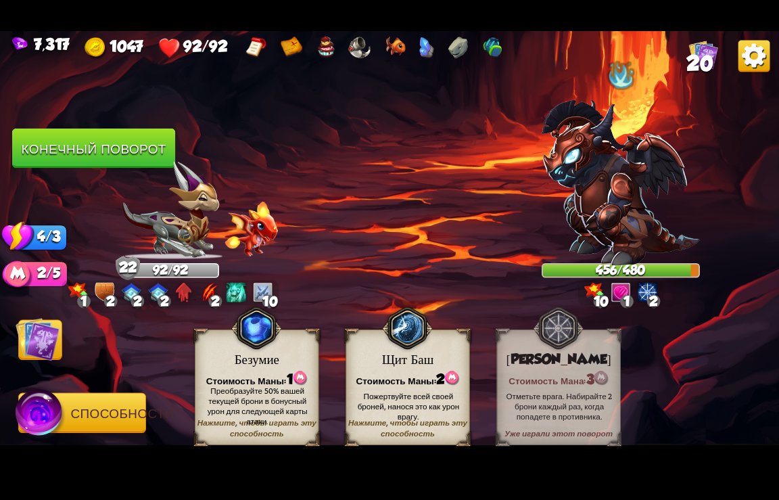
click at [38, 341] on img at bounding box center [38, 339] width 44 height 44
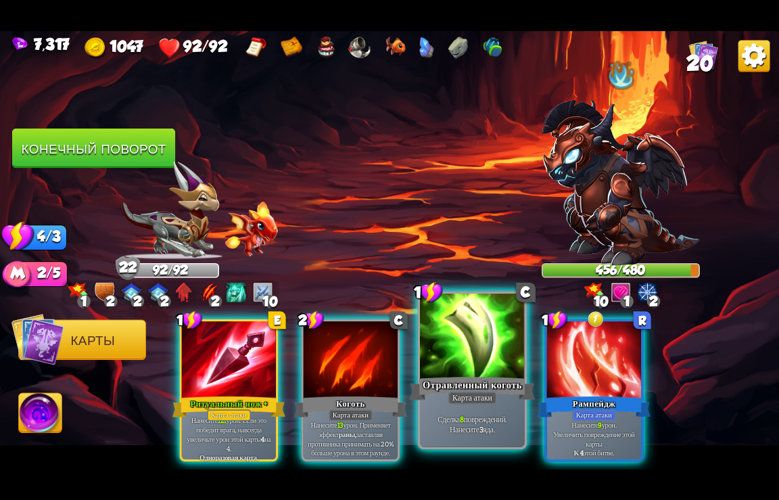
click at [500, 361] on div at bounding box center [472, 337] width 105 height 88
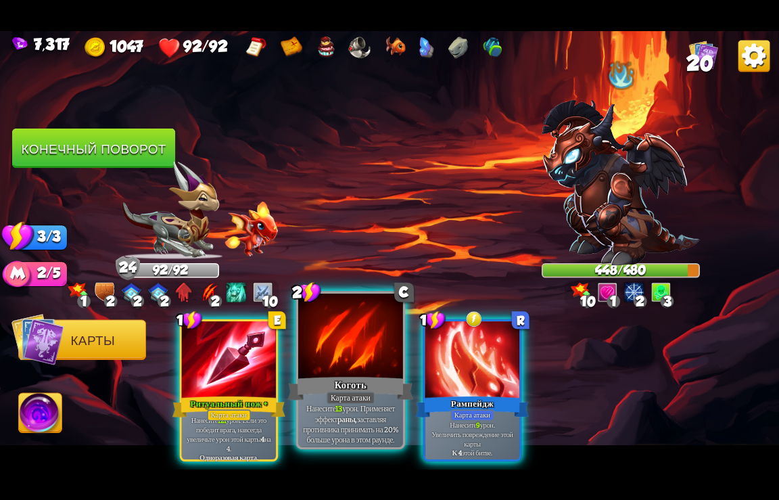
click at [344, 365] on div at bounding box center [350, 337] width 105 height 88
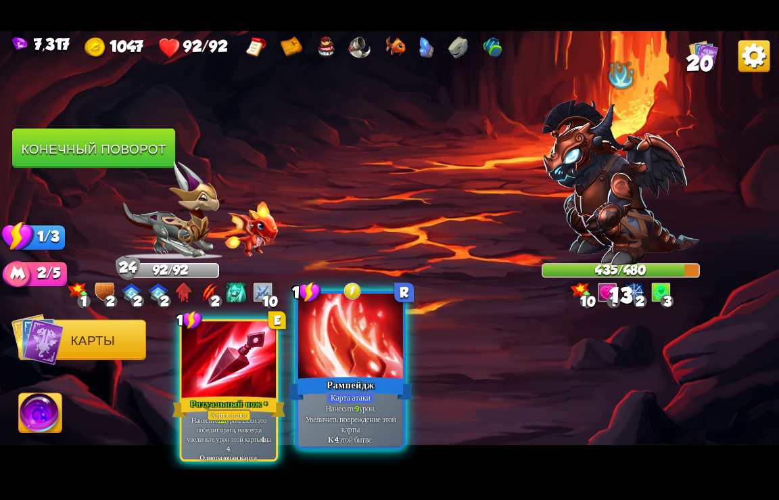
click at [344, 365] on div at bounding box center [350, 337] width 105 height 88
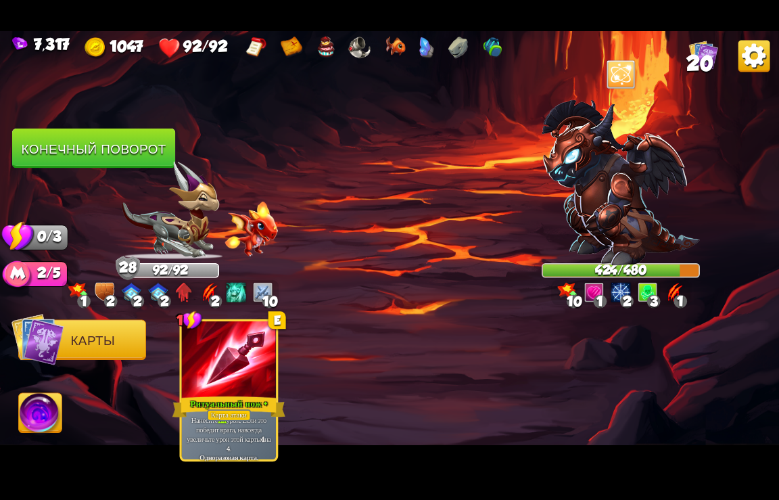
click at [75, 146] on button "Конечный поворот" at bounding box center [93, 149] width 163 height 40
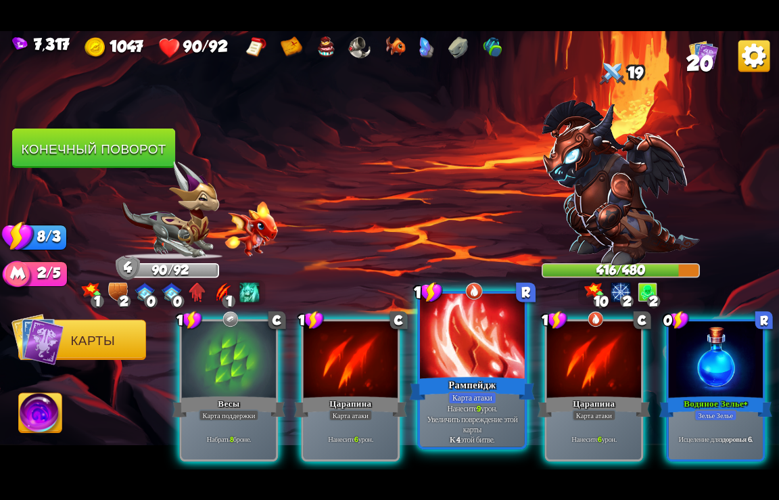
click at [479, 356] on div at bounding box center [472, 337] width 105 height 88
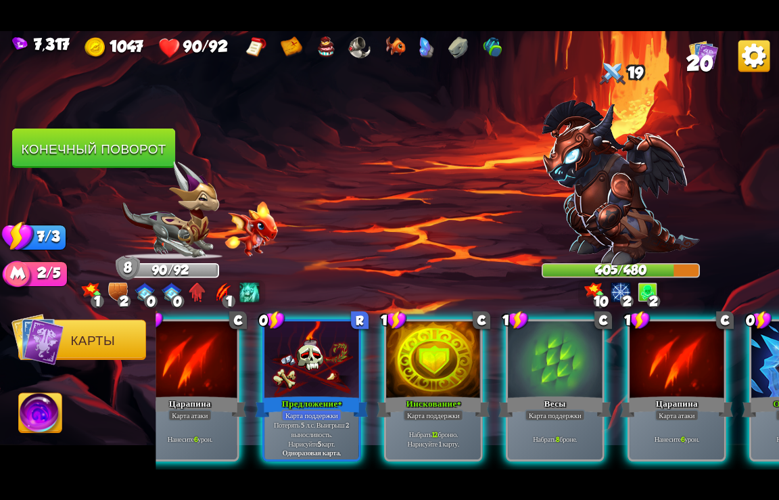
scroll to position [0, 670]
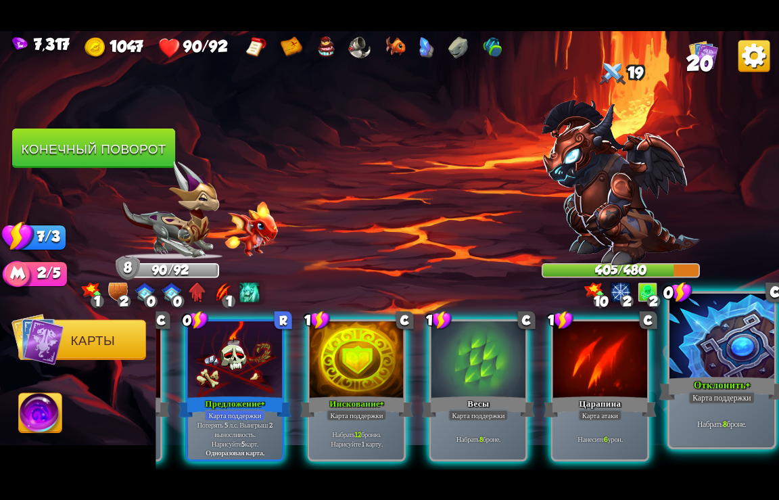
click at [706, 382] on div "Отклонить+" at bounding box center [723, 388] width 126 height 28
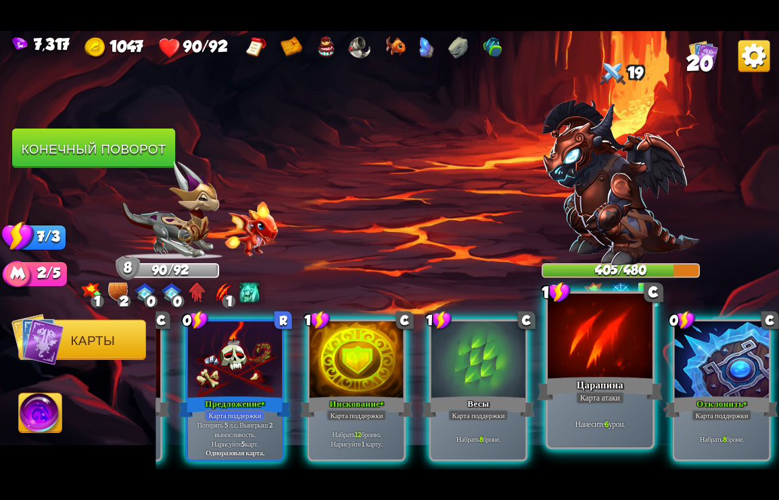
scroll to position [0, 534]
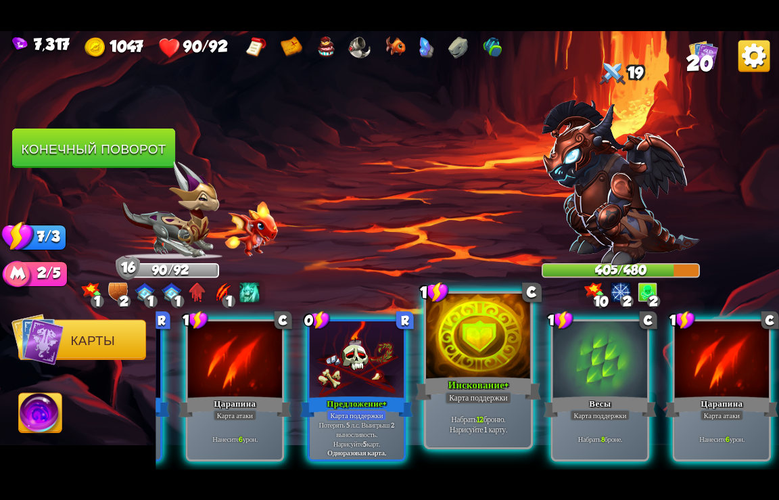
click at [440, 384] on div "Инскование+" at bounding box center [479, 388] width 126 height 28
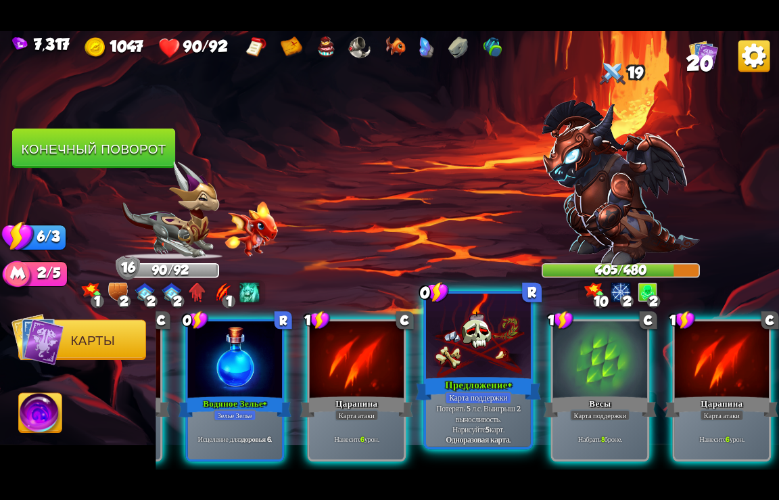
scroll to position [0, 399]
click at [460, 384] on div "Предложение+" at bounding box center [479, 388] width 126 height 28
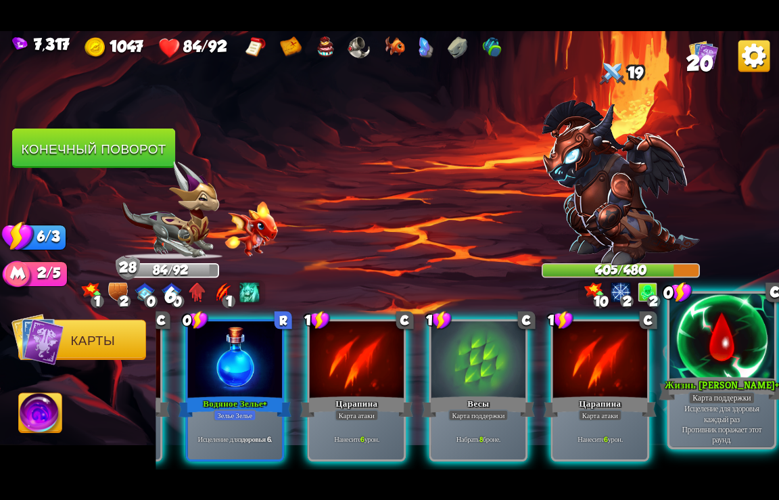
click at [708, 388] on div "Жизнь [PERSON_NAME]+" at bounding box center [723, 388] width 126 height 28
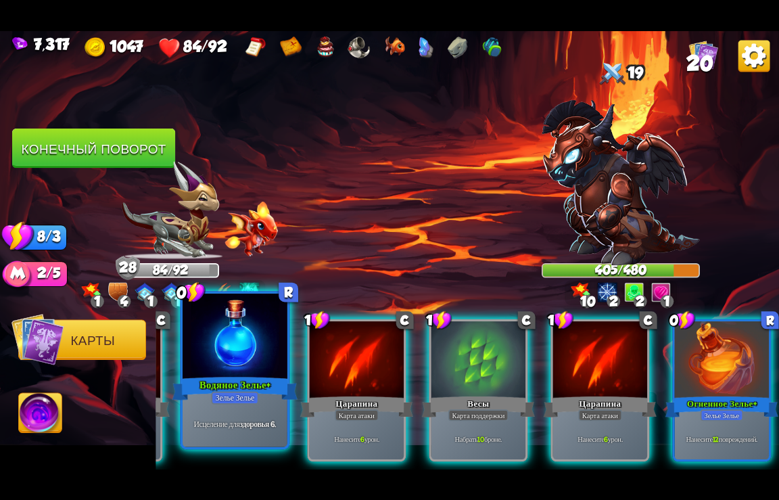
click at [241, 392] on div "Зелье Зелье" at bounding box center [234, 397] width 47 height 13
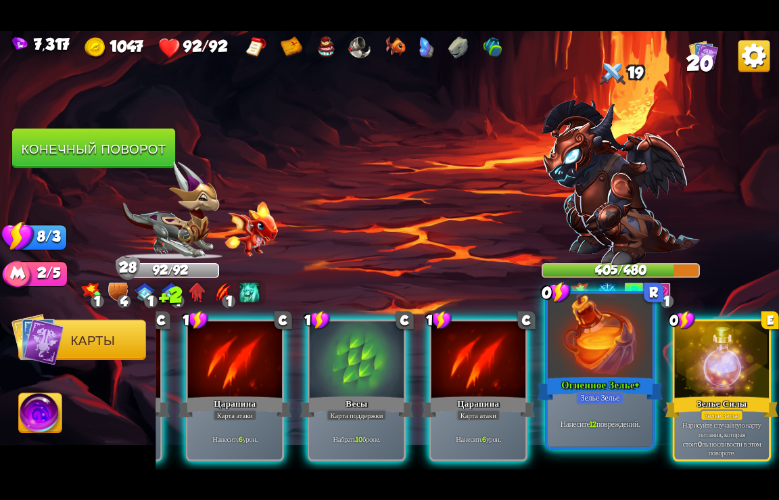
click at [591, 372] on div at bounding box center [600, 337] width 105 height 88
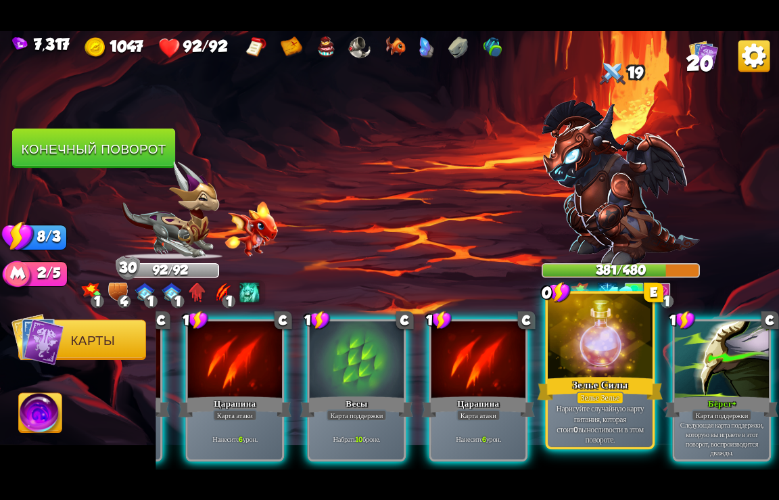
click at [597, 375] on div "Зелье Силы" at bounding box center [601, 388] width 126 height 28
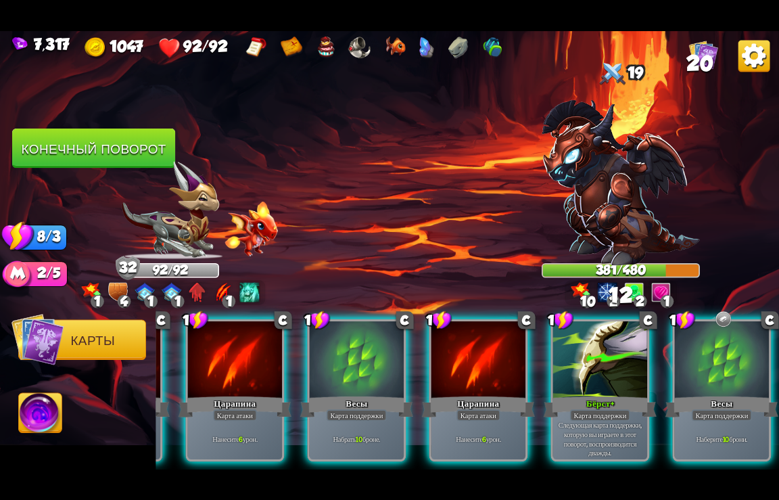
click at [597, 394] on div "Бёрст+" at bounding box center [600, 406] width 113 height 25
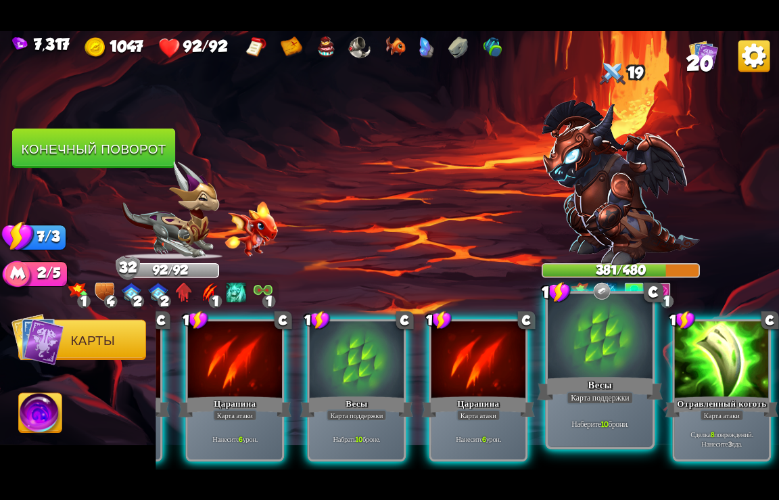
click at [597, 378] on div "Весы" at bounding box center [601, 388] width 126 height 28
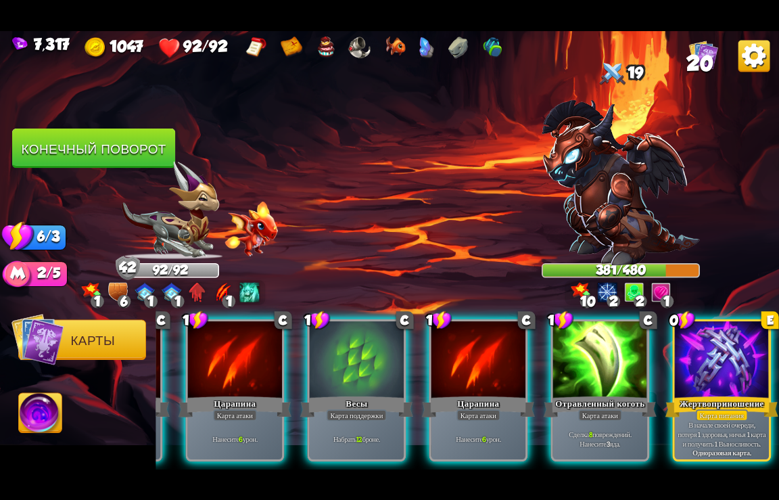
click at [719, 373] on div at bounding box center [722, 360] width 94 height 79
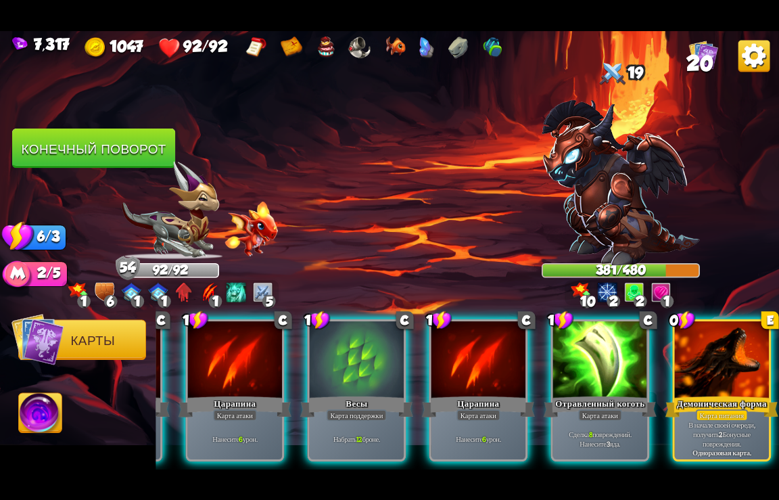
click at [705, 394] on div "Демоническая форма" at bounding box center [722, 406] width 113 height 25
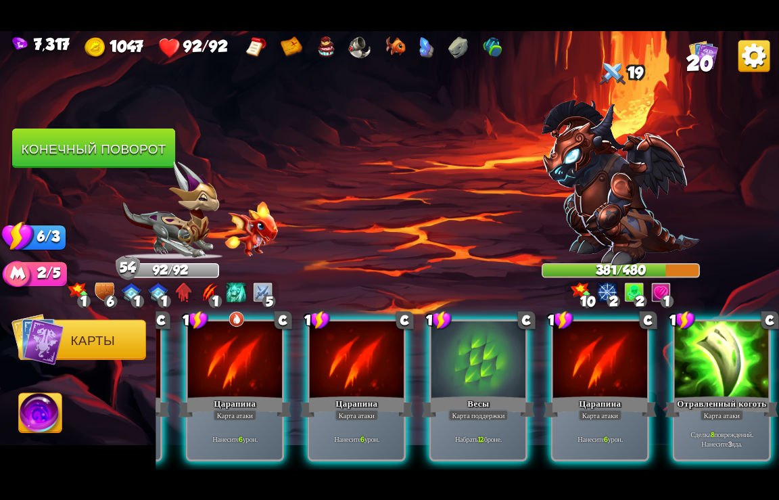
scroll to position [0, 264]
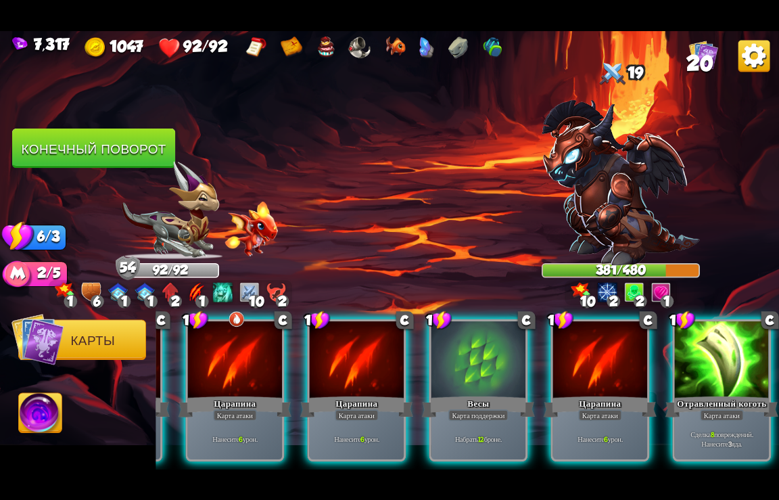
click at [705, 394] on div "Отравленный коготь" at bounding box center [722, 406] width 113 height 25
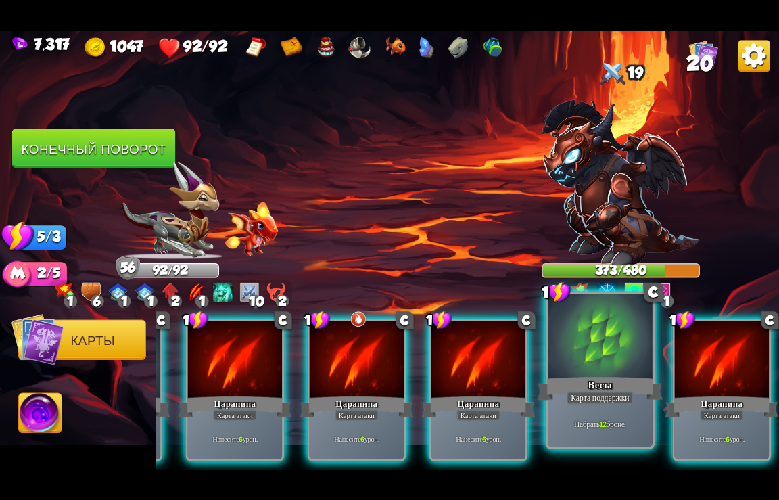
click at [596, 401] on div "Карта поддержки" at bounding box center [600, 397] width 67 height 13
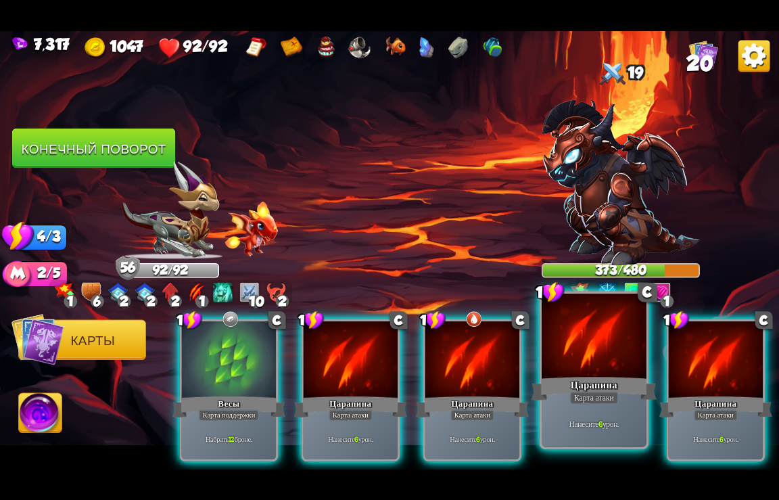
scroll to position [0, 0]
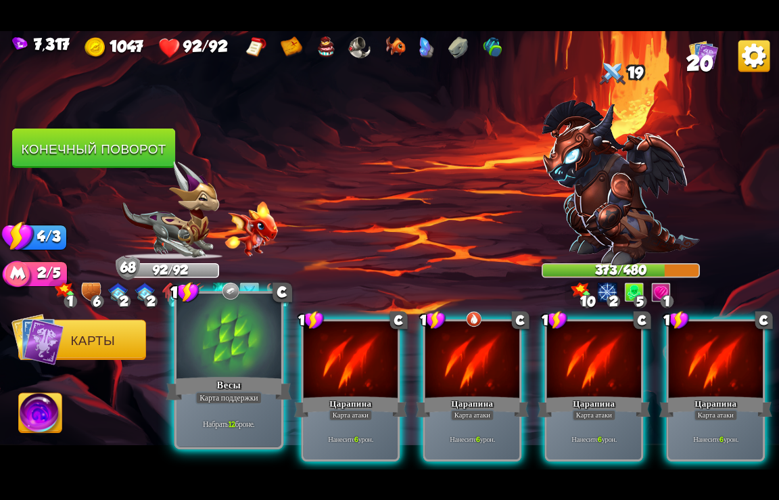
click at [222, 355] on div at bounding box center [229, 337] width 105 height 88
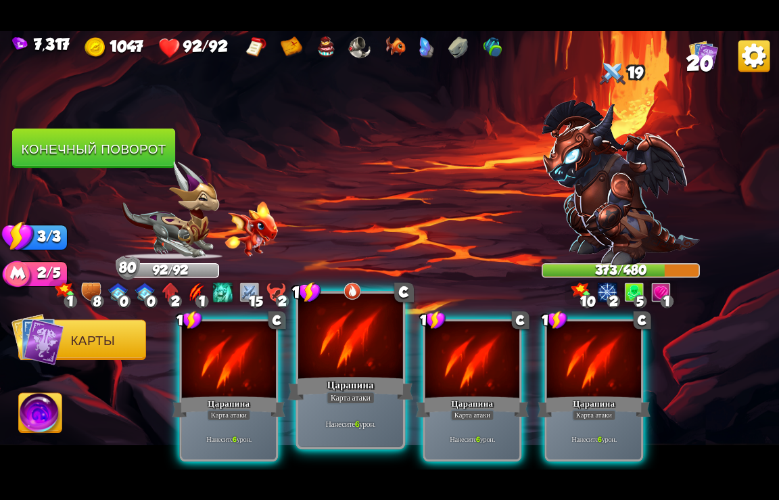
click at [344, 384] on div "Царапина" at bounding box center [351, 388] width 126 height 28
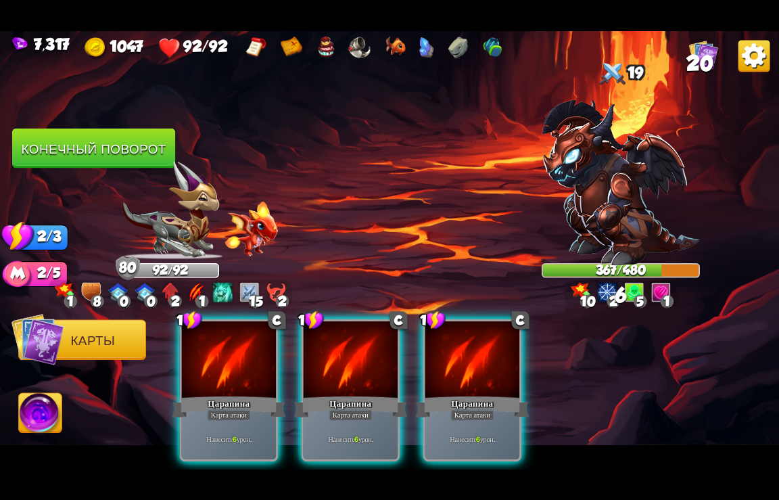
click at [342, 394] on div "Царапина" at bounding box center [350, 406] width 113 height 25
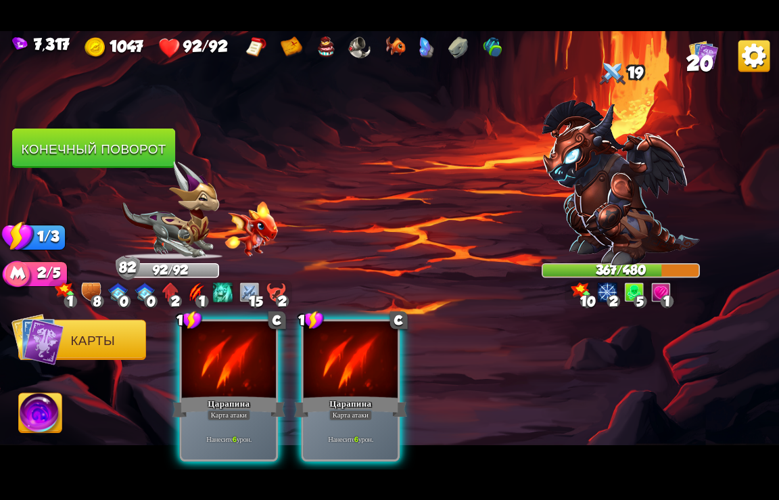
click at [342, 394] on div "Царапина" at bounding box center [350, 406] width 113 height 25
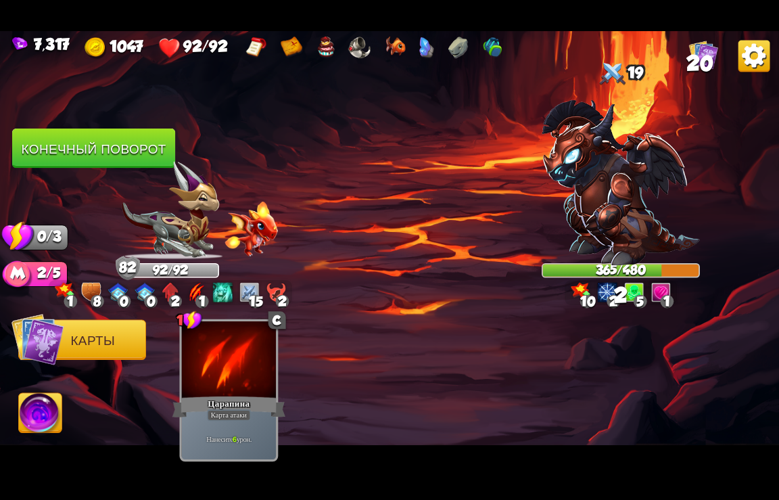
click at [95, 137] on button "Конечный поворот" at bounding box center [93, 149] width 163 height 40
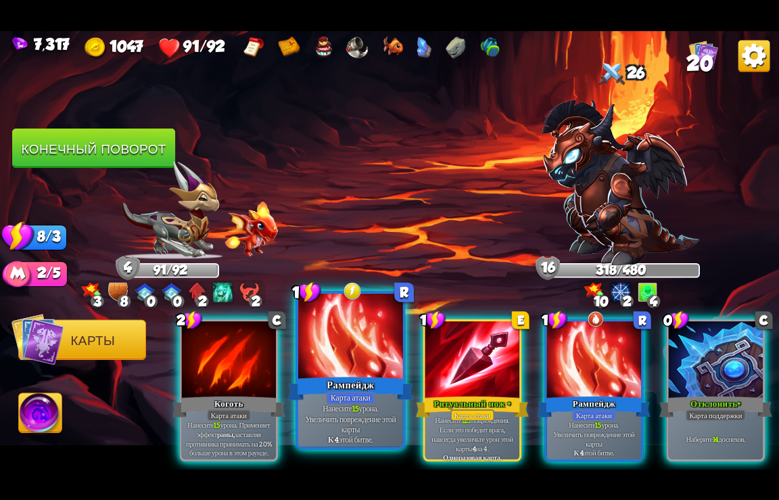
click at [343, 381] on div "Рампейдж" at bounding box center [351, 388] width 126 height 28
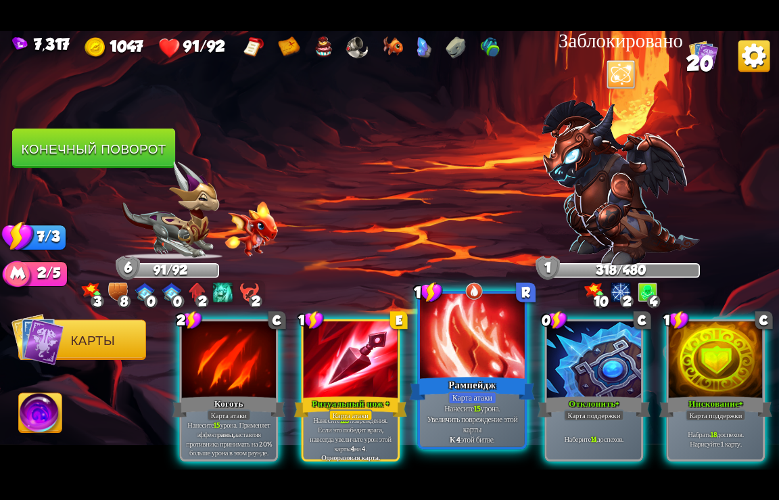
click at [471, 369] on div at bounding box center [472, 337] width 105 height 88
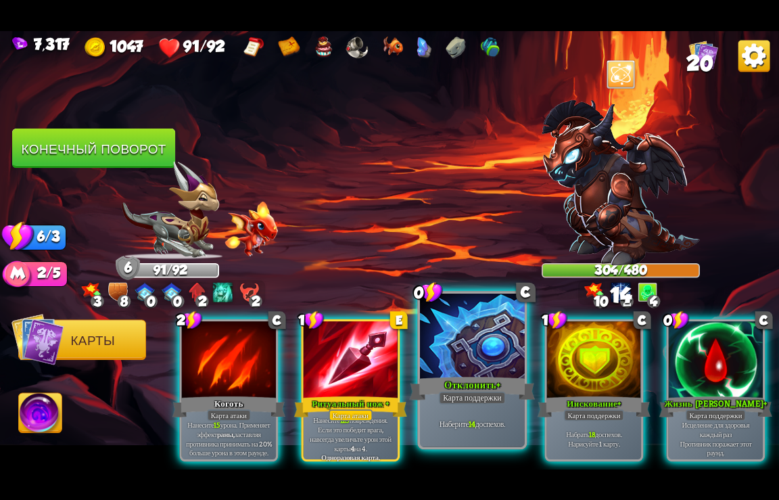
click at [469, 369] on div at bounding box center [472, 337] width 105 height 88
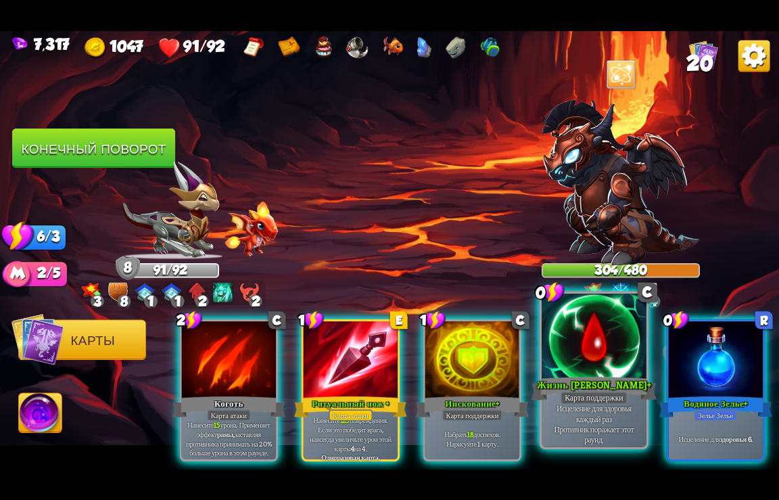
click at [601, 380] on div "Жизнь [PERSON_NAME]+" at bounding box center [595, 388] width 126 height 28
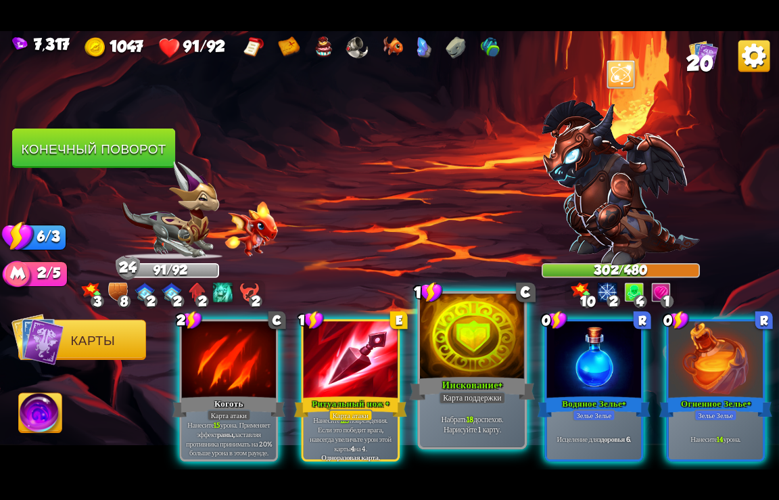
click at [476, 369] on div at bounding box center [472, 337] width 105 height 88
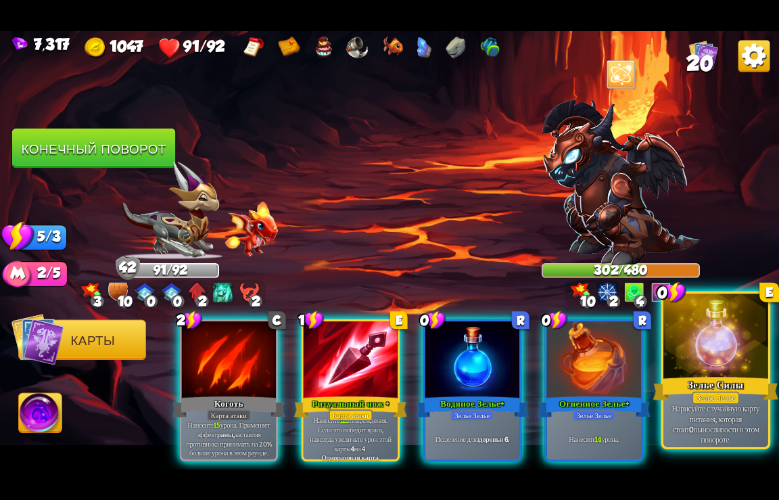
click at [683, 378] on div "Зелье Силы" at bounding box center [717, 388] width 126 height 28
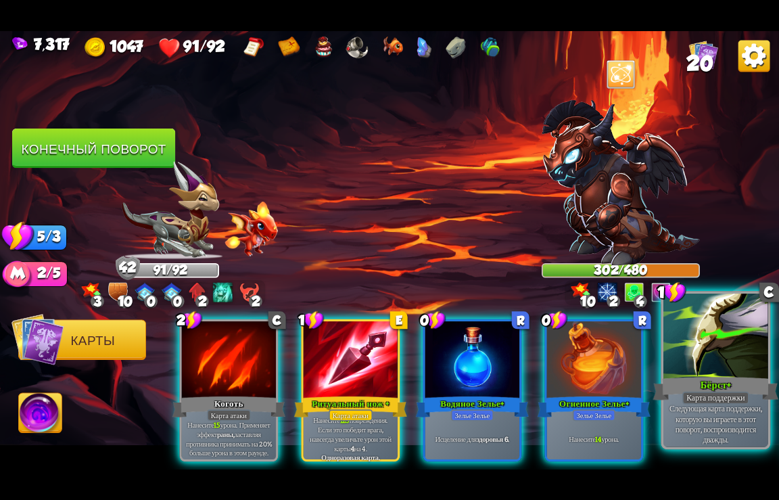
click at [731, 355] on div at bounding box center [716, 337] width 105 height 88
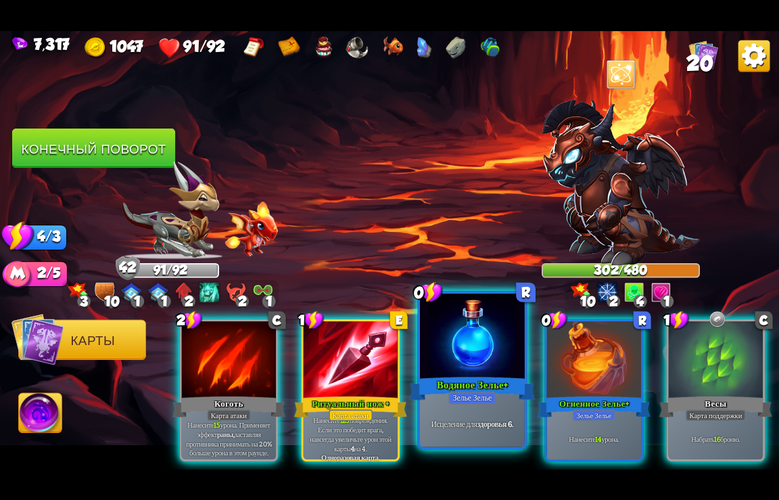
click at [495, 369] on div at bounding box center [472, 337] width 105 height 88
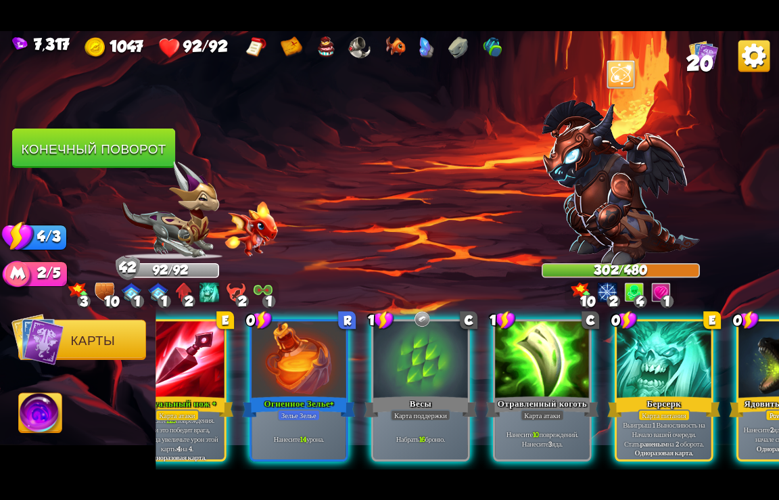
scroll to position [0, 264]
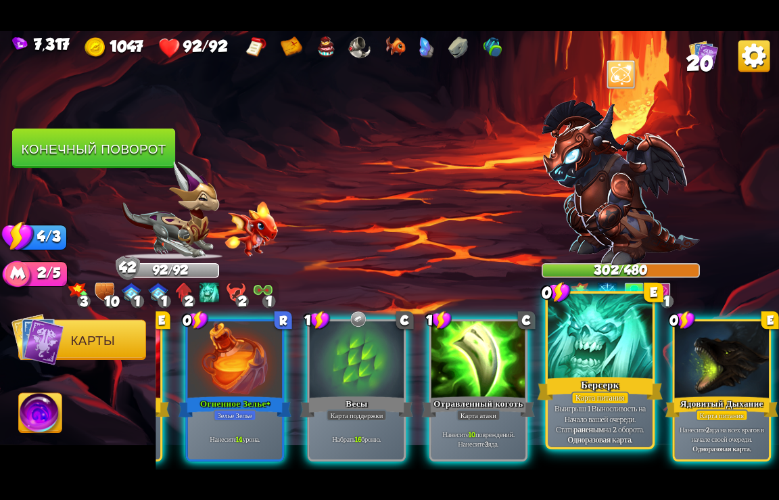
click at [606, 378] on div "Берсерк" at bounding box center [601, 388] width 126 height 28
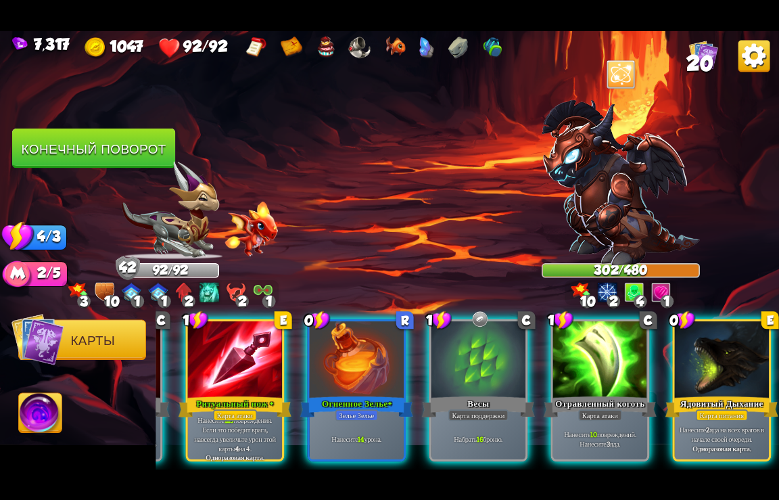
scroll to position [0, 129]
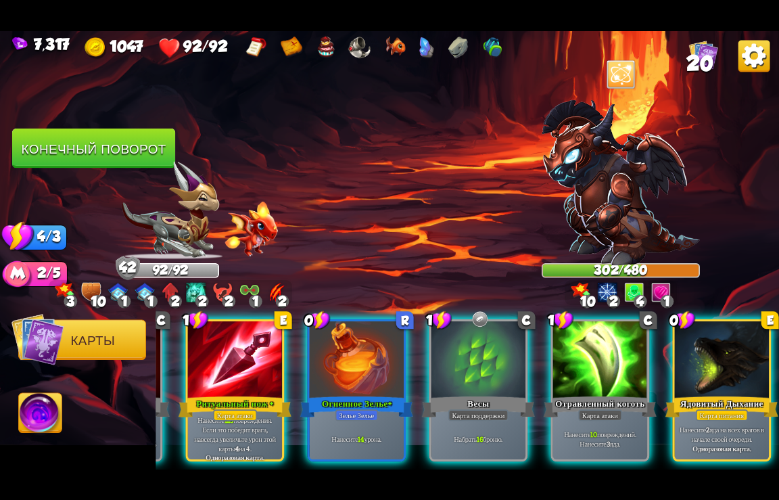
click at [199, 222] on img at bounding box center [170, 210] width 97 height 98
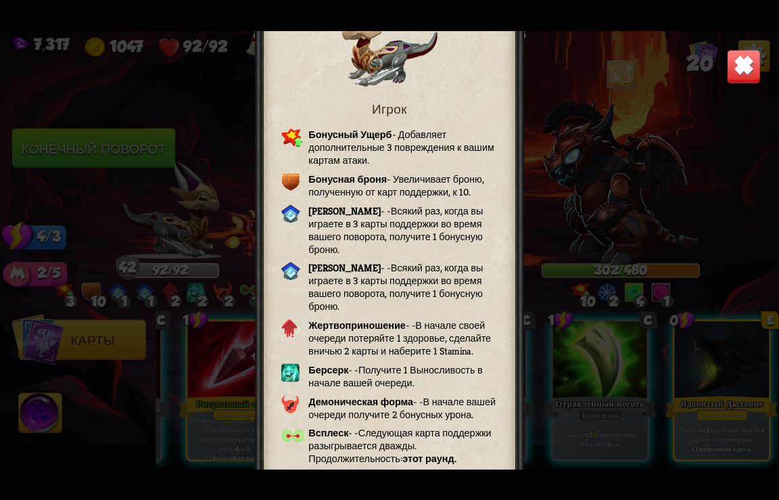
click at [744, 68] on img at bounding box center [744, 66] width 34 height 34
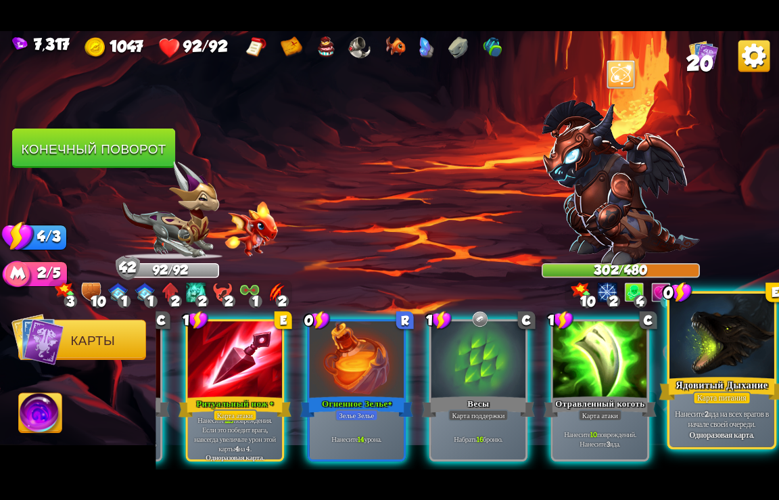
click at [738, 367] on div at bounding box center [722, 337] width 105 height 88
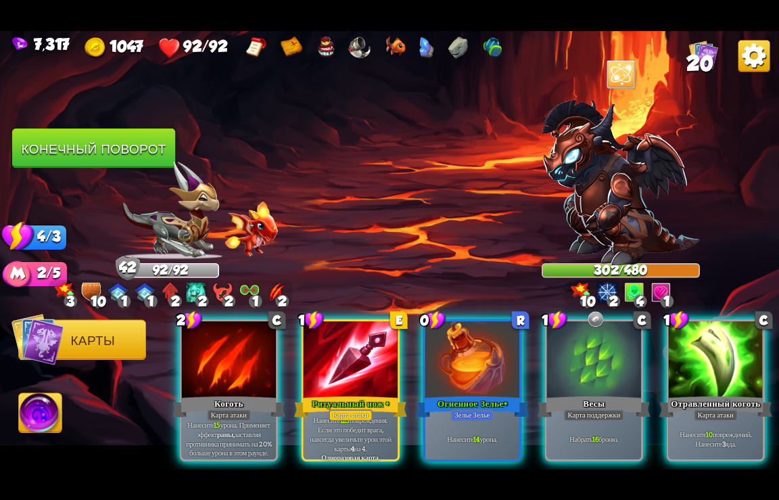
scroll to position [0, 0]
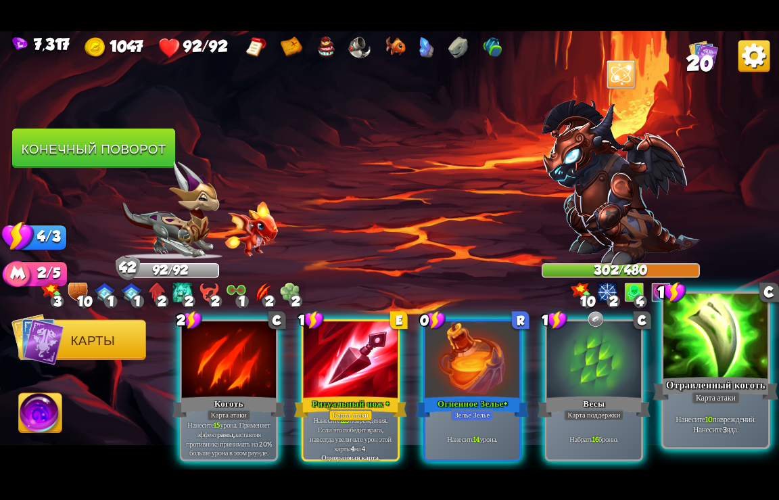
click at [721, 388] on div "Отравленный коготь" at bounding box center [717, 388] width 126 height 28
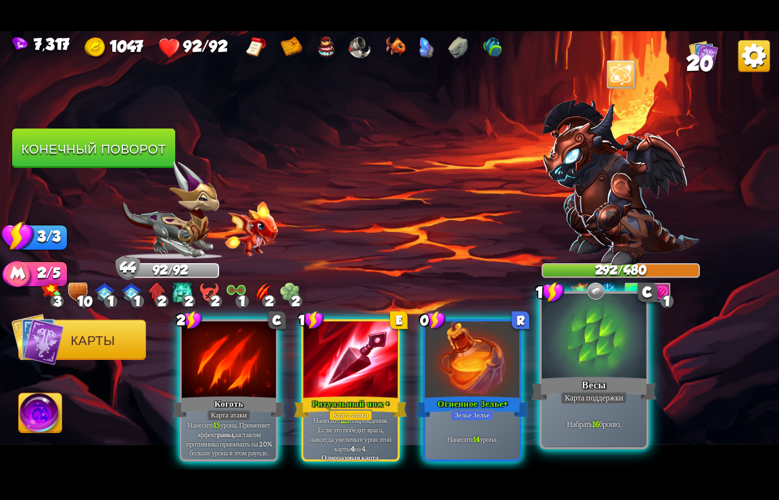
click at [618, 395] on div "Карта поддержки" at bounding box center [594, 397] width 67 height 13
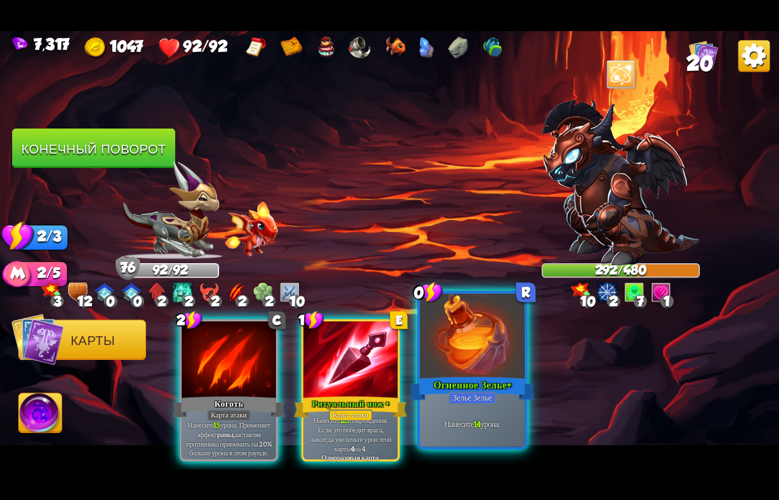
click at [485, 383] on div "Огненное Зелье+" at bounding box center [473, 388] width 126 height 28
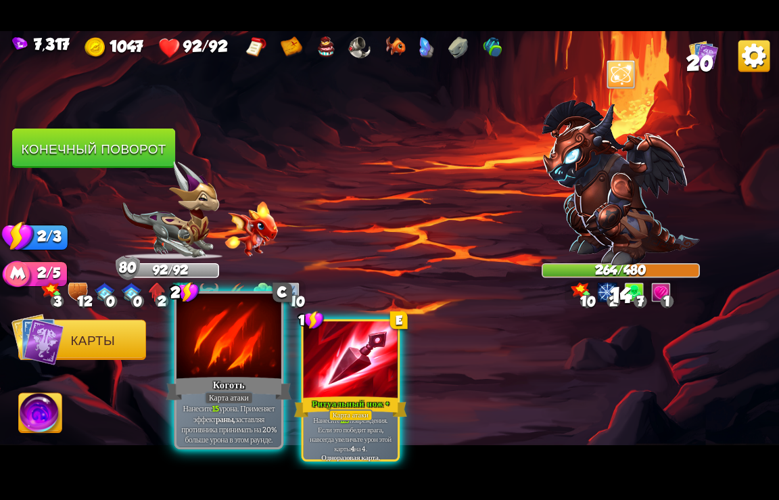
click at [242, 388] on div "Коготь" at bounding box center [229, 388] width 126 height 28
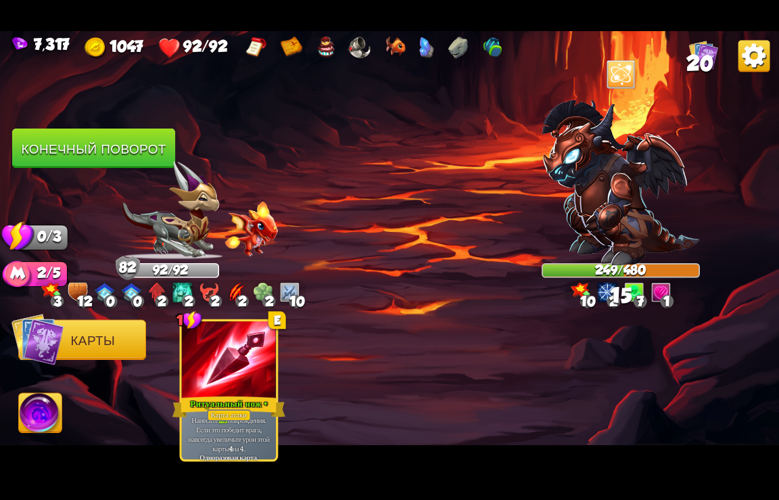
click at [78, 144] on button "Конечный поворот" at bounding box center [93, 149] width 163 height 40
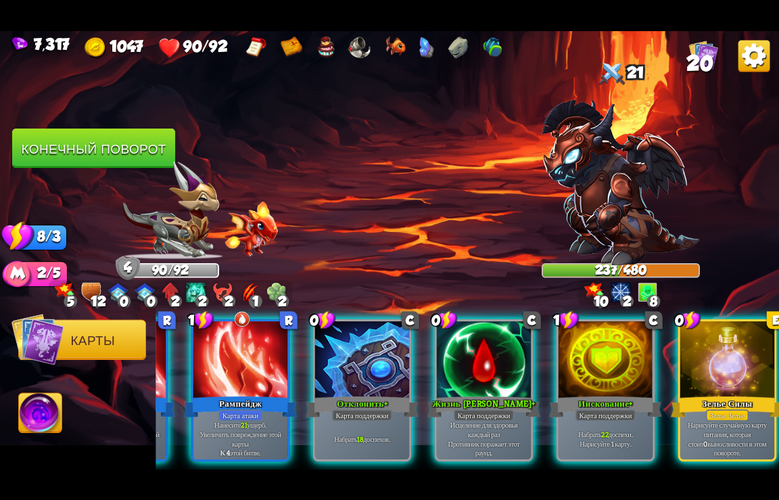
scroll to position [0, 940]
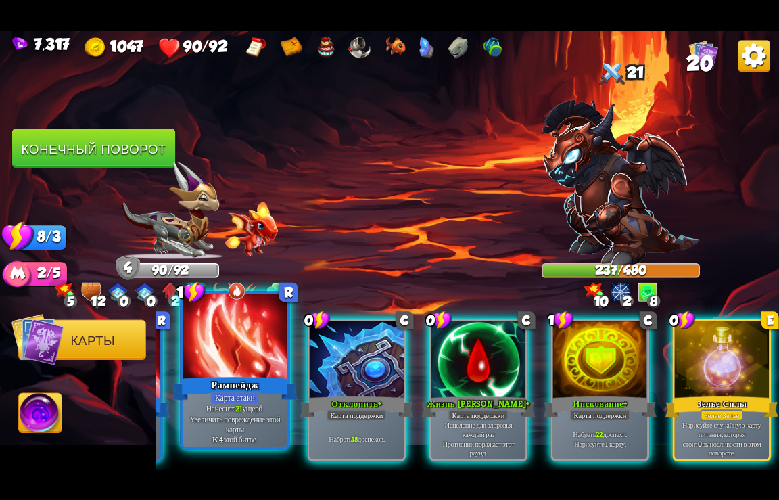
click at [225, 380] on div "Рампейдж" at bounding box center [236, 388] width 126 height 28
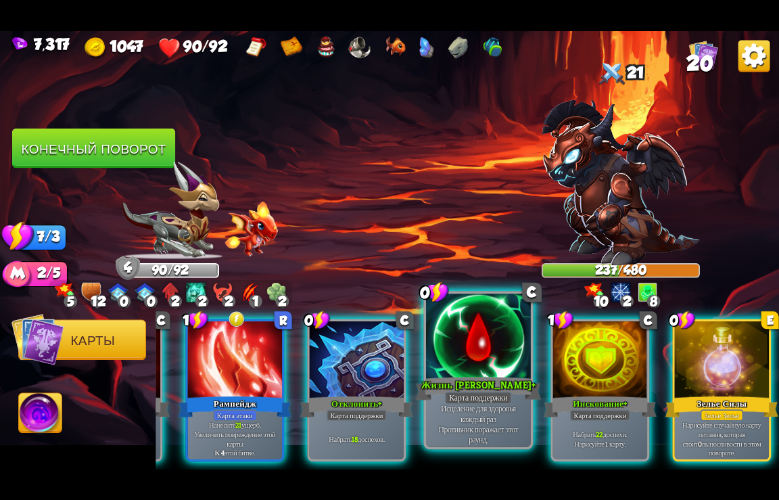
scroll to position [0, 805]
click at [486, 358] on div at bounding box center [478, 337] width 105 height 88
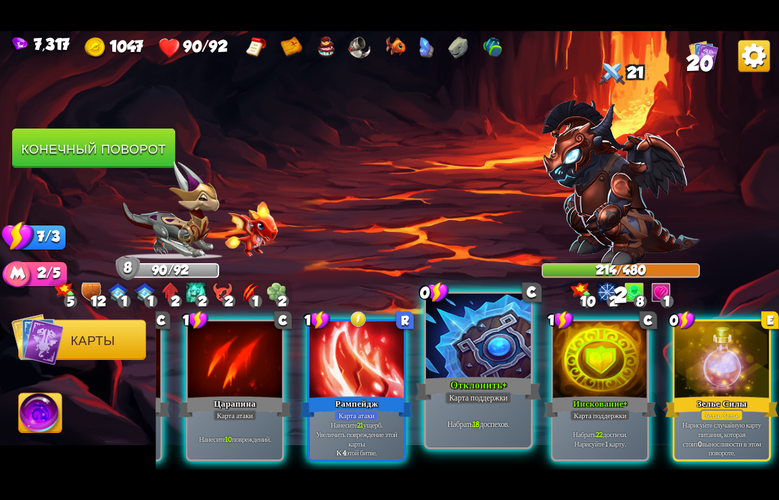
click at [471, 365] on div at bounding box center [478, 337] width 105 height 88
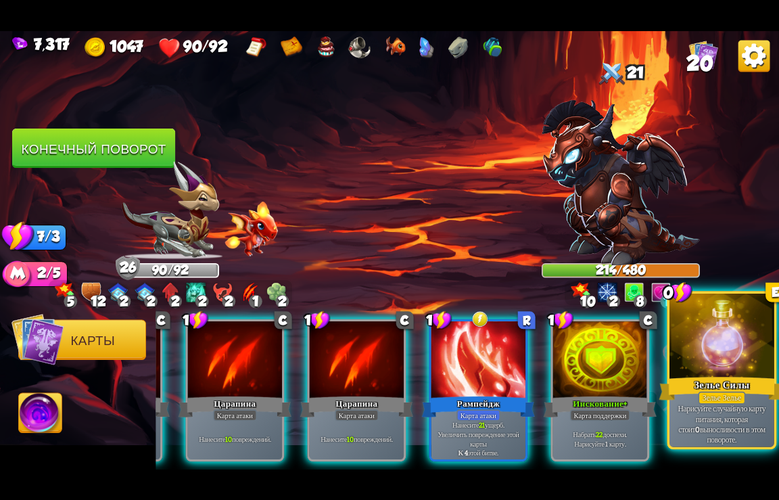
click at [726, 366] on div at bounding box center [722, 337] width 105 height 88
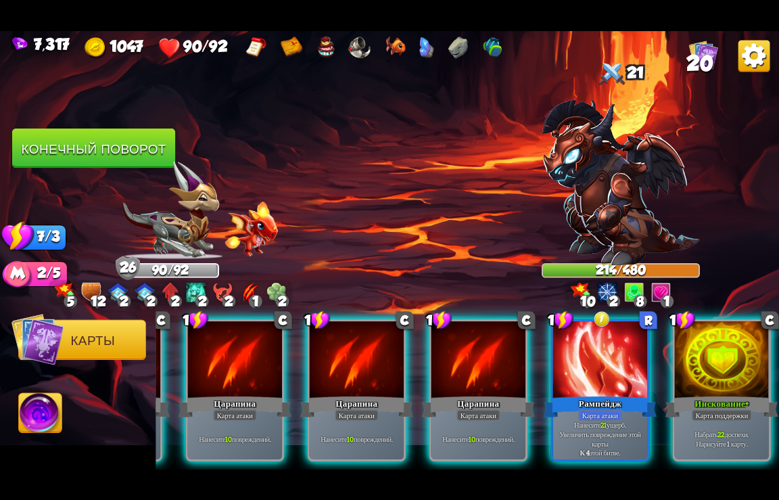
scroll to position [0, 399]
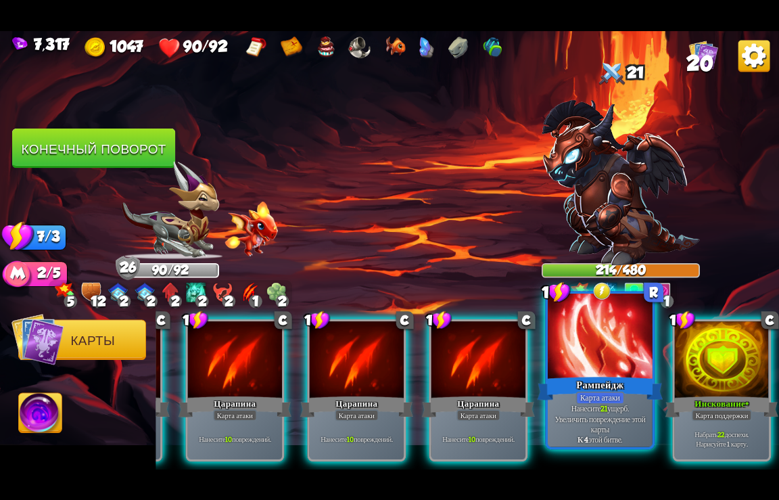
click at [595, 347] on div at bounding box center [600, 337] width 105 height 88
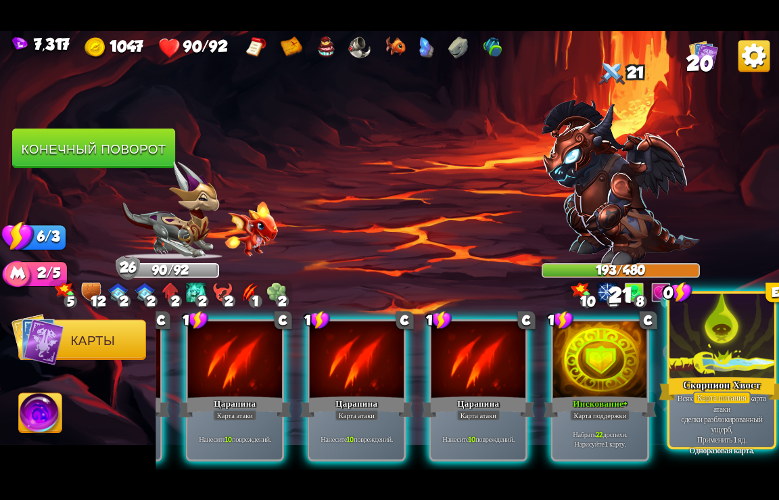
click at [696, 366] on div at bounding box center [722, 337] width 105 height 88
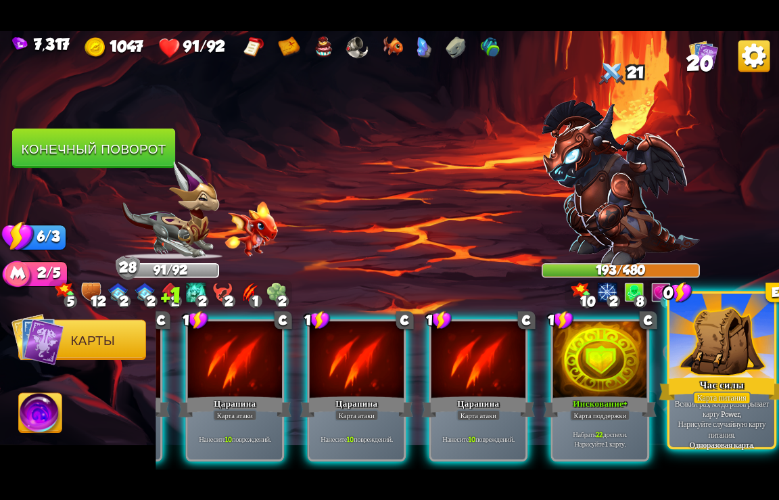
click at [693, 365] on div at bounding box center [722, 337] width 105 height 88
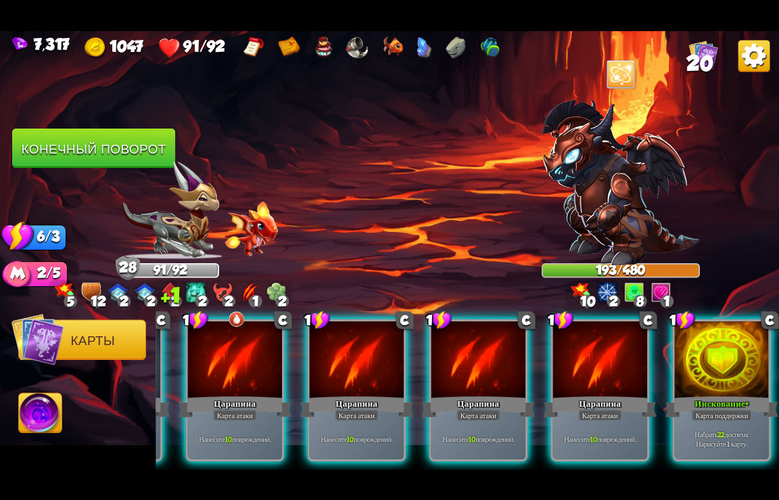
scroll to position [0, 264]
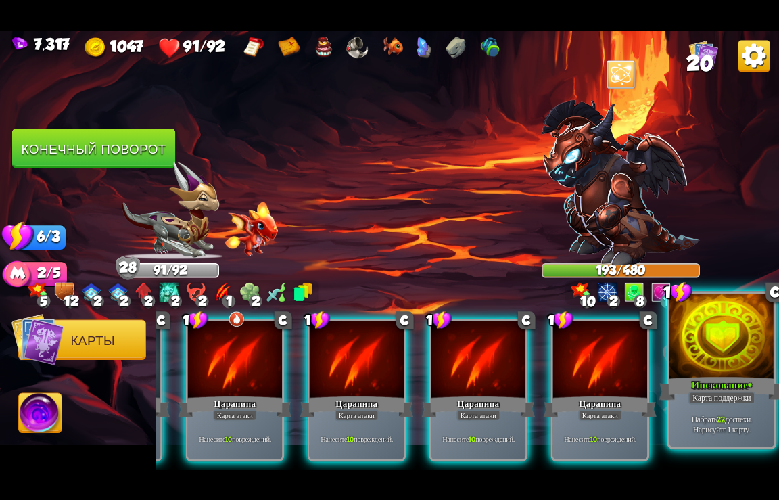
click at [727, 381] on div "Инскование+" at bounding box center [723, 388] width 126 height 28
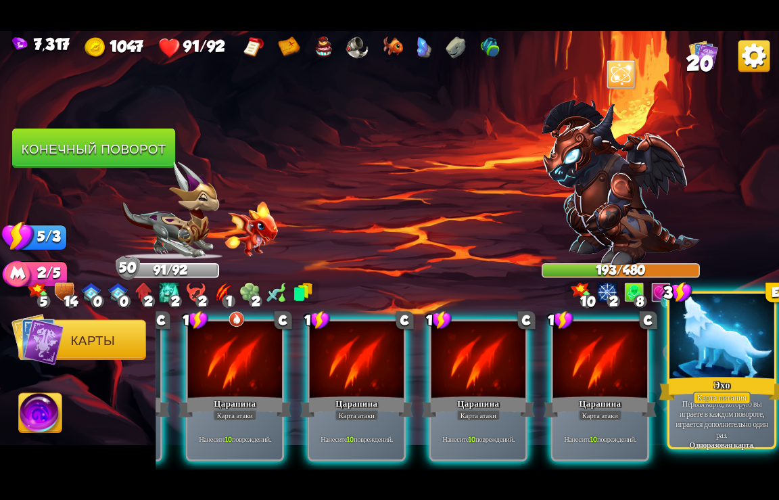
click at [719, 371] on div at bounding box center [722, 337] width 105 height 88
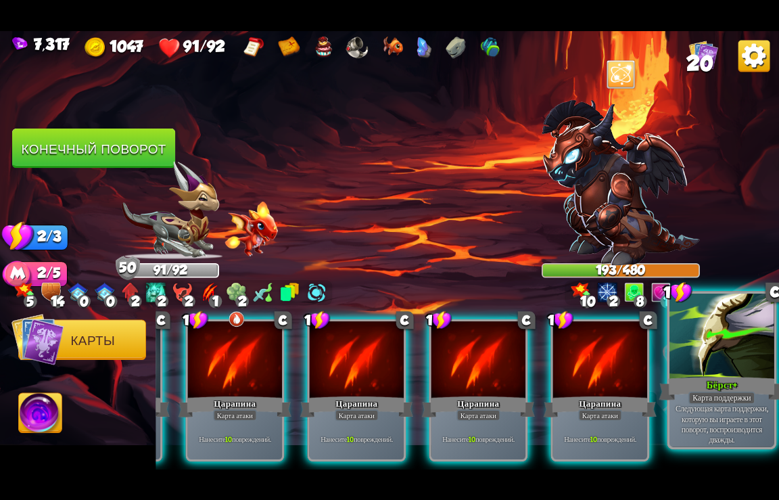
click at [706, 381] on div "Бёрст+" at bounding box center [723, 388] width 126 height 28
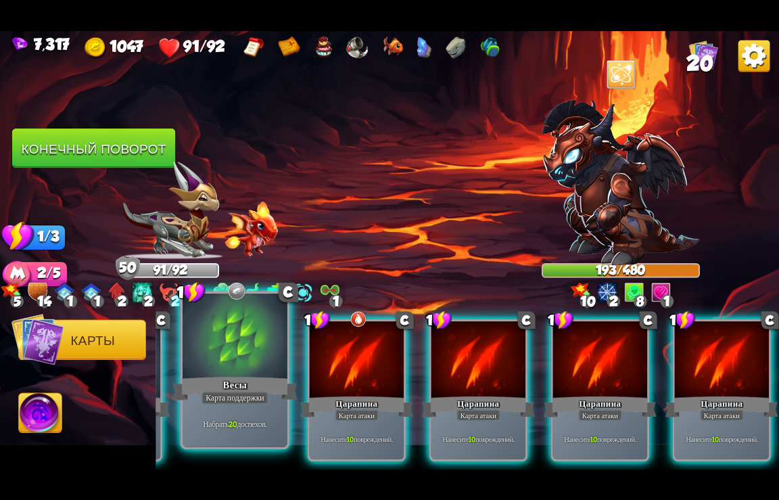
click at [236, 390] on div "Весы" at bounding box center [236, 388] width 126 height 28
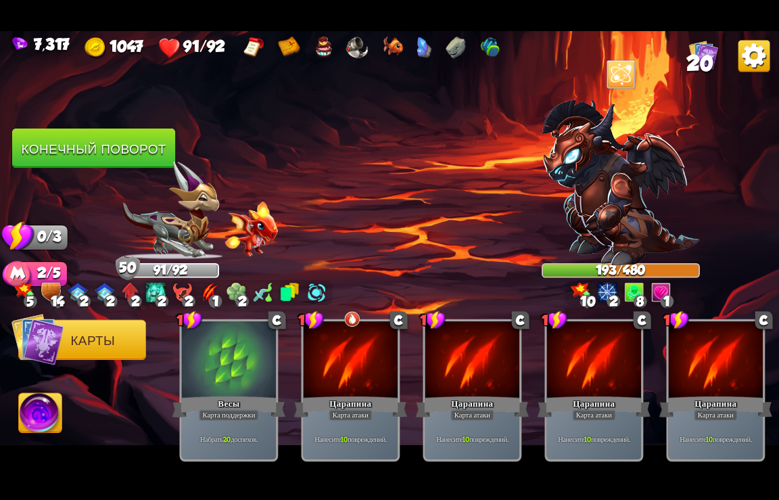
scroll to position [0, 0]
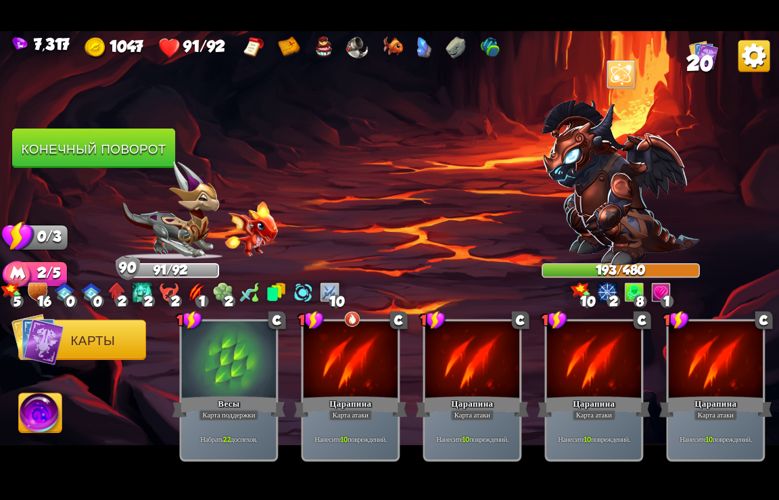
click at [127, 146] on button "Конечный поворот" at bounding box center [93, 149] width 163 height 40
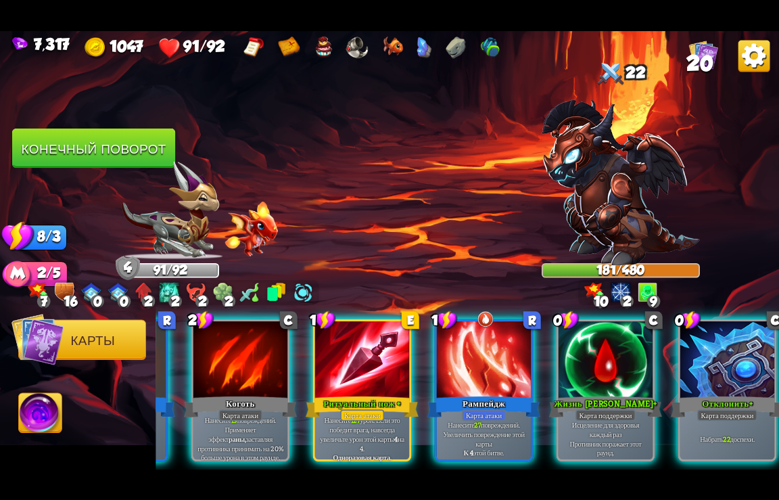
scroll to position [0, 530]
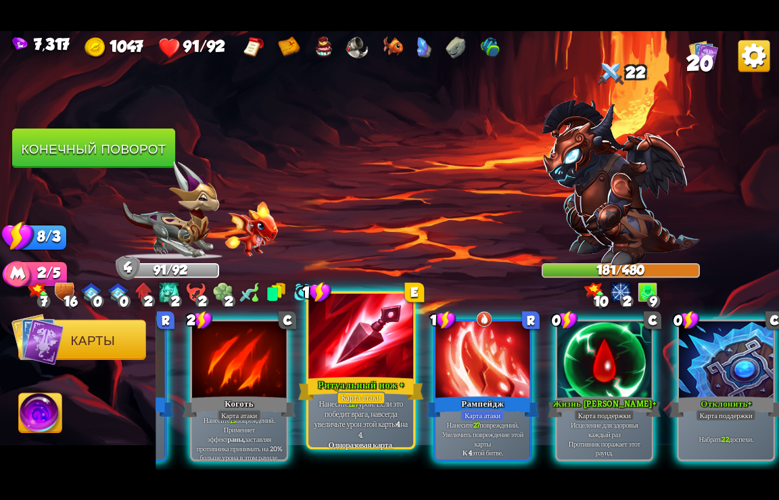
click at [351, 350] on div at bounding box center [361, 337] width 105 height 88
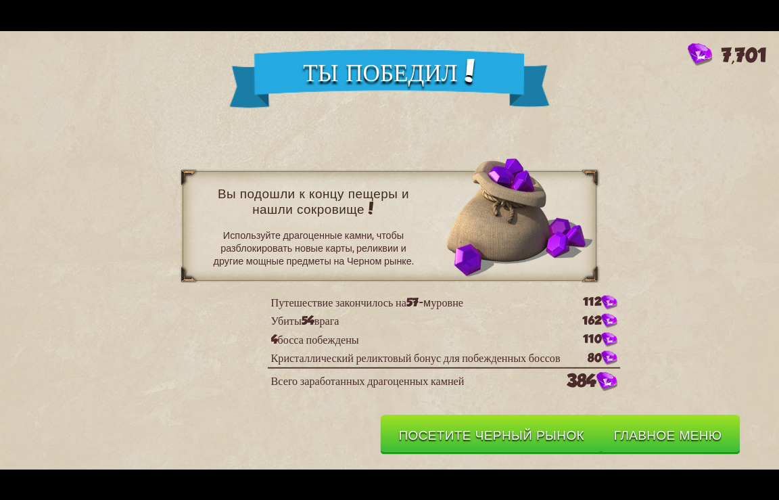
click at [677, 431] on button "Главное меню" at bounding box center [668, 435] width 145 height 40
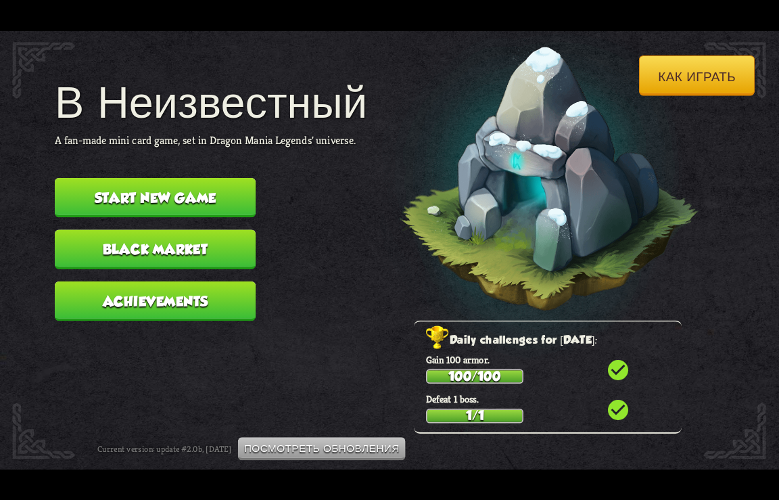
click at [115, 191] on button "Start new game" at bounding box center [155, 197] width 201 height 40
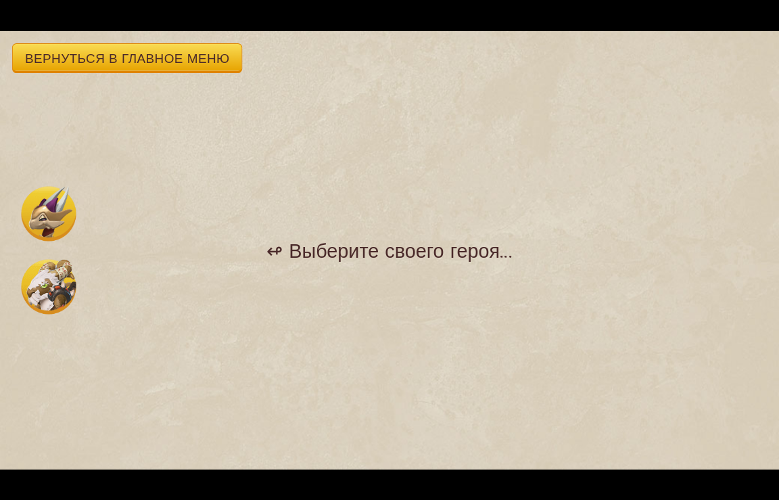
click at [51, 215] on img at bounding box center [49, 213] width 55 height 55
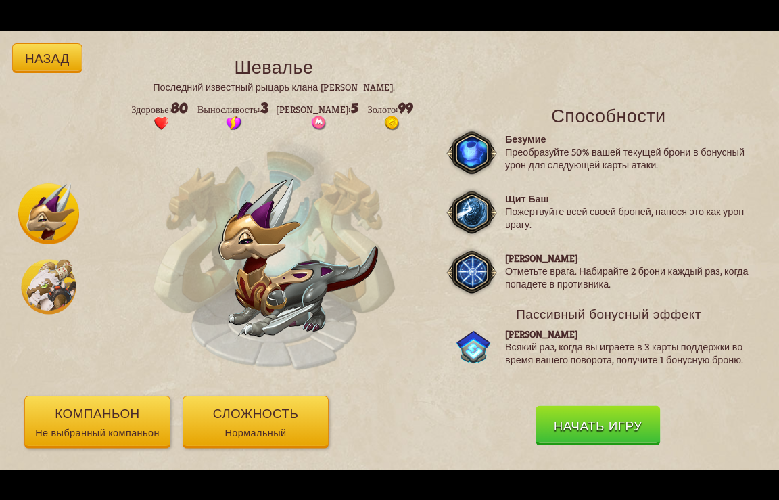
click at [123, 416] on button "Компаньон Не выбранный компаньон" at bounding box center [97, 422] width 146 height 52
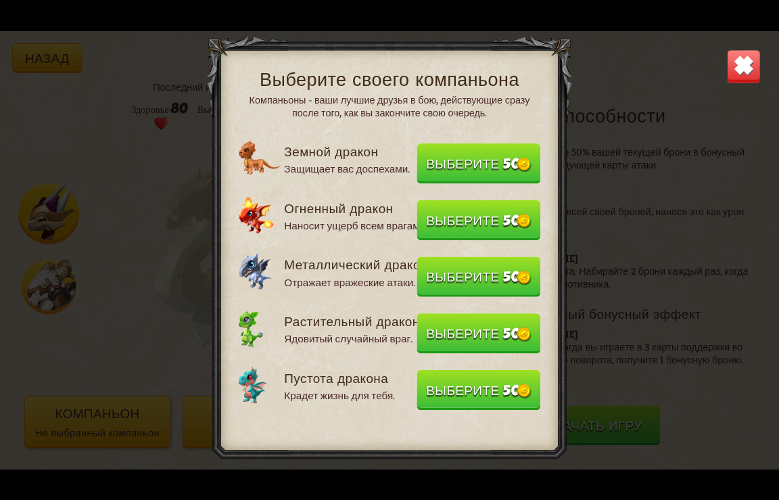
click at [476, 271] on button "Выберите 50" at bounding box center [479, 276] width 124 height 40
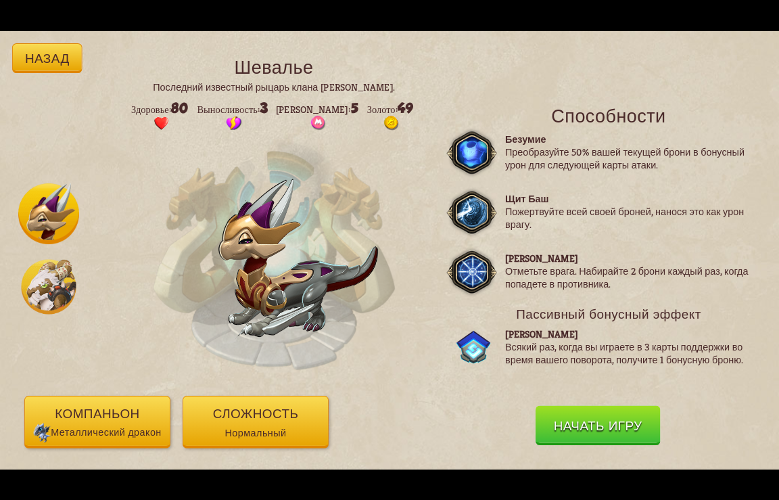
click at [263, 424] on button "Сложность Нормальный" at bounding box center [256, 422] width 146 height 52
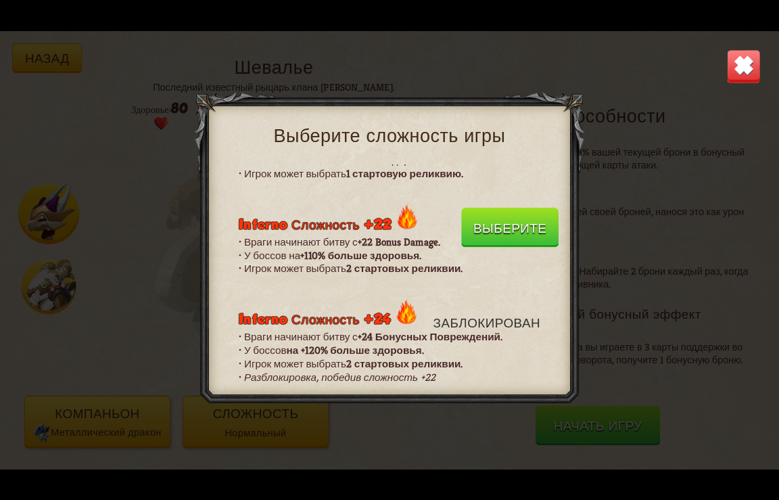
scroll to position [919, 0]
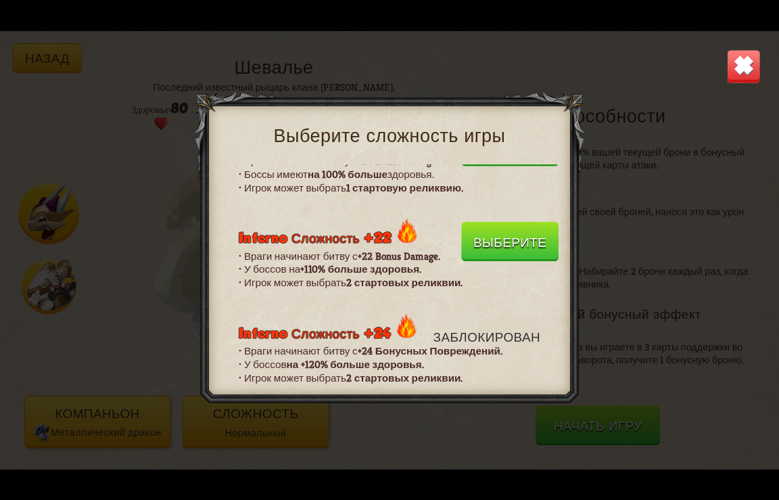
click at [475, 235] on button "Выберите" at bounding box center [509, 241] width 97 height 40
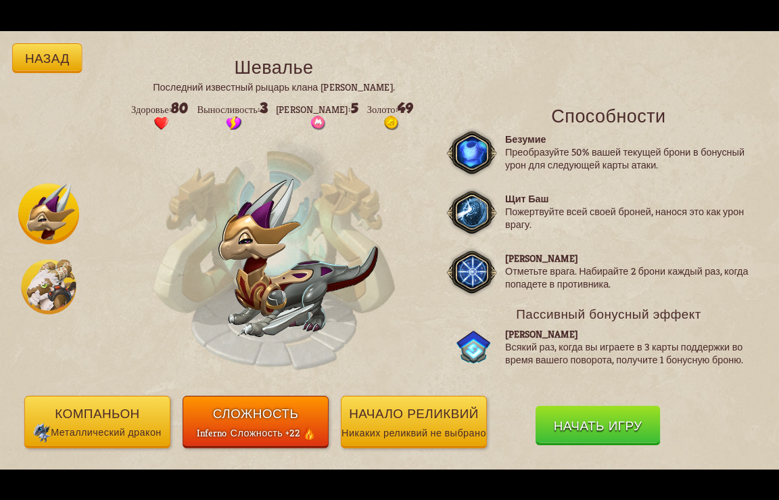
click at [378, 443] on button "Начало реликвий Никаких реликвий не выбрано" at bounding box center [414, 422] width 146 height 52
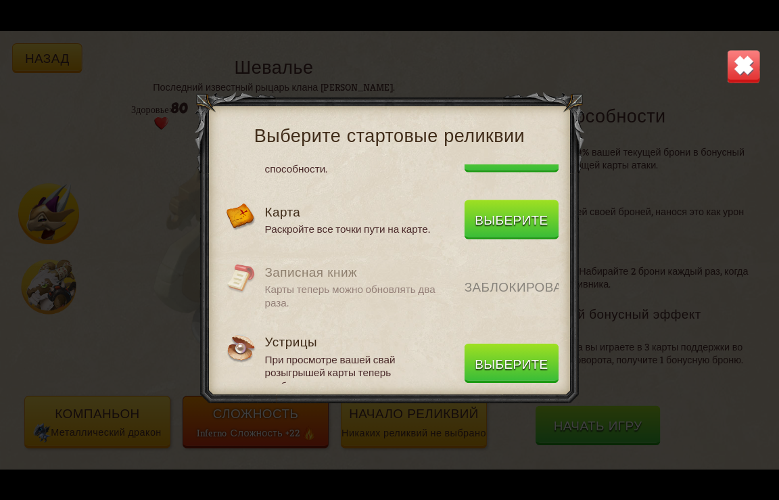
scroll to position [928, 0]
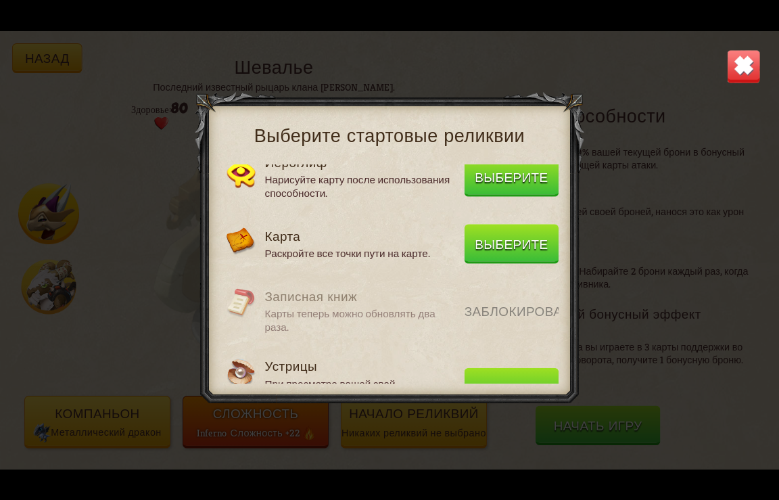
click at [504, 243] on button "Выберите" at bounding box center [512, 244] width 94 height 40
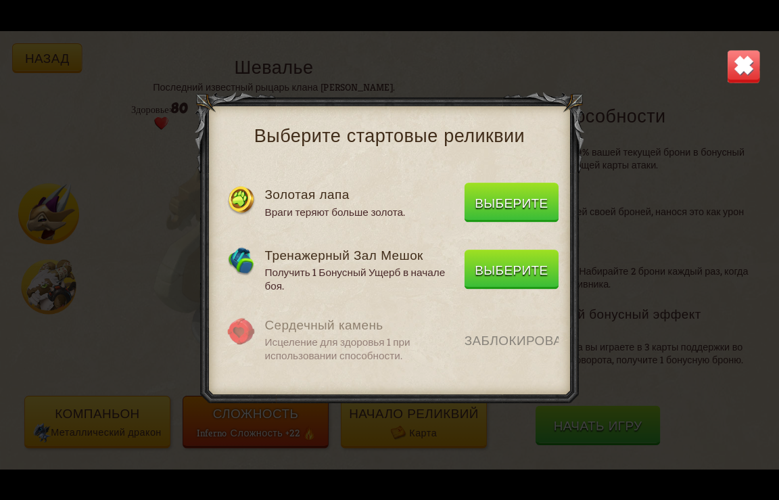
scroll to position [602, 0]
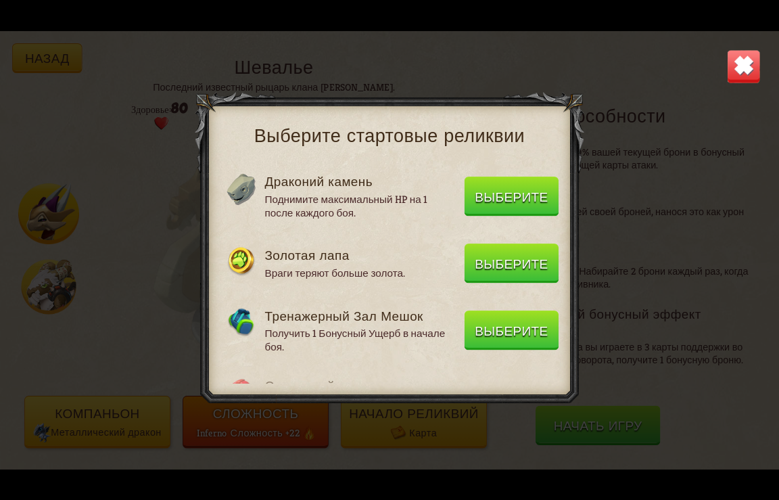
click at [484, 196] on button "Выберите" at bounding box center [512, 197] width 94 height 40
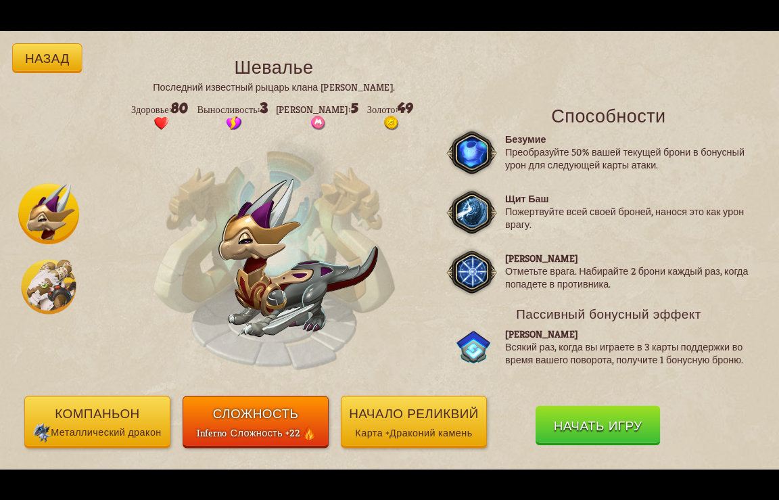
click at [588, 425] on button "Начать игру" at bounding box center [598, 425] width 125 height 40
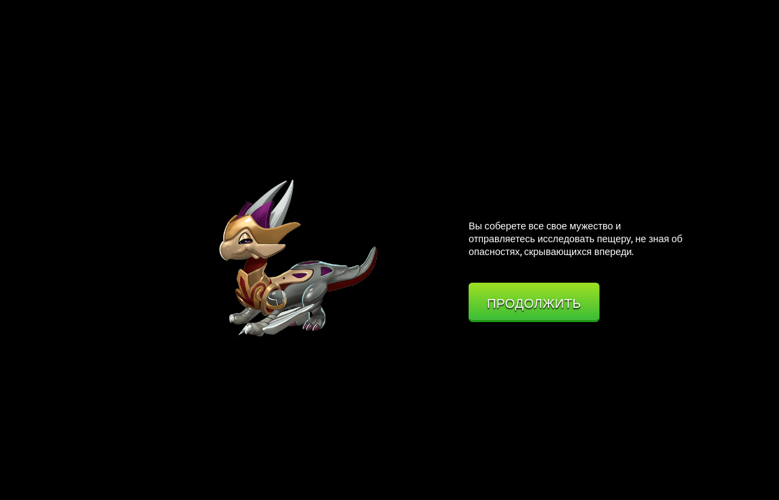
click at [531, 301] on button "Продолжить" at bounding box center [534, 302] width 131 height 40
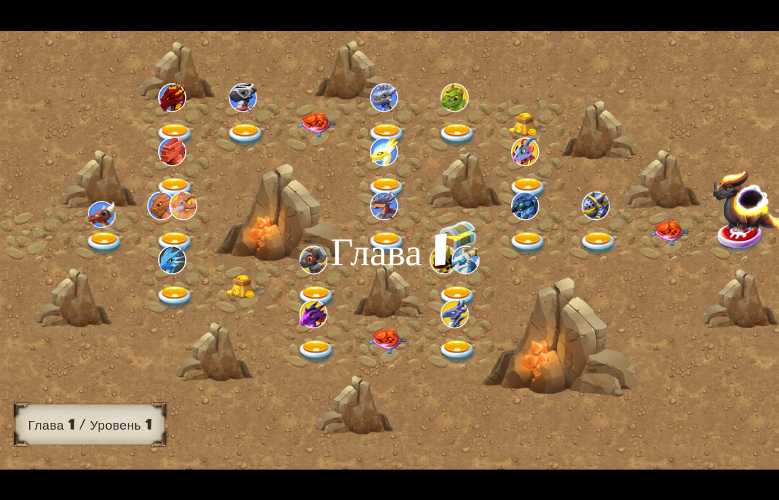
click at [103, 233] on img at bounding box center [104, 243] width 39 height 24
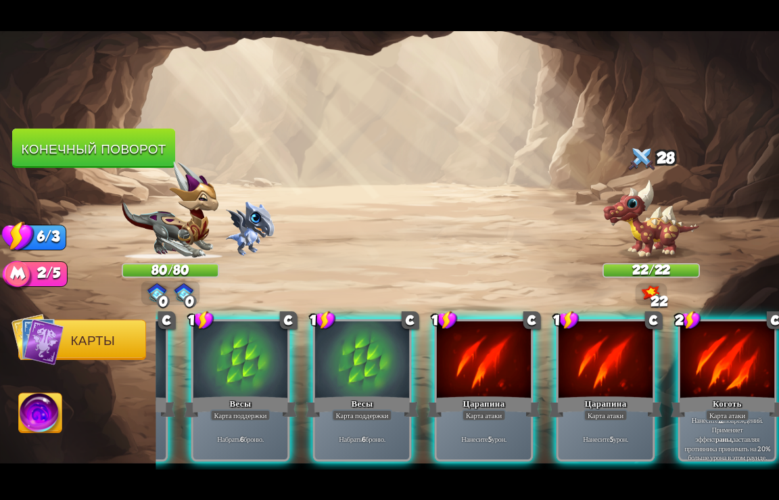
scroll to position [0, 399]
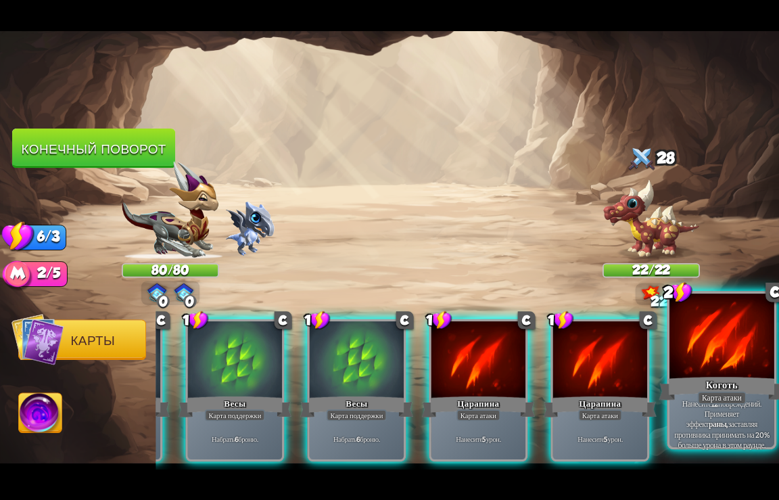
click at [708, 378] on div "Коготь" at bounding box center [723, 388] width 126 height 28
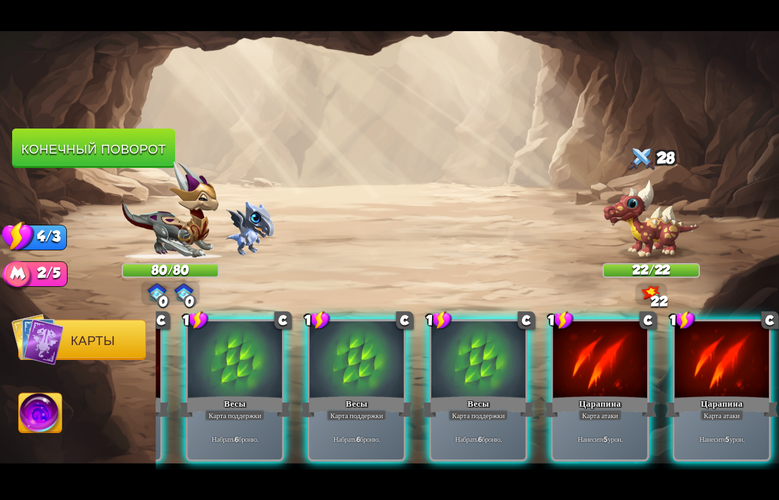
scroll to position [0, 264]
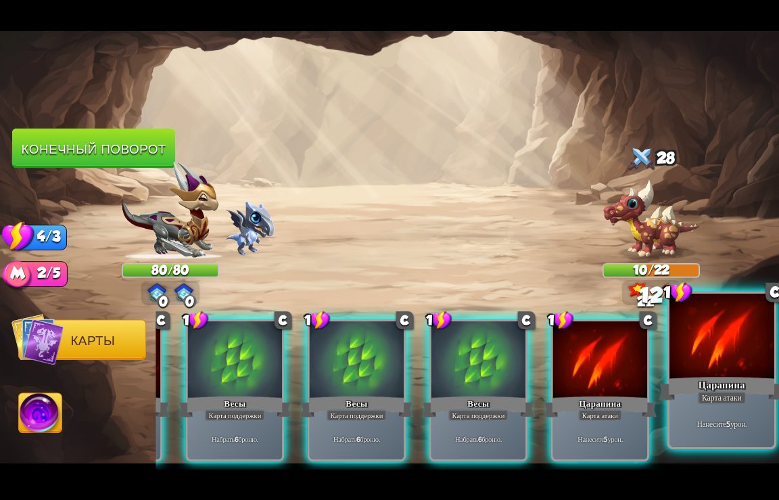
click at [708, 377] on div "Царапина" at bounding box center [723, 388] width 126 height 28
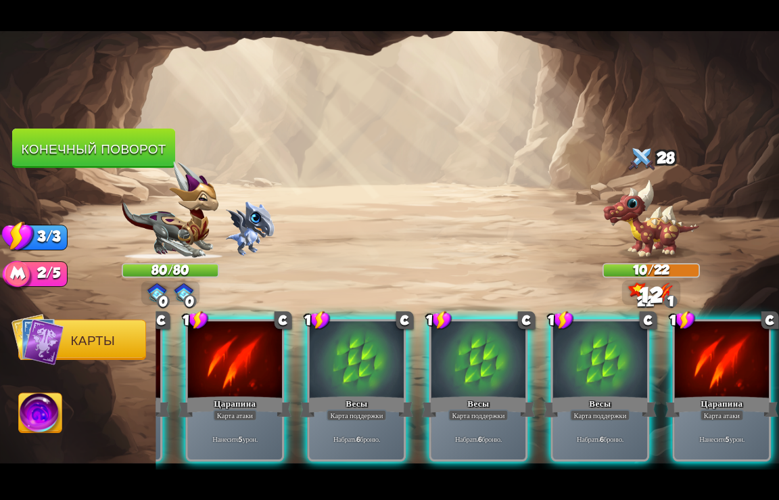
scroll to position [0, 129]
click at [708, 394] on div "Царапина" at bounding box center [722, 406] width 113 height 25
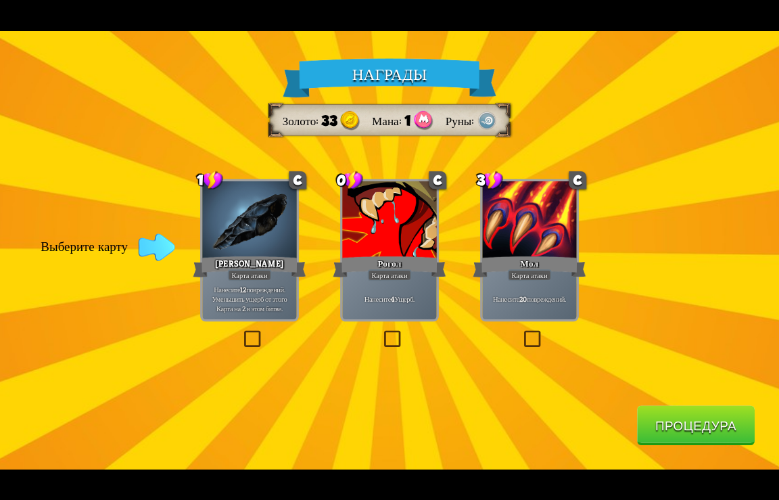
click at [691, 425] on button "Процедура" at bounding box center [696, 425] width 118 height 40
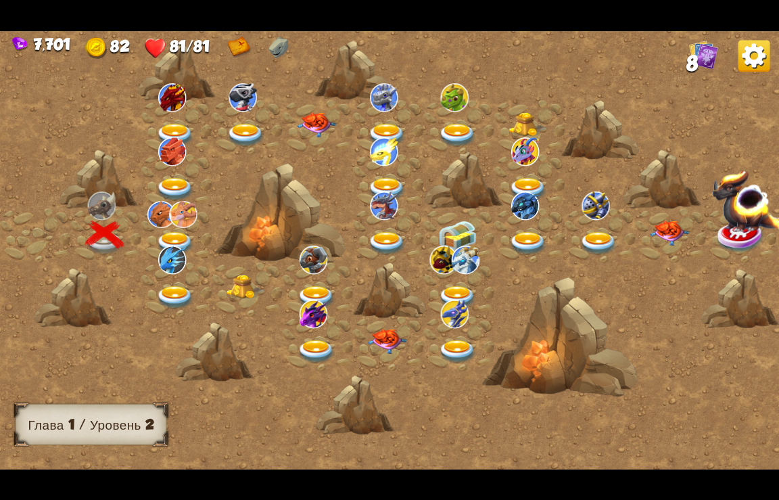
click at [170, 232] on img at bounding box center [175, 243] width 39 height 24
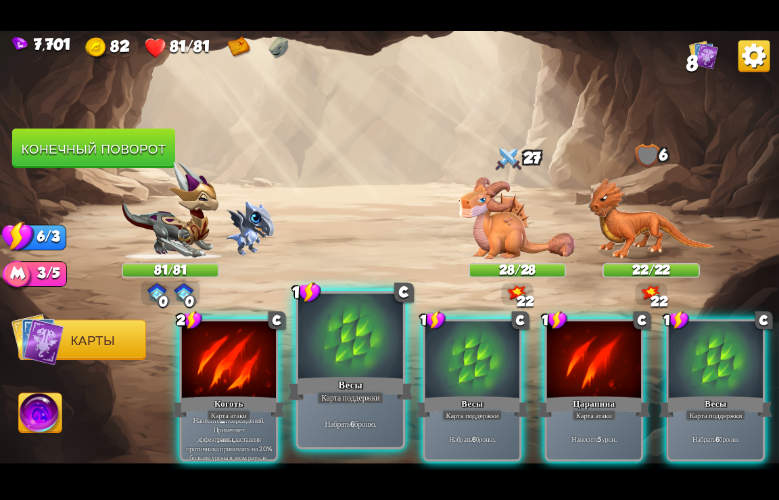
click at [373, 357] on div at bounding box center [350, 337] width 105 height 88
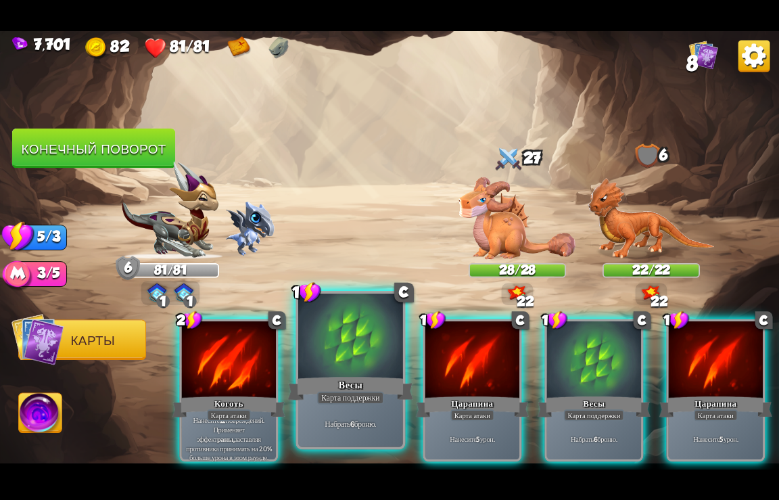
click at [373, 357] on div at bounding box center [350, 337] width 105 height 88
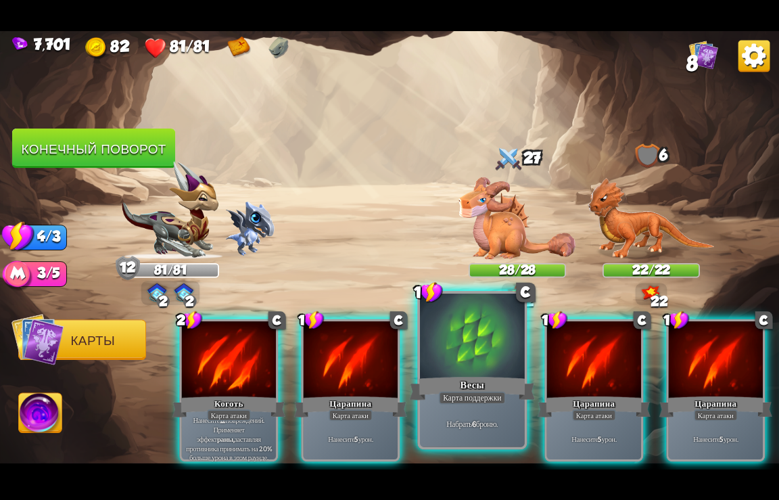
click at [478, 392] on div "Карта поддержки" at bounding box center [472, 397] width 67 height 13
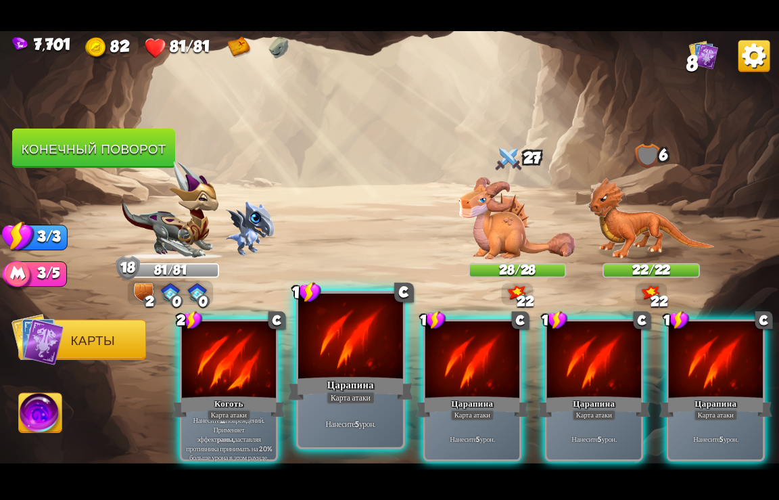
click at [335, 378] on div "Царапина" at bounding box center [351, 388] width 126 height 28
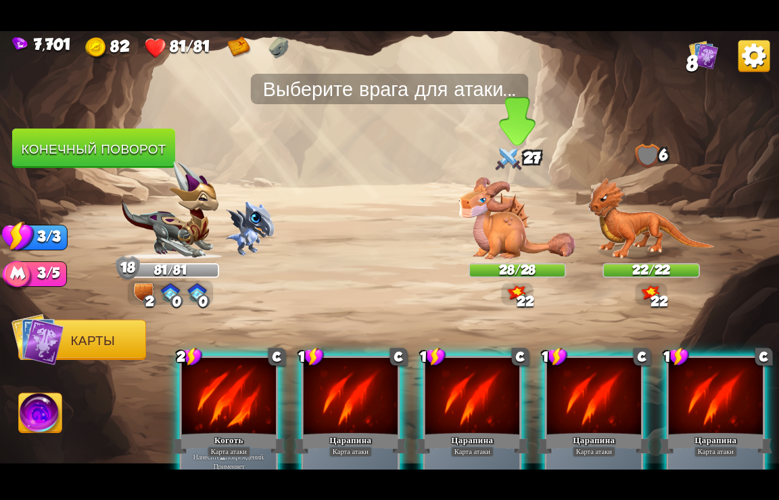
click at [512, 226] on img at bounding box center [517, 218] width 117 height 83
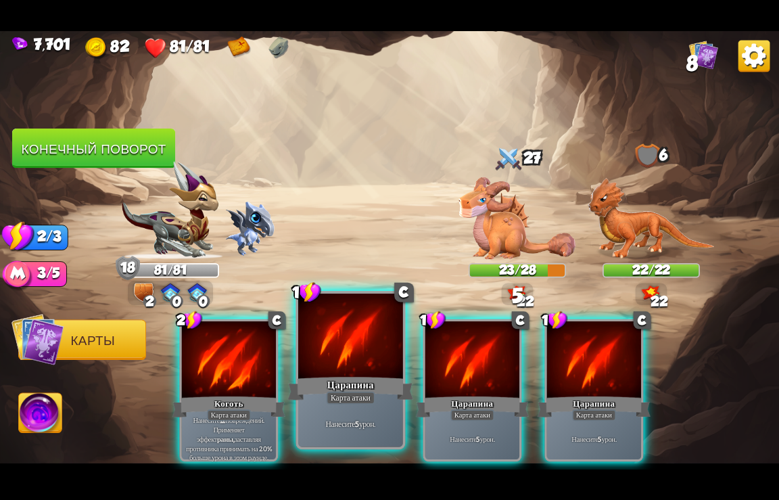
click at [332, 357] on div at bounding box center [350, 337] width 105 height 88
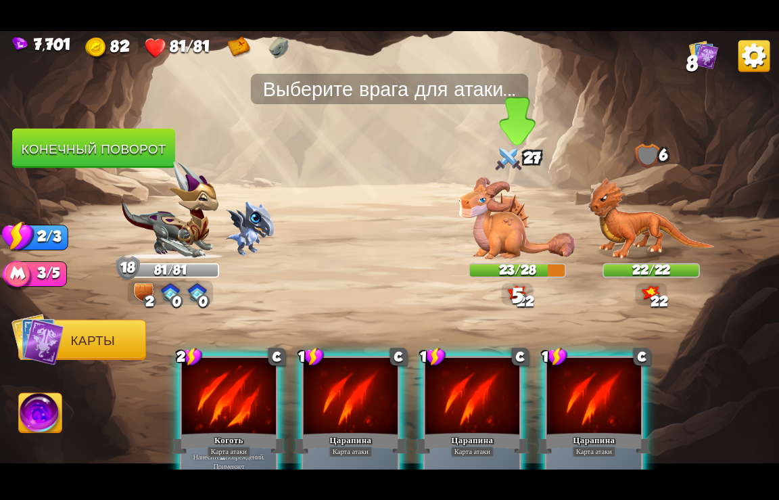
click at [503, 235] on img at bounding box center [517, 218] width 117 height 83
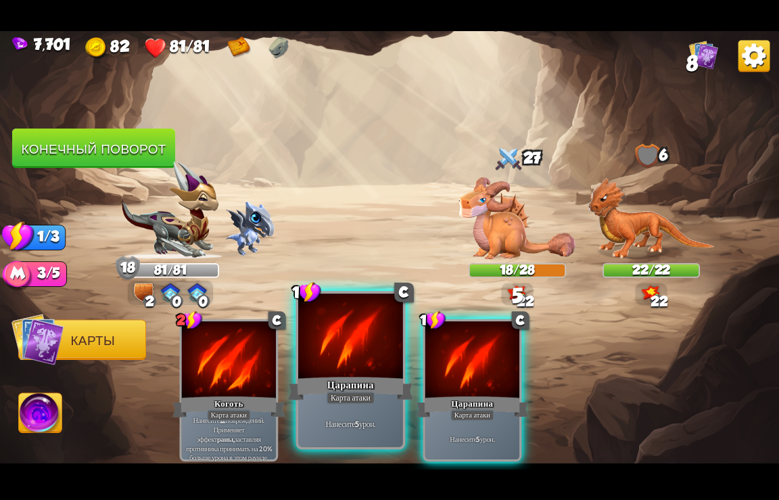
click at [341, 383] on div "Царапина" at bounding box center [351, 388] width 126 height 28
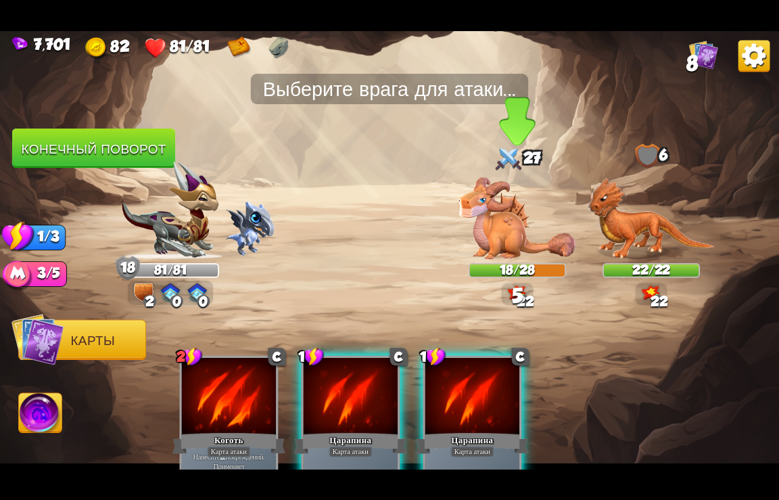
click at [526, 219] on img at bounding box center [517, 218] width 117 height 83
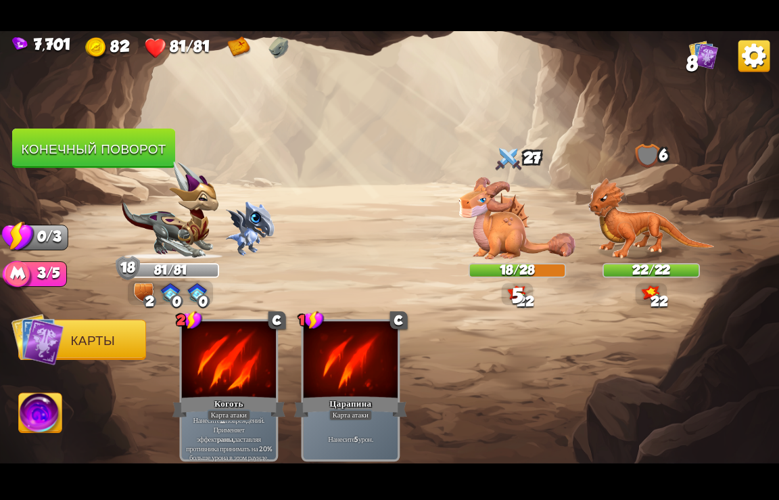
drag, startPoint x: 501, startPoint y: 224, endPoint x: 491, endPoint y: 228, distance: 11.6
click at [501, 223] on img at bounding box center [517, 218] width 117 height 83
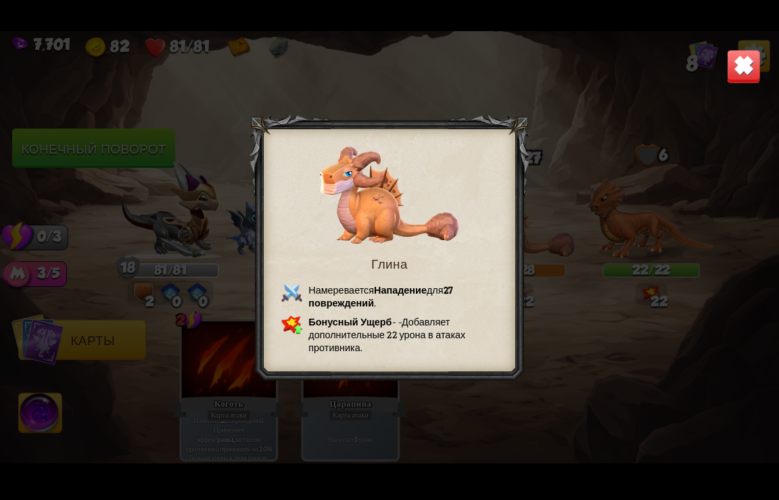
click at [746, 60] on img at bounding box center [744, 66] width 34 height 34
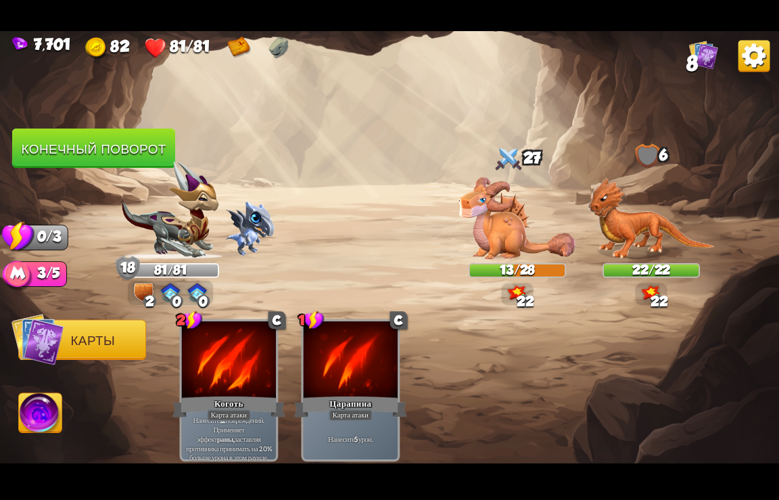
click at [70, 154] on button "Конечный поворот" at bounding box center [94, 148] width 164 height 40
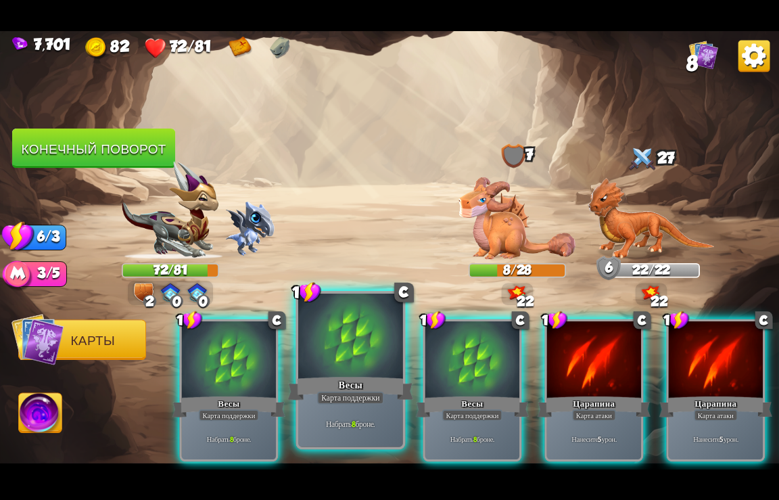
click at [350, 353] on div at bounding box center [350, 337] width 105 height 88
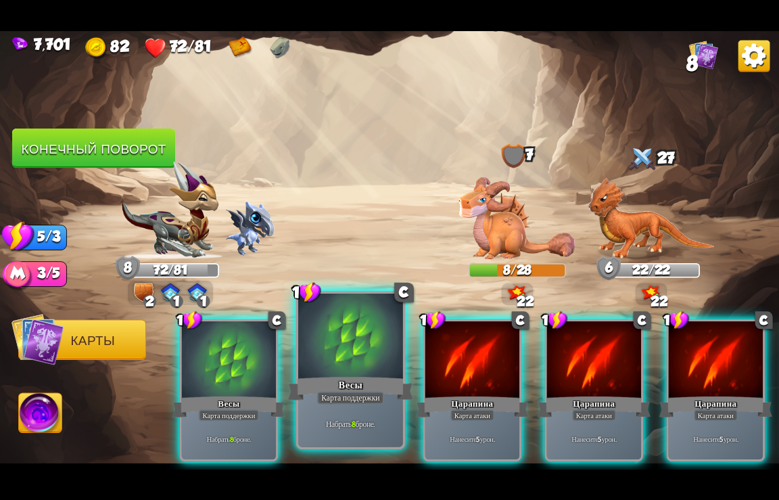
click at [348, 365] on div at bounding box center [350, 337] width 105 height 88
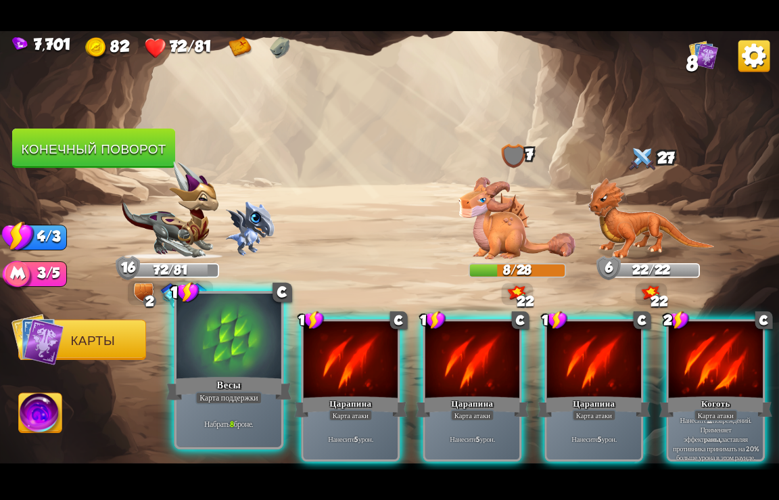
click at [238, 375] on div "Весы" at bounding box center [229, 388] width 126 height 28
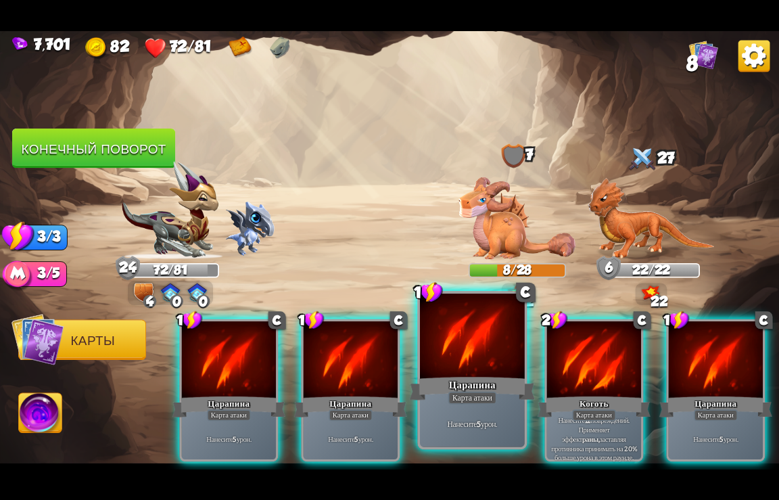
click at [467, 378] on div "Царапина" at bounding box center [473, 388] width 126 height 28
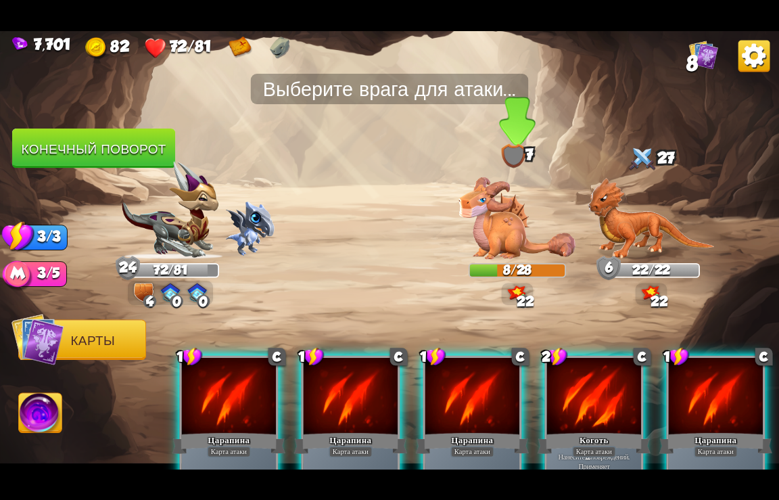
click at [511, 235] on img at bounding box center [517, 218] width 117 height 83
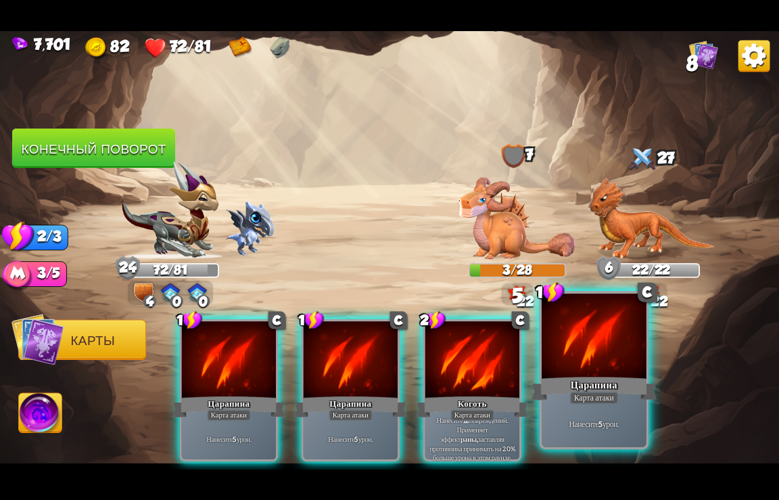
click at [574, 389] on div "Царапина" at bounding box center [595, 388] width 126 height 28
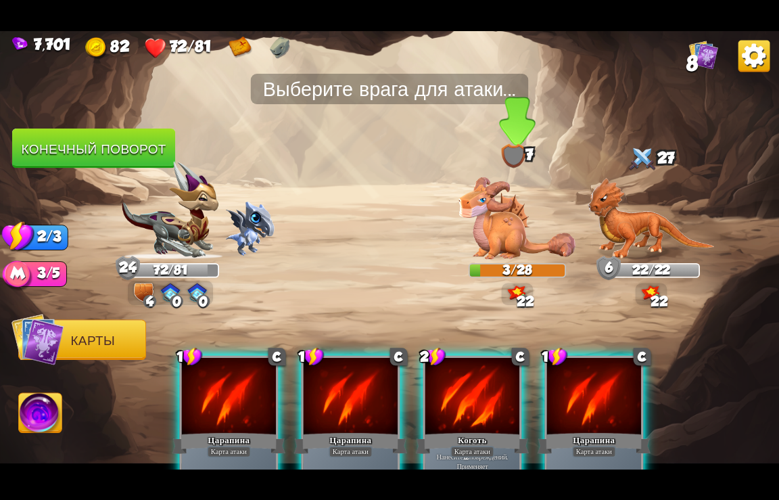
click at [501, 219] on img at bounding box center [517, 218] width 117 height 83
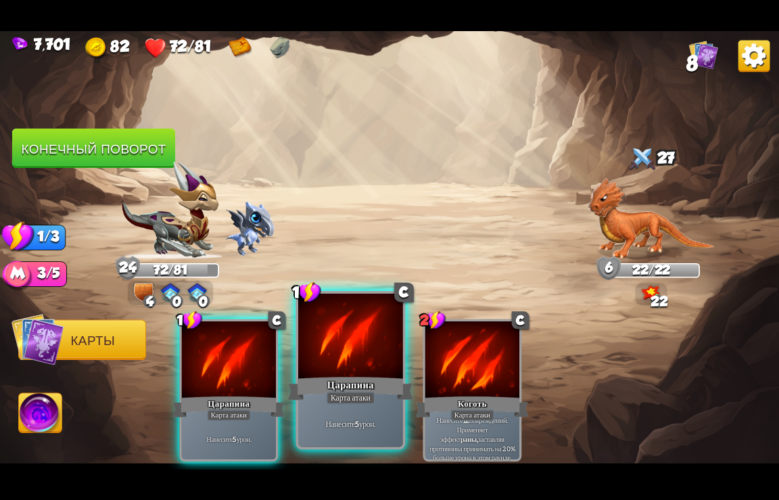
click at [350, 367] on div at bounding box center [350, 337] width 105 height 88
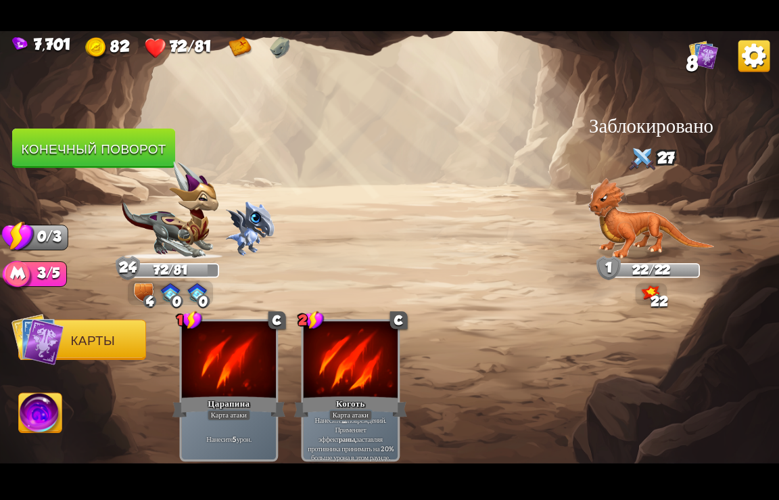
click at [89, 149] on button "Конечный поворот" at bounding box center [93, 149] width 163 height 40
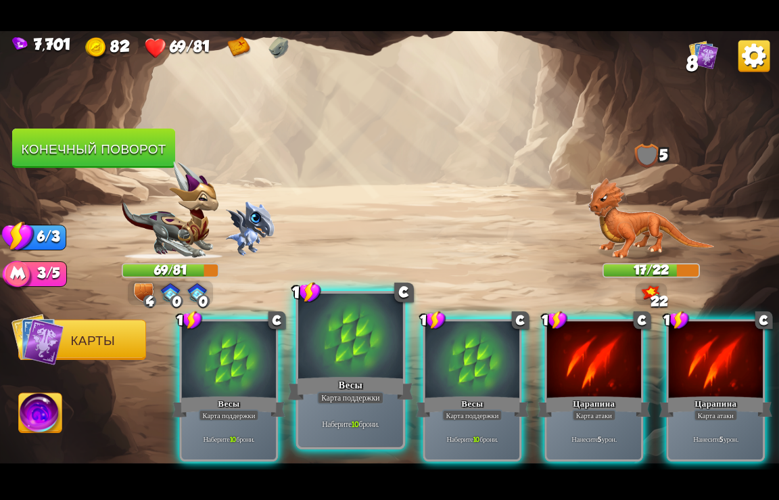
click at [344, 374] on div at bounding box center [350, 337] width 105 height 88
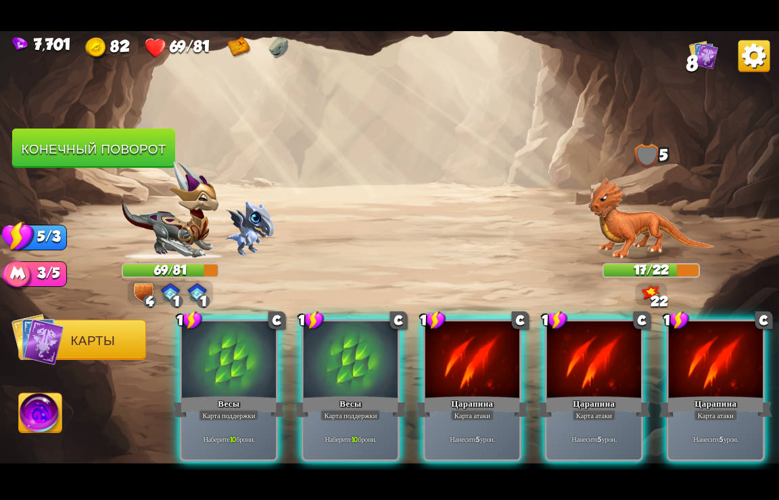
click at [344, 374] on div at bounding box center [351, 360] width 94 height 79
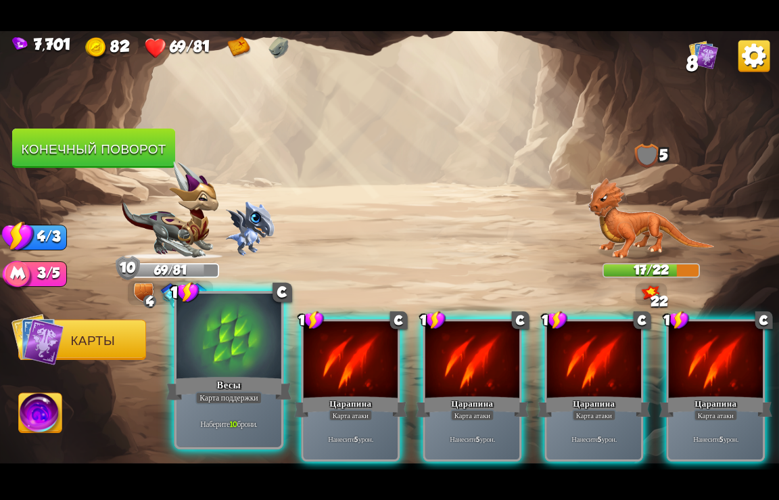
click at [258, 363] on div at bounding box center [229, 337] width 105 height 88
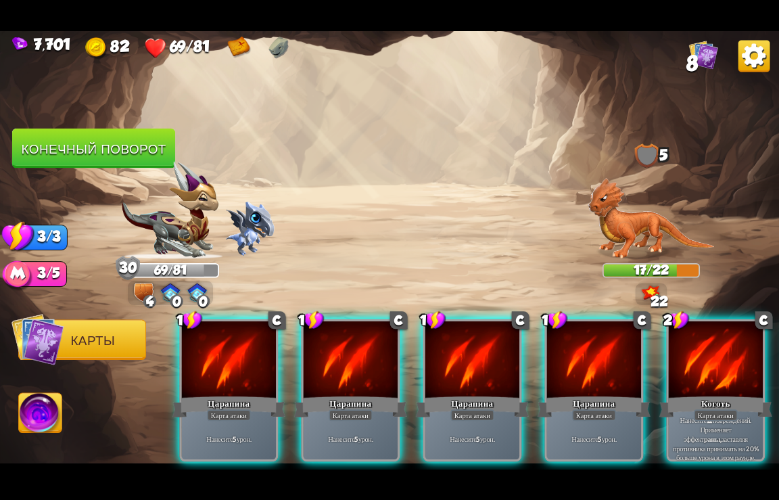
click at [258, 363] on div at bounding box center [229, 360] width 94 height 79
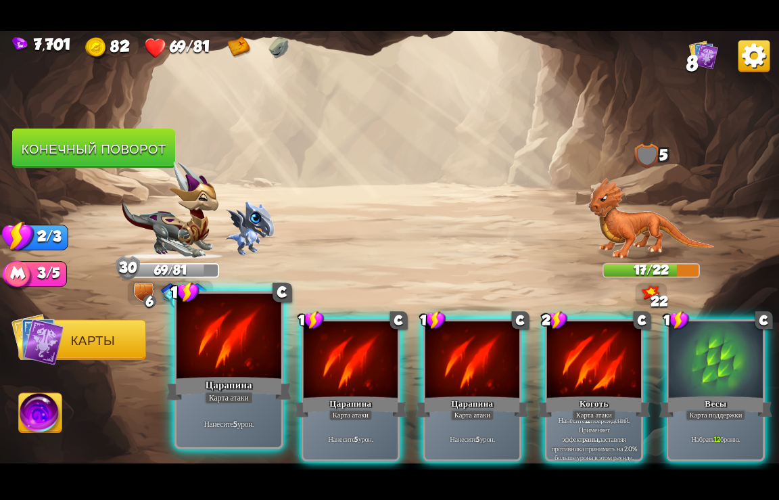
click at [257, 363] on div at bounding box center [229, 337] width 105 height 88
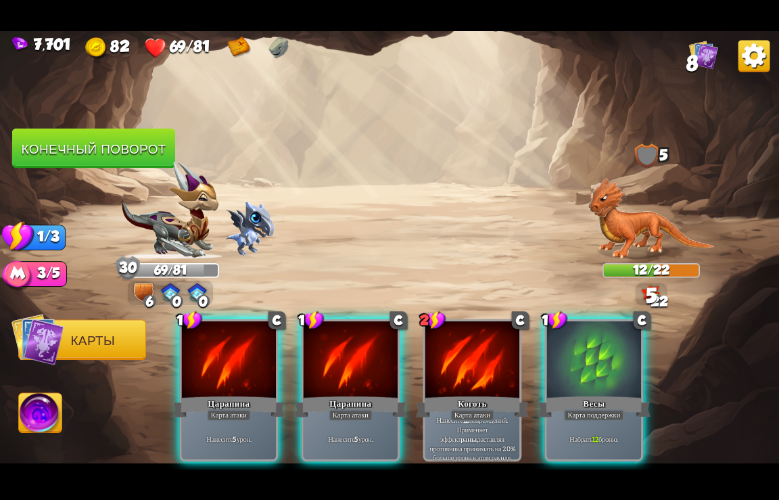
click at [257, 363] on div at bounding box center [229, 360] width 94 height 79
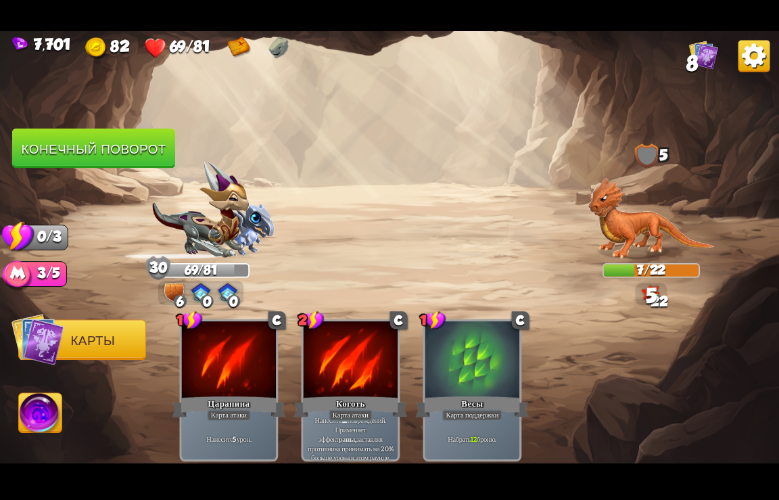
click at [63, 143] on button "Конечный поворот" at bounding box center [93, 149] width 163 height 40
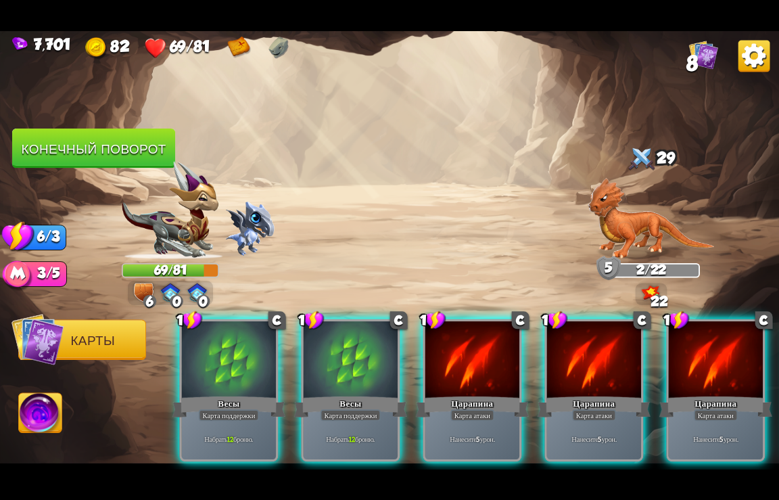
drag, startPoint x: 480, startPoint y: 346, endPoint x: 473, endPoint y: 344, distance: 7.1
click at [475, 349] on div at bounding box center [473, 360] width 94 height 79
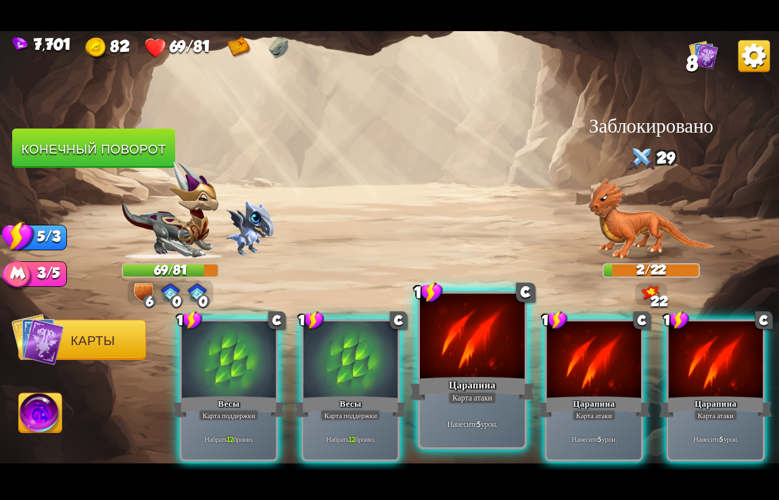
click at [470, 334] on div at bounding box center [472, 337] width 105 height 88
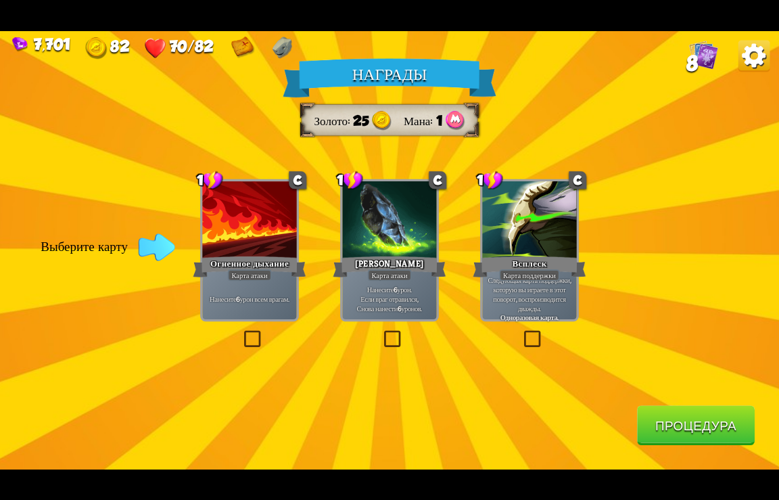
click at [511, 233] on div at bounding box center [529, 220] width 94 height 79
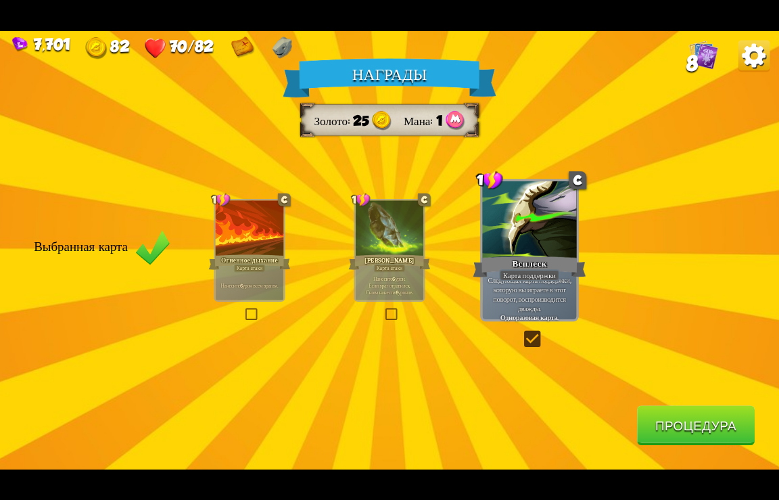
click at [672, 426] on button "Процедура" at bounding box center [696, 425] width 118 height 40
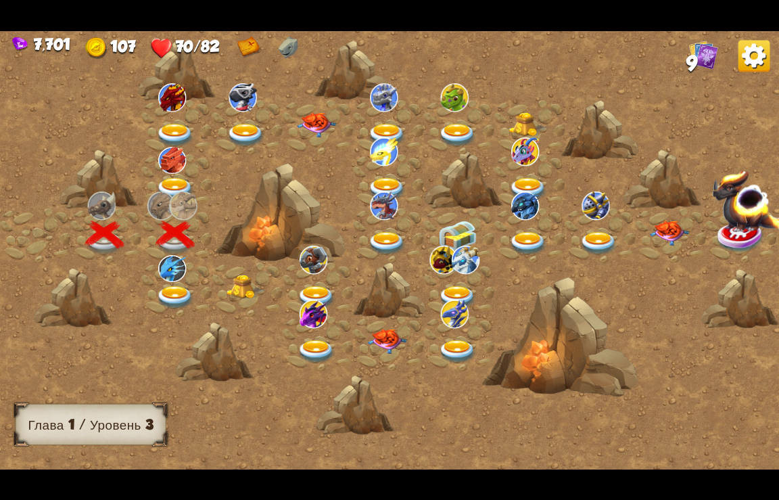
click at [172, 183] on img at bounding box center [175, 189] width 39 height 24
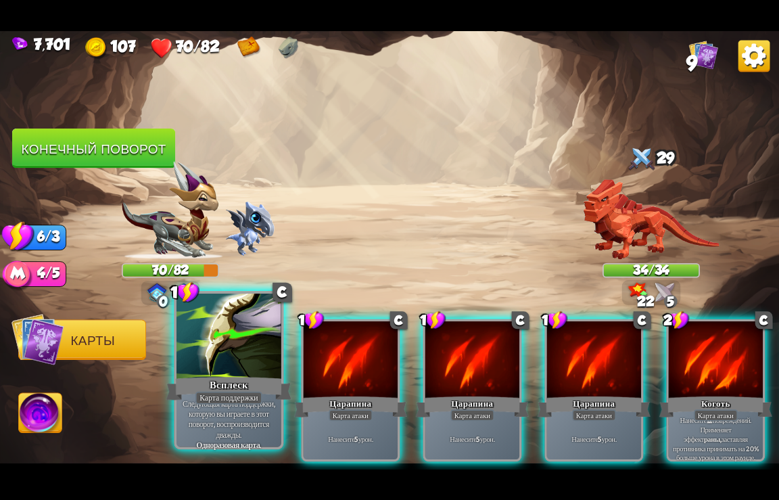
click at [219, 383] on div "Всплеск" at bounding box center [229, 388] width 126 height 28
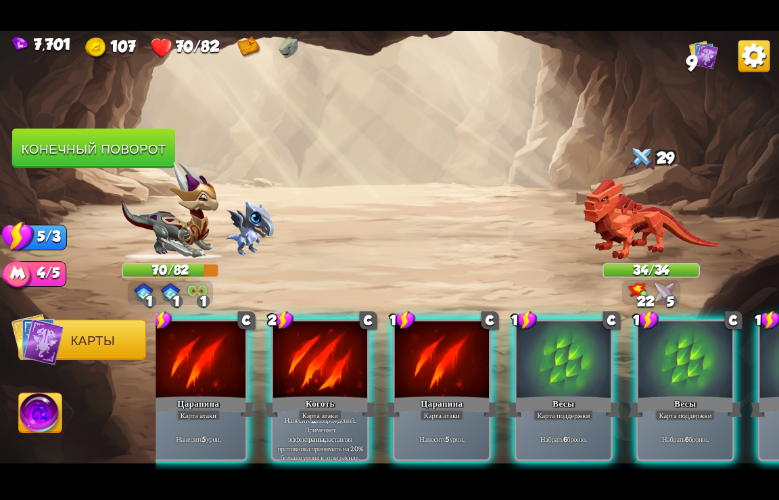
scroll to position [0, 399]
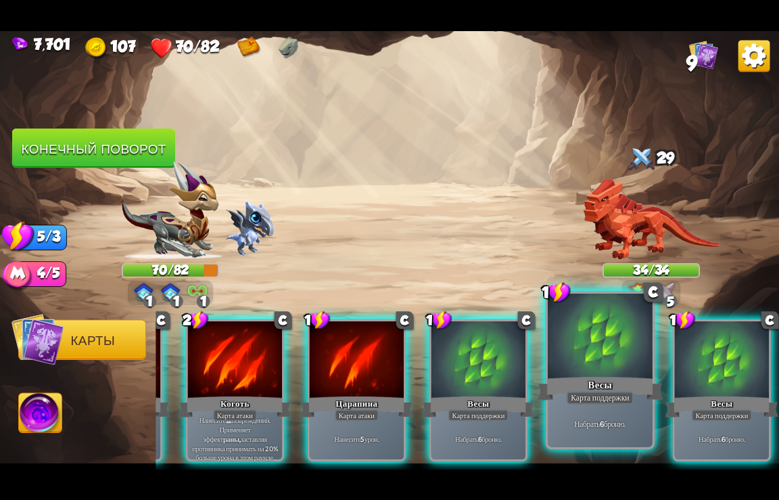
click at [570, 361] on div at bounding box center [600, 337] width 105 height 88
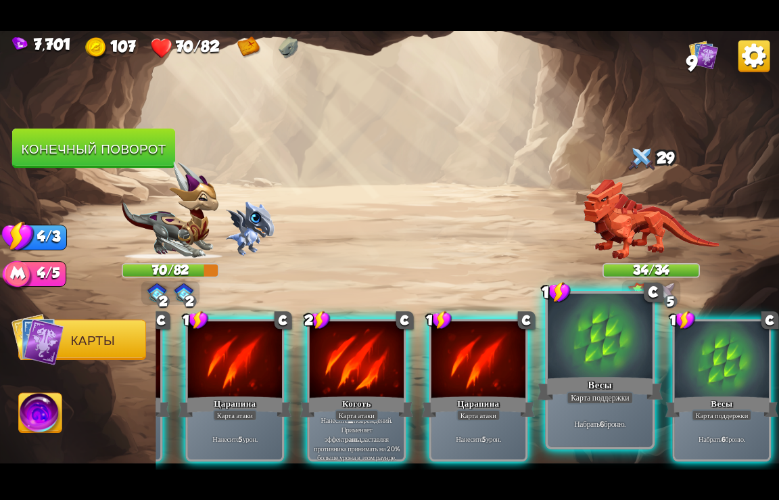
scroll to position [0, 264]
click at [629, 378] on div "Весы" at bounding box center [601, 388] width 126 height 28
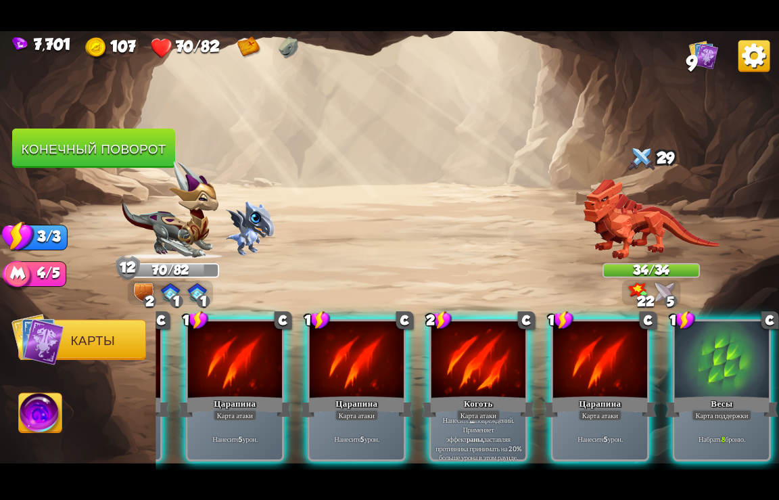
scroll to position [0, 129]
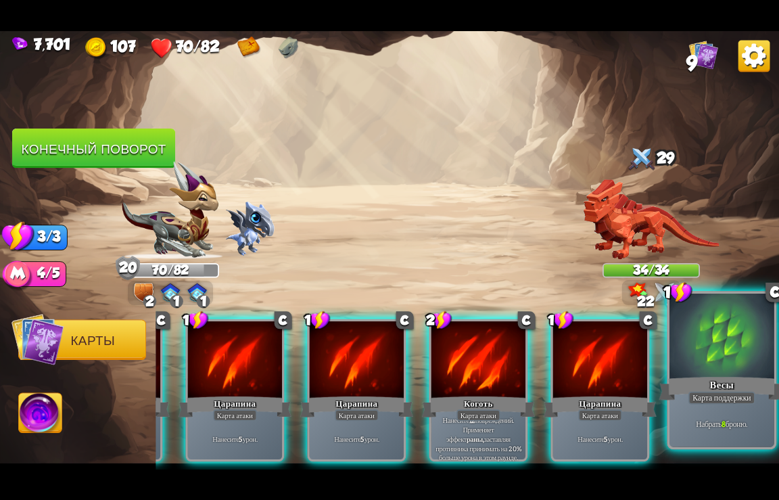
click at [702, 381] on div "Весы" at bounding box center [723, 388] width 126 height 28
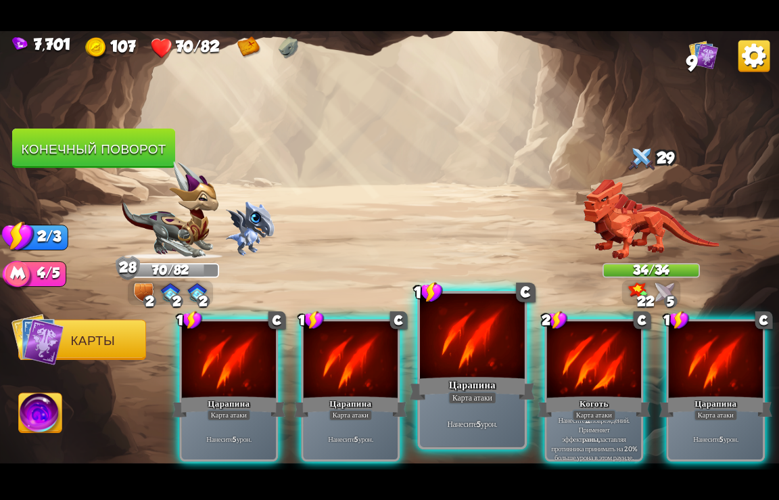
click at [456, 370] on div at bounding box center [472, 337] width 105 height 88
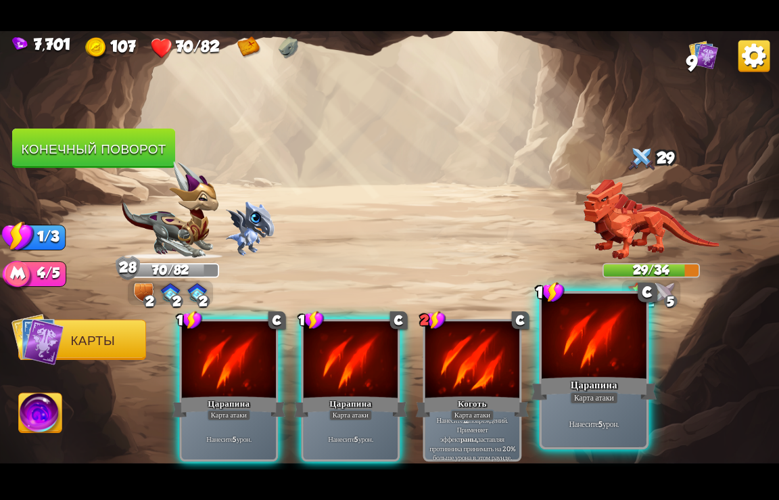
click at [578, 383] on div "Царапина" at bounding box center [595, 388] width 126 height 28
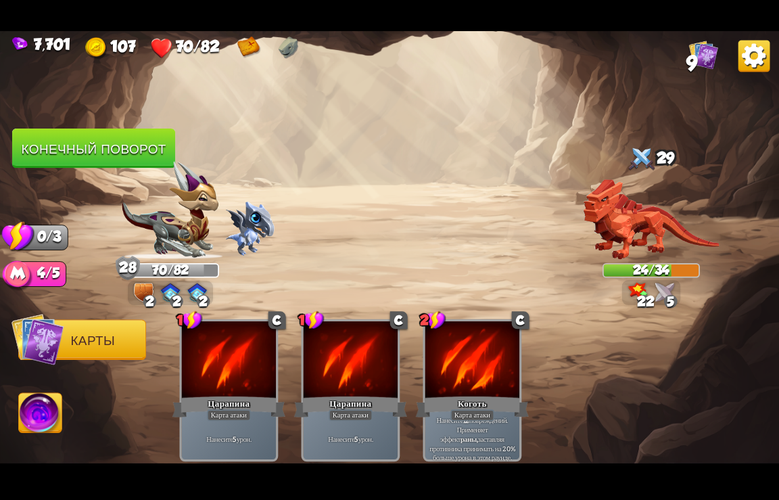
click at [124, 141] on button "Конечный поворот" at bounding box center [93, 149] width 163 height 40
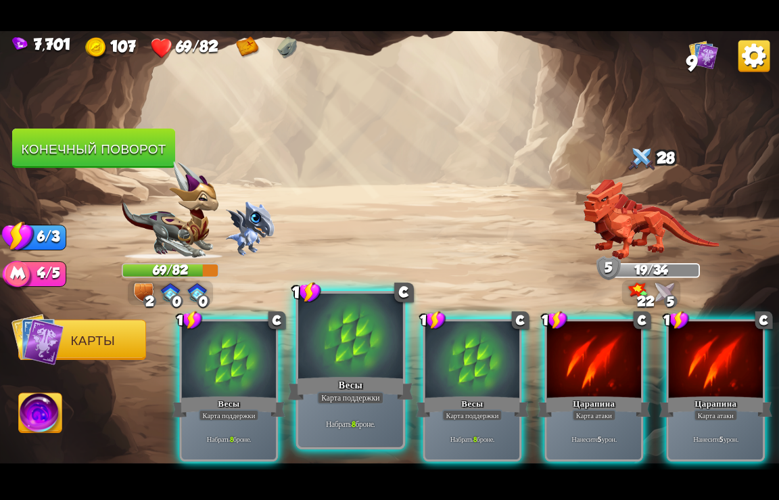
click at [327, 368] on div at bounding box center [350, 337] width 105 height 88
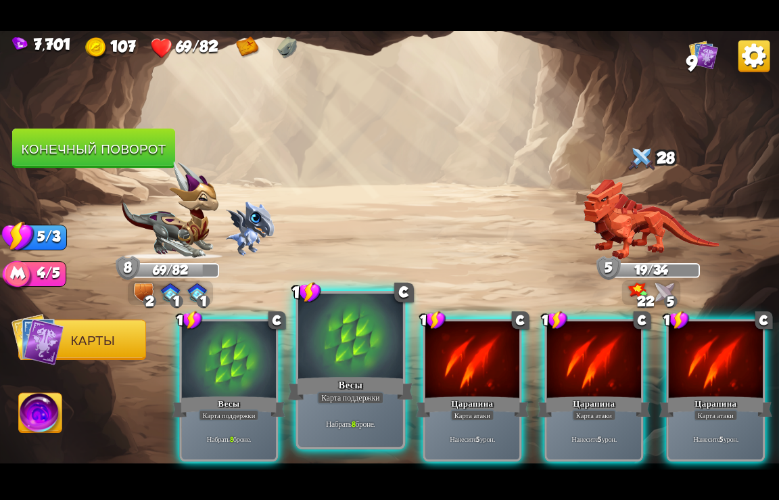
click at [328, 368] on div at bounding box center [350, 337] width 105 height 88
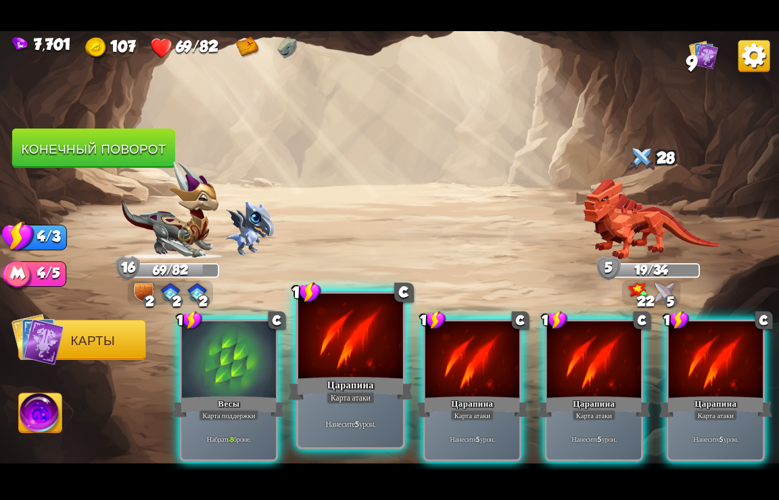
click at [330, 369] on div at bounding box center [350, 337] width 105 height 88
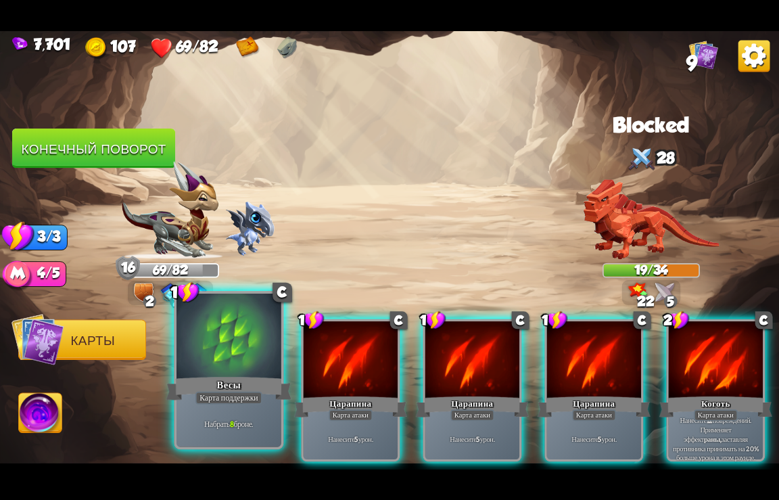
click at [246, 369] on div at bounding box center [229, 337] width 105 height 88
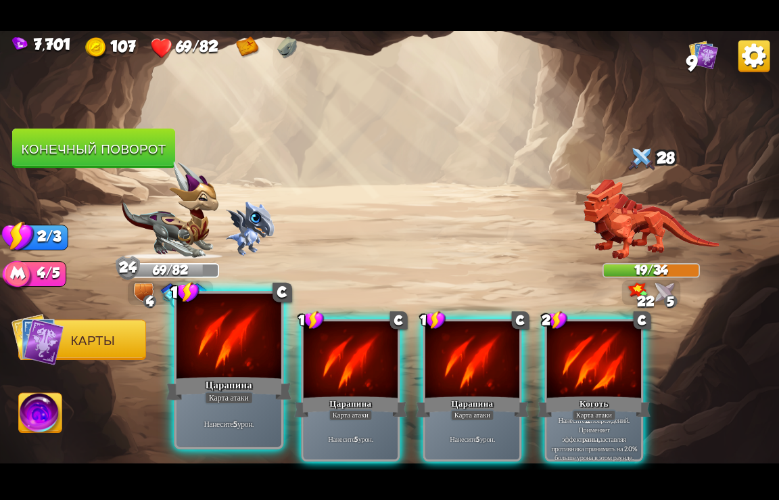
click at [246, 367] on div at bounding box center [229, 337] width 105 height 88
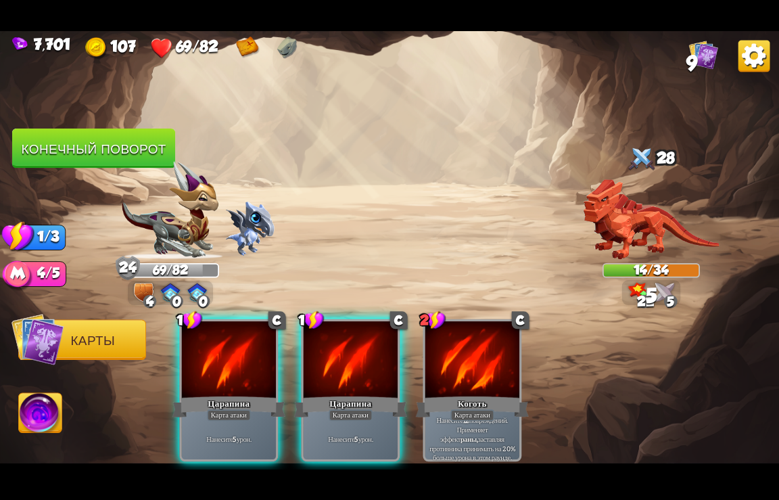
click at [246, 367] on div at bounding box center [229, 360] width 94 height 79
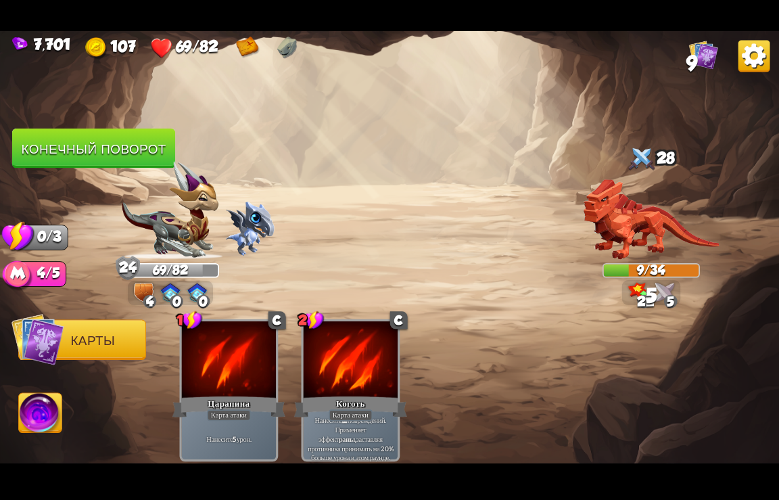
click at [114, 150] on button "Конечный поворот" at bounding box center [93, 149] width 163 height 40
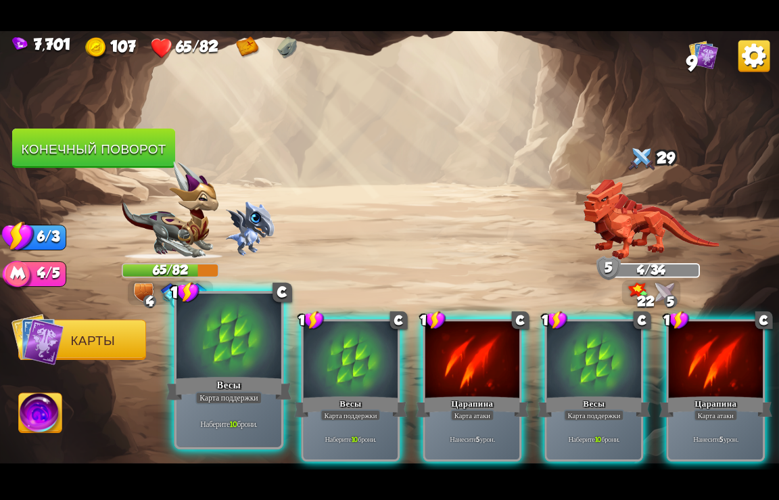
click at [225, 382] on div "Весы" at bounding box center [229, 388] width 126 height 28
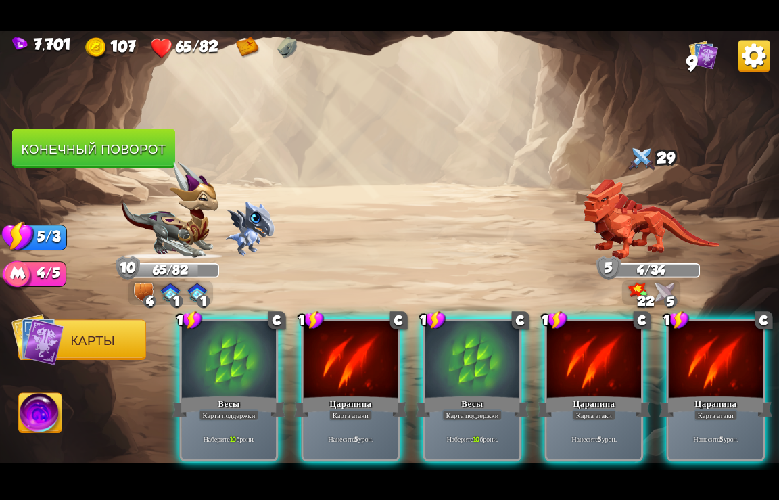
click at [226, 394] on div "Весы" at bounding box center [229, 406] width 113 height 25
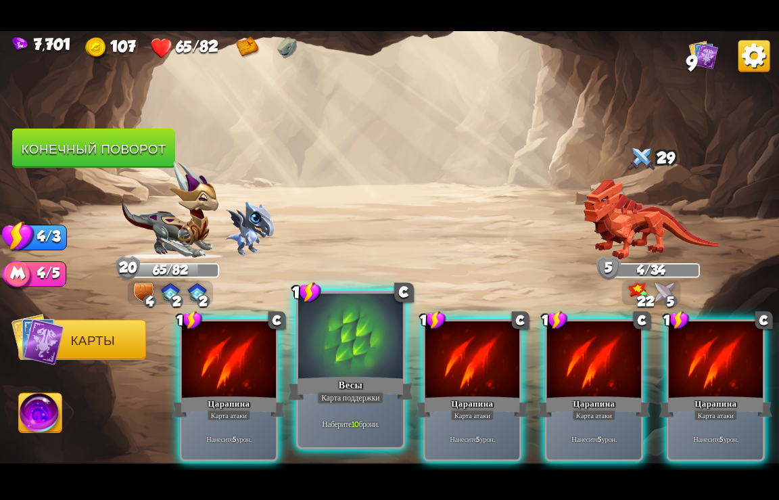
click at [365, 392] on div "Карта поддержки" at bounding box center [350, 397] width 67 height 13
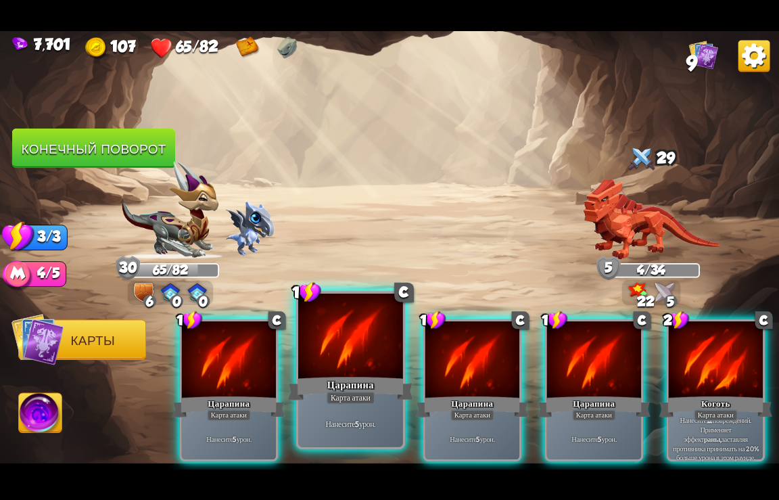
click at [338, 386] on div "Царапина" at bounding box center [351, 388] width 126 height 28
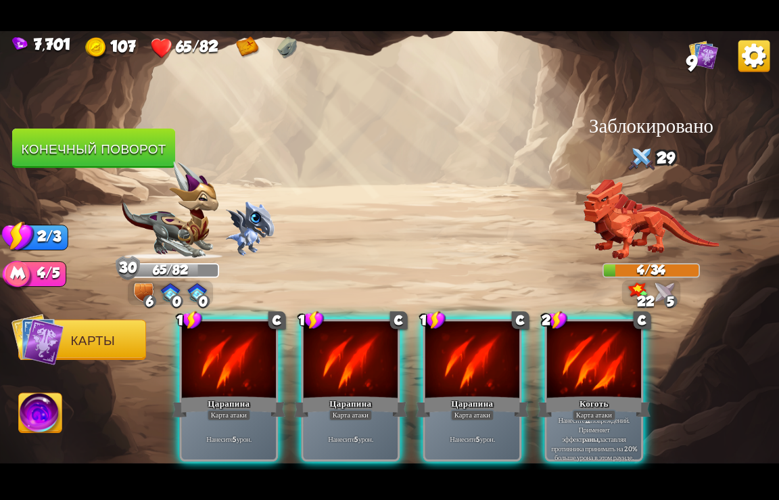
click at [338, 394] on div "Царапина" at bounding box center [350, 406] width 113 height 25
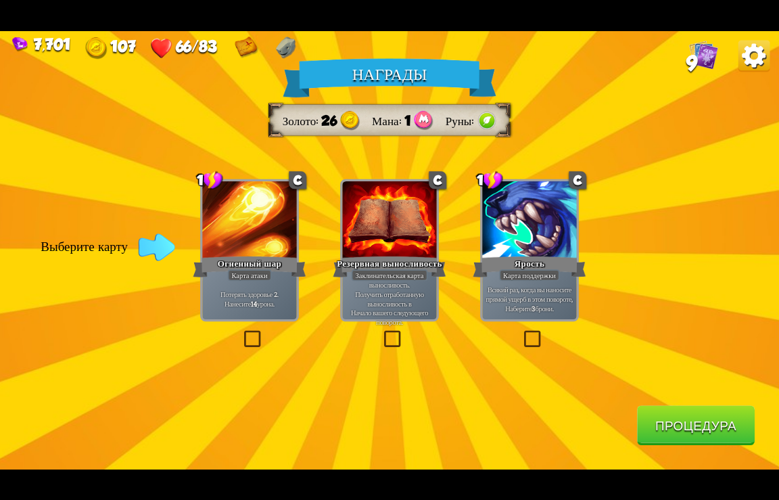
click at [681, 421] on button "Процедура" at bounding box center [696, 425] width 118 height 40
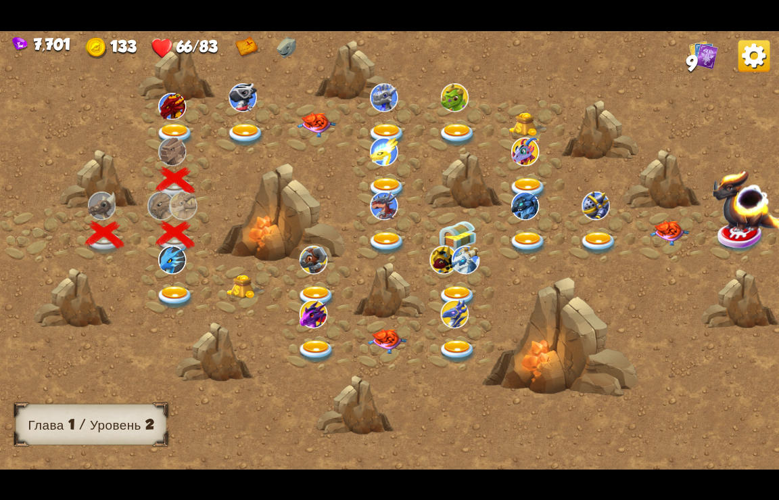
click at [180, 127] on img at bounding box center [175, 135] width 39 height 24
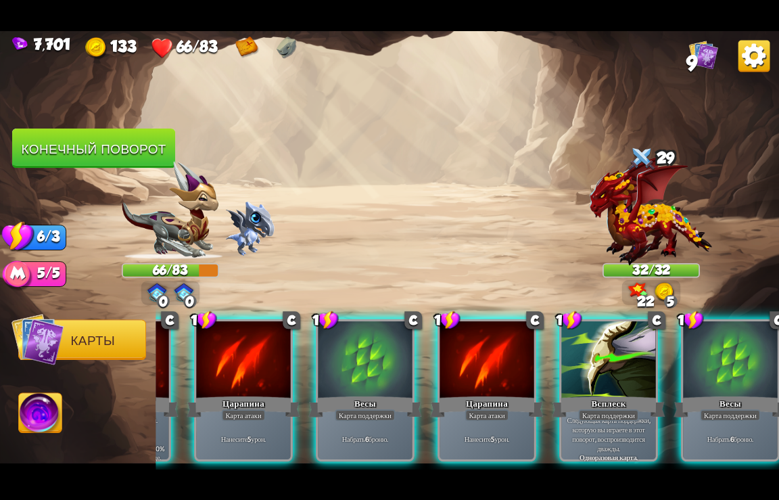
scroll to position [0, 534]
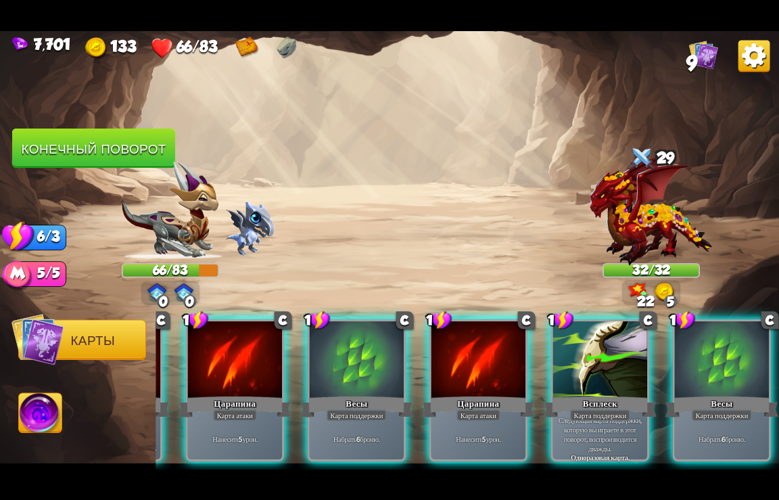
click at [596, 361] on div at bounding box center [600, 360] width 94 height 79
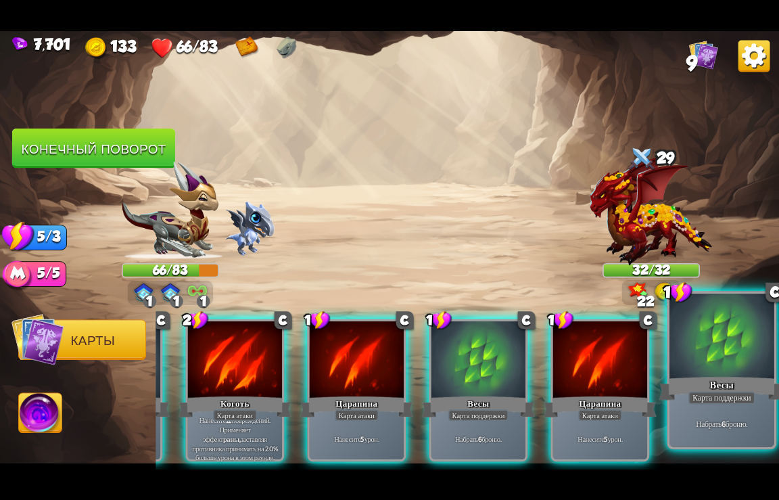
click at [742, 373] on div at bounding box center [722, 337] width 105 height 88
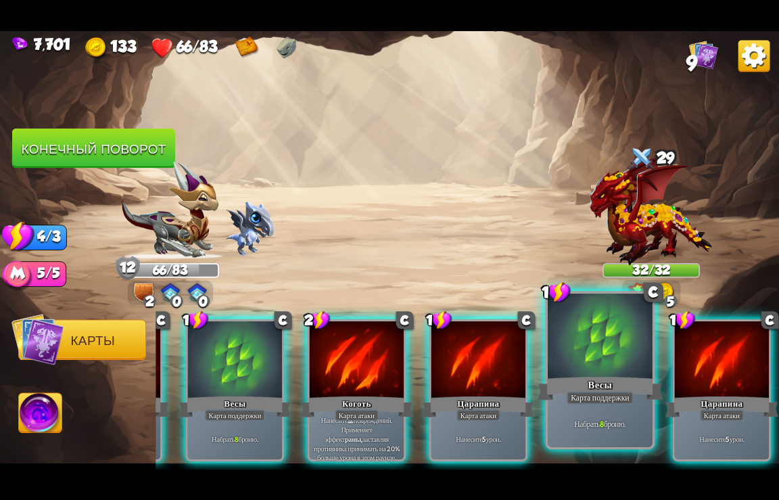
click at [610, 380] on div "Весы" at bounding box center [601, 388] width 126 height 28
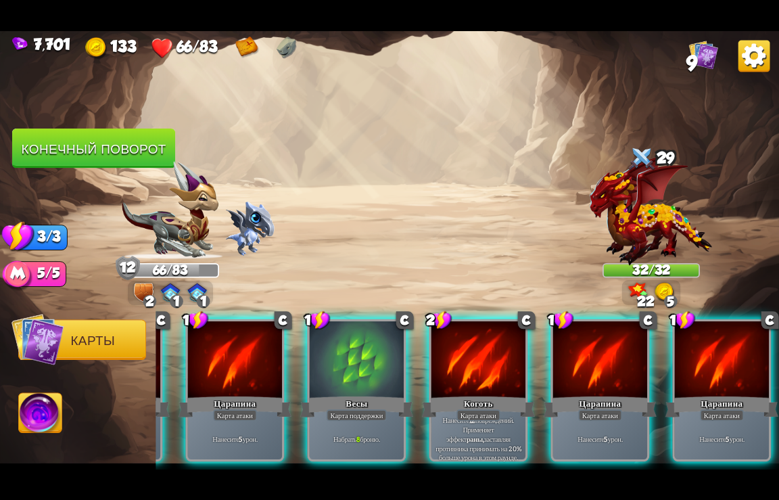
scroll to position [0, 129]
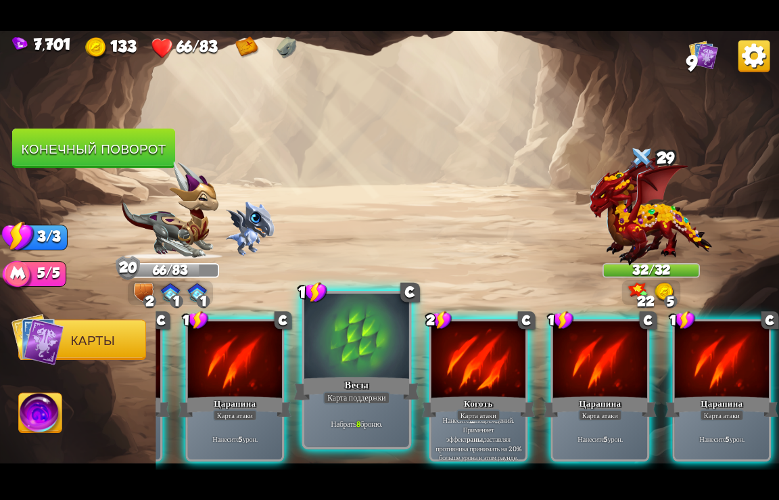
click at [361, 375] on div "Весы" at bounding box center [357, 388] width 126 height 28
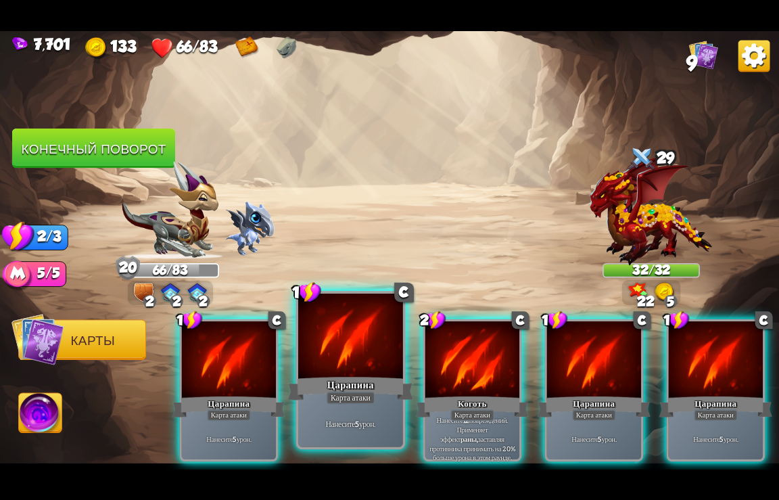
scroll to position [0, 0]
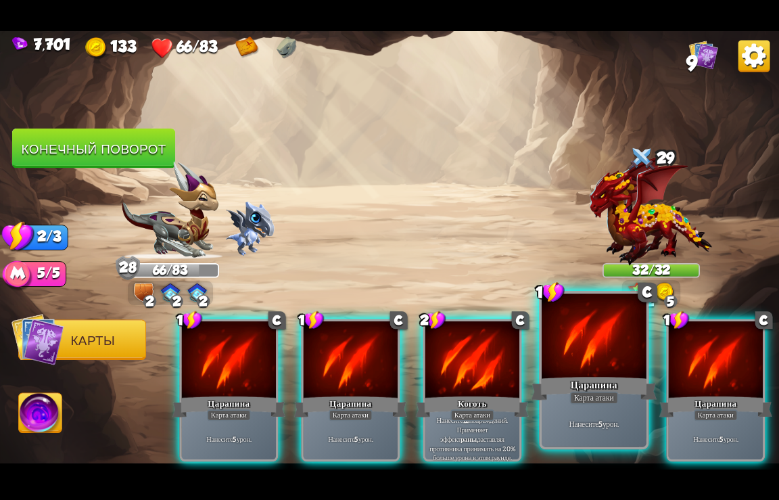
click at [587, 371] on div at bounding box center [594, 337] width 105 height 88
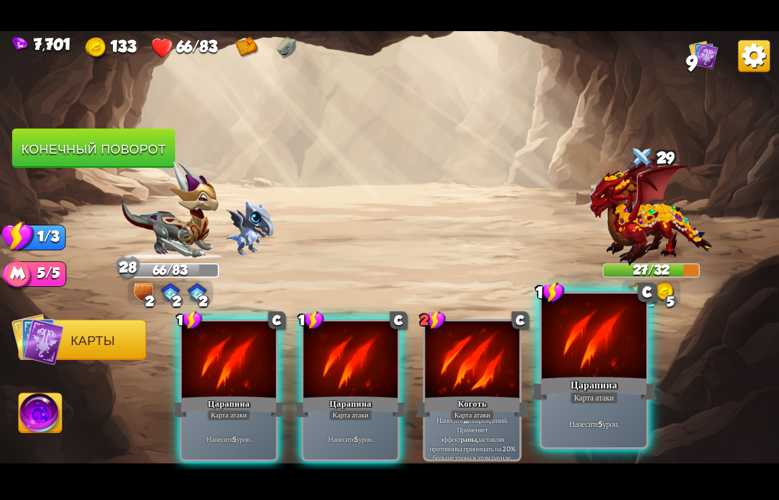
click at [587, 371] on div at bounding box center [594, 337] width 105 height 88
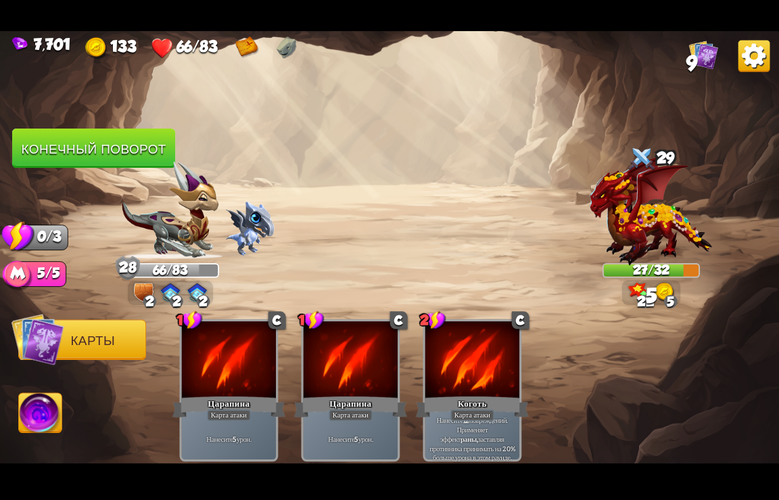
click at [68, 158] on button "Конечный поворот" at bounding box center [93, 149] width 163 height 40
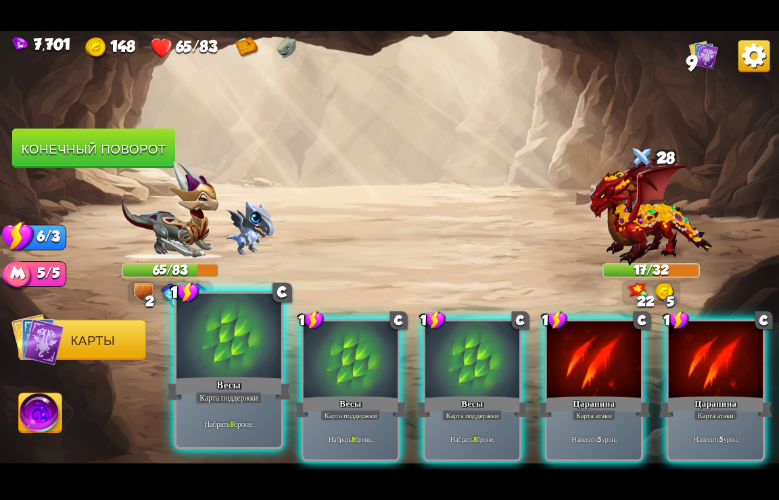
click at [240, 342] on div at bounding box center [229, 337] width 105 height 88
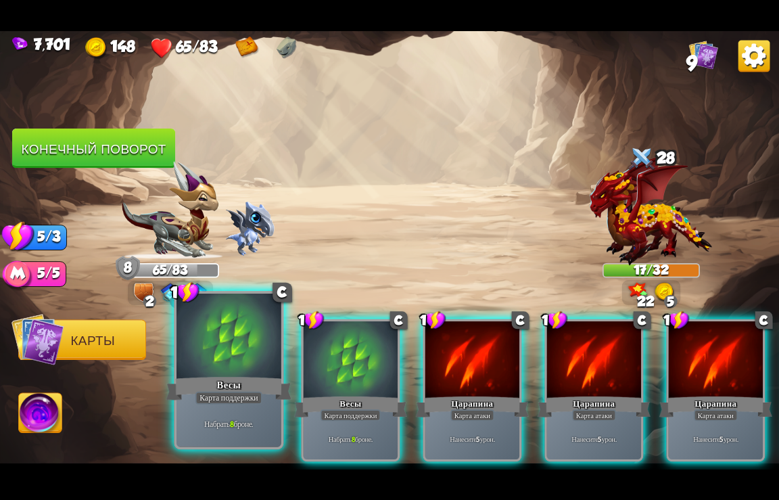
click at [240, 352] on div at bounding box center [229, 337] width 105 height 88
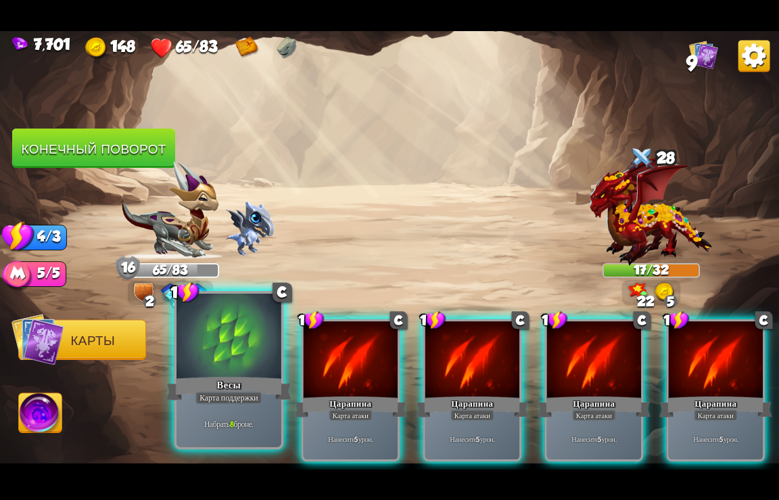
click at [231, 362] on div at bounding box center [229, 337] width 105 height 88
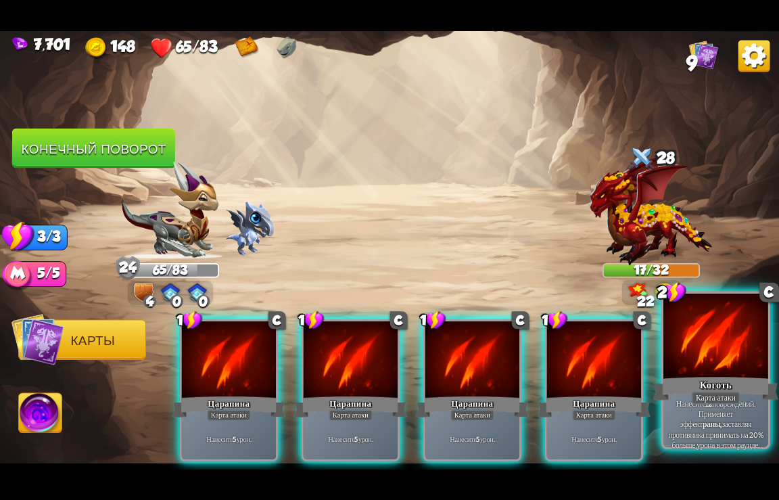
click at [708, 363] on div at bounding box center [716, 337] width 105 height 88
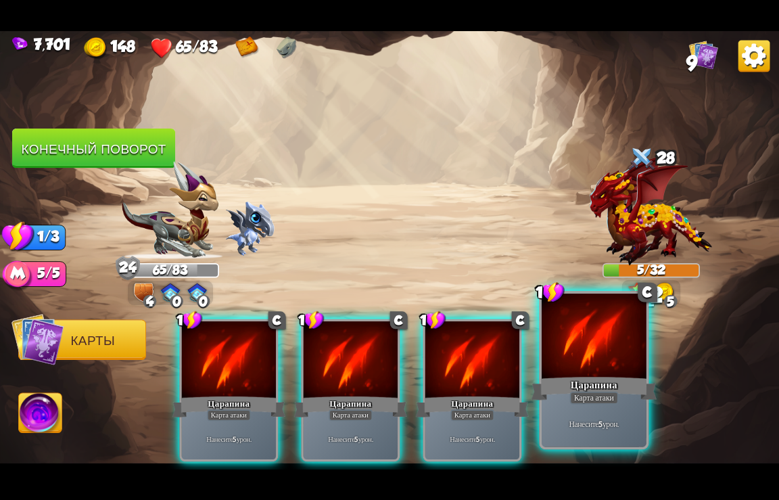
click at [621, 375] on div "Царапина" at bounding box center [595, 388] width 126 height 28
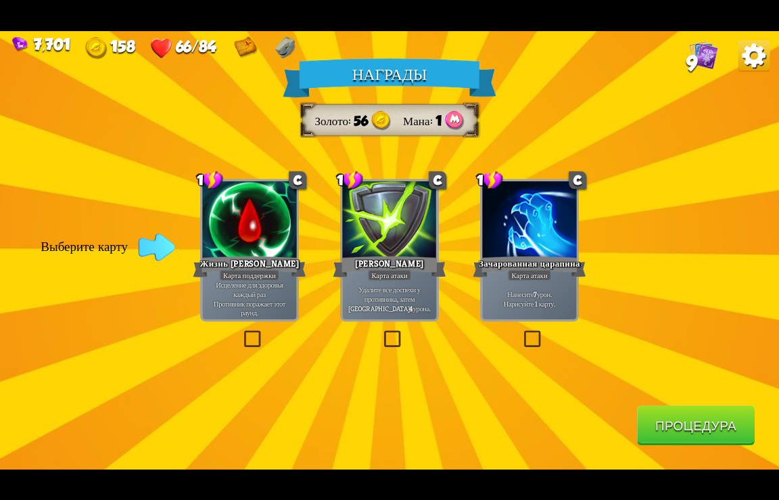
click at [282, 222] on div at bounding box center [249, 220] width 94 height 79
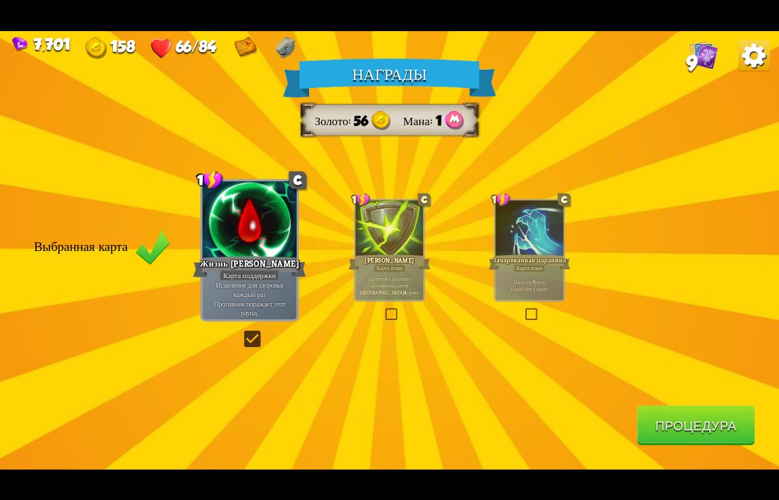
click at [655, 429] on button "Процедура" at bounding box center [696, 425] width 118 height 40
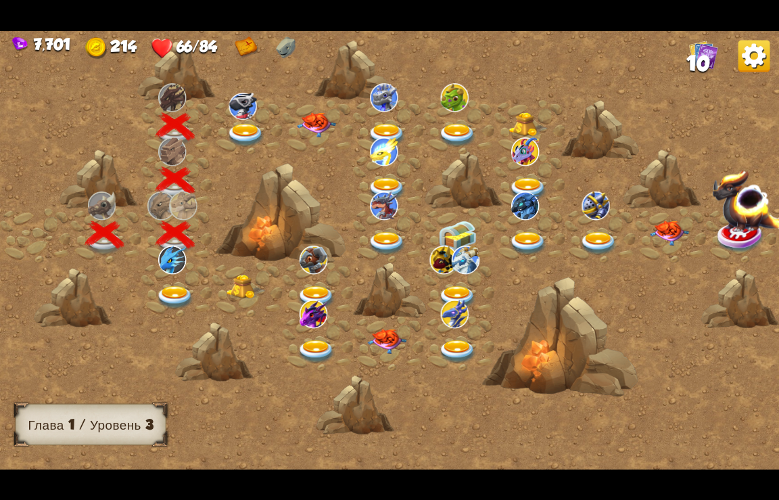
click at [253, 128] on img at bounding box center [246, 135] width 39 height 24
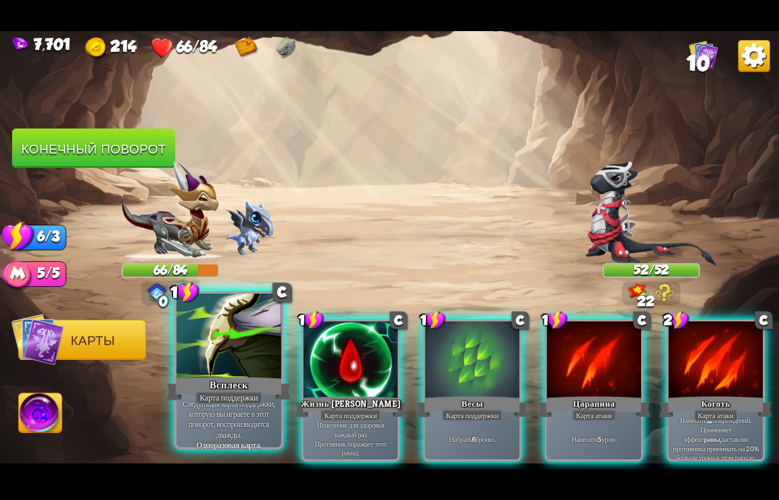
click at [224, 392] on div "Карта поддержки" at bounding box center [229, 397] width 67 height 13
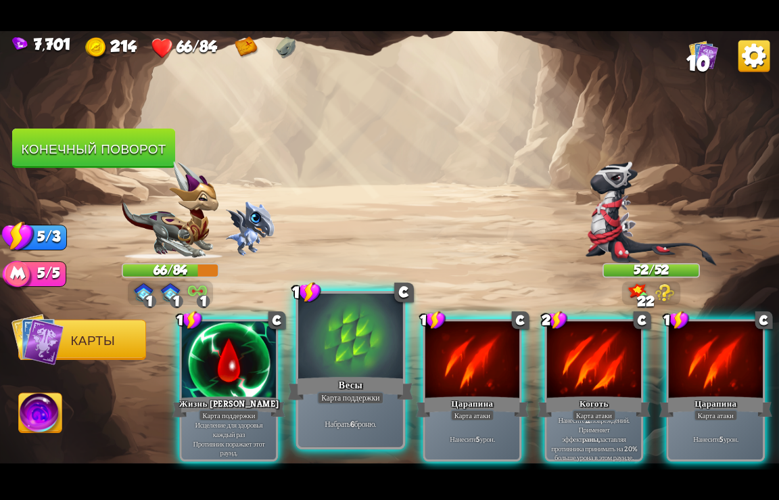
click at [373, 368] on div at bounding box center [350, 337] width 105 height 88
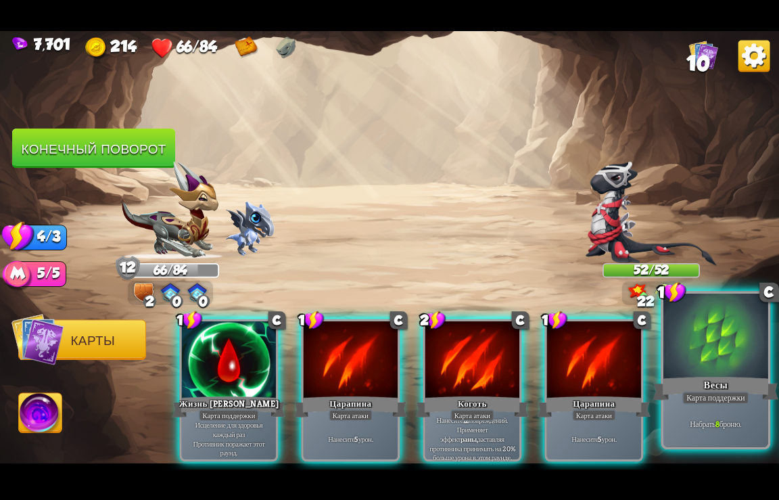
click at [696, 389] on div "Весы" at bounding box center [717, 388] width 126 height 28
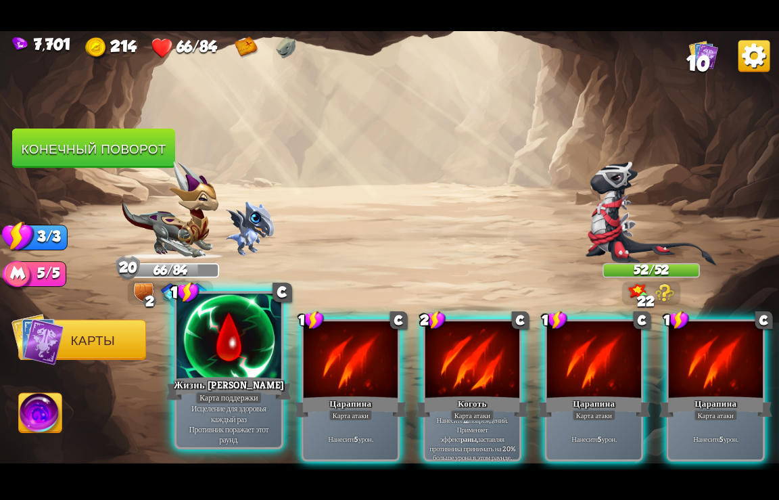
click at [231, 333] on div at bounding box center [229, 337] width 105 height 88
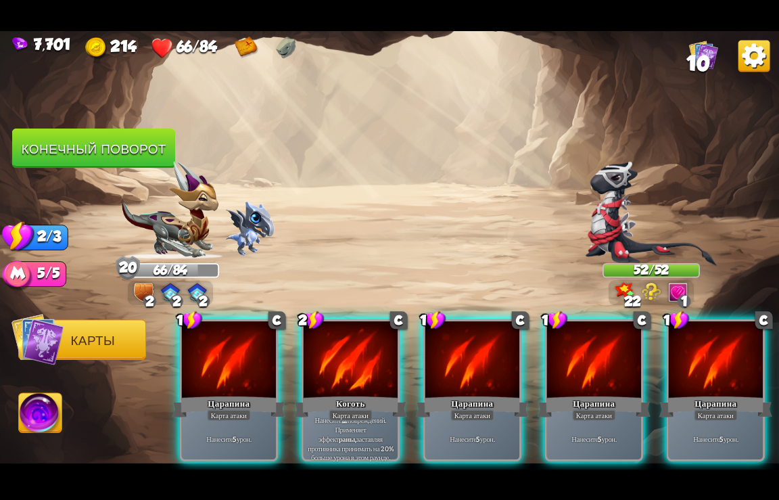
scroll to position [0, 129]
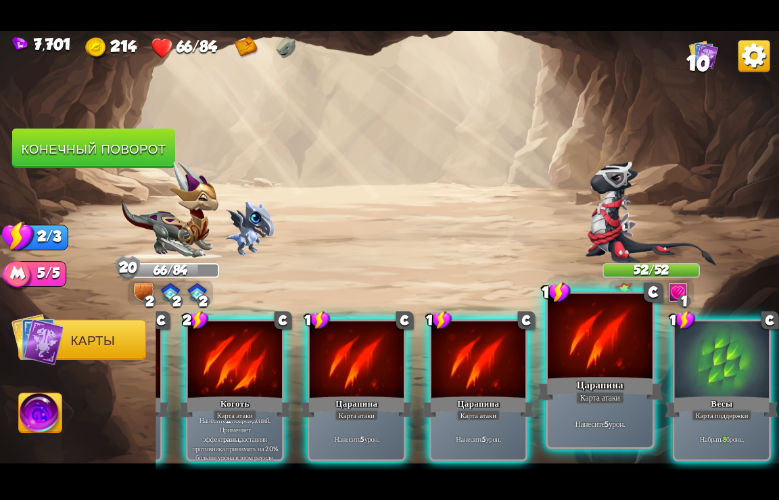
click at [713, 394] on div "Весы" at bounding box center [722, 406] width 113 height 25
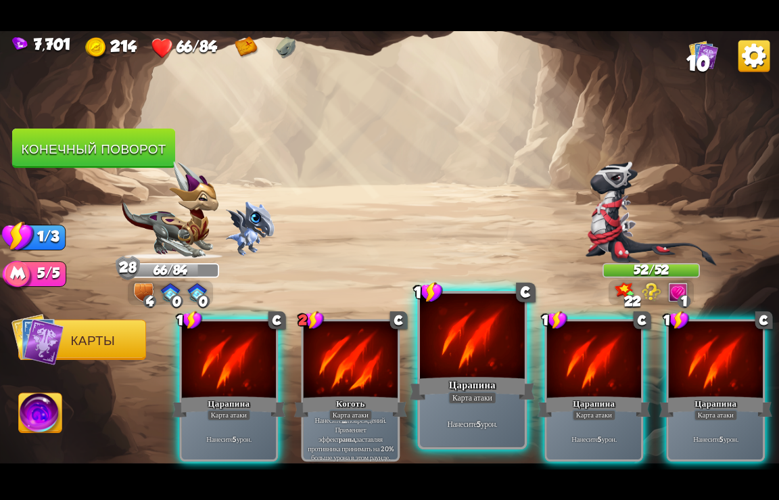
click at [472, 373] on div at bounding box center [472, 337] width 105 height 88
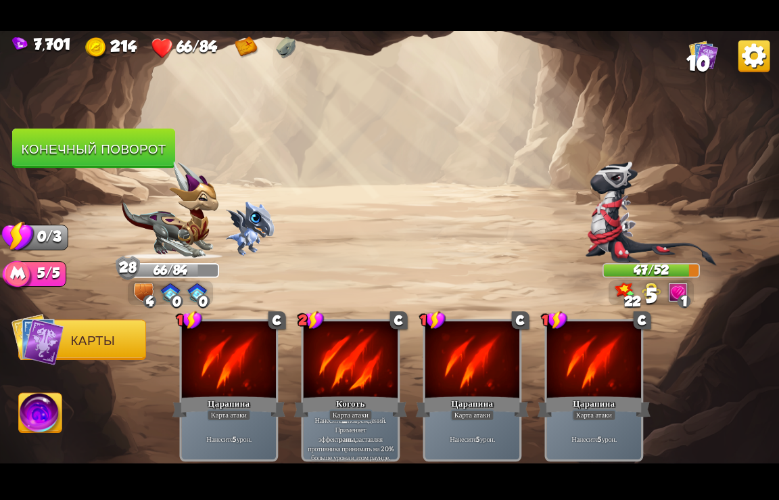
click at [76, 156] on button "Конечный поворот" at bounding box center [93, 149] width 163 height 40
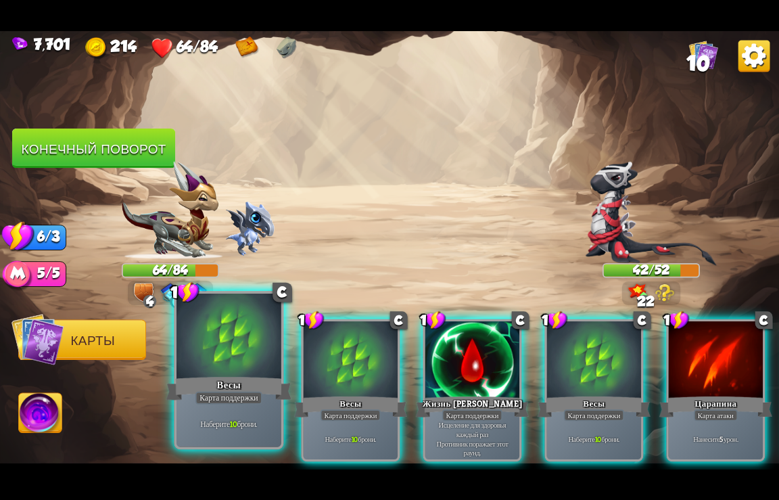
click at [231, 402] on div "Карта поддержки" at bounding box center [229, 397] width 67 height 13
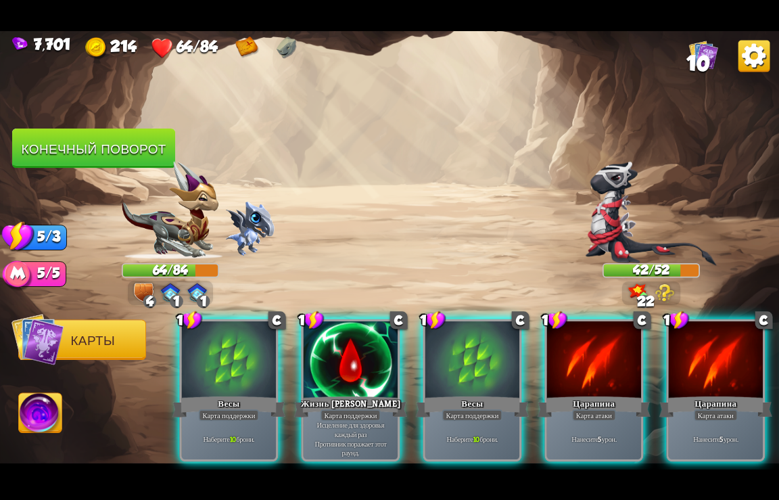
click at [231, 409] on div "Карта поддержки" at bounding box center [229, 415] width 60 height 12
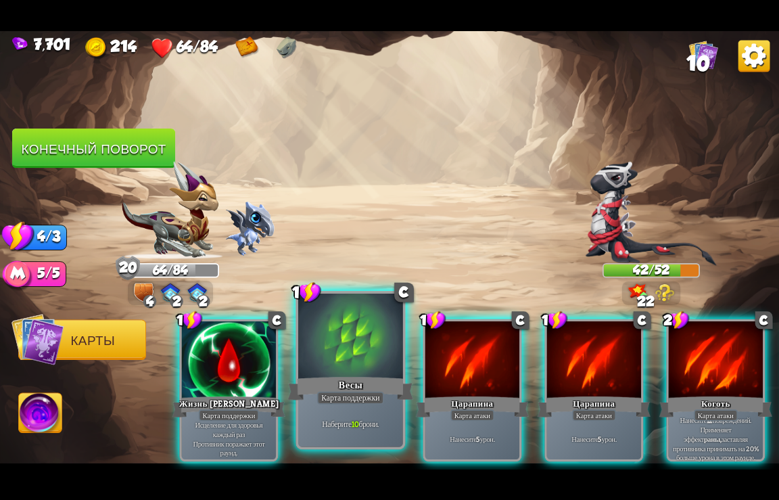
click at [320, 389] on div "Весы" at bounding box center [351, 388] width 126 height 28
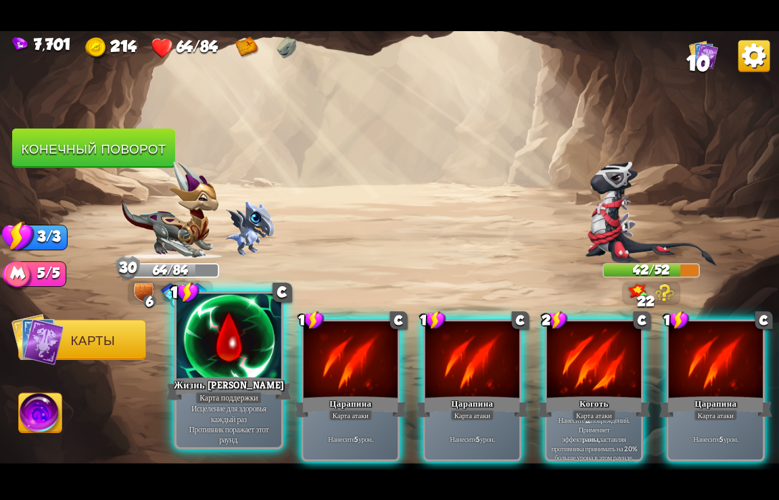
click at [211, 366] on div at bounding box center [229, 337] width 105 height 88
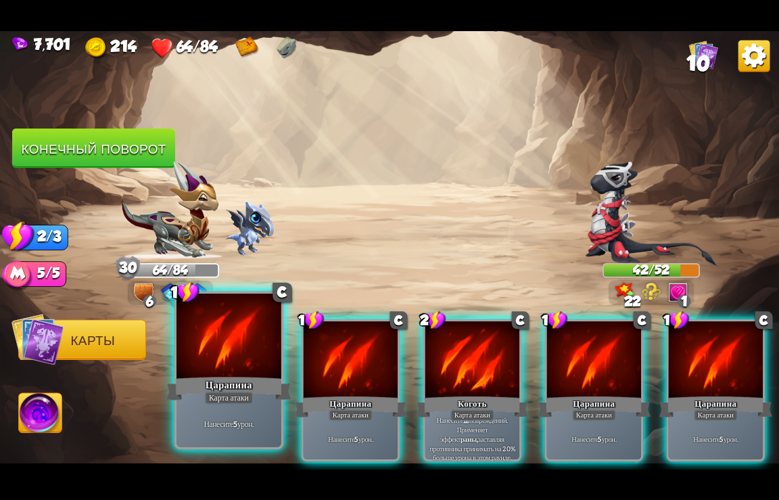
click at [233, 369] on div at bounding box center [229, 337] width 105 height 88
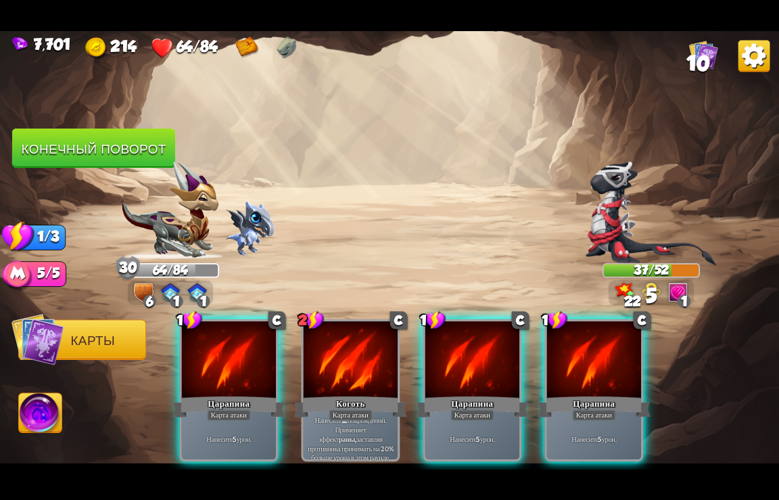
click at [233, 369] on div at bounding box center [229, 360] width 94 height 79
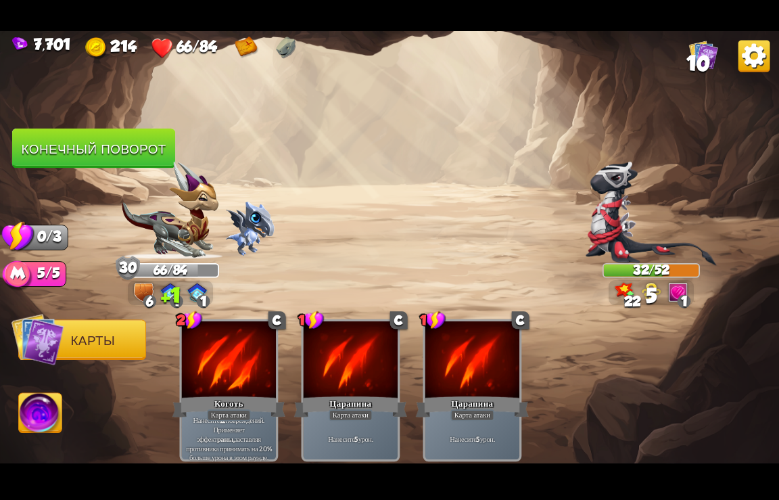
click at [103, 152] on button "Конечный поворот" at bounding box center [93, 149] width 163 height 40
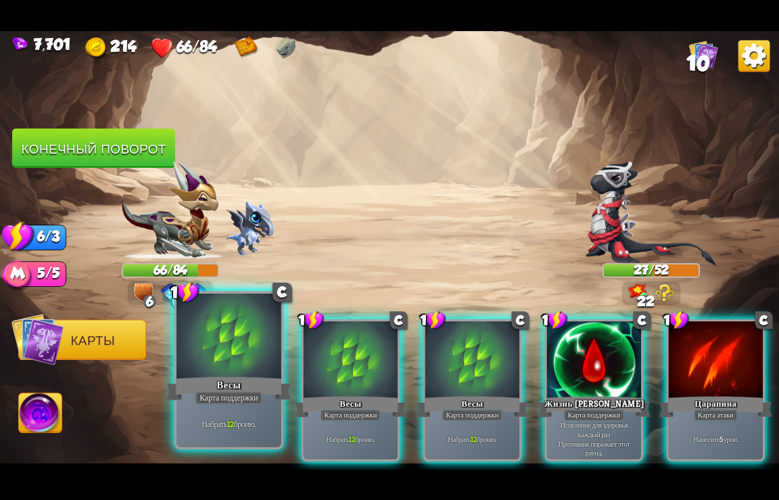
click at [245, 366] on div at bounding box center [229, 337] width 105 height 88
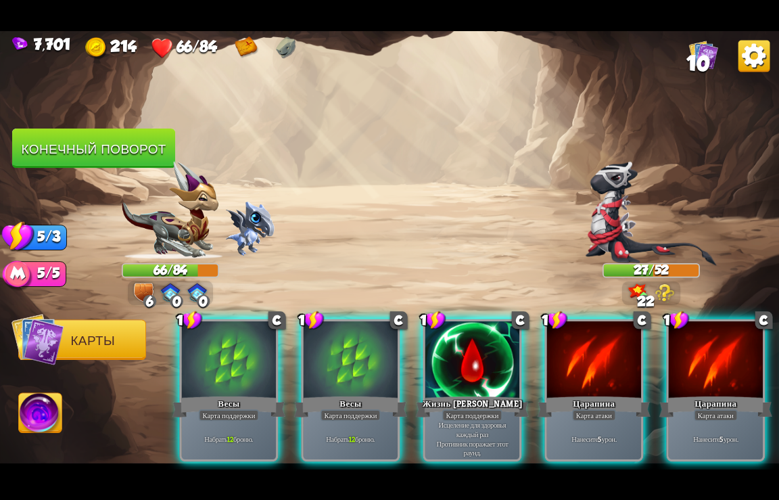
click at [245, 366] on div at bounding box center [229, 360] width 94 height 79
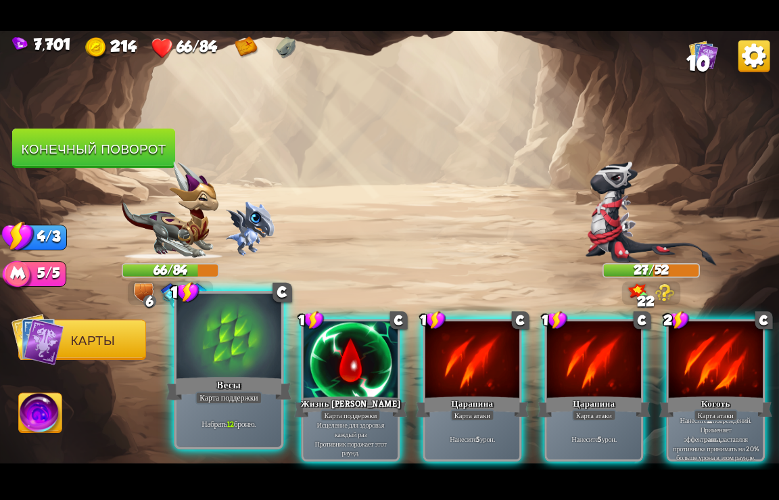
click at [246, 366] on div at bounding box center [229, 337] width 105 height 88
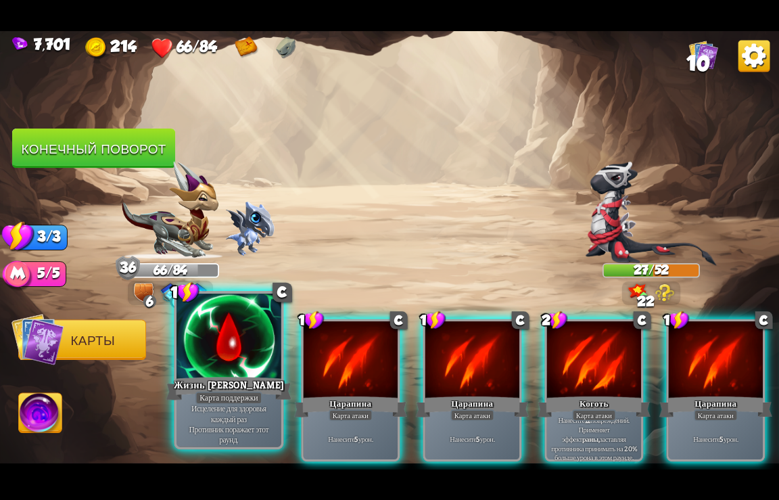
click at [247, 365] on div at bounding box center [229, 337] width 105 height 88
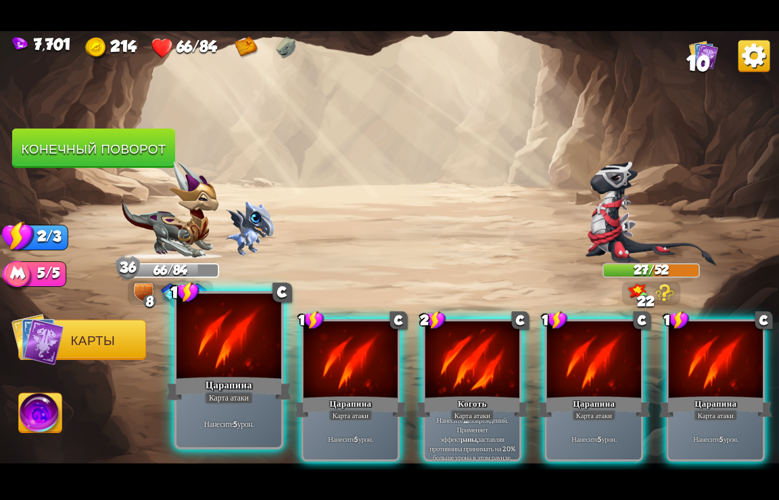
click at [248, 365] on div at bounding box center [229, 337] width 105 height 88
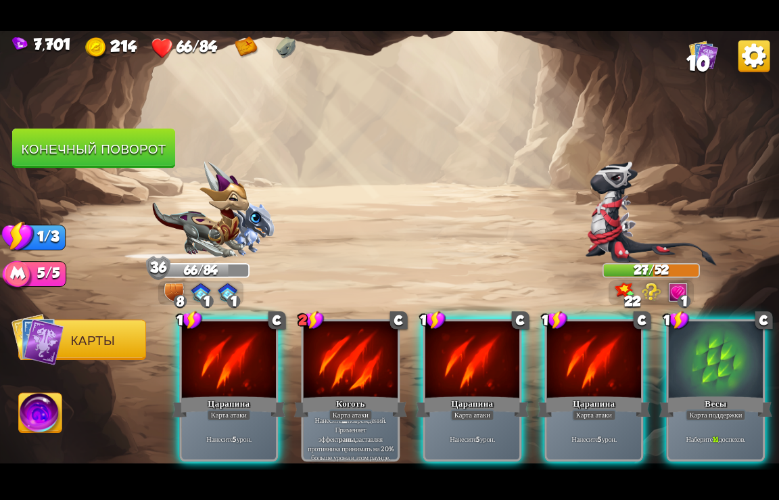
click at [247, 365] on div at bounding box center [229, 360] width 94 height 79
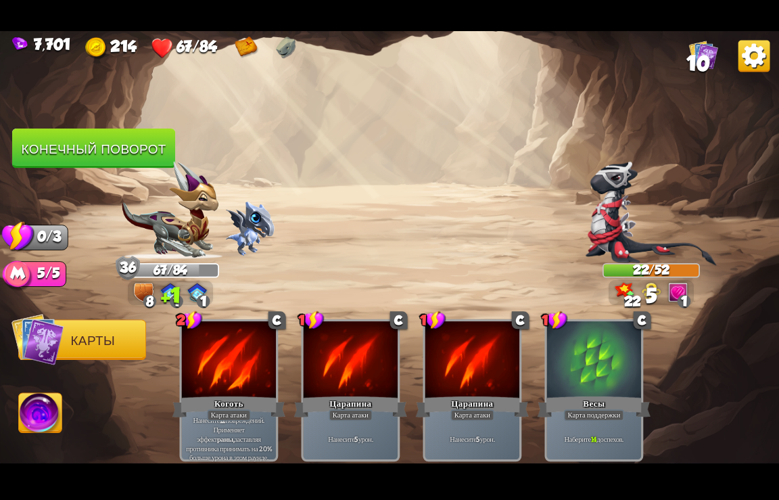
click at [102, 137] on button "Конечный поворот" at bounding box center [94, 148] width 166 height 40
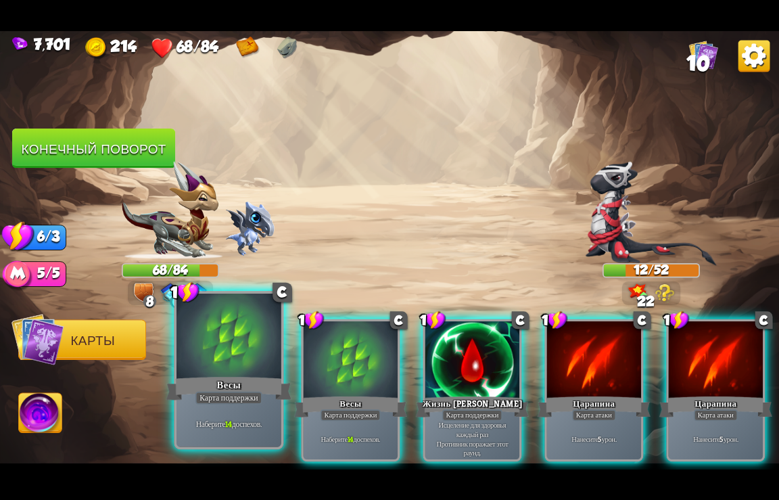
click at [228, 373] on div at bounding box center [229, 337] width 105 height 88
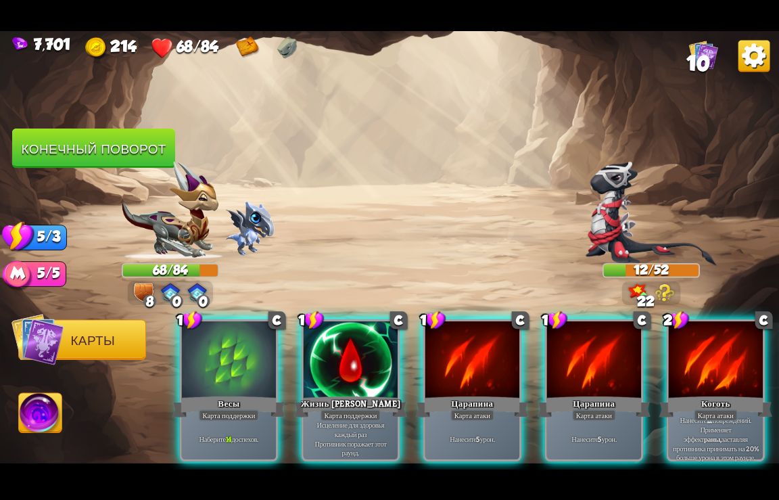
click at [228, 373] on div at bounding box center [229, 360] width 94 height 79
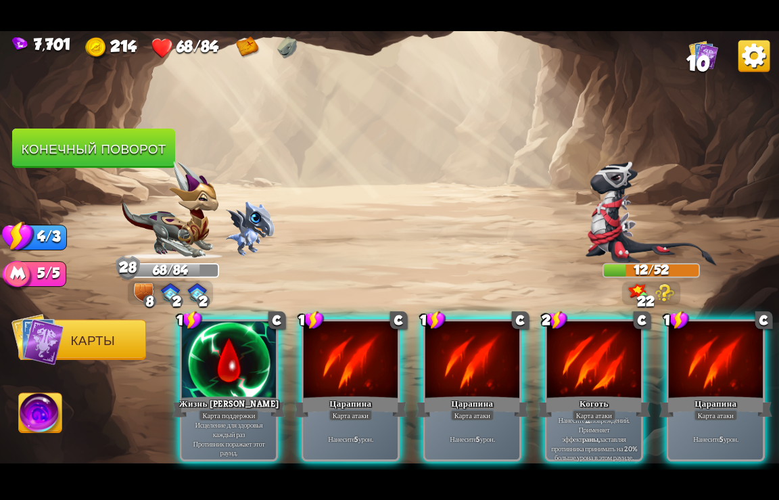
click at [228, 373] on div at bounding box center [229, 360] width 94 height 79
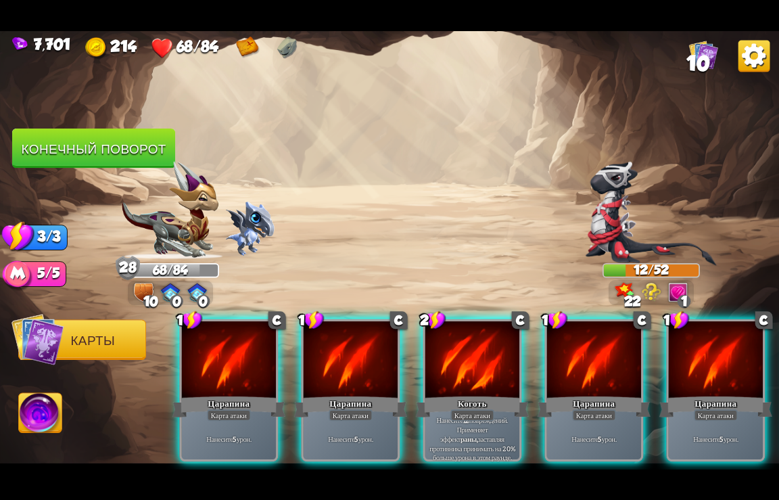
click at [228, 373] on div at bounding box center [229, 360] width 94 height 79
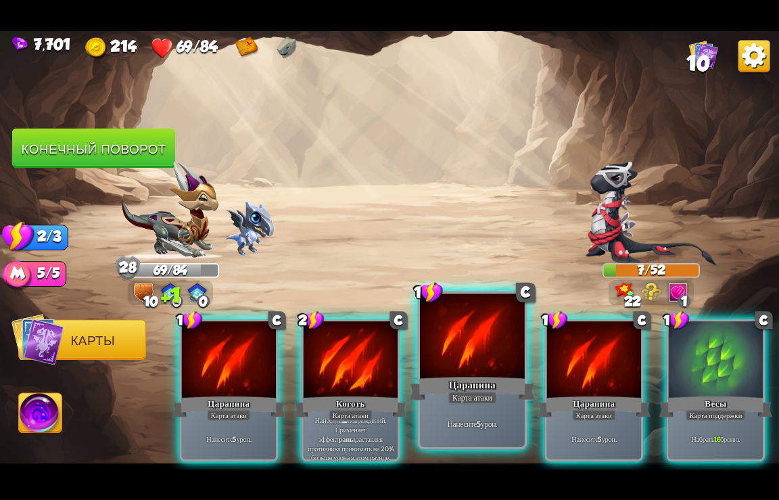
click at [477, 383] on div "Царапина" at bounding box center [473, 388] width 126 height 28
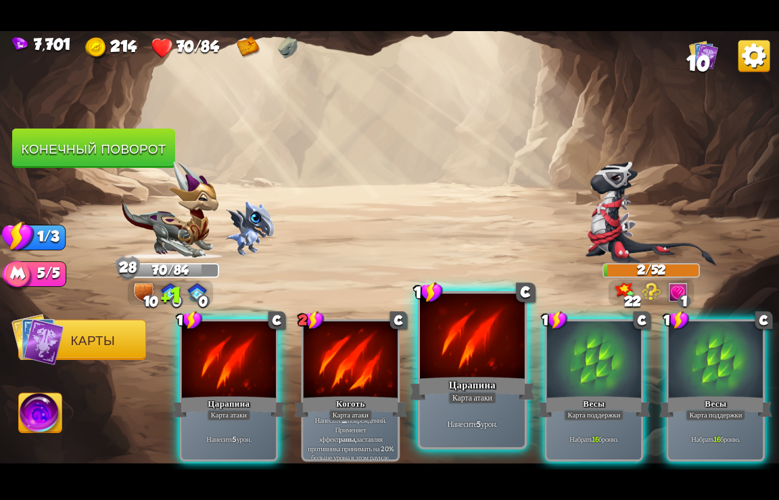
click at [484, 377] on div "Царапина" at bounding box center [473, 388] width 126 height 28
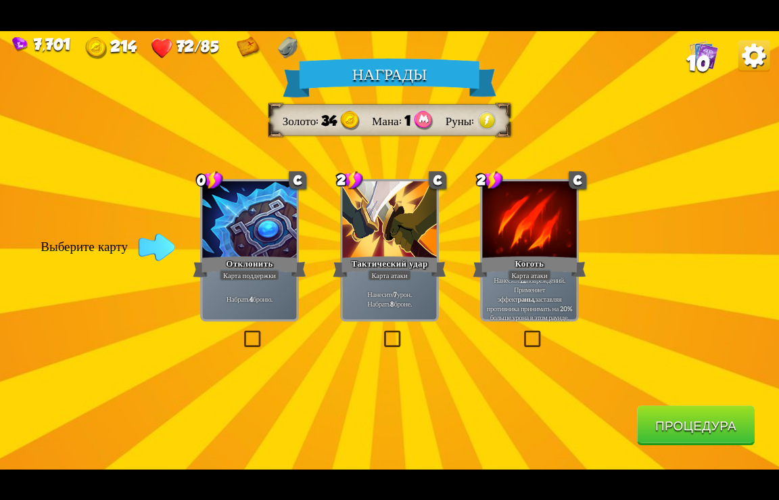
click at [246, 221] on div at bounding box center [249, 220] width 94 height 79
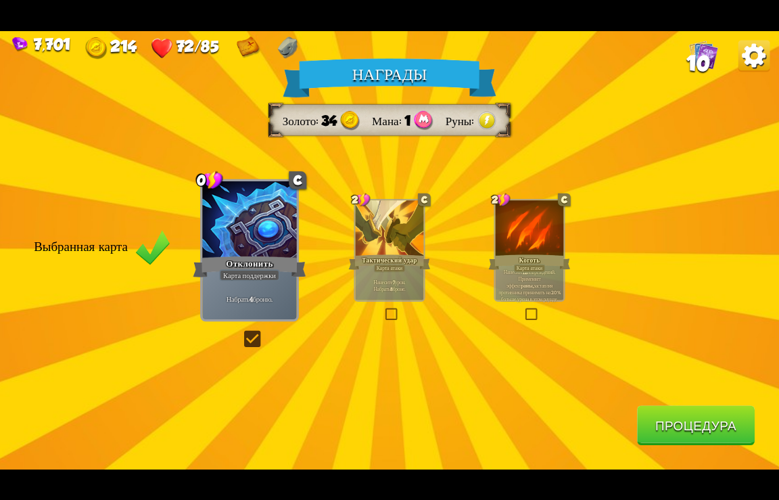
click at [658, 432] on button "Процедура" at bounding box center [696, 425] width 118 height 40
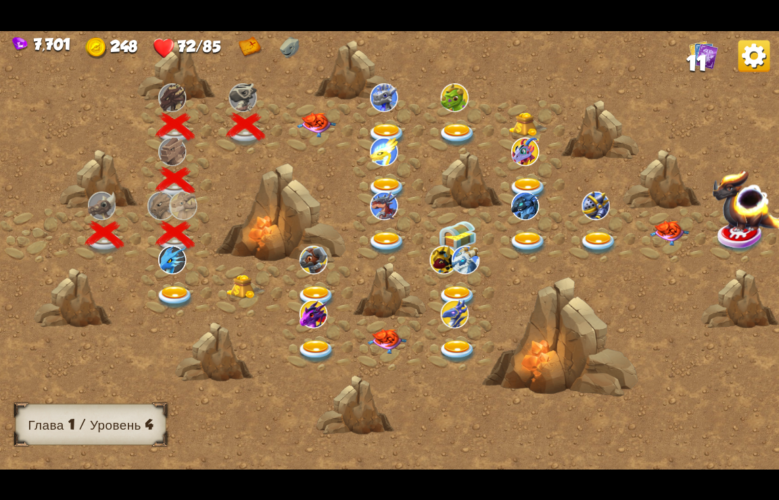
click at [303, 108] on div at bounding box center [318, 126] width 70 height 54
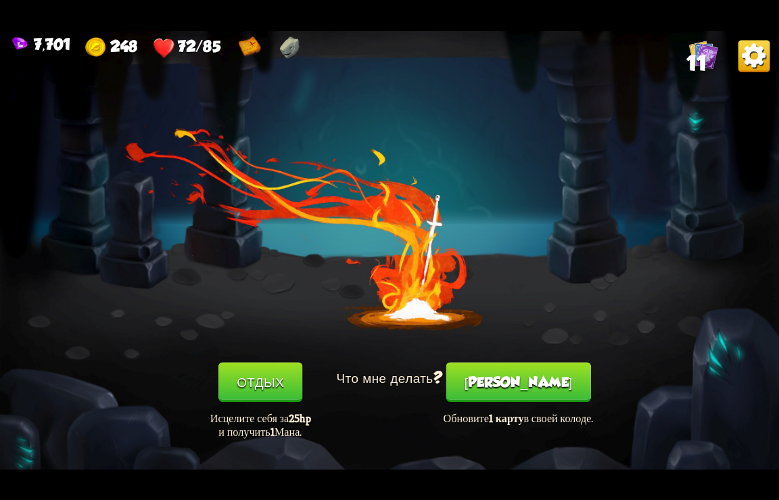
click at [534, 388] on button "[PERSON_NAME]" at bounding box center [519, 382] width 145 height 40
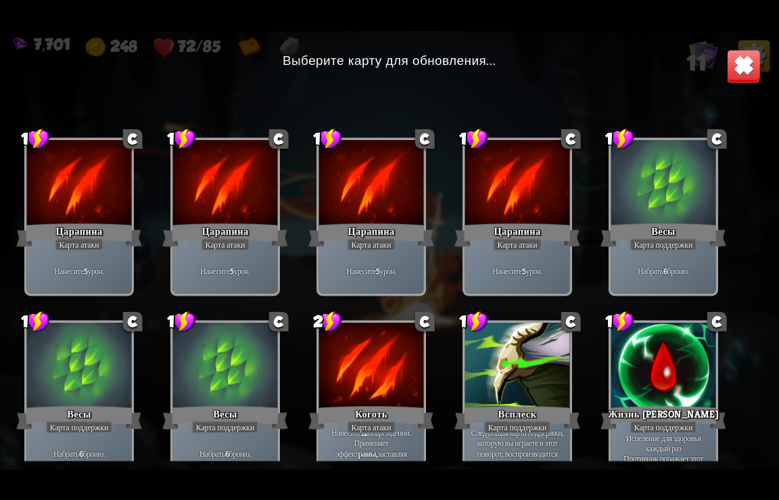
click at [534, 373] on div at bounding box center [517, 367] width 105 height 89
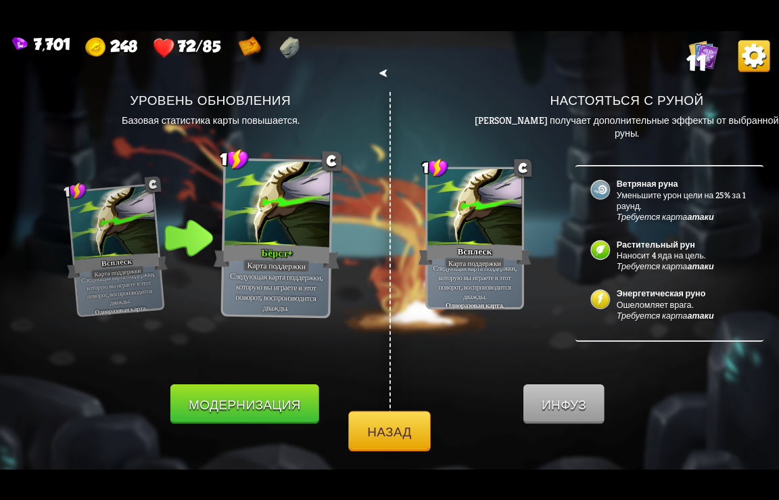
click at [223, 396] on button "Модернизация" at bounding box center [244, 404] width 149 height 40
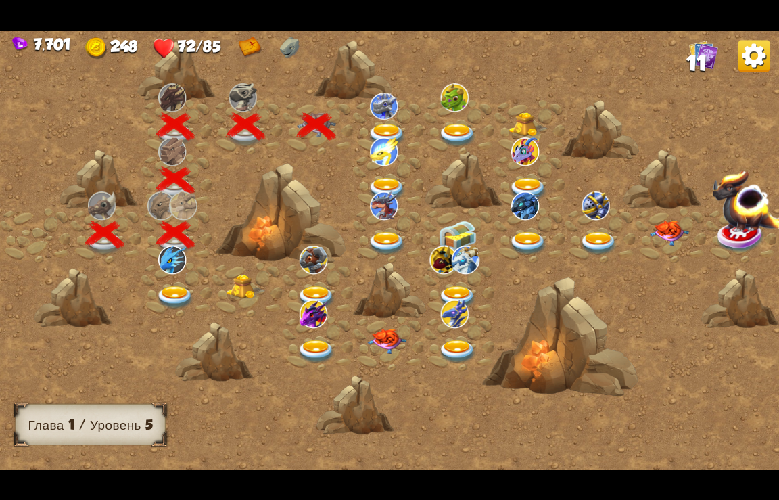
click at [379, 127] on img at bounding box center [387, 135] width 39 height 24
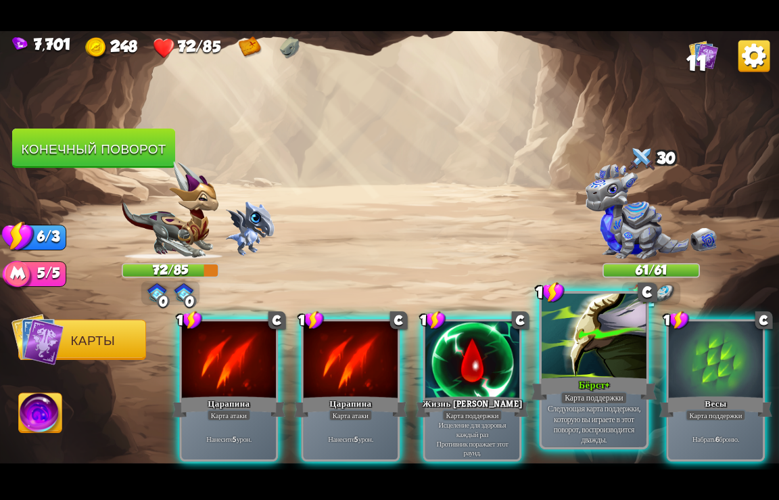
click at [597, 362] on div at bounding box center [594, 337] width 105 height 88
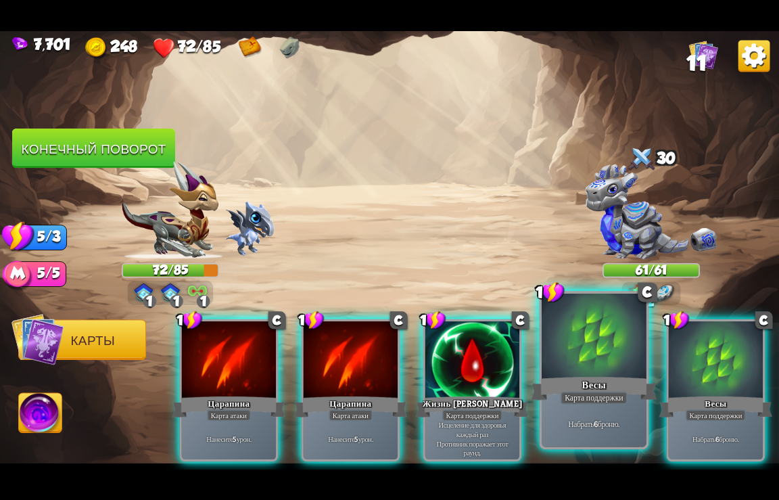
click at [596, 361] on div at bounding box center [594, 337] width 105 height 88
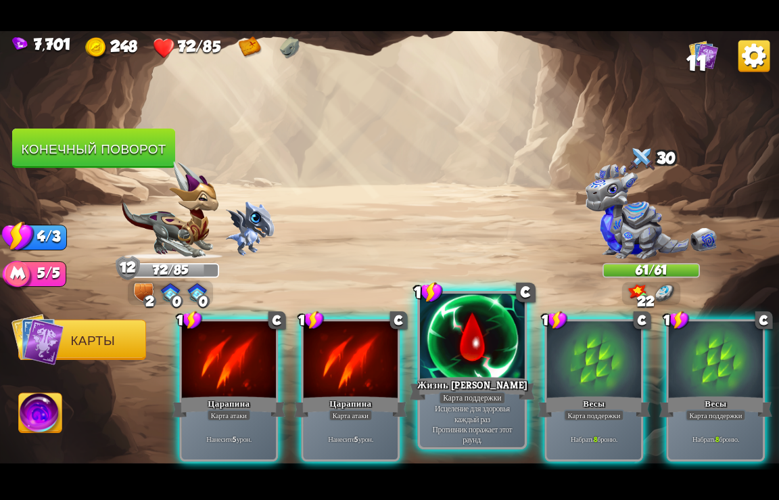
click at [497, 374] on div at bounding box center [472, 337] width 105 height 88
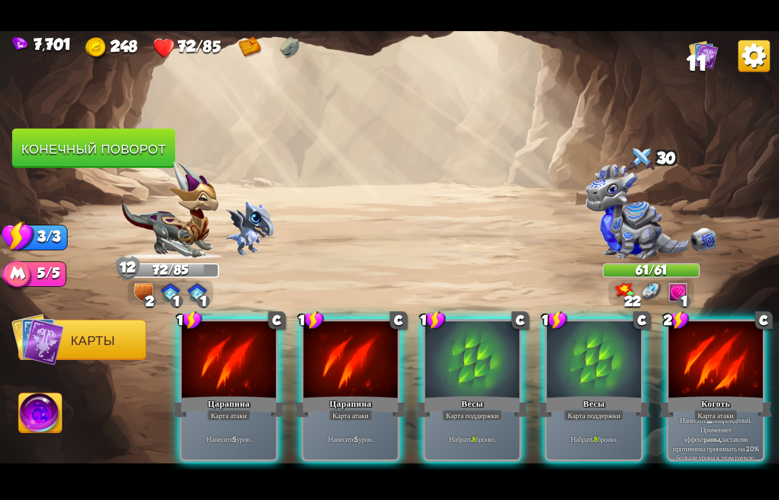
click at [497, 374] on div at bounding box center [473, 360] width 94 height 79
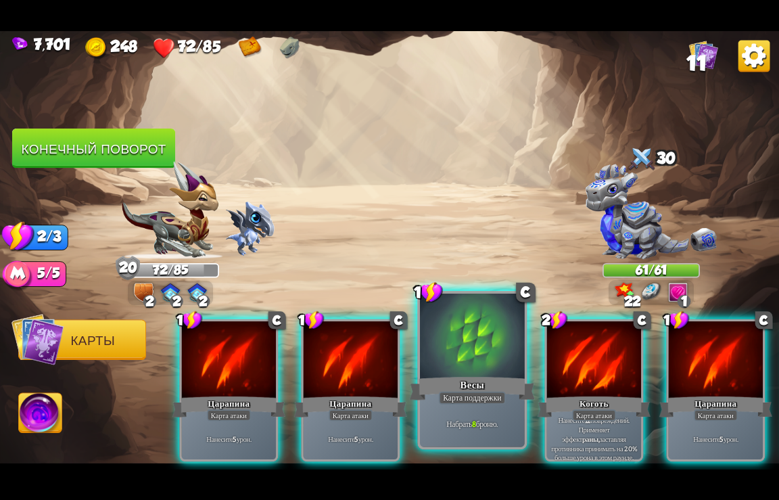
click at [497, 374] on div at bounding box center [472, 337] width 105 height 88
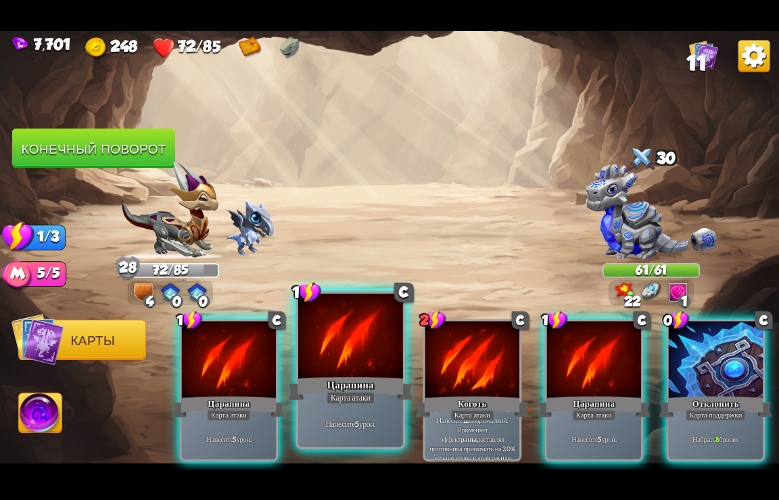
click at [361, 367] on div at bounding box center [350, 337] width 105 height 88
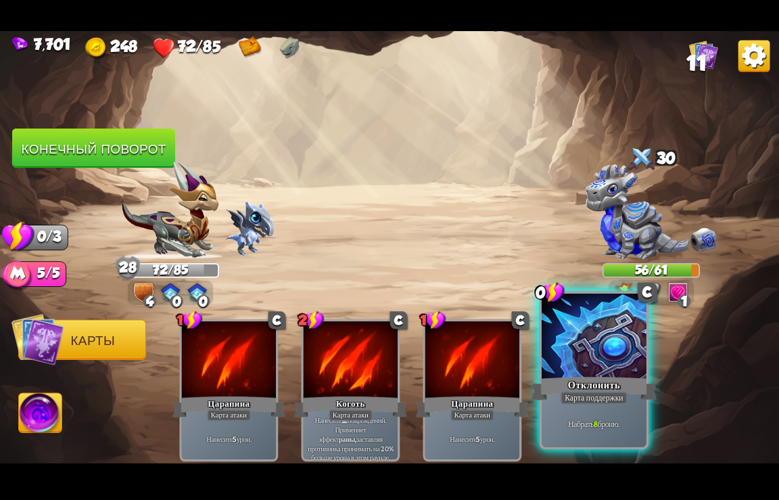
click at [573, 352] on div at bounding box center [594, 337] width 105 height 88
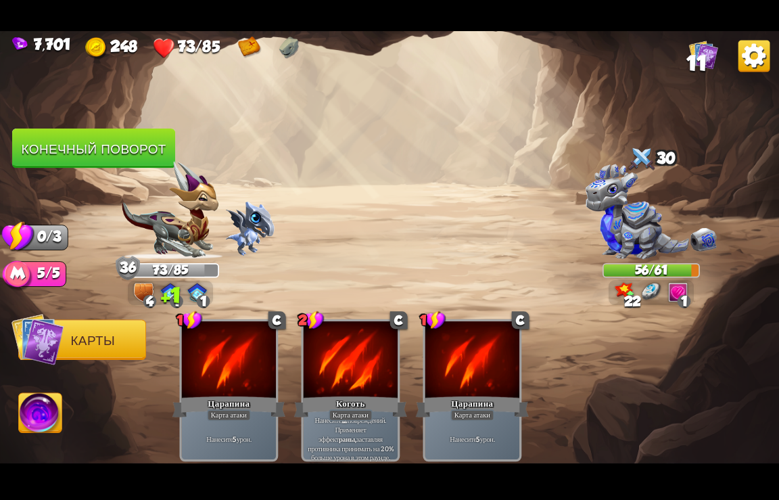
click at [92, 156] on button "Конечный поворот" at bounding box center [93, 149] width 163 height 40
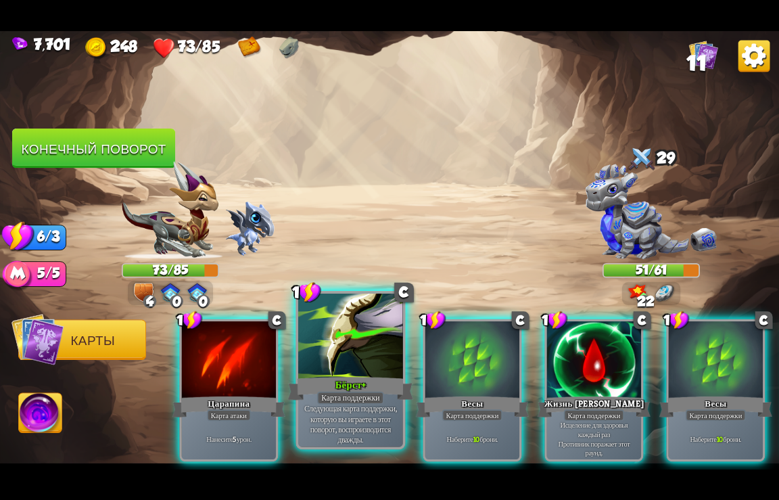
click at [364, 357] on div at bounding box center [350, 337] width 105 height 88
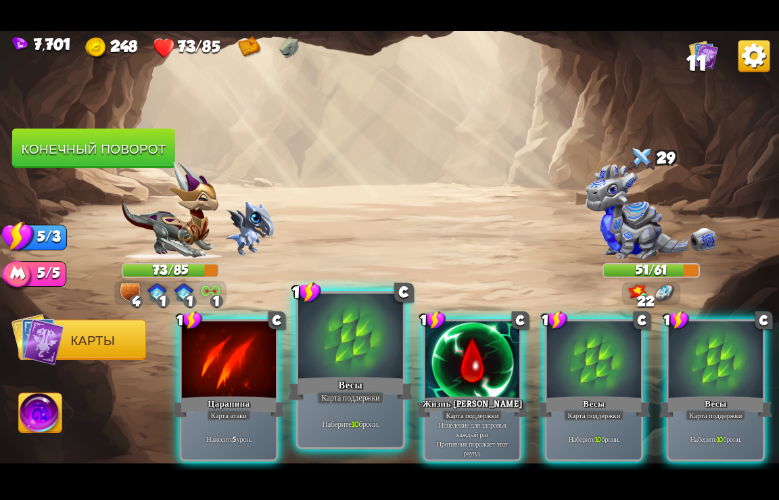
click at [365, 355] on div at bounding box center [350, 337] width 105 height 88
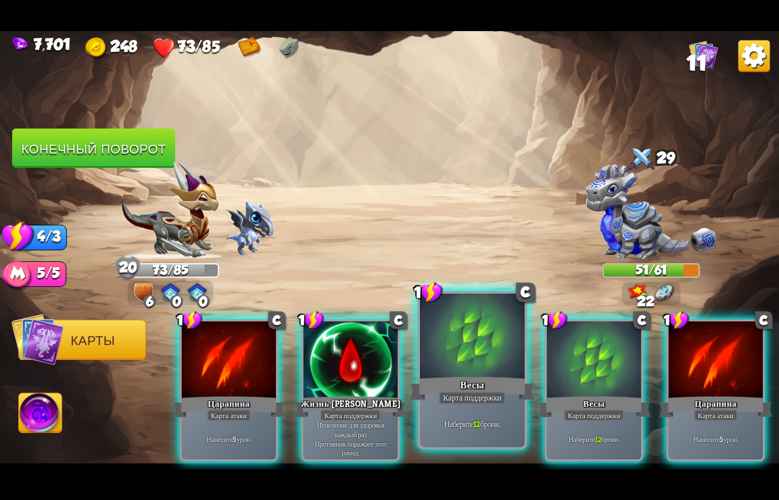
click at [457, 355] on div at bounding box center [472, 337] width 105 height 88
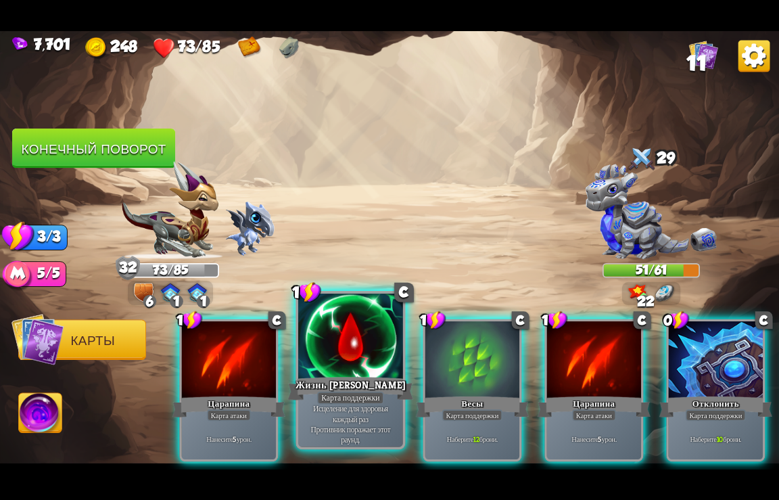
click at [366, 370] on div at bounding box center [350, 337] width 105 height 88
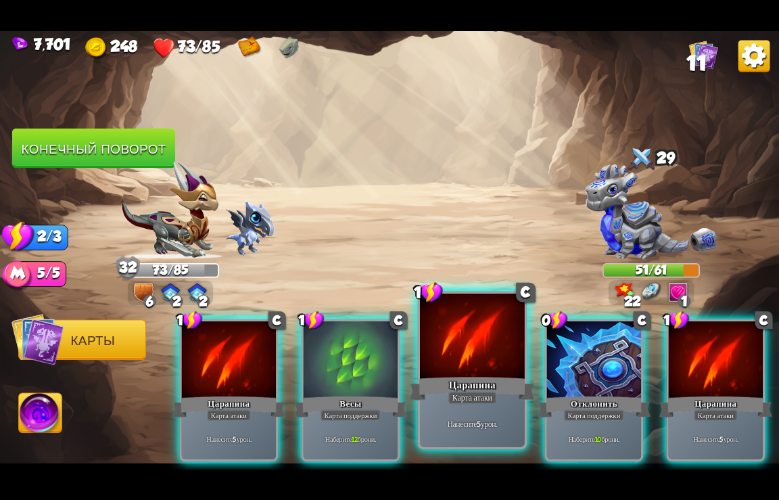
click at [462, 367] on div at bounding box center [472, 337] width 105 height 88
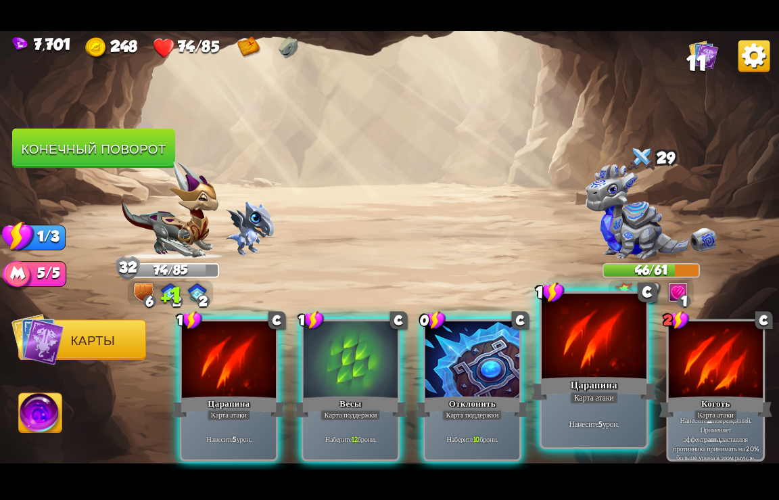
click at [600, 371] on div at bounding box center [594, 337] width 105 height 88
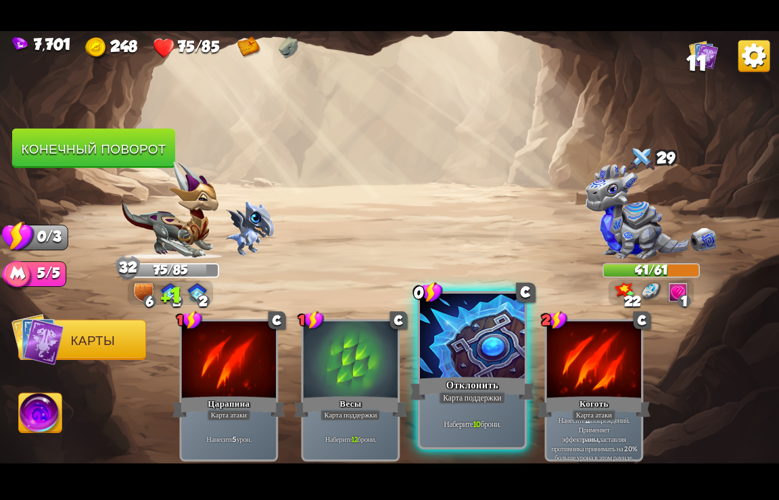
click at [454, 350] on div at bounding box center [472, 337] width 105 height 88
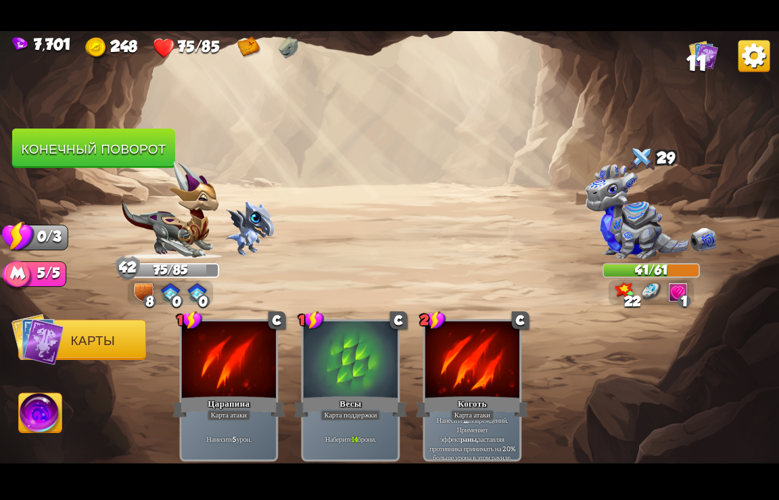
click at [124, 148] on button "Конечный поворот" at bounding box center [93, 148] width 165 height 40
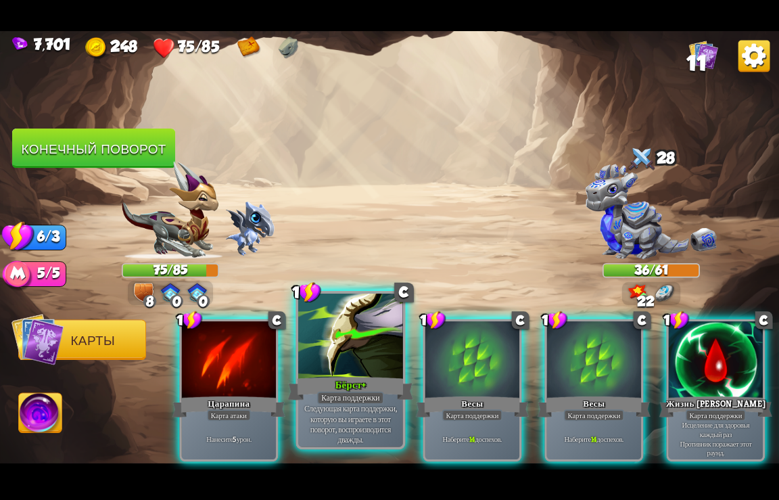
click at [363, 375] on div "Бёрст+" at bounding box center [351, 388] width 126 height 28
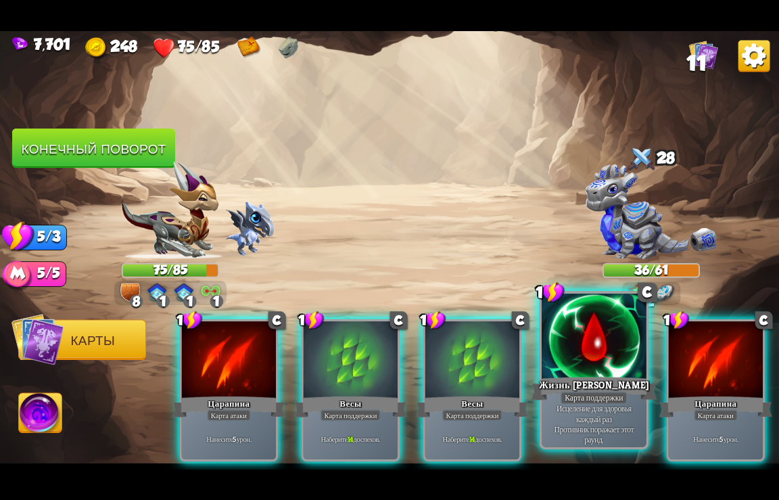
click at [597, 341] on div at bounding box center [594, 337] width 105 height 88
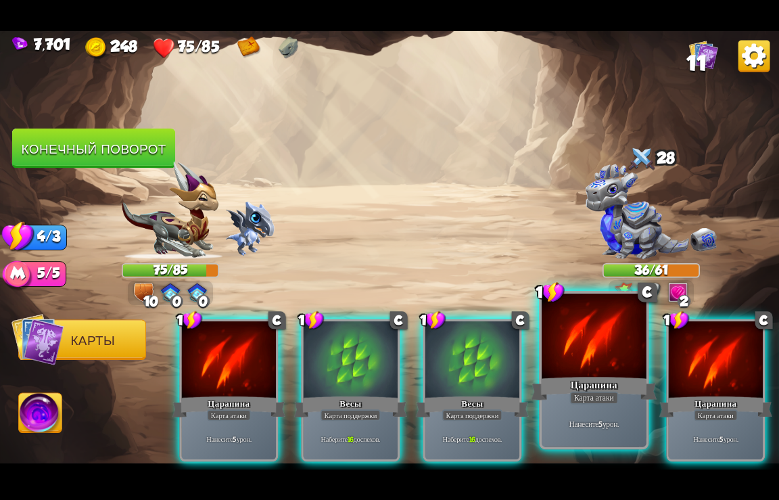
click at [577, 348] on div at bounding box center [594, 337] width 105 height 88
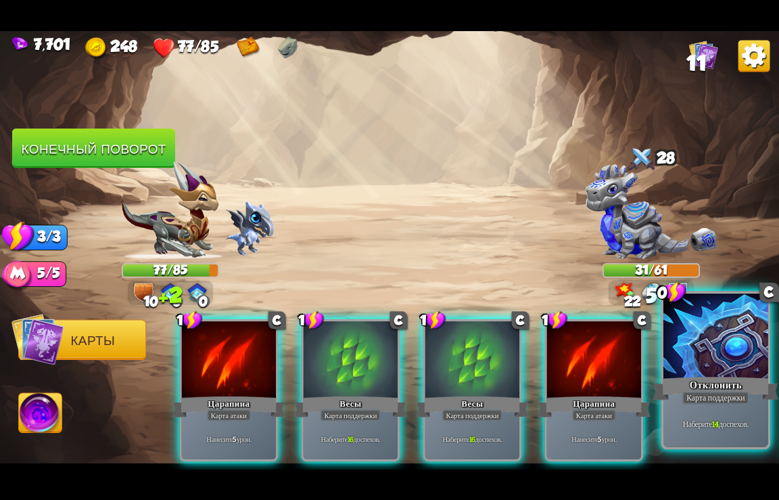
click at [687, 357] on div at bounding box center [716, 337] width 105 height 88
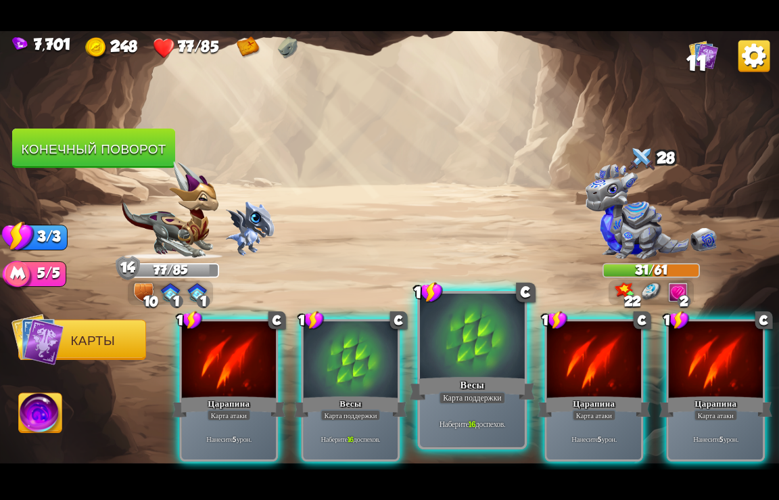
click at [464, 405] on div "Наберите 16 доспехов." at bounding box center [472, 424] width 105 height 46
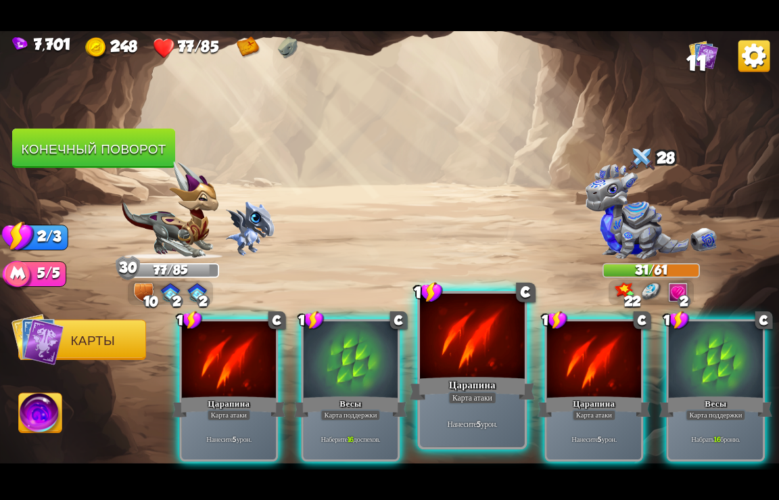
click at [496, 397] on div "Карта атаки" at bounding box center [473, 397] width 49 height 13
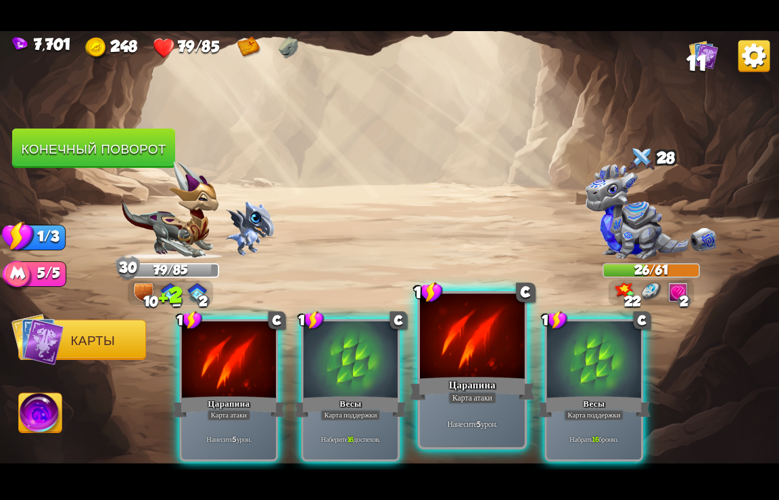
click at [480, 392] on div "Карта атаки" at bounding box center [473, 397] width 49 height 13
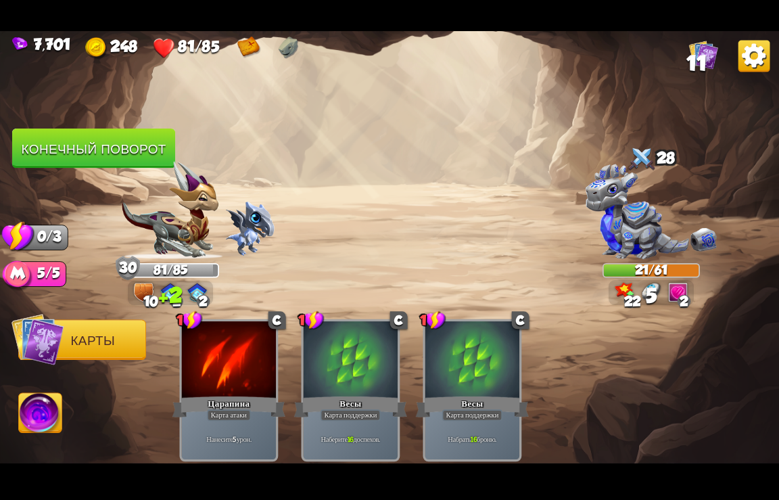
click at [106, 150] on button "Конечный поворот" at bounding box center [93, 149] width 163 height 40
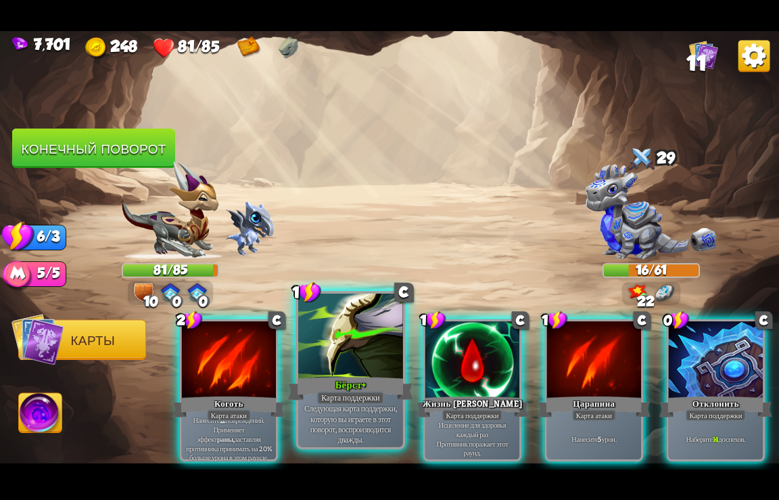
click at [365, 334] on div at bounding box center [350, 337] width 105 height 88
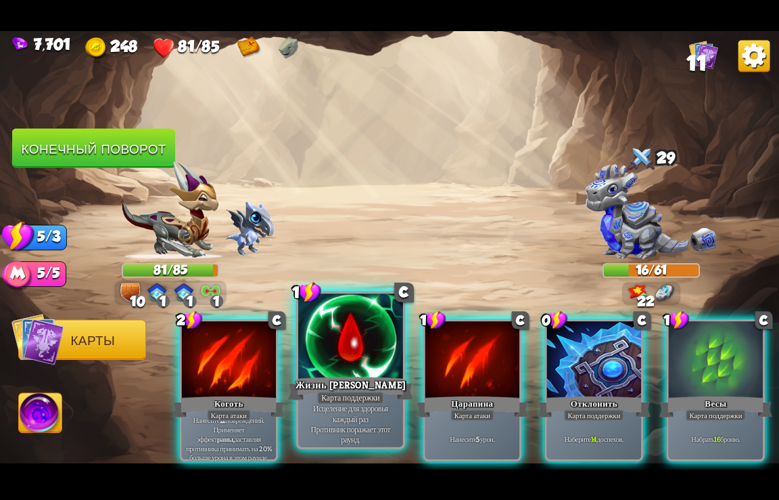
click at [365, 331] on div at bounding box center [350, 337] width 105 height 88
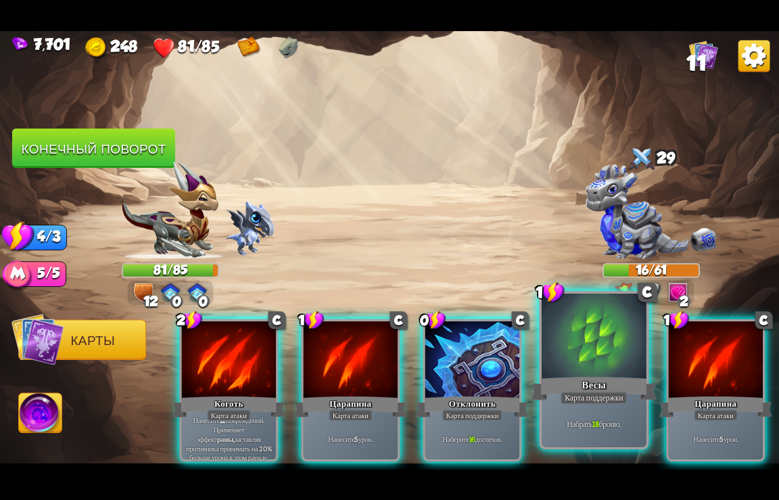
click at [580, 349] on div at bounding box center [594, 337] width 105 height 88
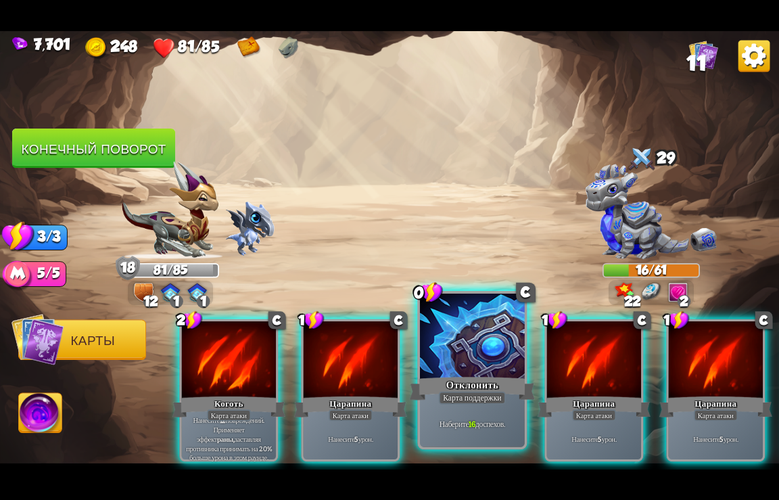
click at [476, 376] on div "Отклонить" at bounding box center [473, 388] width 126 height 28
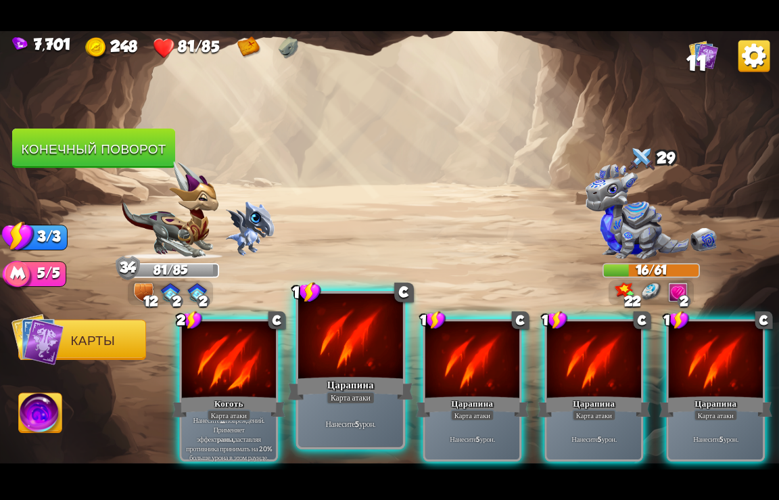
click at [364, 374] on div at bounding box center [350, 337] width 105 height 88
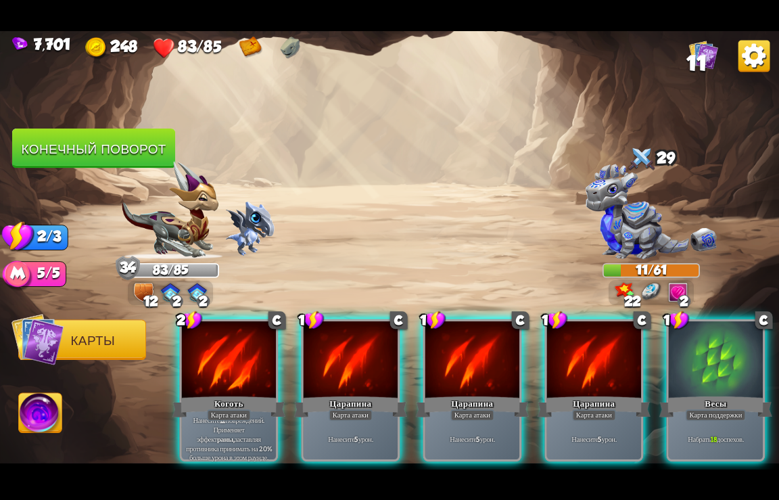
click at [364, 374] on div at bounding box center [351, 360] width 94 height 79
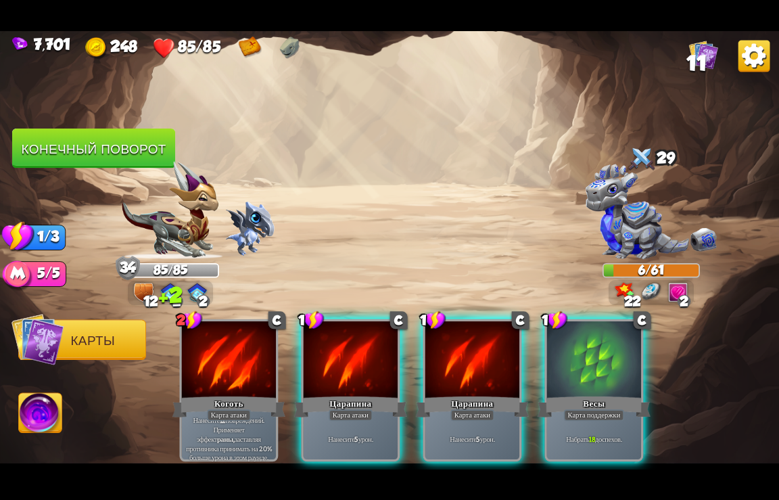
click at [364, 374] on div at bounding box center [351, 360] width 94 height 79
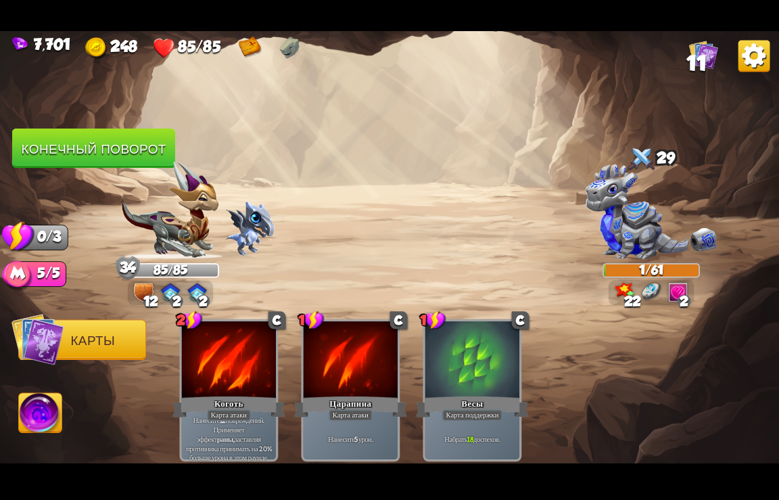
click at [90, 141] on button "Конечный поворот" at bounding box center [93, 149] width 163 height 40
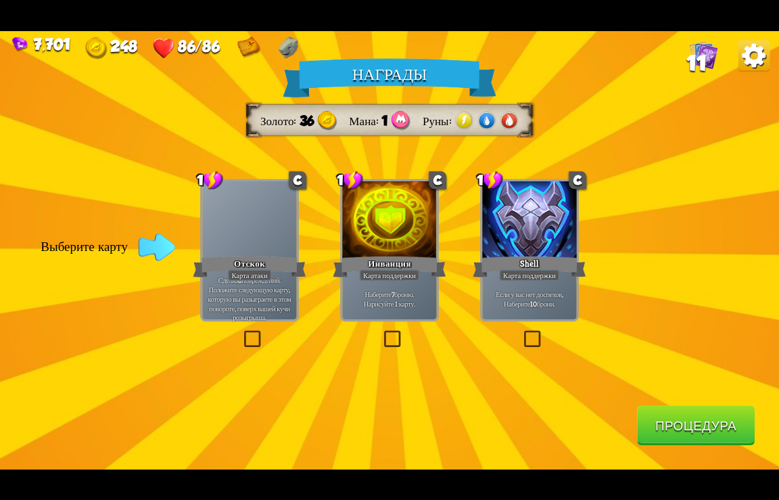
click at [394, 272] on div "Карта поддержки" at bounding box center [389, 275] width 60 height 12
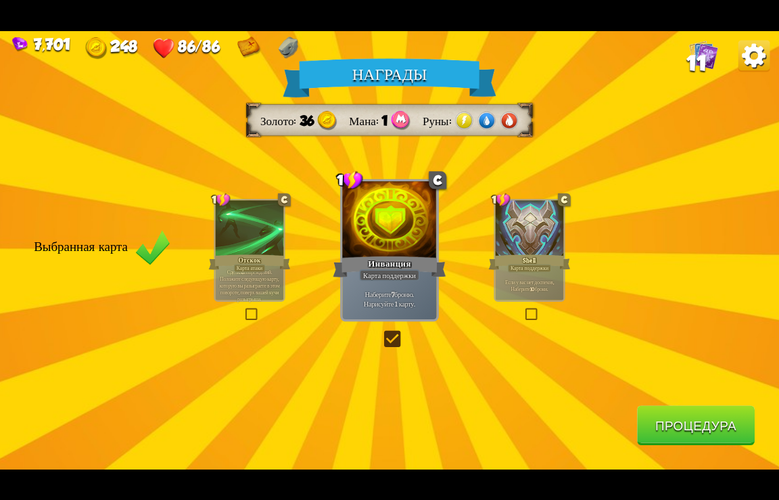
click at [688, 422] on button "Процедура" at bounding box center [696, 425] width 118 height 40
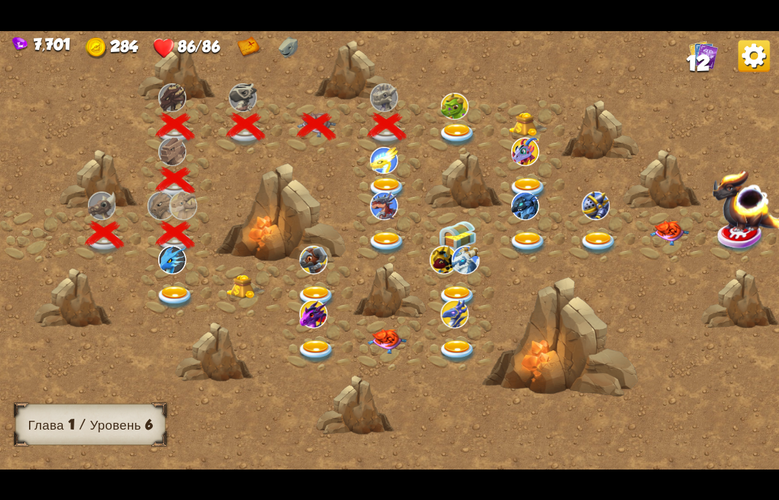
click at [387, 182] on img at bounding box center [387, 189] width 39 height 24
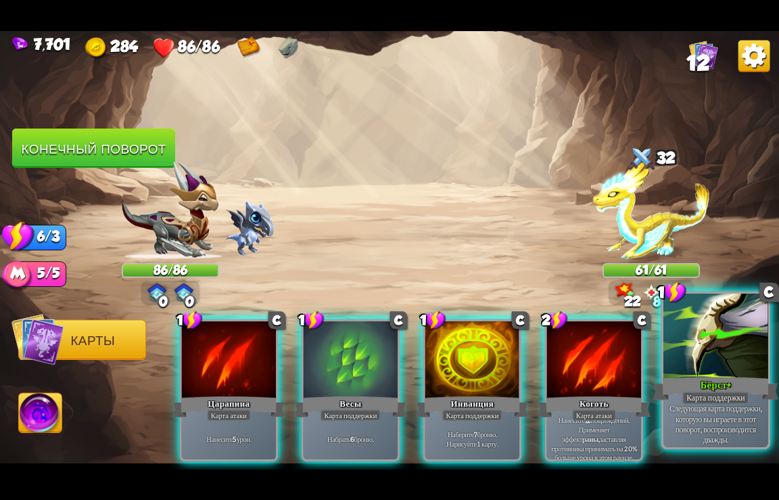
click at [726, 382] on div "Бёрст+" at bounding box center [717, 388] width 126 height 28
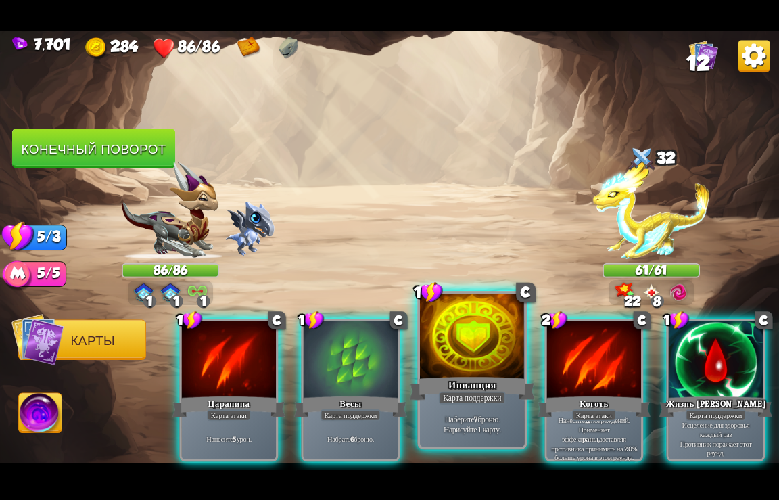
click at [480, 363] on div at bounding box center [472, 337] width 105 height 88
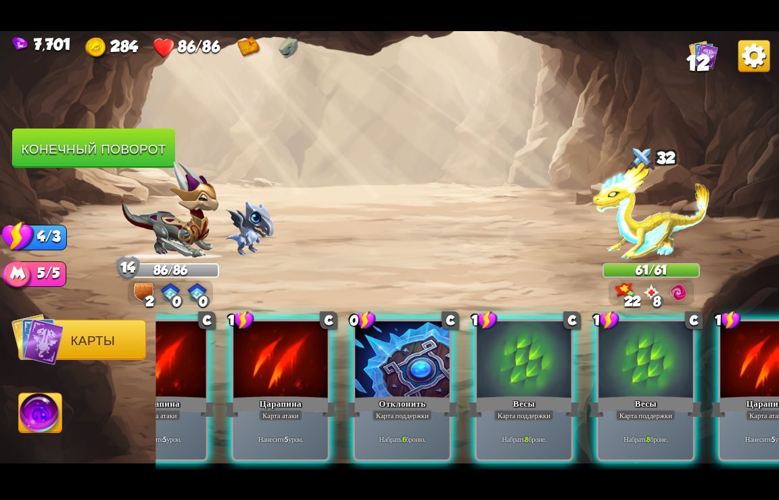
scroll to position [0, 670]
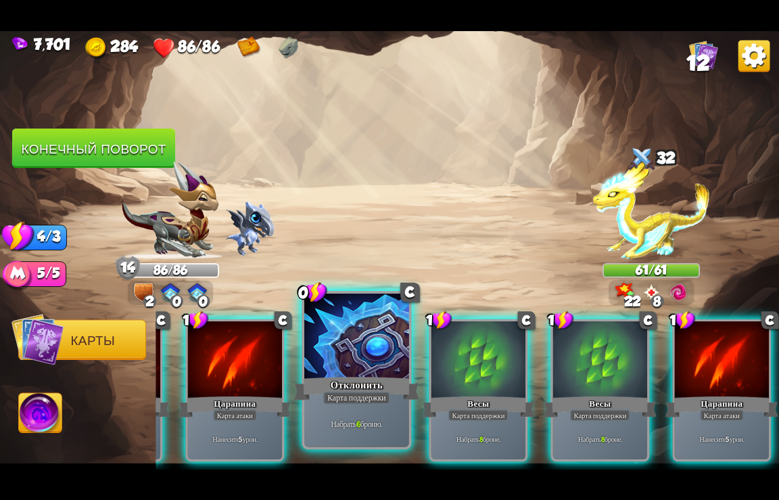
click at [354, 390] on div "Отклонить" at bounding box center [357, 388] width 126 height 28
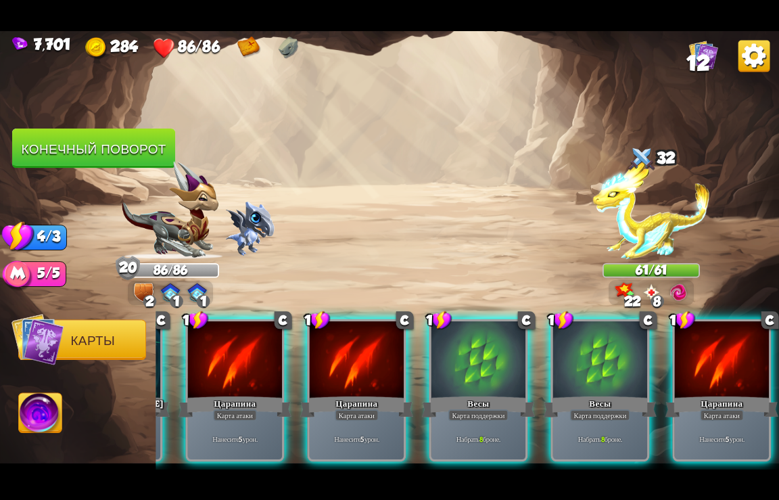
scroll to position [0, 534]
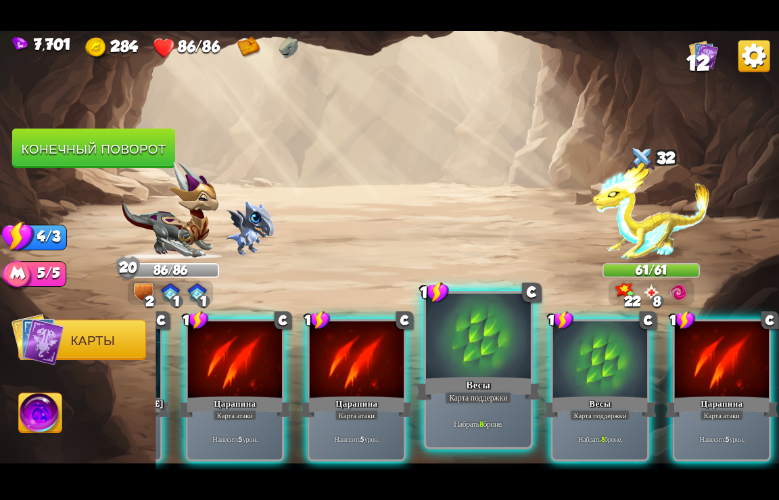
click at [468, 380] on div "Весы" at bounding box center [479, 388] width 126 height 28
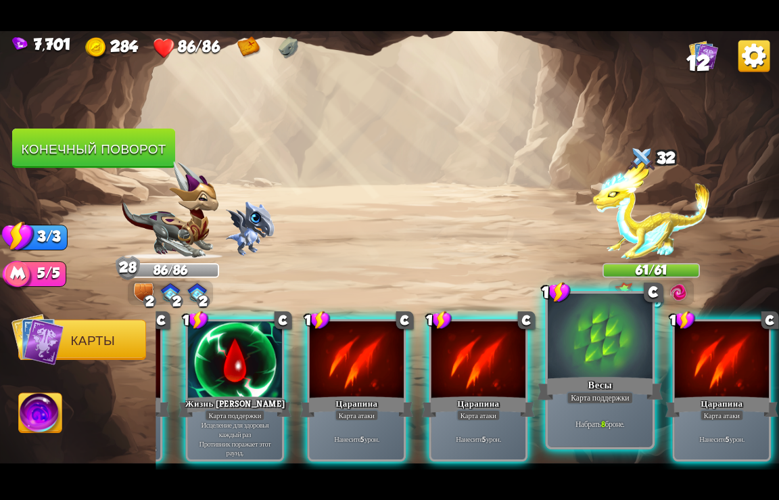
click at [595, 363] on div at bounding box center [600, 337] width 105 height 88
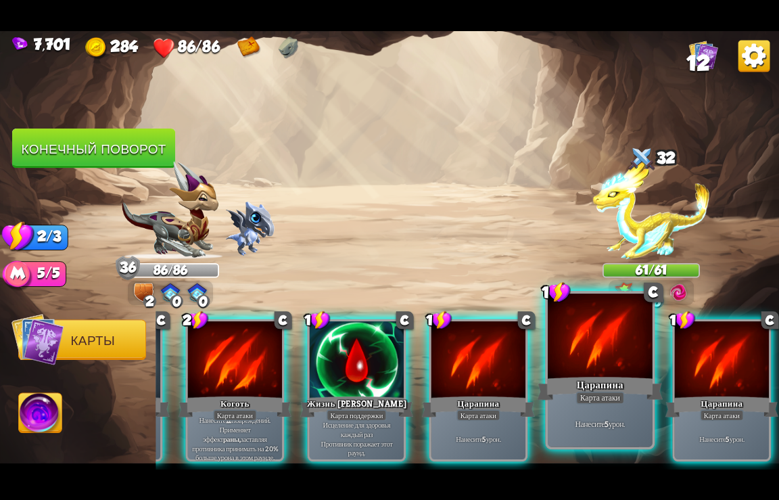
scroll to position [0, 264]
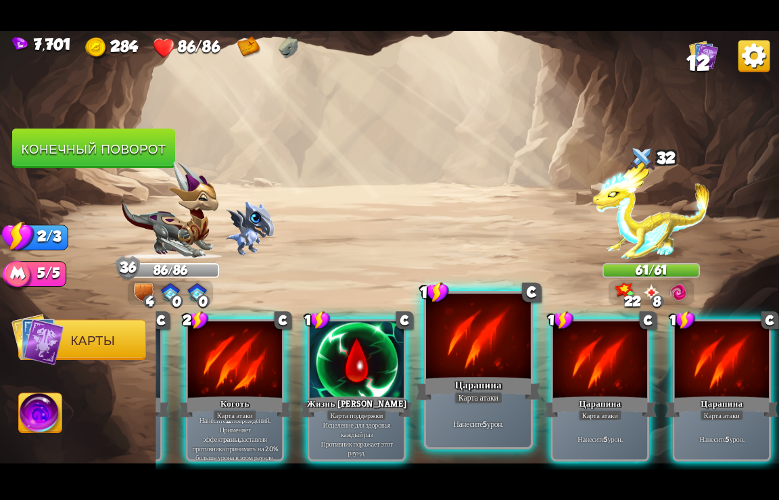
click at [483, 353] on div at bounding box center [478, 337] width 105 height 88
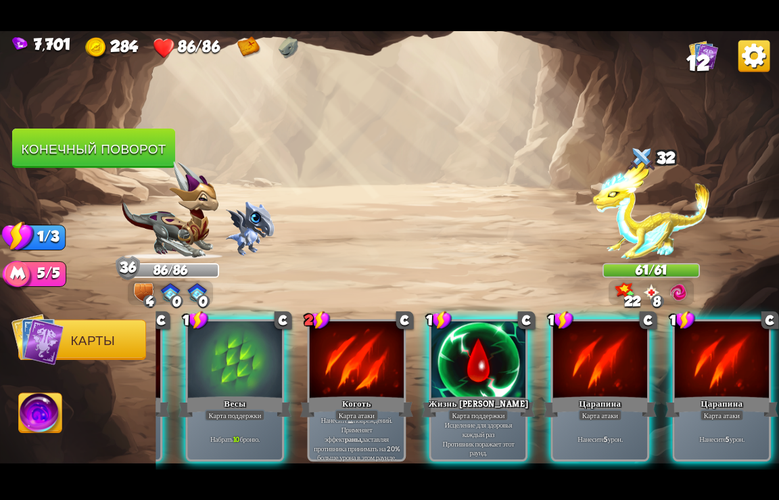
scroll to position [0, 129]
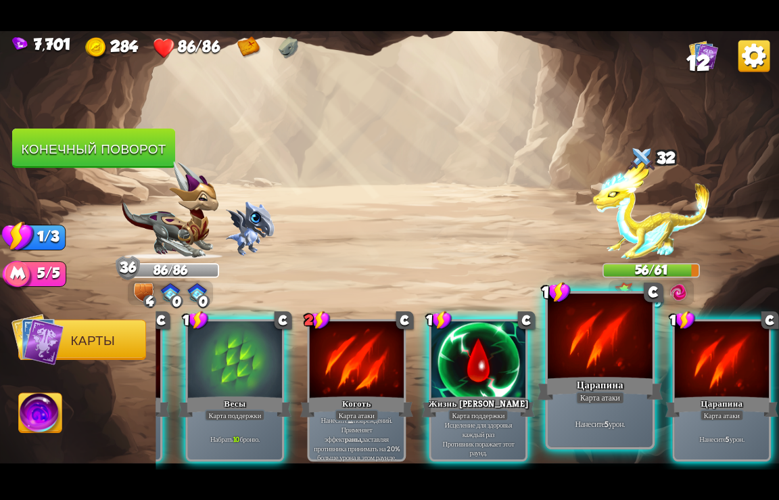
click at [597, 365] on div at bounding box center [600, 337] width 105 height 88
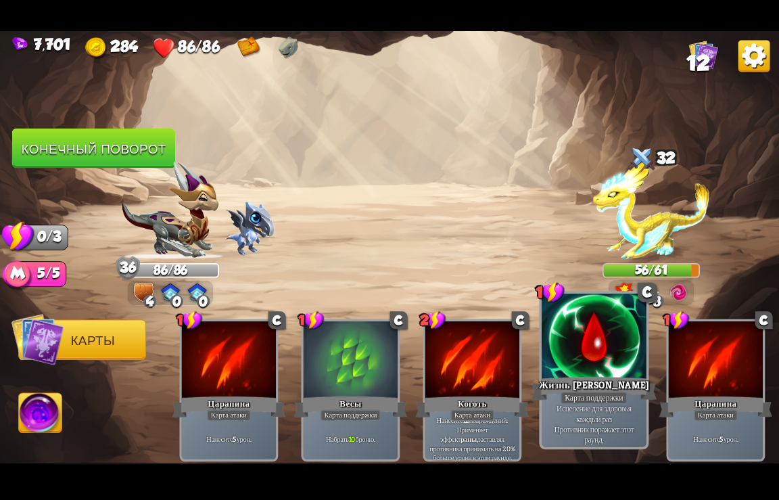
scroll to position [0, 0]
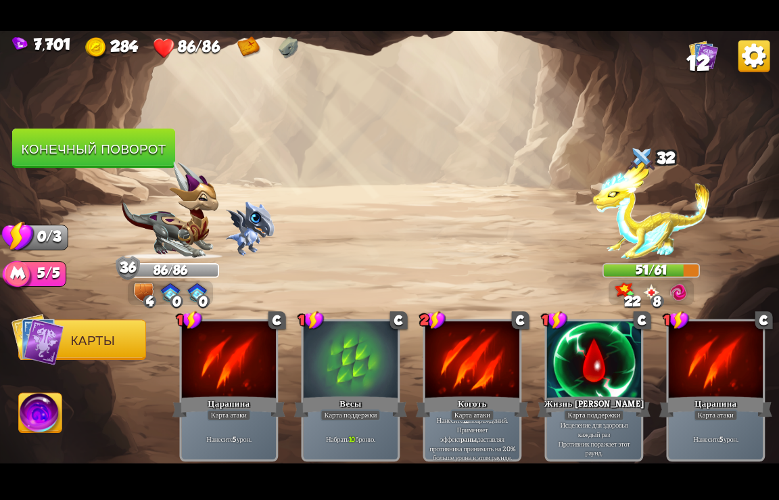
click at [87, 158] on button "Конечный поворот" at bounding box center [93, 149] width 163 height 40
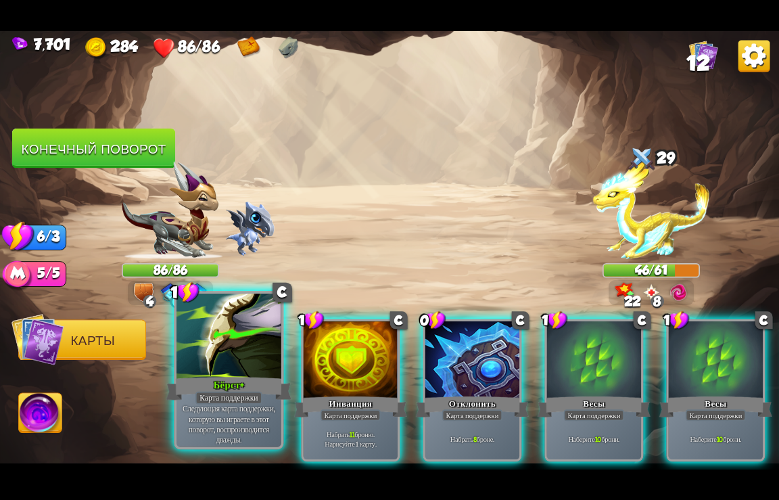
click at [229, 384] on div "Бёрст+" at bounding box center [229, 388] width 126 height 28
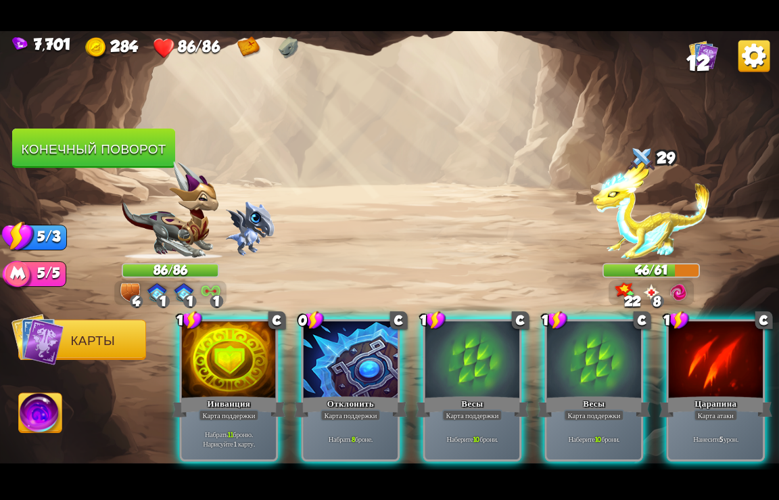
click at [229, 394] on div "Инванция" at bounding box center [229, 406] width 113 height 25
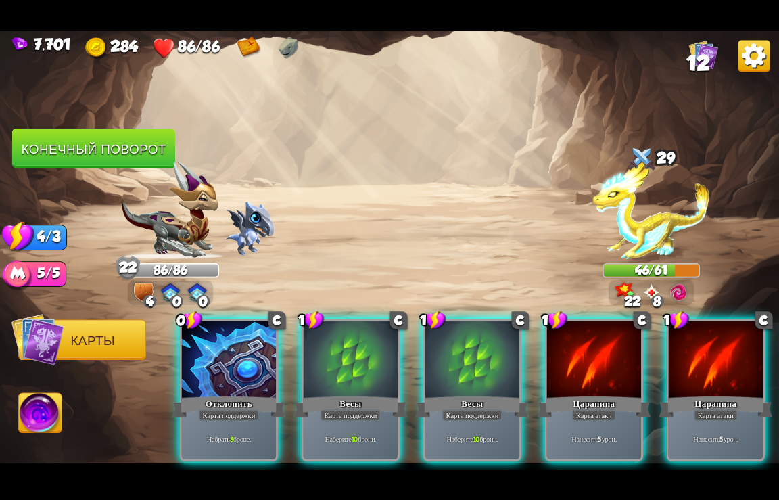
click at [229, 394] on div "Отклонить" at bounding box center [229, 406] width 113 height 25
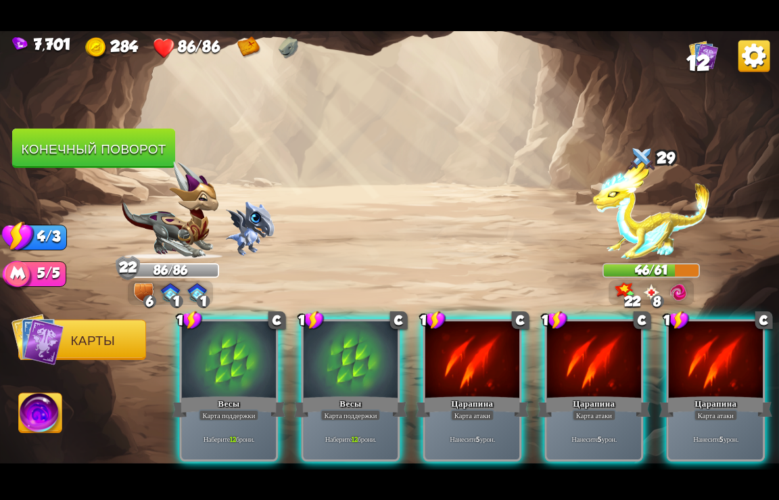
click at [229, 394] on div "Весы" at bounding box center [229, 406] width 113 height 25
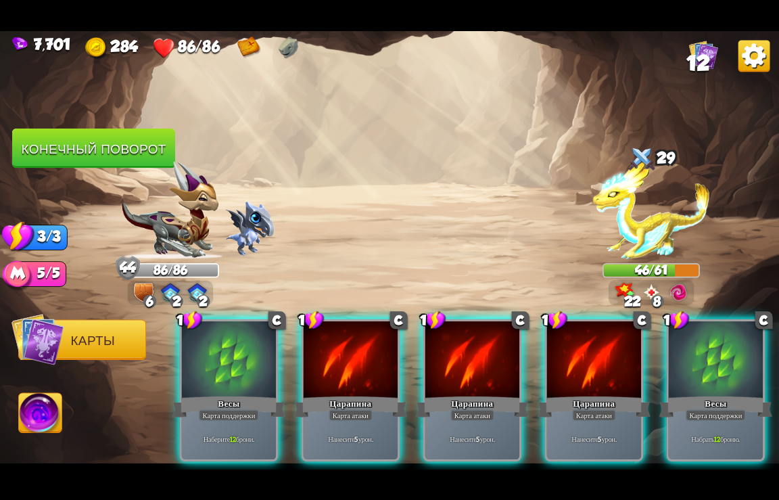
click at [229, 394] on div "Весы" at bounding box center [229, 406] width 113 height 25
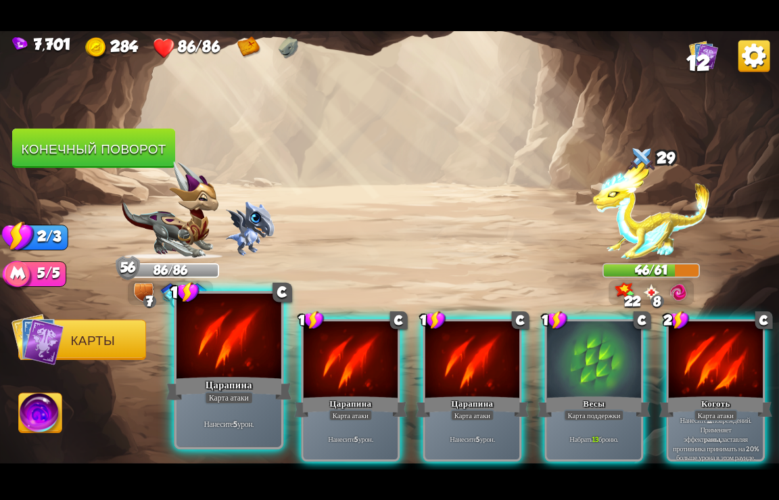
click at [229, 384] on div "Царапина" at bounding box center [229, 388] width 126 height 28
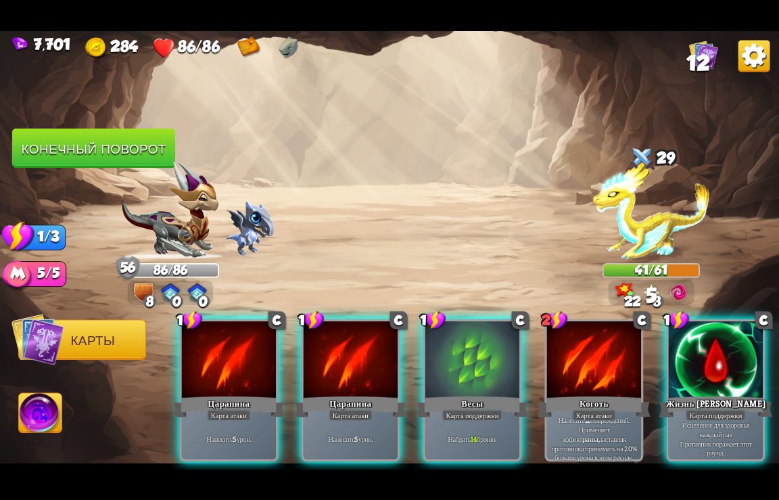
click at [229, 394] on div "Царапина" at bounding box center [229, 406] width 113 height 25
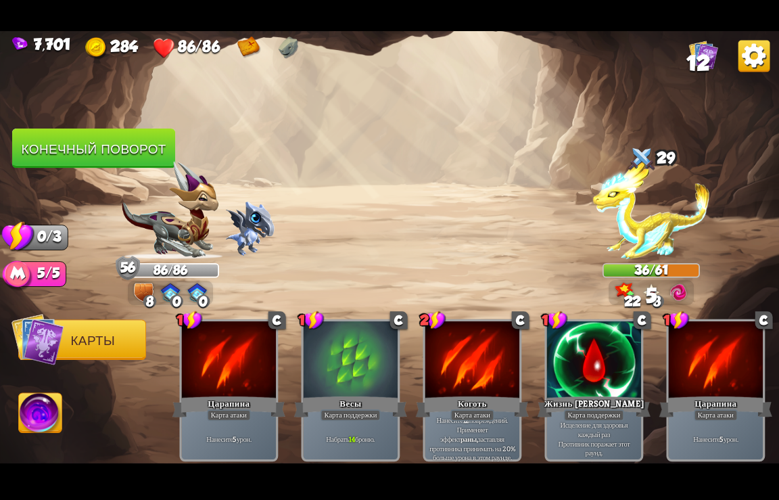
click at [57, 149] on button "Конечный поворот" at bounding box center [93, 149] width 163 height 40
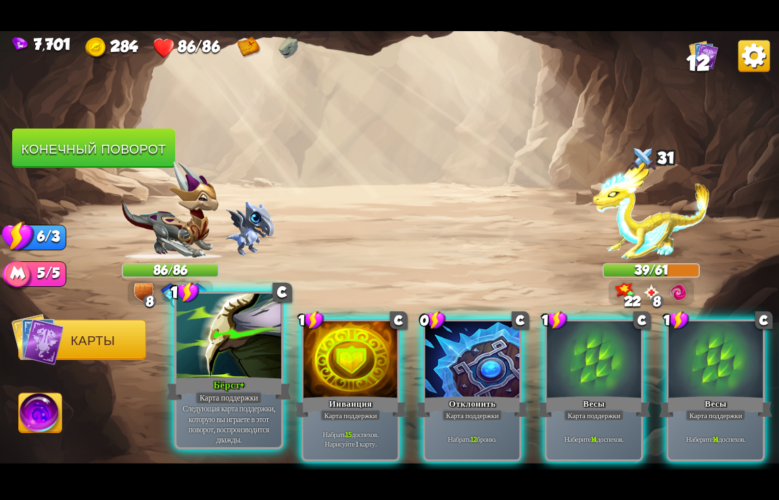
click at [228, 375] on div "Бёрст+" at bounding box center [229, 388] width 126 height 28
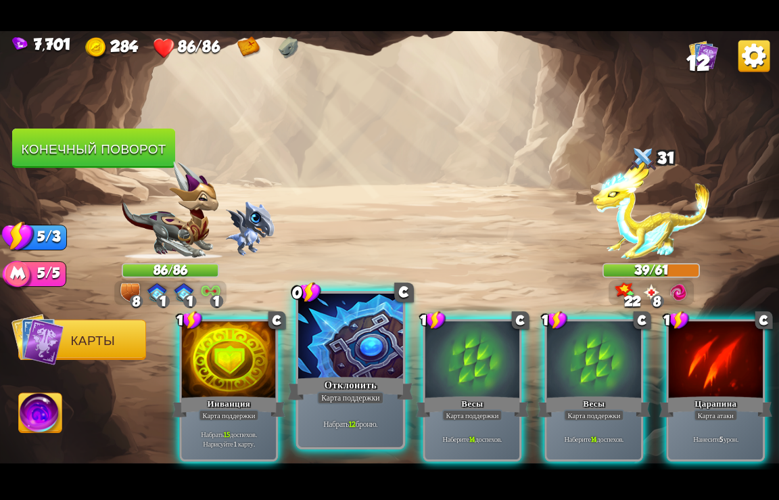
click at [347, 379] on div "Отклонить" at bounding box center [351, 388] width 126 height 28
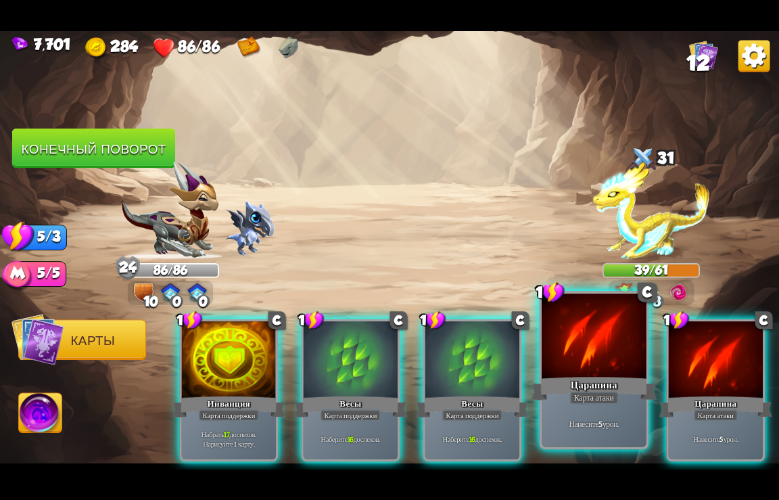
click at [599, 397] on div "Карта атаки" at bounding box center [594, 397] width 49 height 13
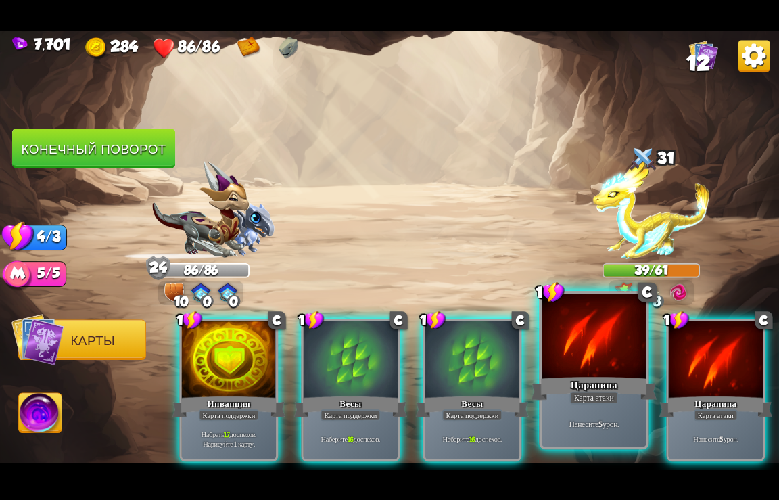
click at [599, 396] on div "Карта атаки" at bounding box center [594, 397] width 49 height 13
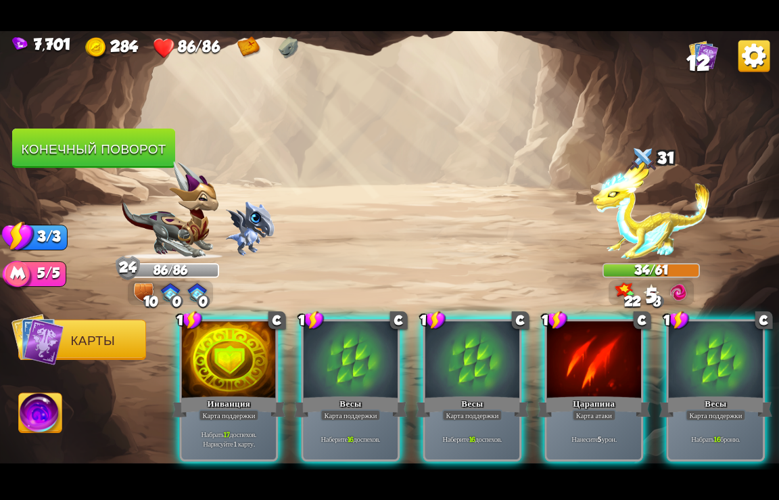
click at [599, 409] on div "Карта атаки" at bounding box center [593, 415] width 43 height 12
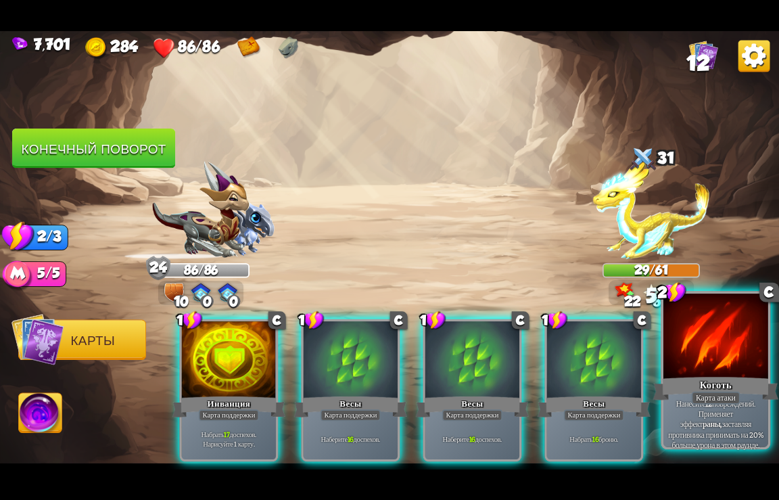
click at [722, 393] on div "Карта атаки" at bounding box center [716, 397] width 49 height 13
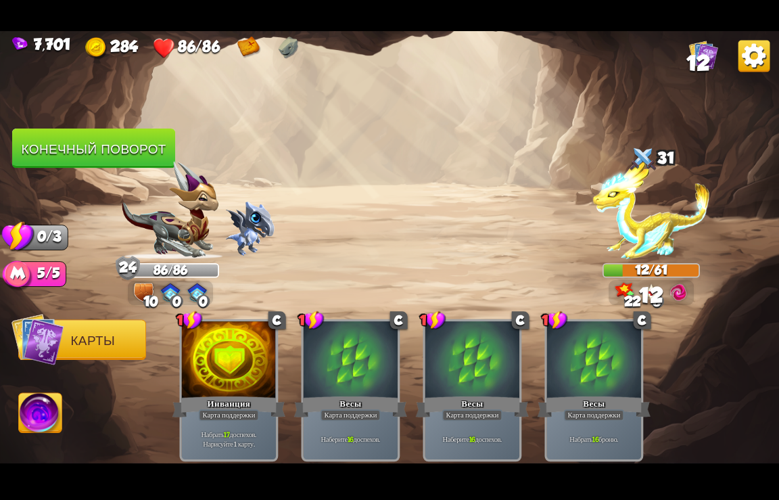
click at [84, 148] on button "Конечный поворот" at bounding box center [93, 149] width 163 height 40
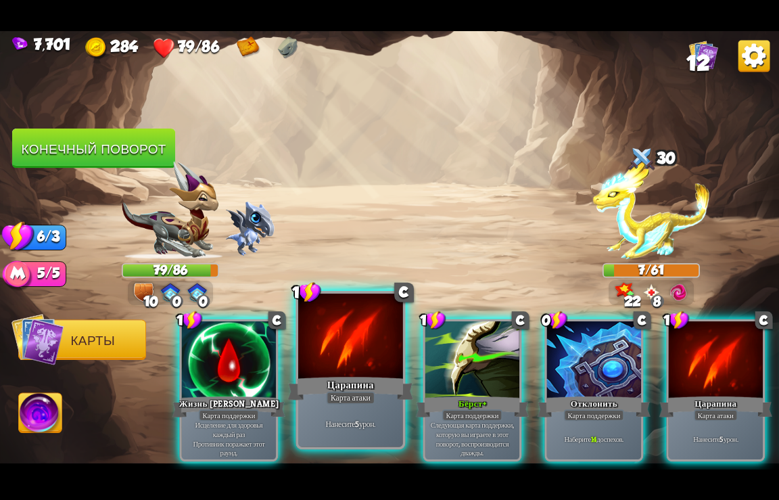
click at [352, 346] on div at bounding box center [350, 337] width 105 height 88
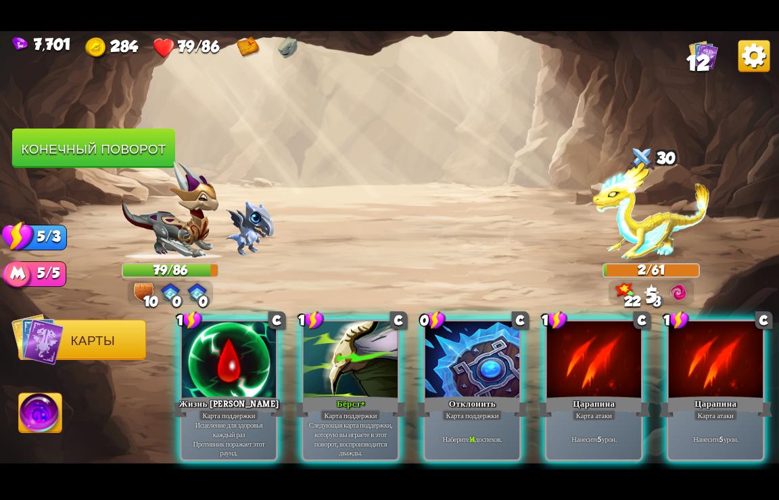
click at [605, 354] on div at bounding box center [594, 360] width 94 height 79
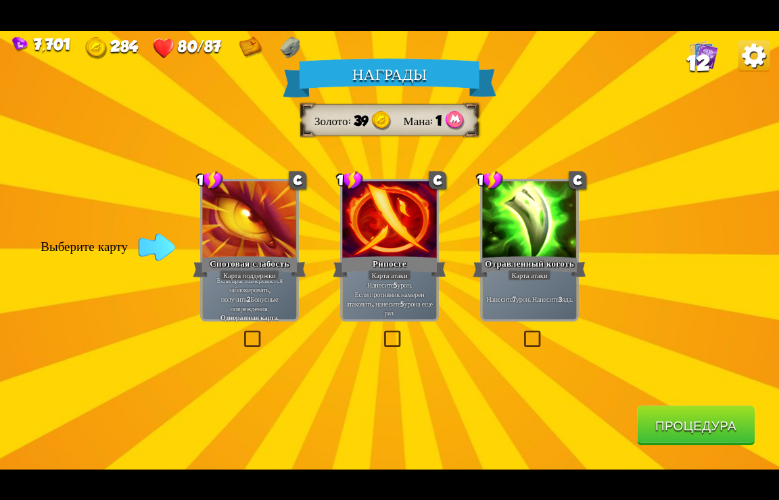
click at [712, 432] on button "Процедура" at bounding box center [696, 425] width 118 height 40
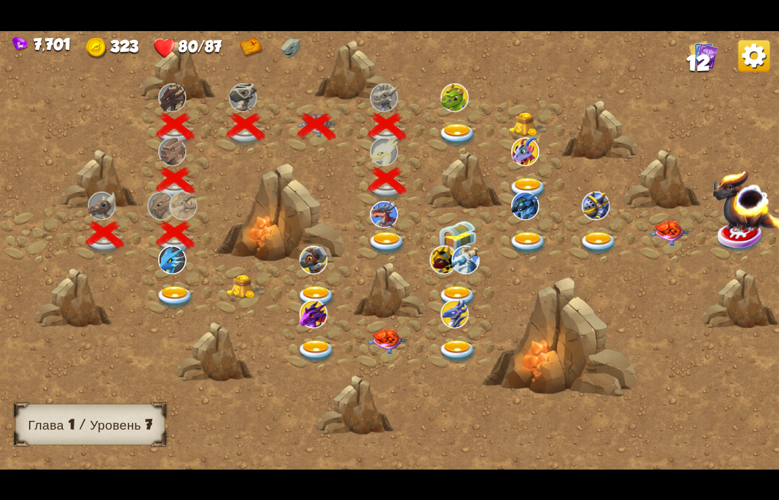
click at [394, 235] on img at bounding box center [387, 243] width 39 height 24
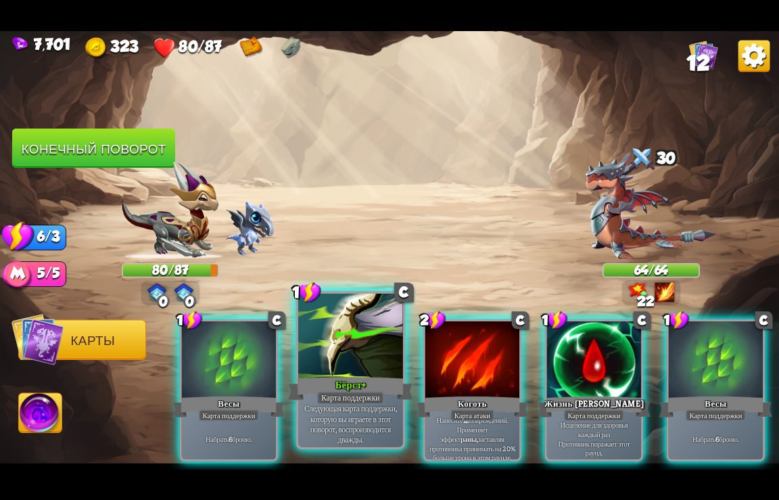
click at [343, 392] on div "Карта поддержки" at bounding box center [350, 397] width 67 height 13
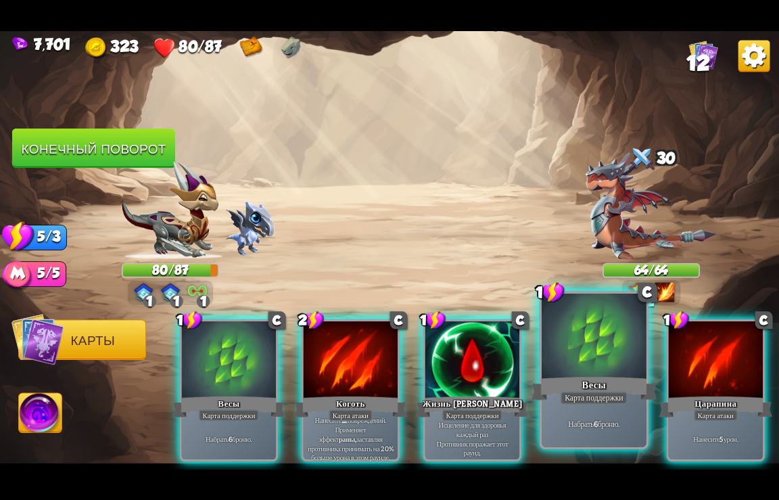
click at [601, 377] on div "Весы" at bounding box center [595, 388] width 126 height 28
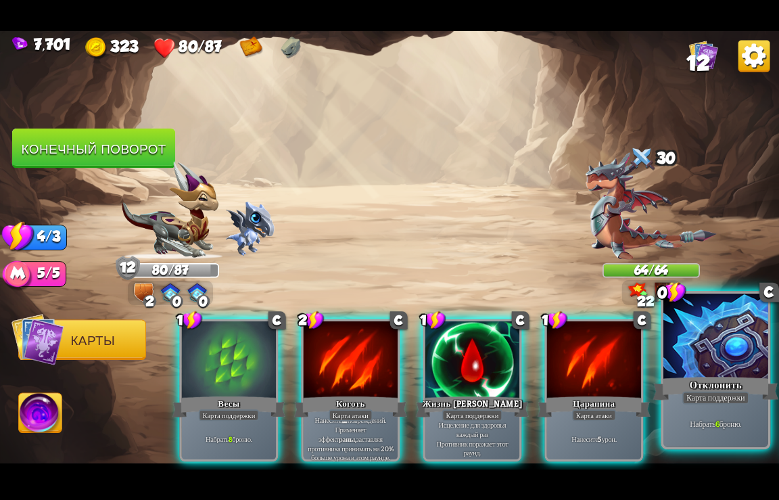
click at [712, 378] on div "Отклонить" at bounding box center [717, 388] width 126 height 28
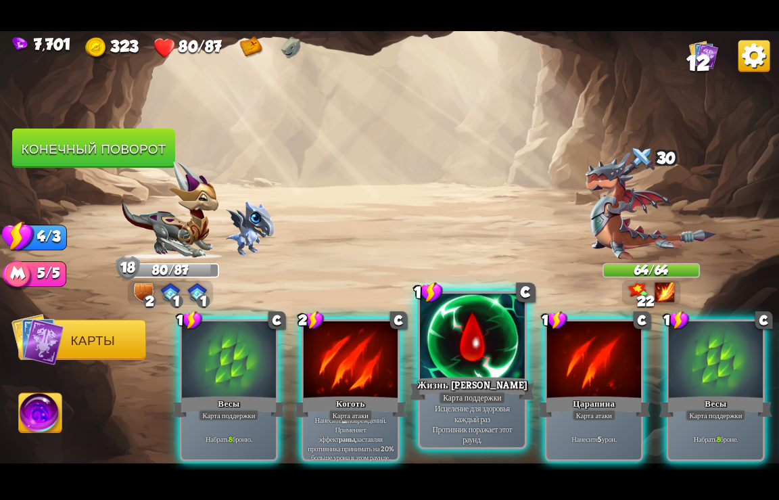
click at [470, 381] on div "Жизнь [PERSON_NAME]" at bounding box center [473, 388] width 126 height 28
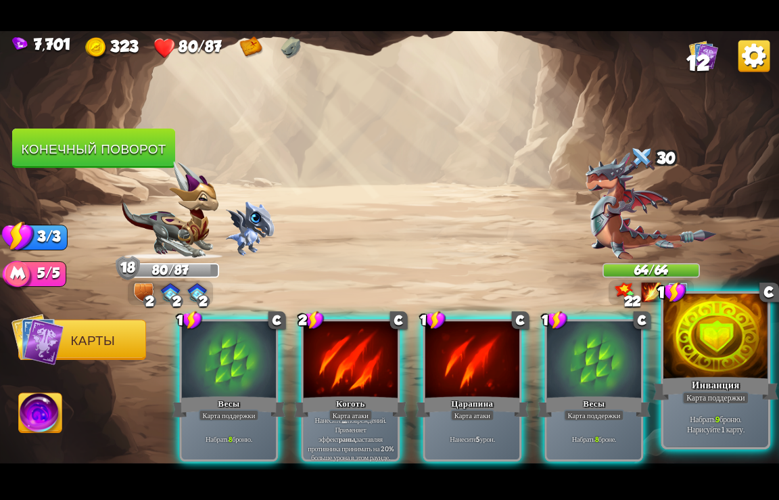
click at [706, 392] on div "Карта поддержки" at bounding box center [716, 397] width 67 height 13
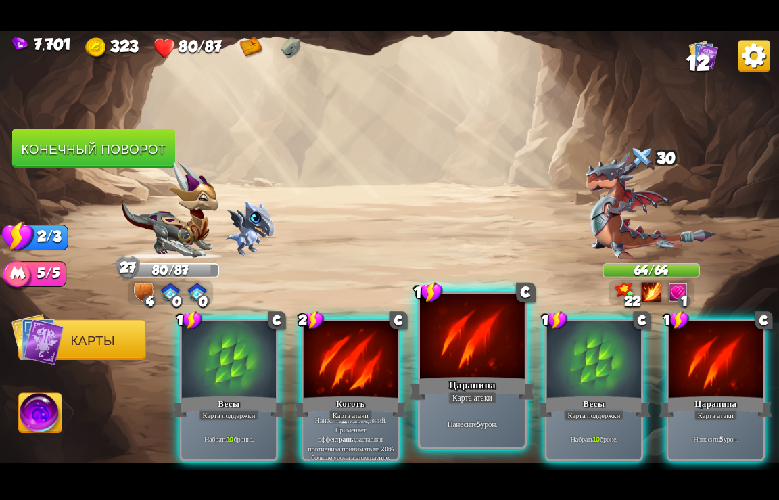
click at [478, 393] on div "Карта атаки" at bounding box center [473, 397] width 49 height 13
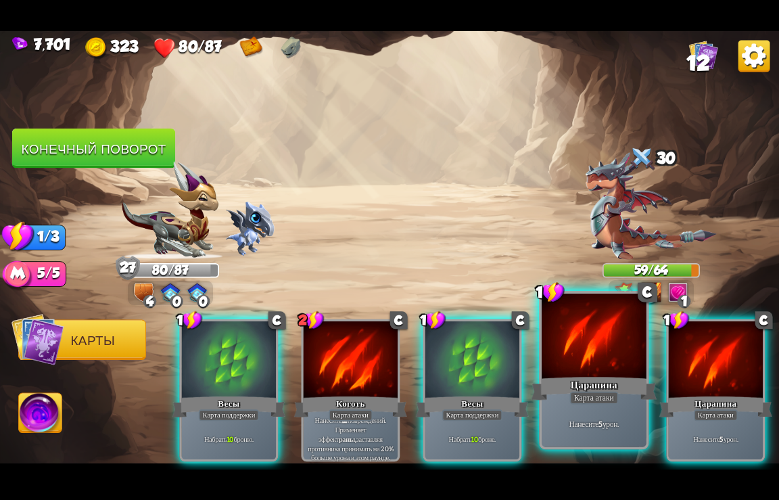
click at [620, 371] on div at bounding box center [594, 337] width 105 height 88
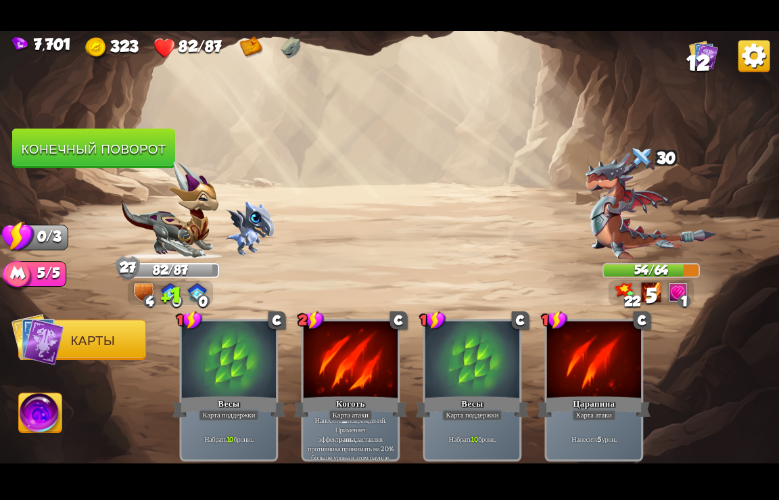
click at [109, 145] on button "Конечный поворот" at bounding box center [93, 149] width 163 height 40
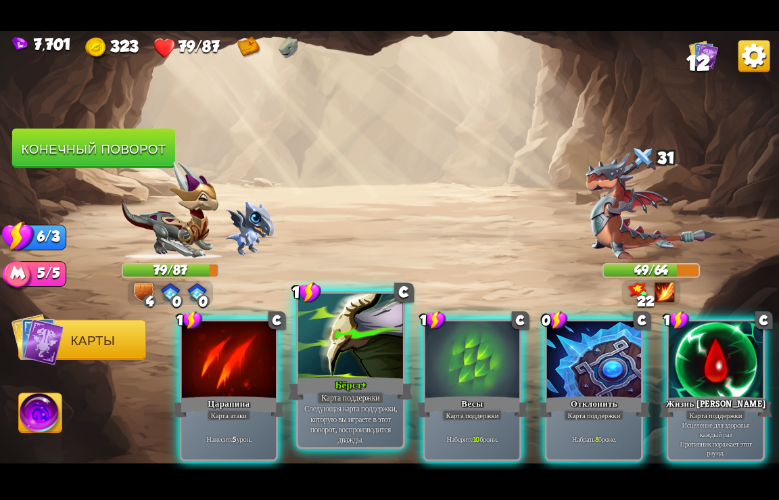
click at [339, 369] on div at bounding box center [350, 337] width 105 height 88
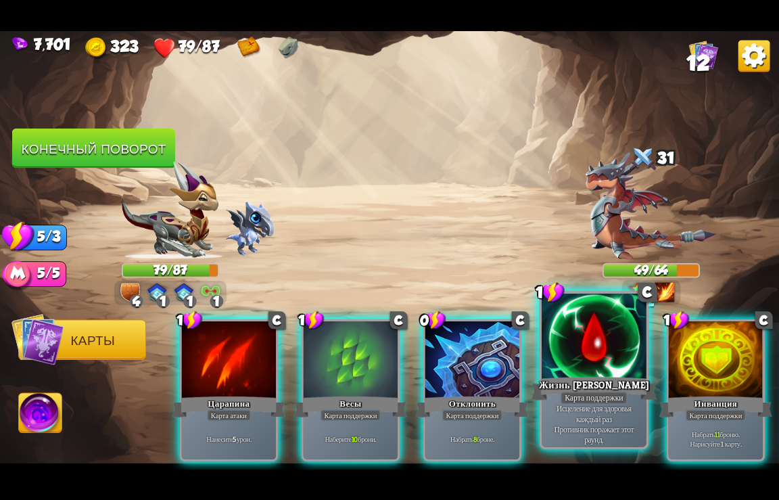
click at [584, 369] on div at bounding box center [594, 337] width 105 height 88
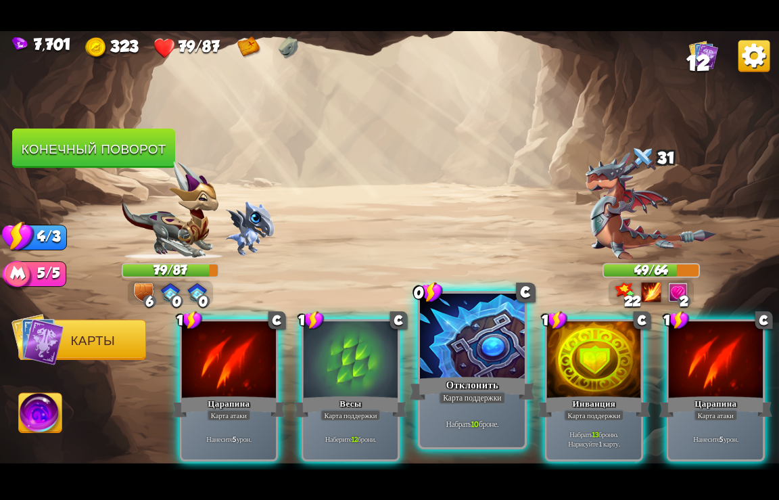
click at [486, 340] on div at bounding box center [472, 337] width 105 height 88
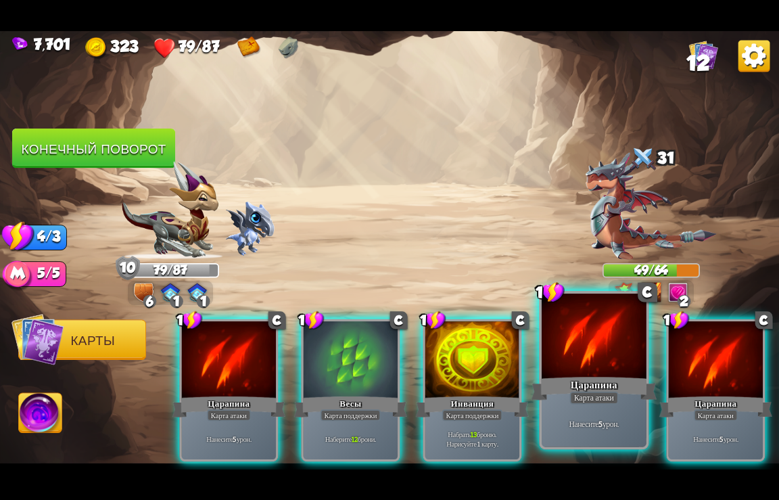
click at [595, 377] on div "Царапина" at bounding box center [595, 388] width 126 height 28
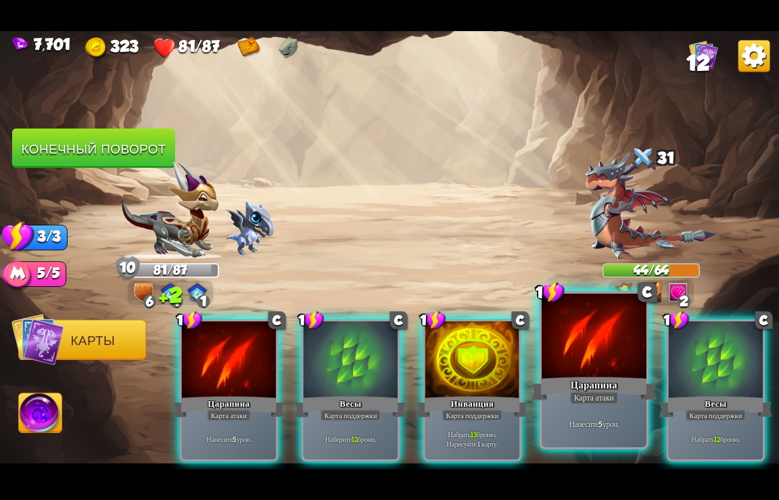
click at [601, 378] on div "Царапина" at bounding box center [595, 388] width 126 height 28
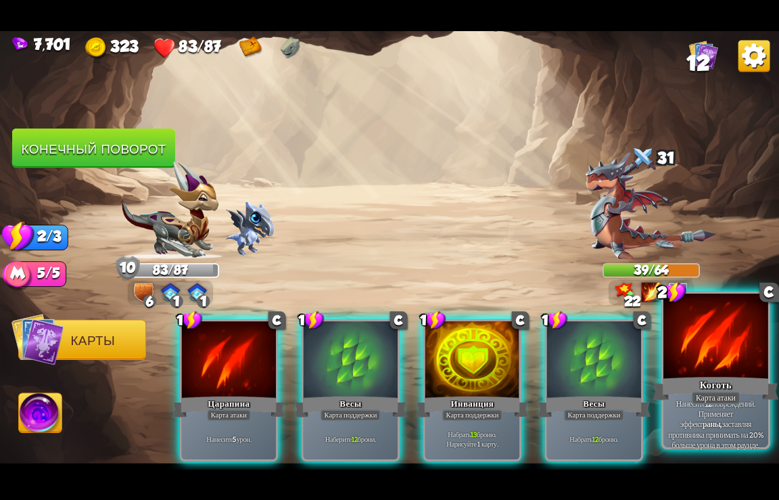
click at [710, 386] on div "Коготь" at bounding box center [717, 388] width 126 height 28
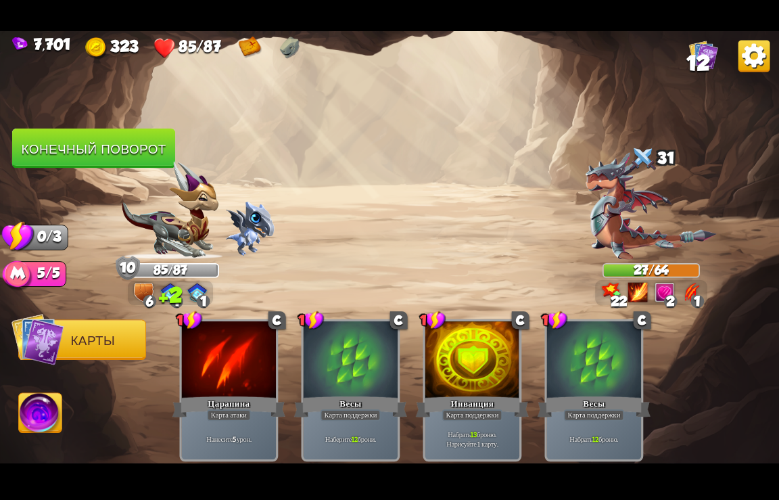
drag, startPoint x: 79, startPoint y: 136, endPoint x: 115, endPoint y: 145, distance: 37.1
click at [79, 133] on button "Конечный поворот" at bounding box center [93, 149] width 163 height 40
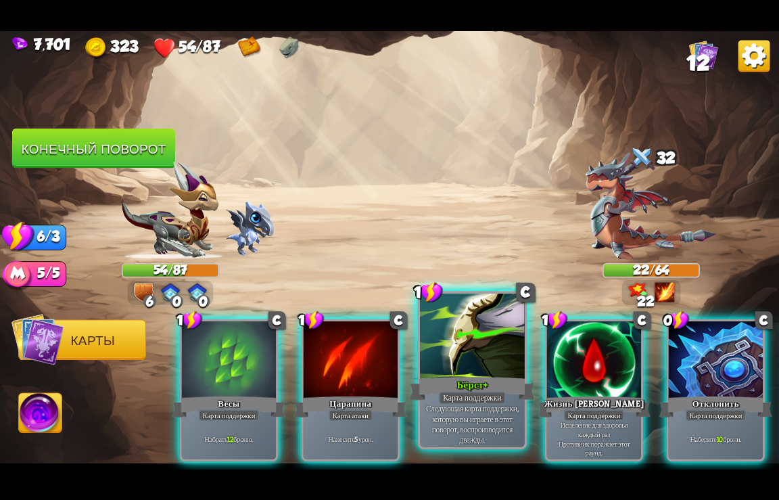
click at [474, 377] on div "Бёрст+" at bounding box center [473, 388] width 126 height 28
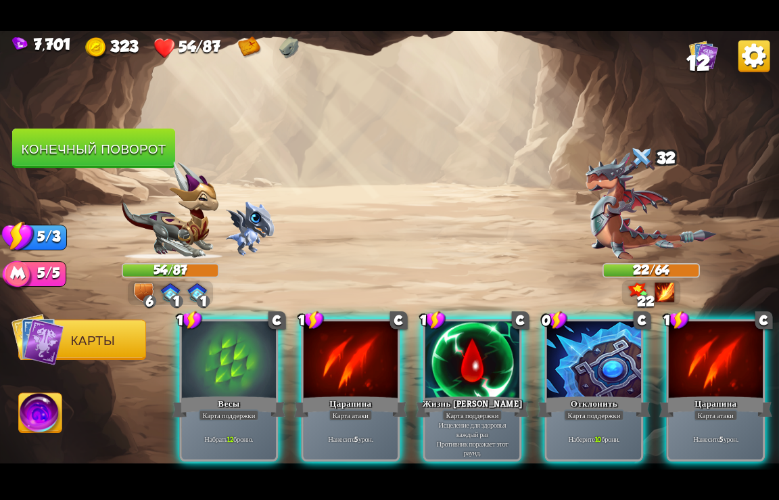
click at [474, 394] on div "Жизнь [PERSON_NAME]" at bounding box center [472, 406] width 113 height 25
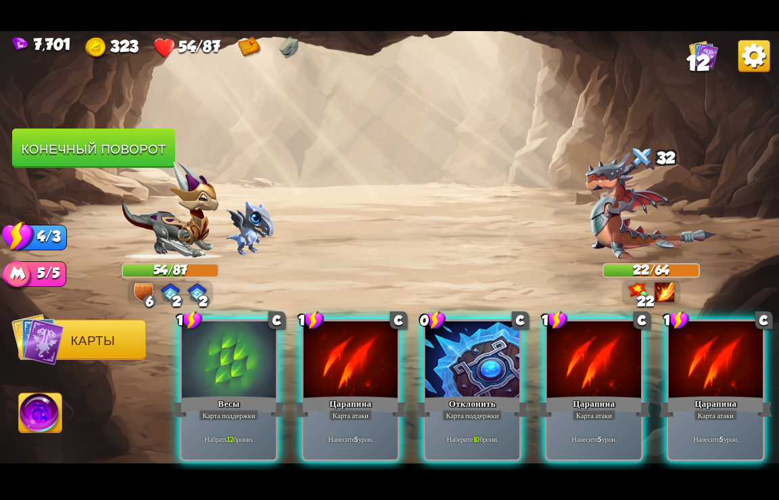
click at [474, 394] on div "Отклонить" at bounding box center [472, 406] width 113 height 25
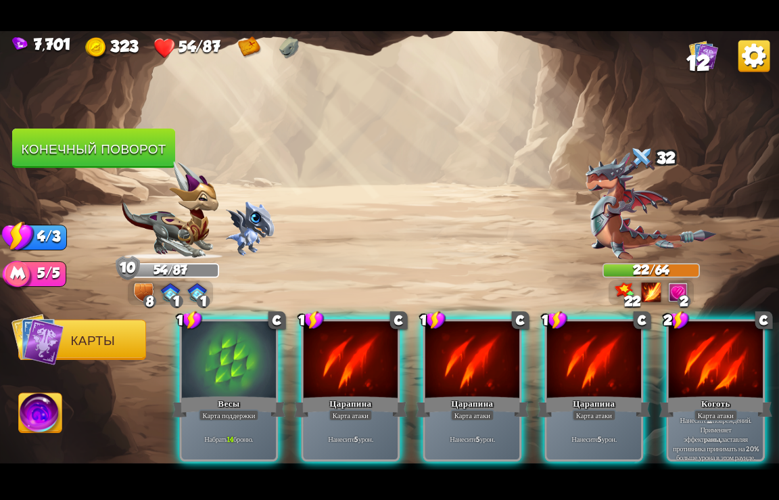
click at [474, 394] on div "Царапина" at bounding box center [472, 406] width 113 height 25
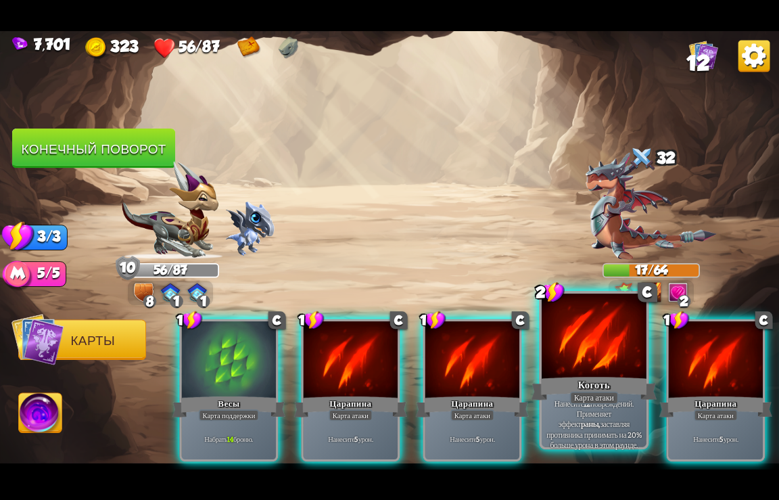
click at [564, 390] on div "Коготь" at bounding box center [595, 388] width 126 height 28
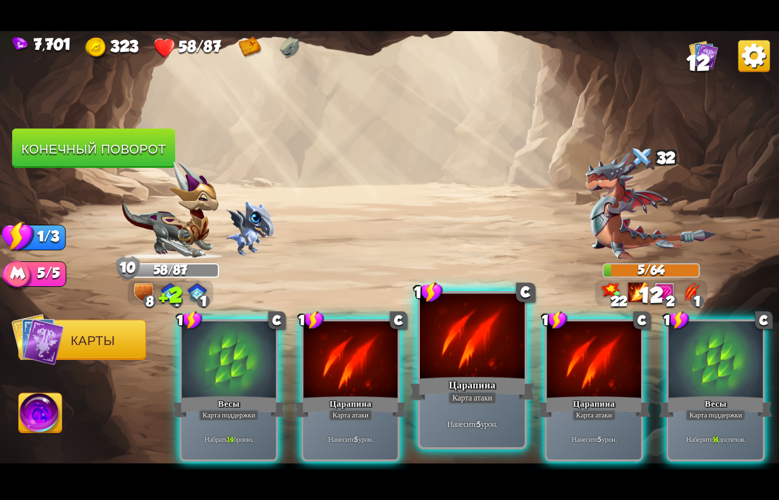
click at [476, 388] on div "Царапина" at bounding box center [473, 388] width 126 height 28
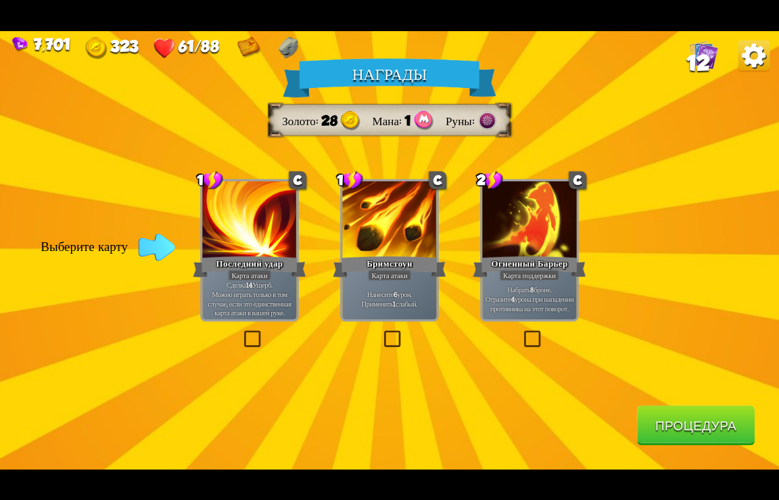
click at [700, 424] on button "Процедура" at bounding box center [696, 425] width 118 height 40
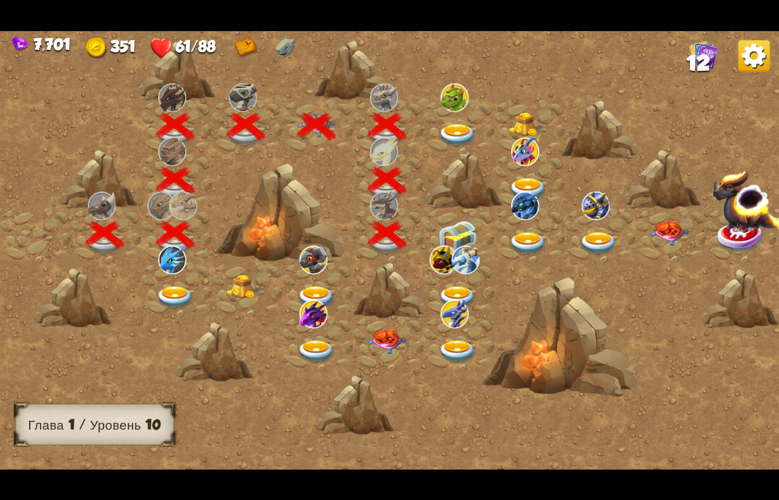
click at [457, 236] on img at bounding box center [457, 236] width 39 height 30
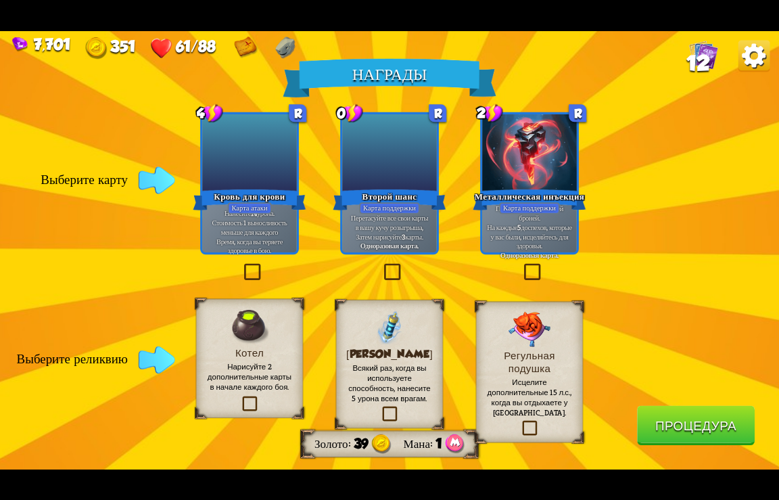
click at [755, 49] on img at bounding box center [755, 56] width 32 height 32
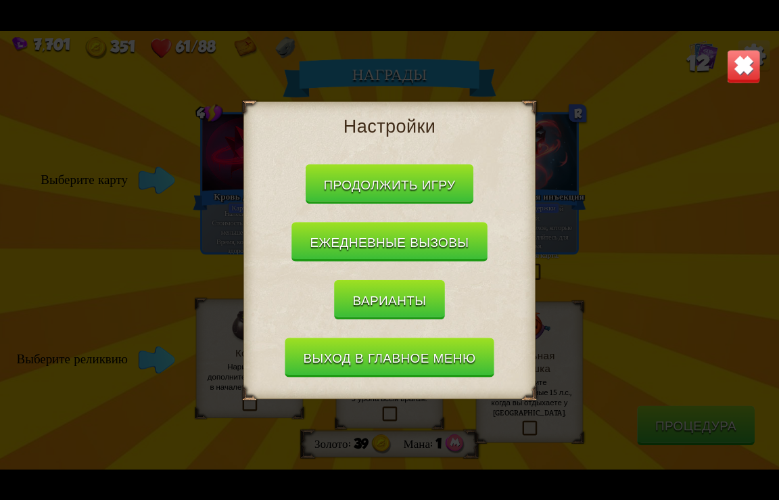
click at [369, 362] on button "Выход в главное меню" at bounding box center [389, 358] width 209 height 40
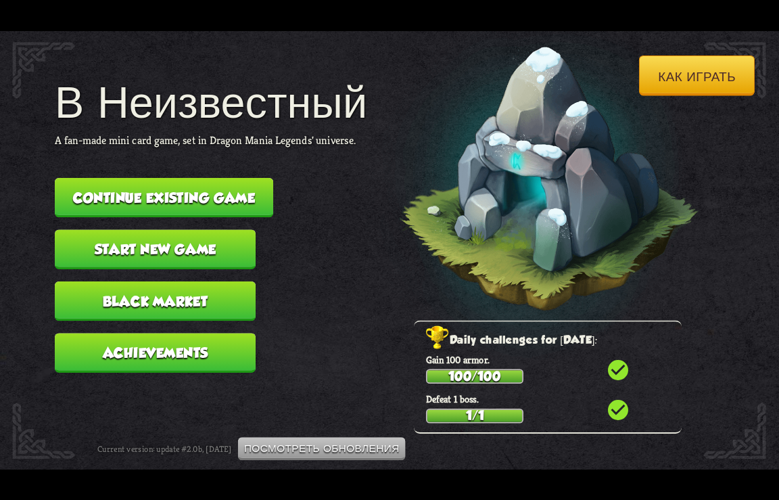
click at [191, 189] on button "Continue existing game" at bounding box center [164, 197] width 219 height 40
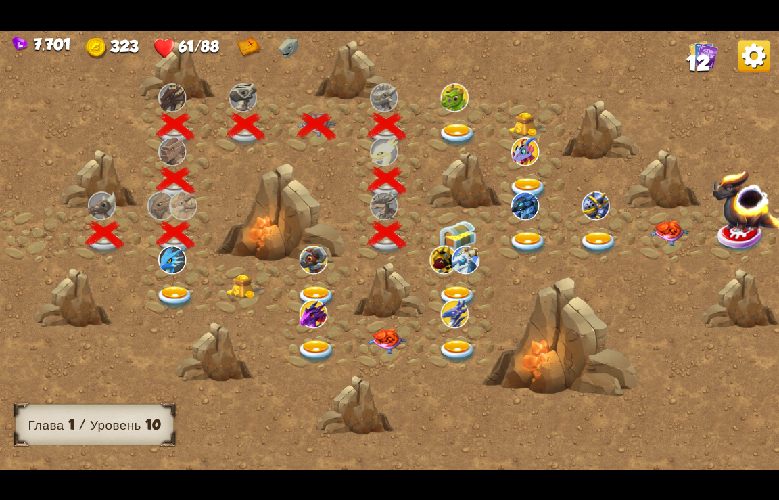
click at [466, 230] on img at bounding box center [457, 236] width 39 height 30
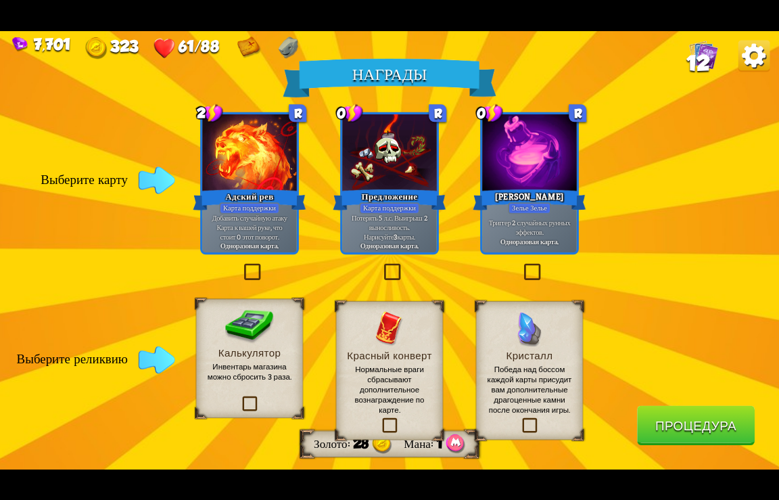
click at [744, 58] on img at bounding box center [755, 56] width 32 height 32
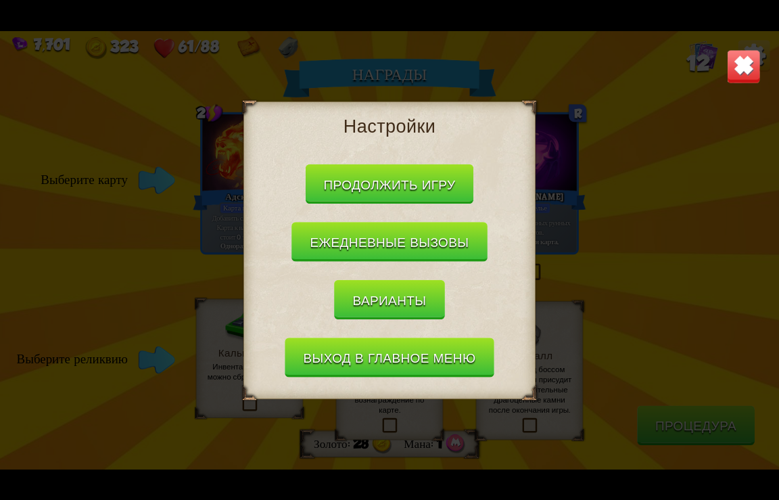
click at [369, 355] on button "Выход в главное меню" at bounding box center [389, 358] width 209 height 40
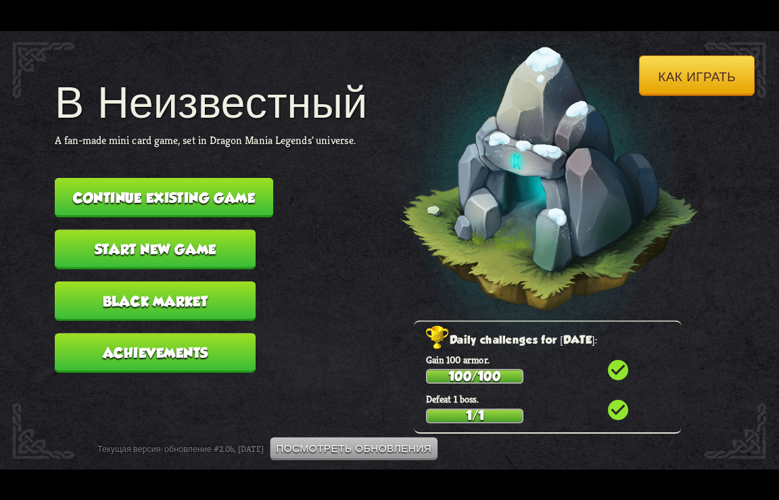
click at [161, 186] on button "Continue existing game" at bounding box center [164, 197] width 219 height 40
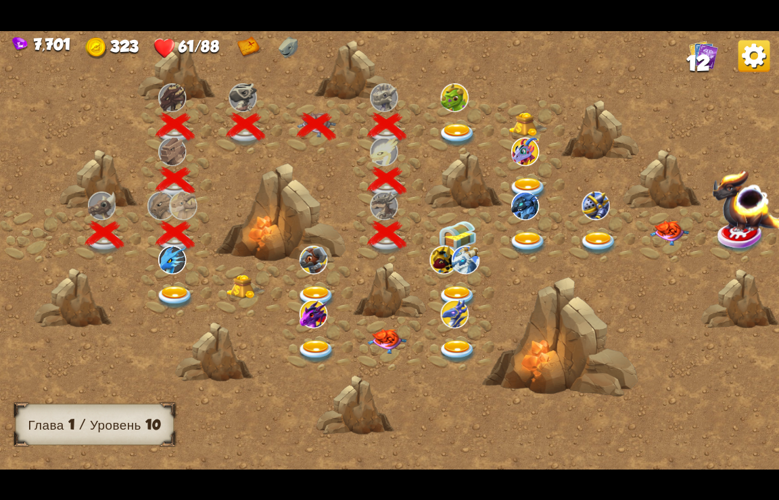
click at [459, 233] on img at bounding box center [457, 236] width 39 height 30
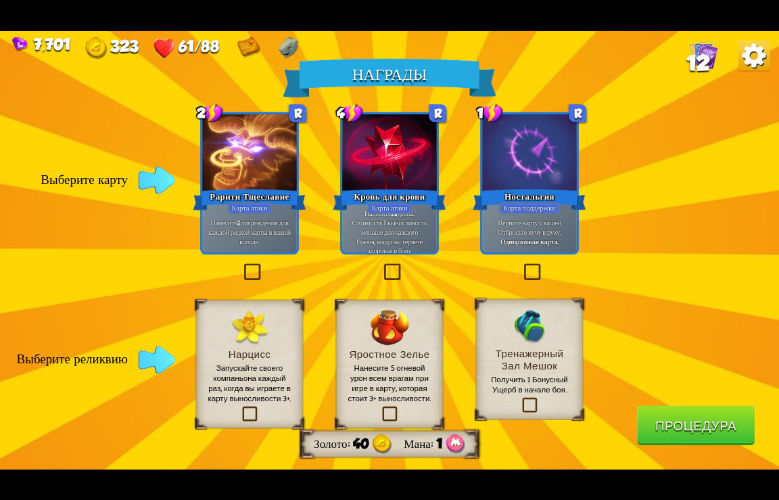
click at [753, 47] on img at bounding box center [755, 56] width 32 height 32
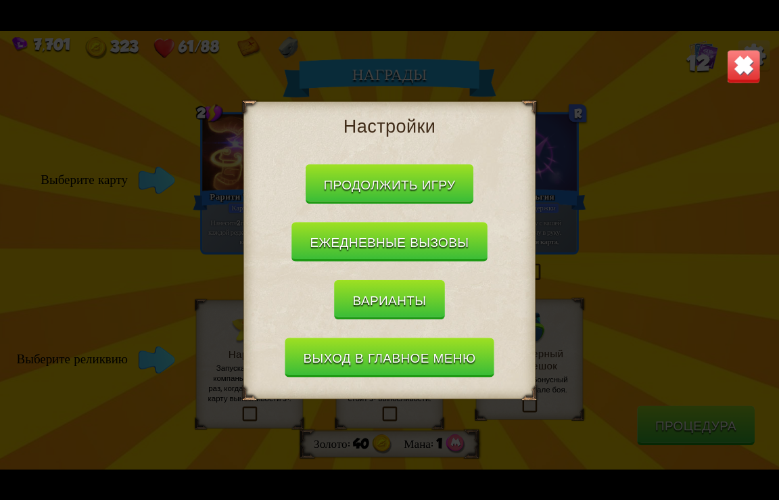
click at [358, 355] on button "Выход в главное меню" at bounding box center [389, 358] width 209 height 40
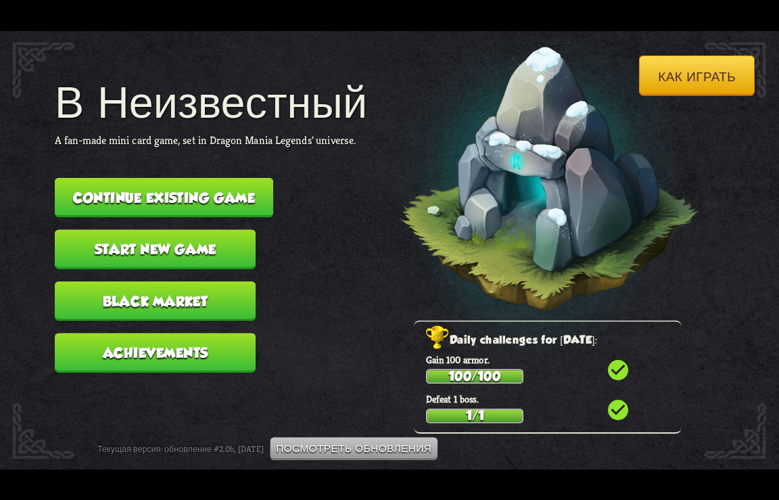
click at [175, 191] on button "Continue existing game" at bounding box center [164, 197] width 219 height 40
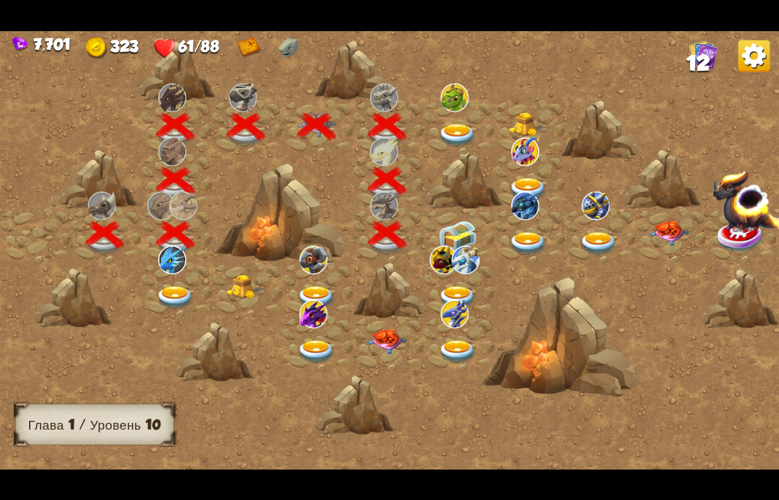
click at [449, 234] on img at bounding box center [457, 236] width 39 height 30
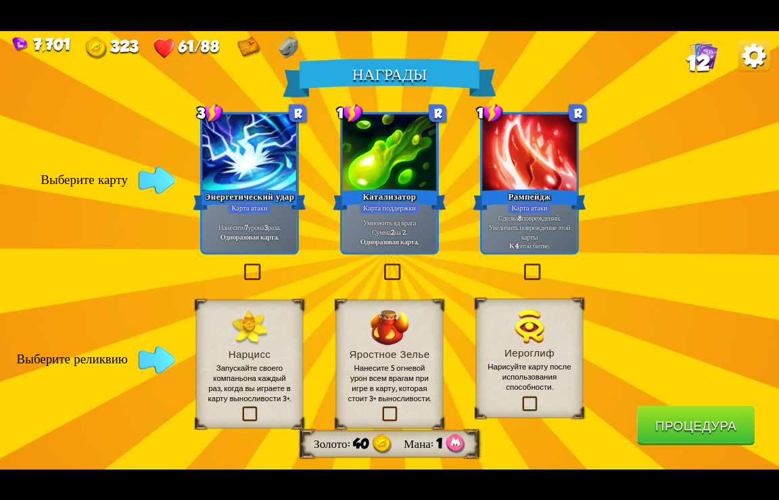
click at [755, 49] on img at bounding box center [755, 56] width 32 height 32
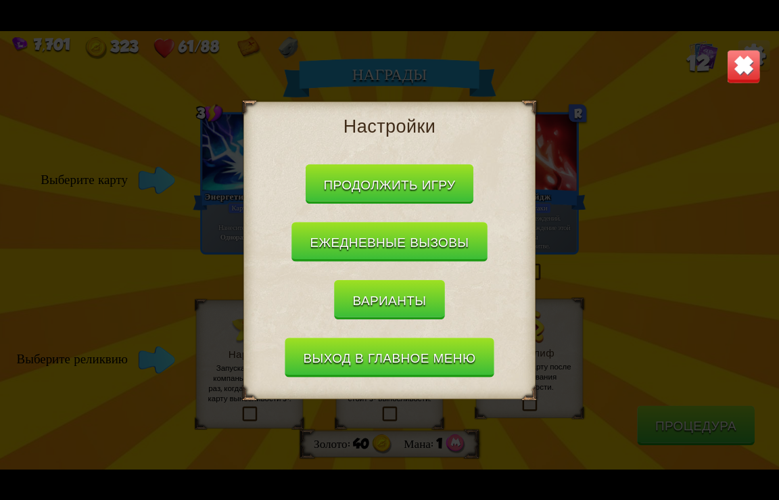
click at [338, 346] on button "Выход в главное меню" at bounding box center [389, 358] width 209 height 40
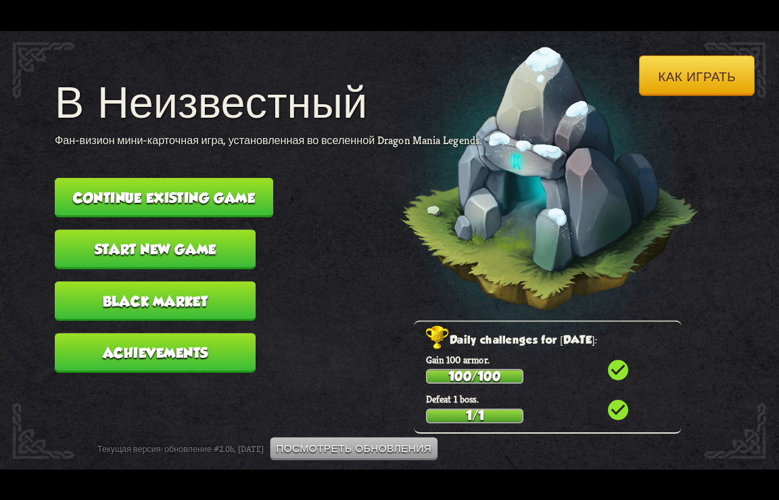
click at [203, 180] on button "Continue existing game" at bounding box center [164, 197] width 219 height 40
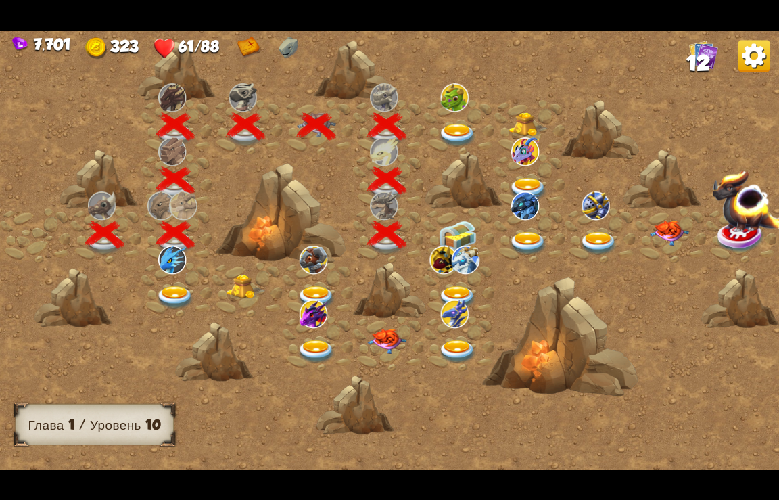
click at [459, 227] on img at bounding box center [457, 236] width 39 height 30
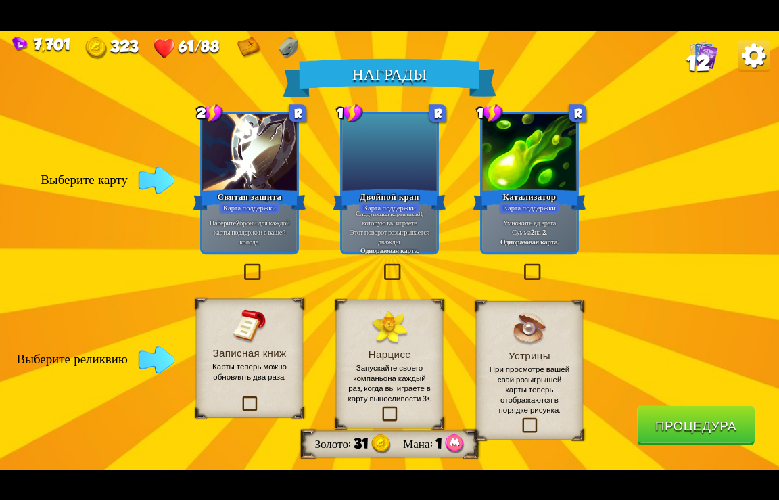
click at [750, 50] on img at bounding box center [755, 56] width 32 height 32
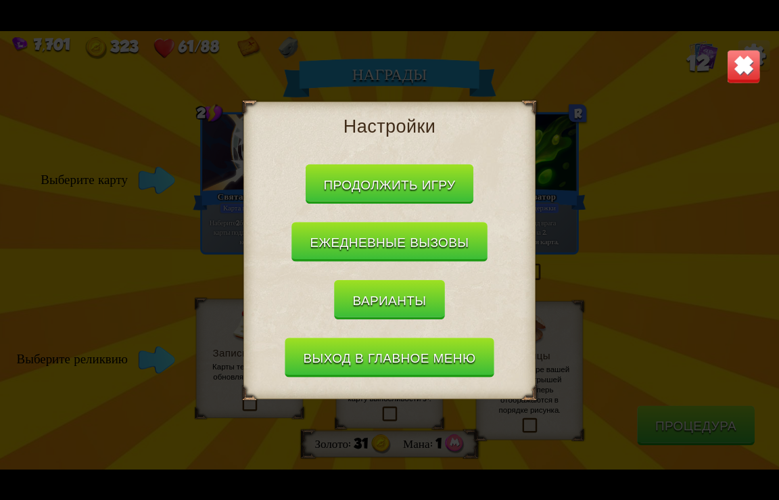
click at [347, 363] on button "Выход в главное меню" at bounding box center [389, 358] width 209 height 40
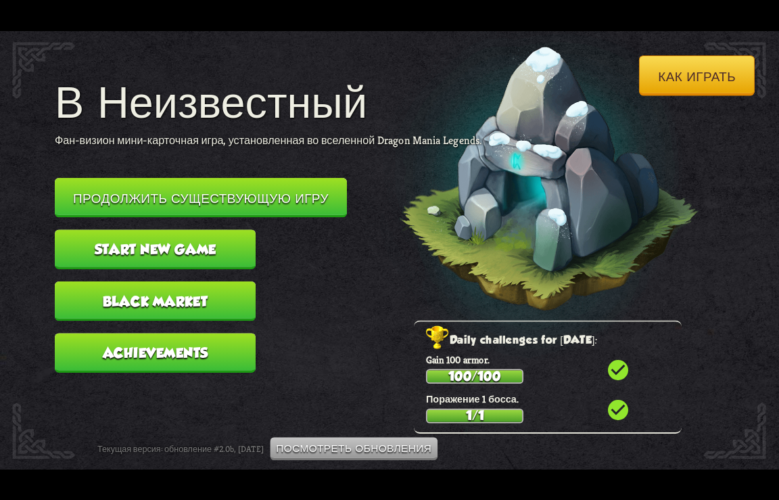
click at [158, 192] on button "Продолжить существующую игру" at bounding box center [201, 197] width 292 height 40
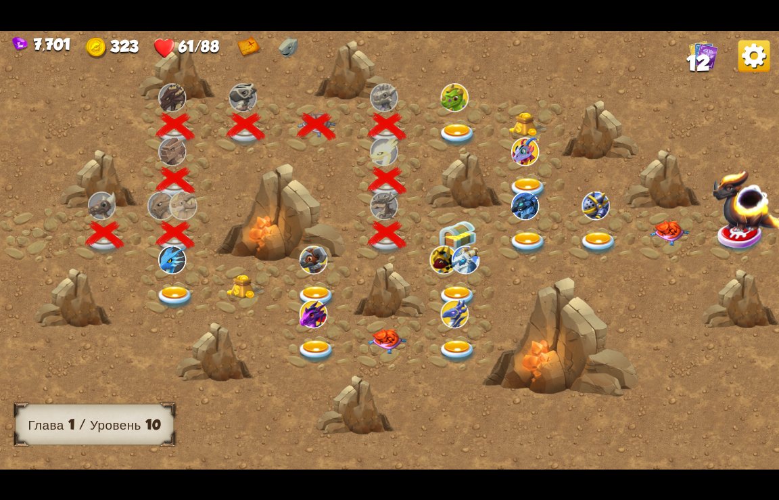
click at [451, 232] on img at bounding box center [457, 236] width 39 height 30
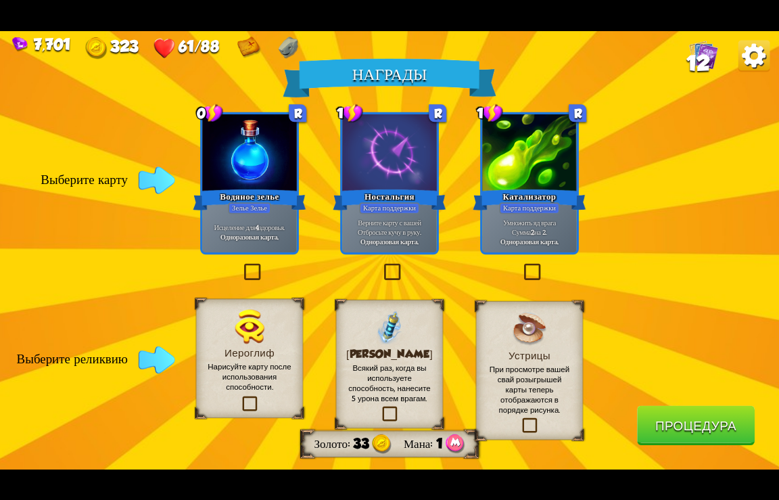
click at [749, 56] on img at bounding box center [755, 56] width 32 height 32
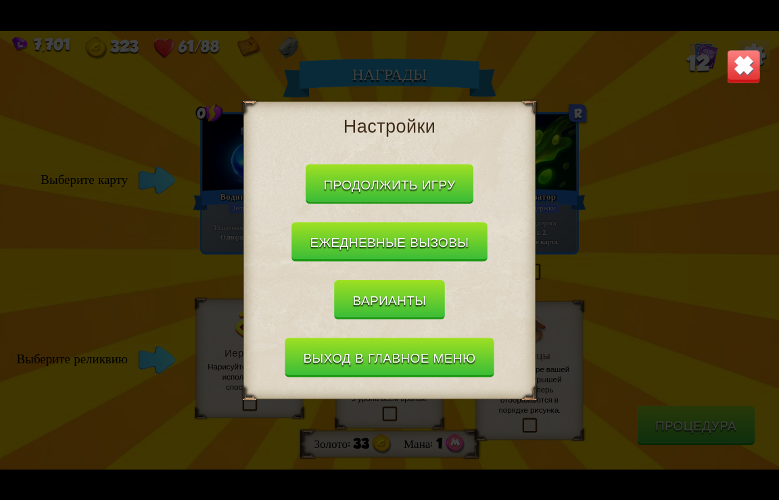
click at [393, 355] on button "Выход в главное меню" at bounding box center [389, 358] width 209 height 40
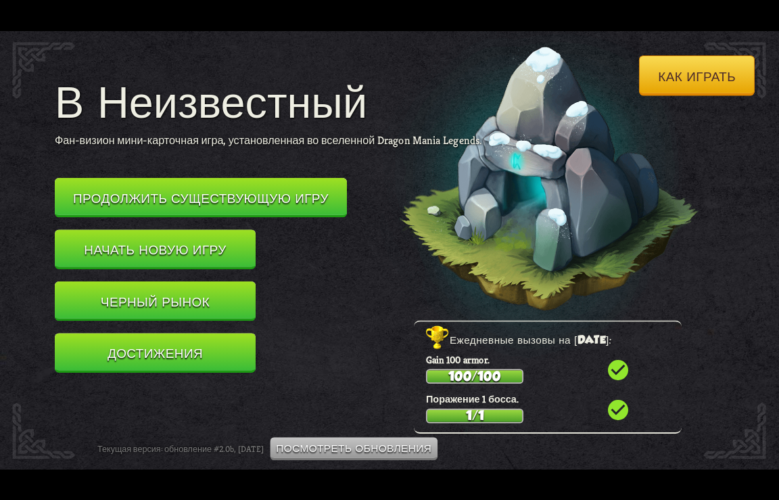
click at [207, 179] on button "Продолжить существующую игру" at bounding box center [201, 197] width 292 height 40
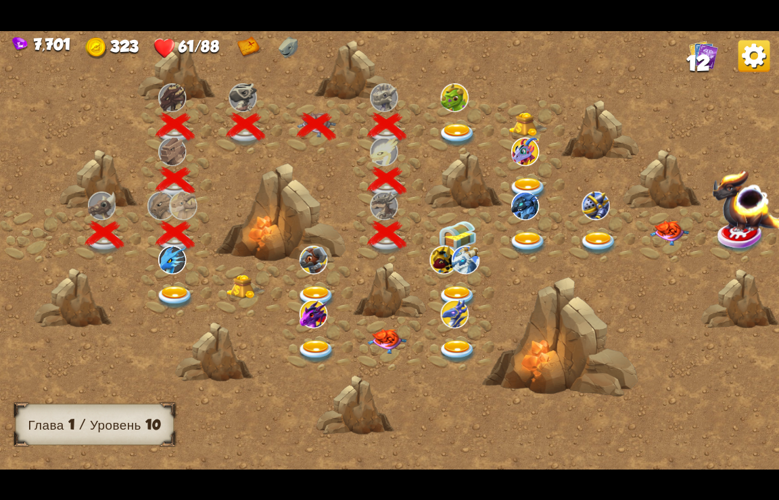
click at [453, 223] on img at bounding box center [457, 236] width 39 height 30
